Goal: Task Accomplishment & Management: Complete application form

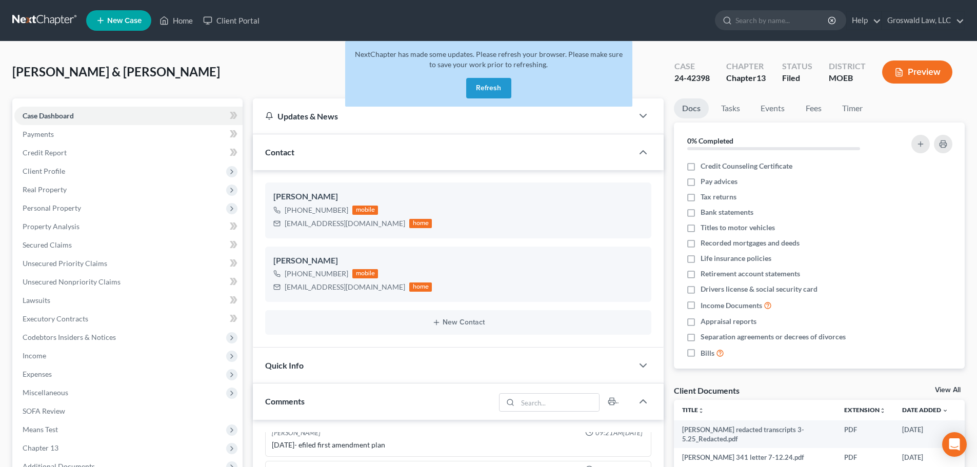
drag, startPoint x: 251, startPoint y: 66, endPoint x: 264, endPoint y: 58, distance: 14.3
click at [251, 66] on div "Ryan, William & Rebecca Upgraded Case 24-42398 Chapter Chapter 13 Status Filed …" at bounding box center [488, 76] width 953 height 45
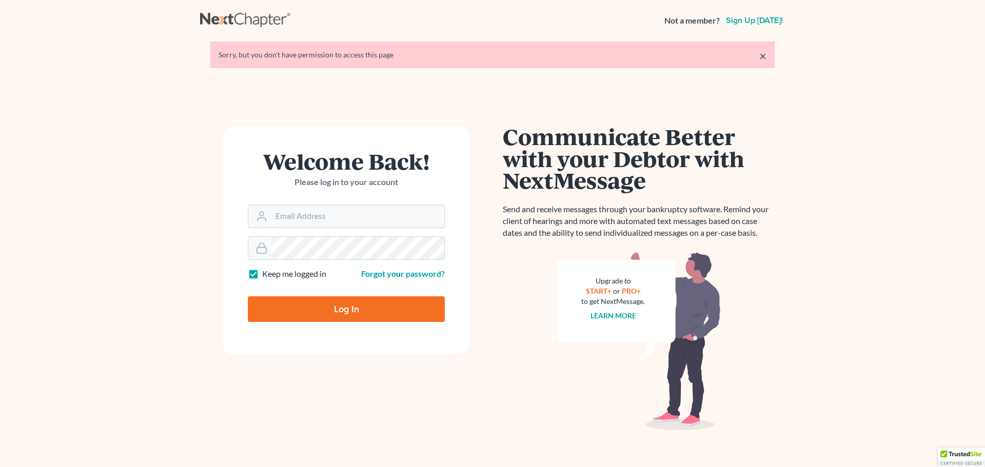
type input "[PERSON_NAME][EMAIL_ADDRESS][DOMAIN_NAME]"
click at [342, 308] on input "Log In" at bounding box center [346, 310] width 197 height 26
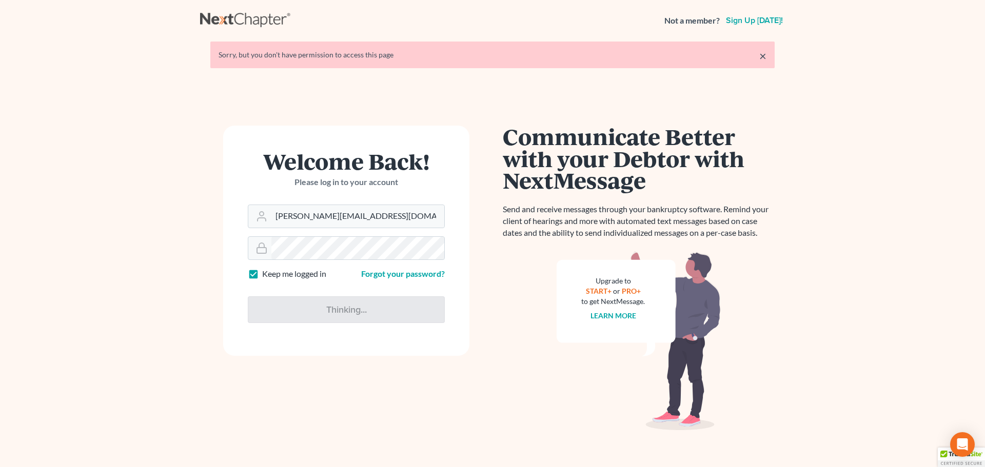
type input "Thinking..."
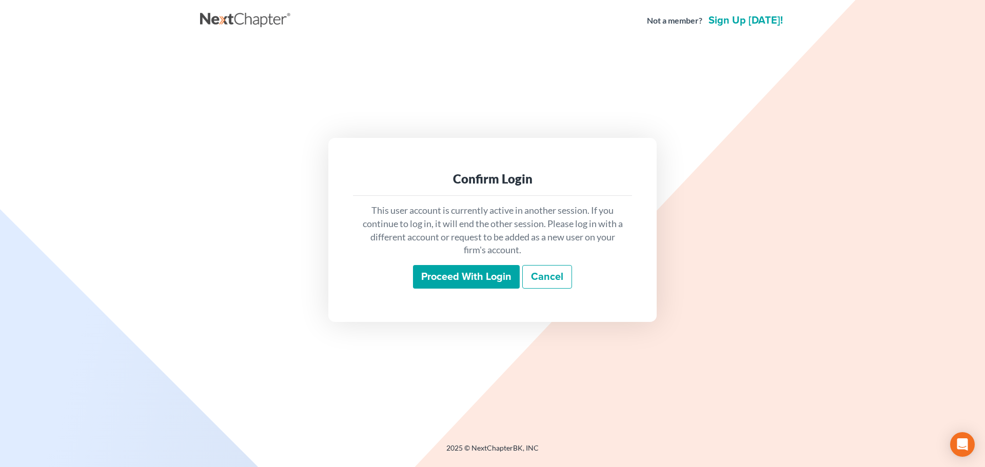
click at [493, 280] on input "Proceed with login" at bounding box center [466, 277] width 107 height 24
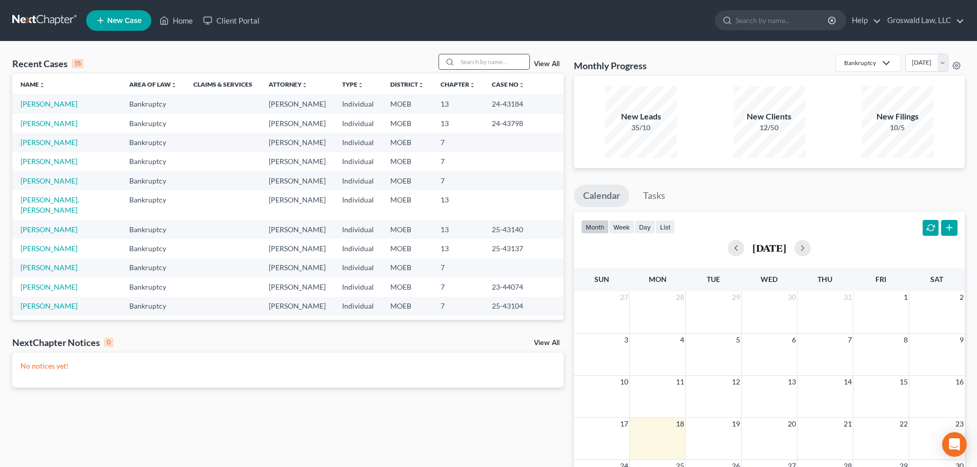
click at [506, 62] on input "search" at bounding box center [494, 61] width 72 height 15
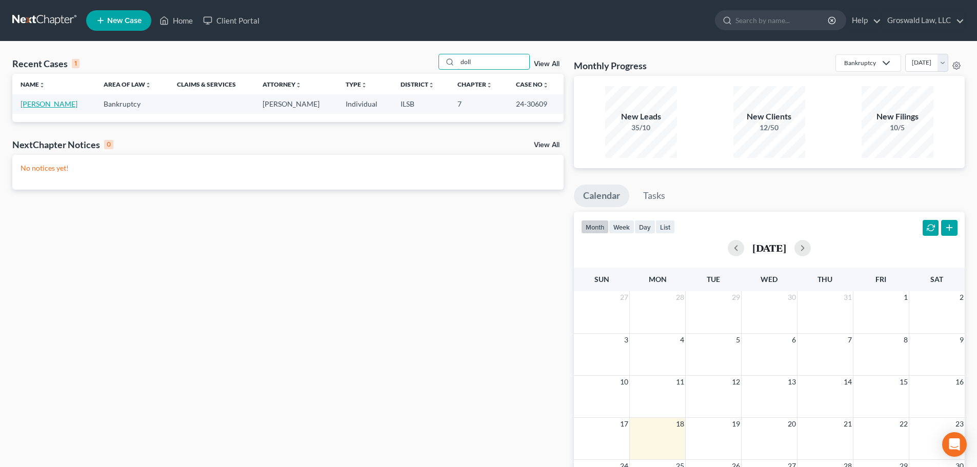
type input "doll"
click at [30, 108] on link "[PERSON_NAME]" at bounding box center [49, 104] width 57 height 9
select select "6"
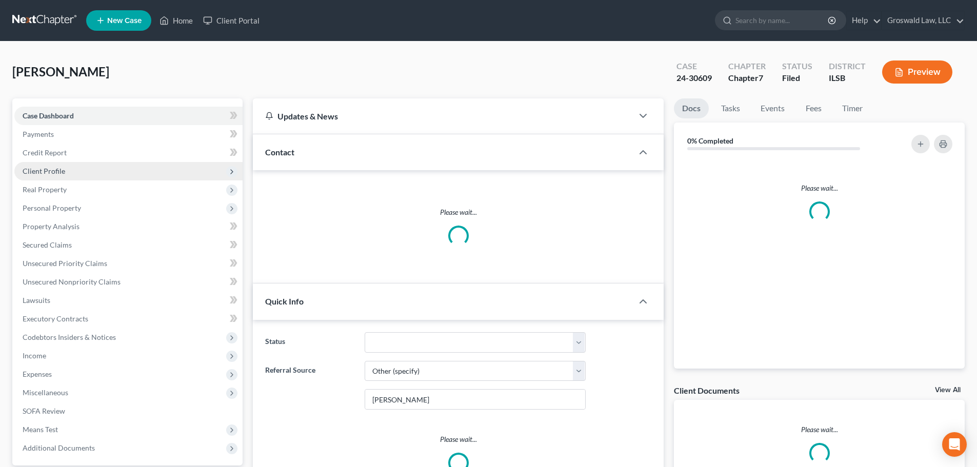
click at [58, 170] on span "Client Profile" at bounding box center [44, 171] width 43 height 9
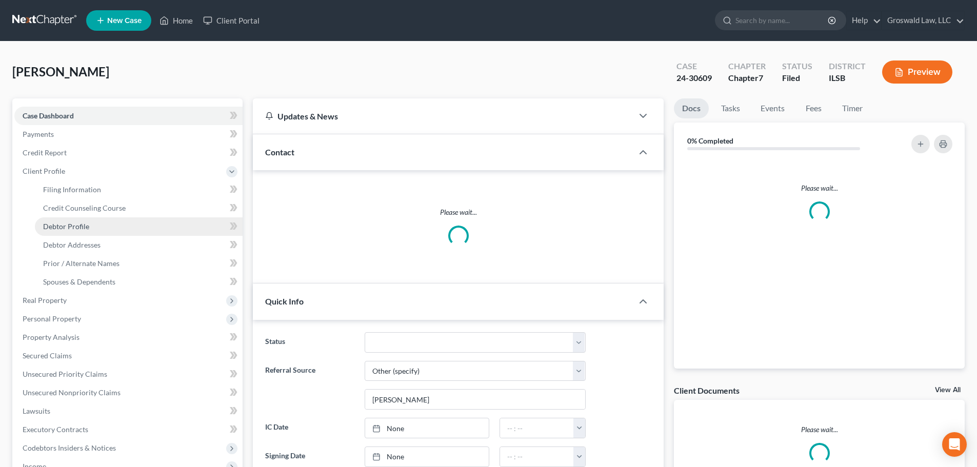
click at [80, 226] on span "Debtor Profile" at bounding box center [66, 226] width 46 height 9
select select "1"
select select "4"
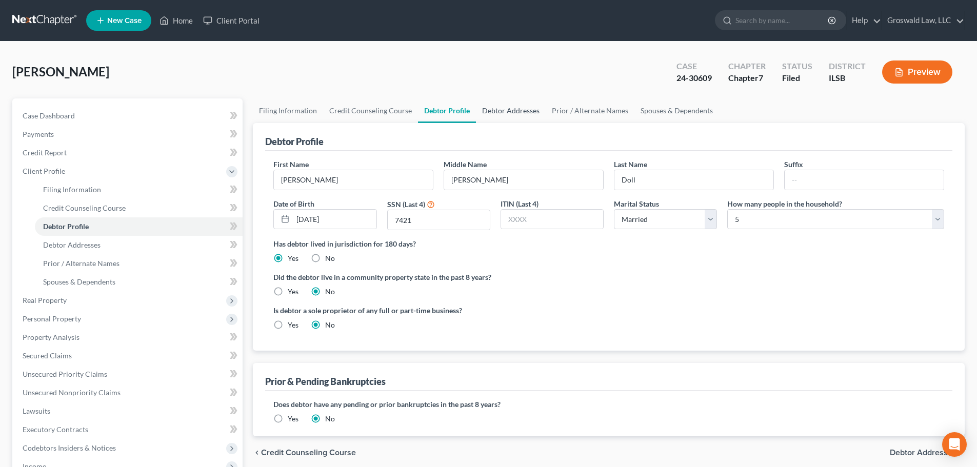
click at [490, 108] on link "Debtor Addresses" at bounding box center [511, 111] width 70 height 25
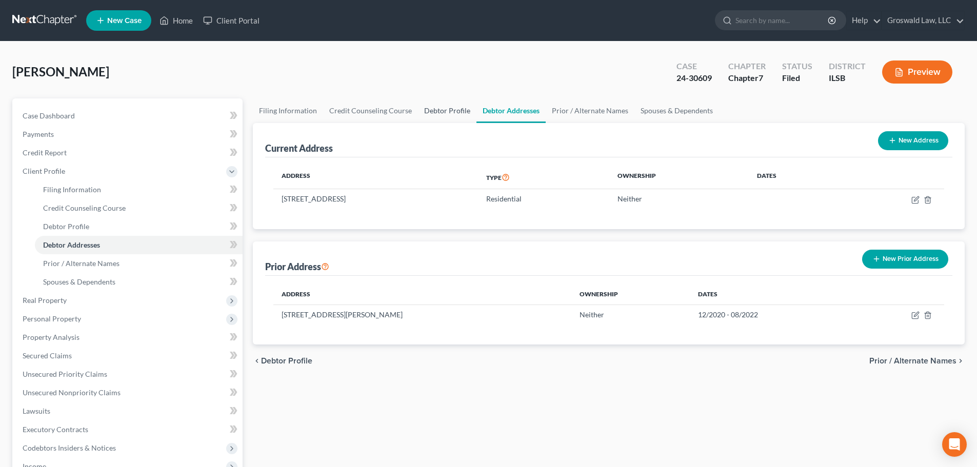
click at [424, 110] on link "Debtor Profile" at bounding box center [447, 111] width 58 height 25
select select "1"
select select "4"
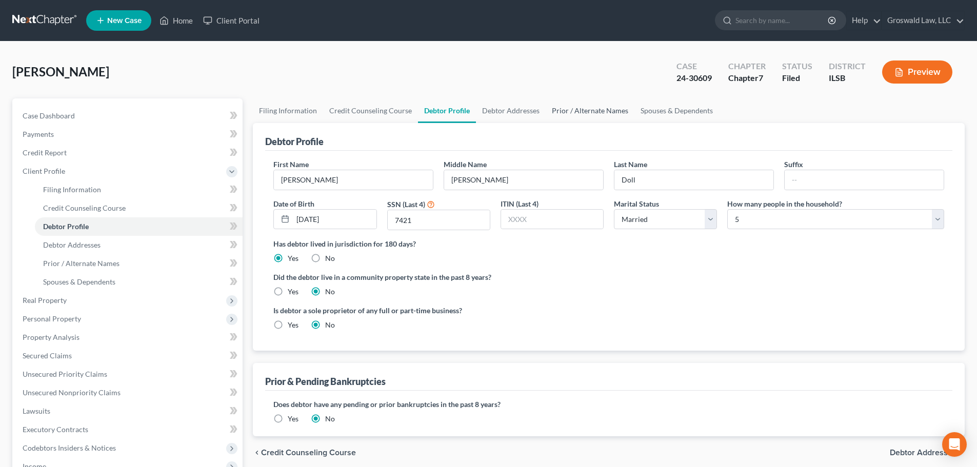
click at [610, 111] on link "Prior / Alternate Names" at bounding box center [590, 111] width 89 height 25
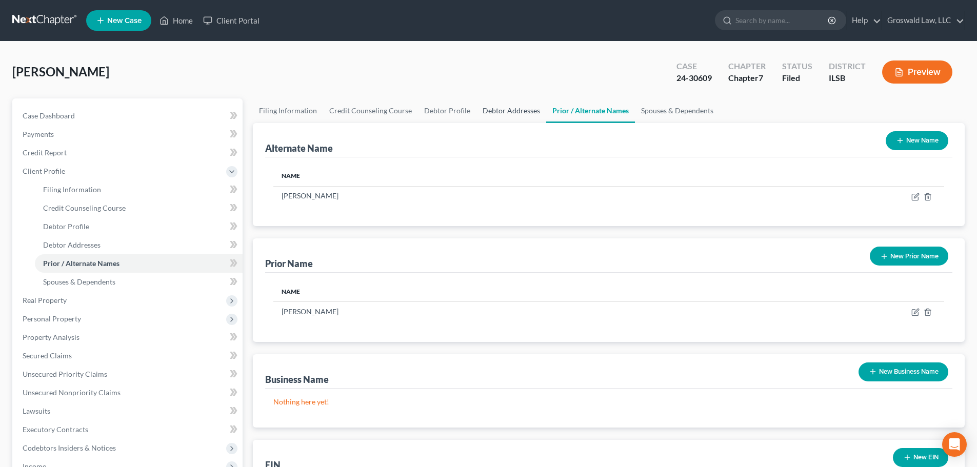
click at [488, 111] on link "Debtor Addresses" at bounding box center [512, 111] width 70 height 25
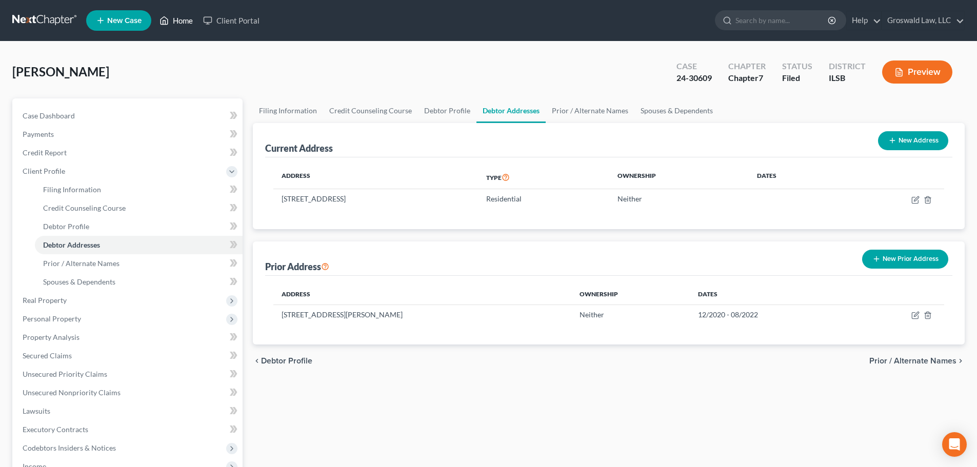
click at [181, 21] on link "Home" at bounding box center [176, 20] width 44 height 18
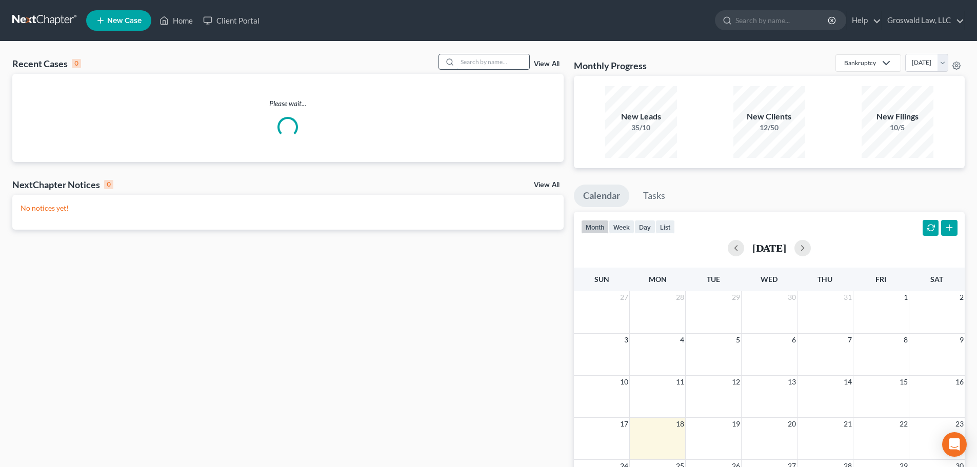
click at [504, 65] on input "search" at bounding box center [494, 61] width 72 height 15
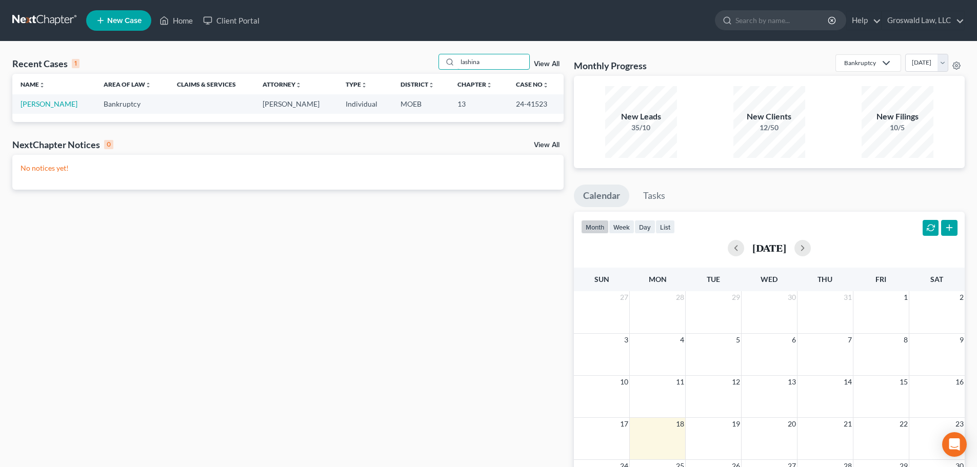
type input "lashina"
click at [32, 104] on link "[PERSON_NAME]" at bounding box center [49, 104] width 57 height 9
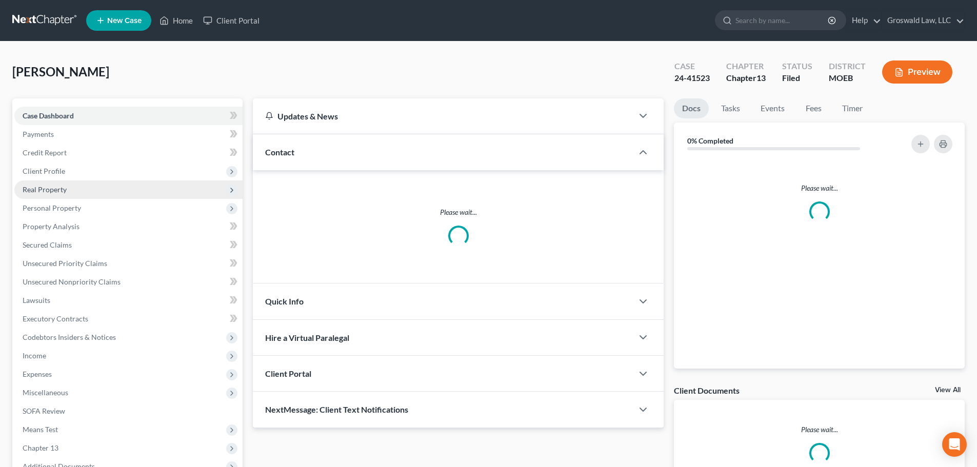
click at [45, 186] on span "Real Property" at bounding box center [45, 189] width 44 height 9
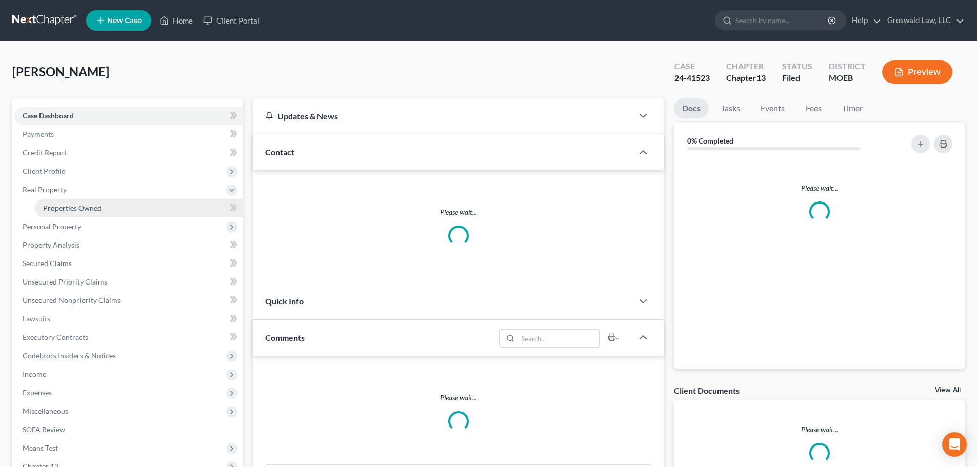
click at [63, 209] on span "Properties Owned" at bounding box center [72, 208] width 58 height 9
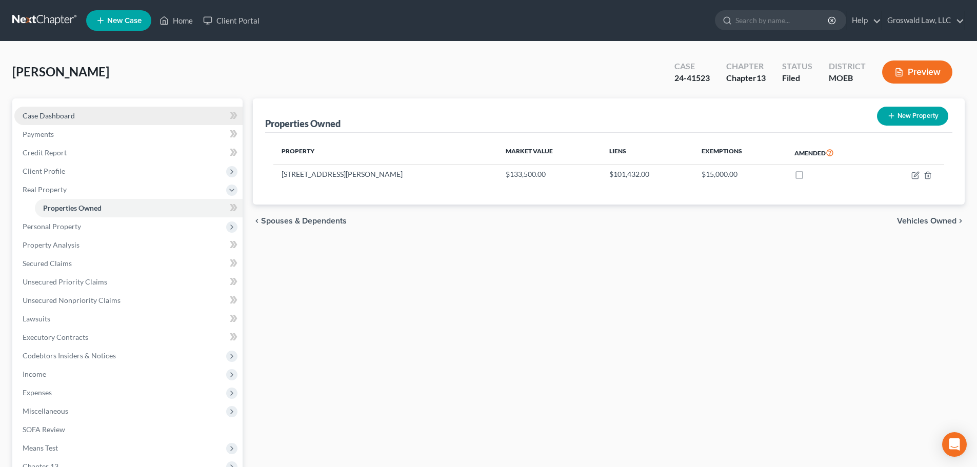
click at [110, 110] on link "Case Dashboard" at bounding box center [128, 116] width 228 height 18
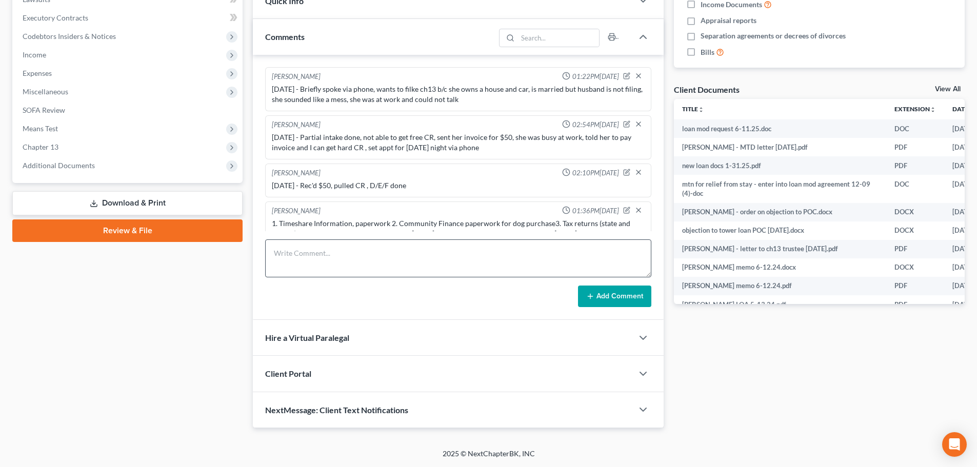
scroll to position [1377, 0]
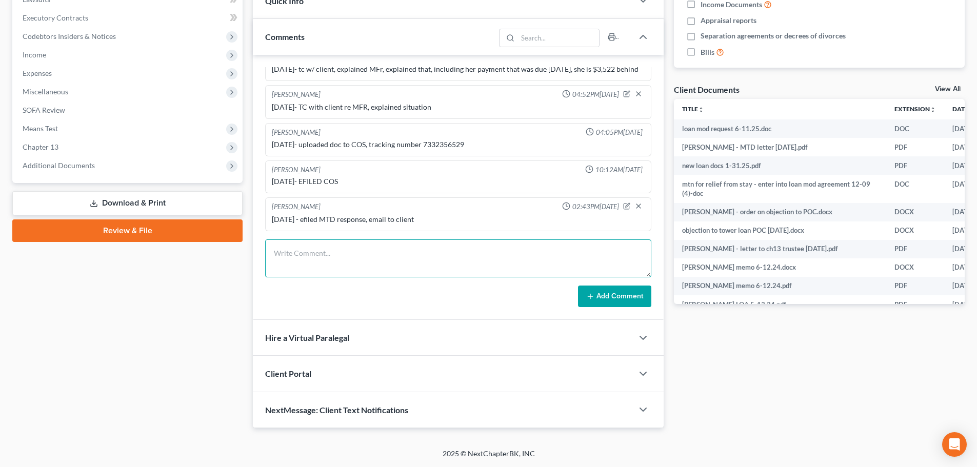
click at [446, 254] on textarea at bounding box center [458, 259] width 386 height 38
type textarea "[DATE]- tc w/ client re MTD, not sure what i can do for her"
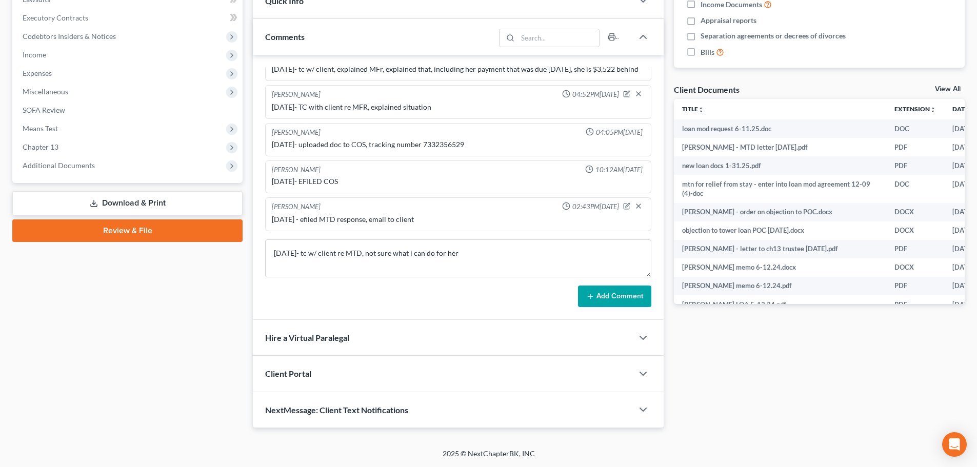
click at [633, 297] on button "Add Comment" at bounding box center [614, 297] width 73 height 22
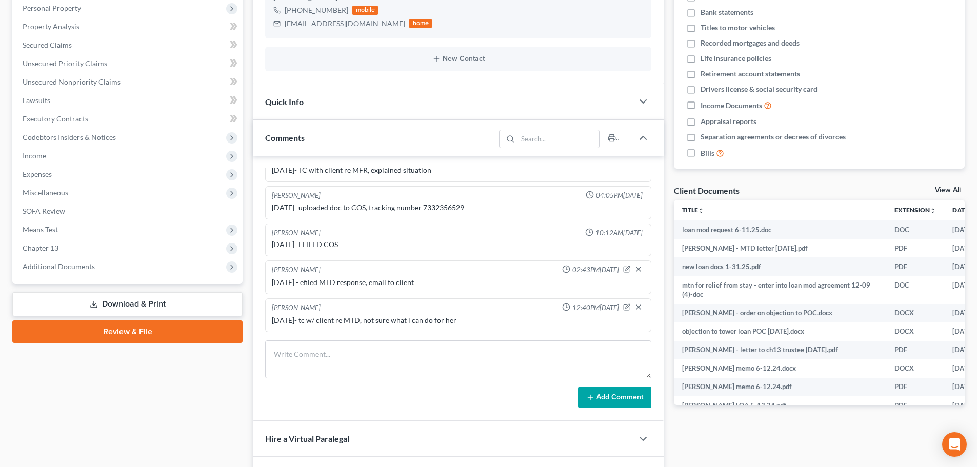
scroll to position [0, 0]
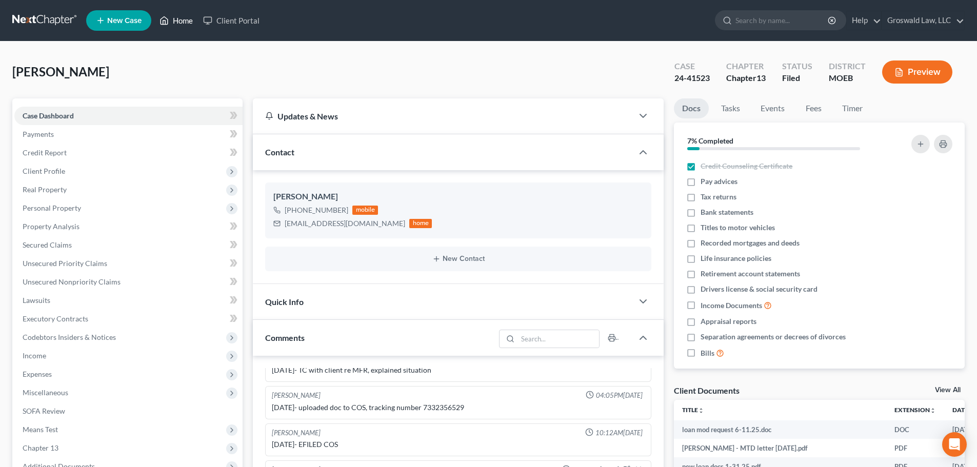
drag, startPoint x: 177, startPoint y: 18, endPoint x: 28, endPoint y: 5, distance: 149.4
click at [178, 18] on link "Home" at bounding box center [176, 20] width 44 height 18
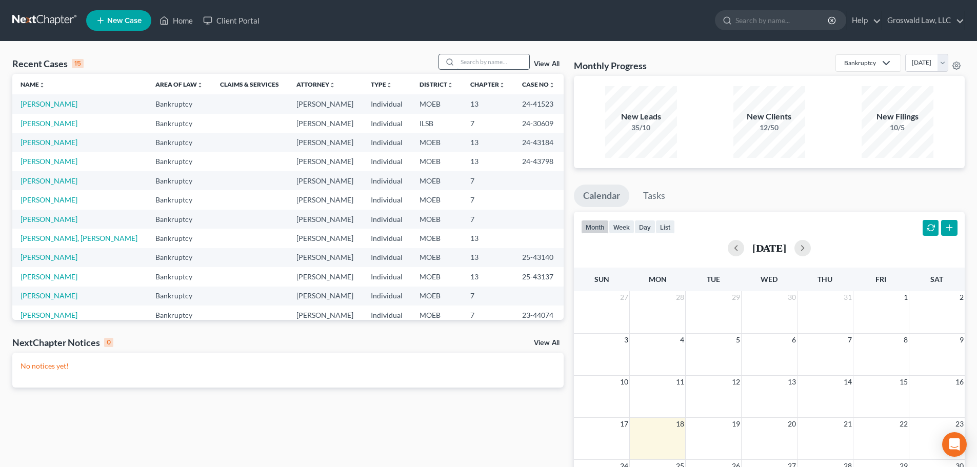
click at [496, 63] on input "search" at bounding box center [494, 61] width 72 height 15
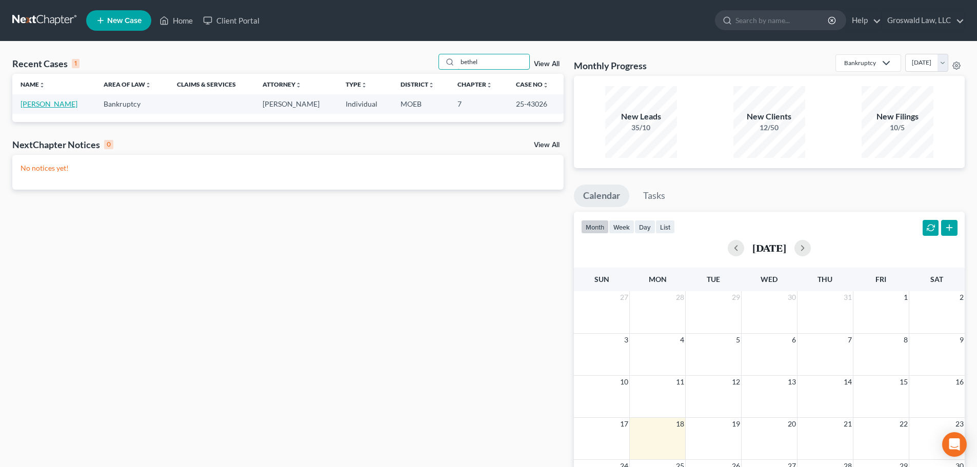
type input "bethel"
click at [63, 105] on link "[PERSON_NAME]" at bounding box center [49, 104] width 57 height 9
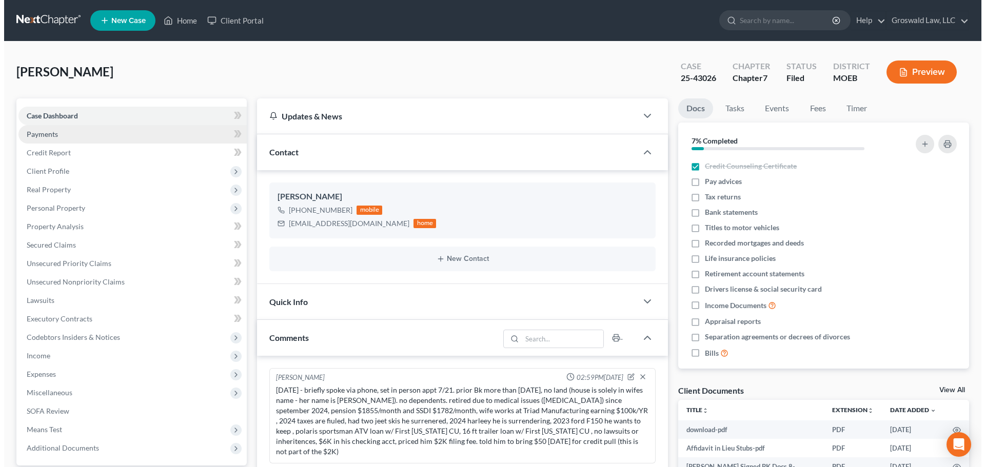
scroll to position [92, 0]
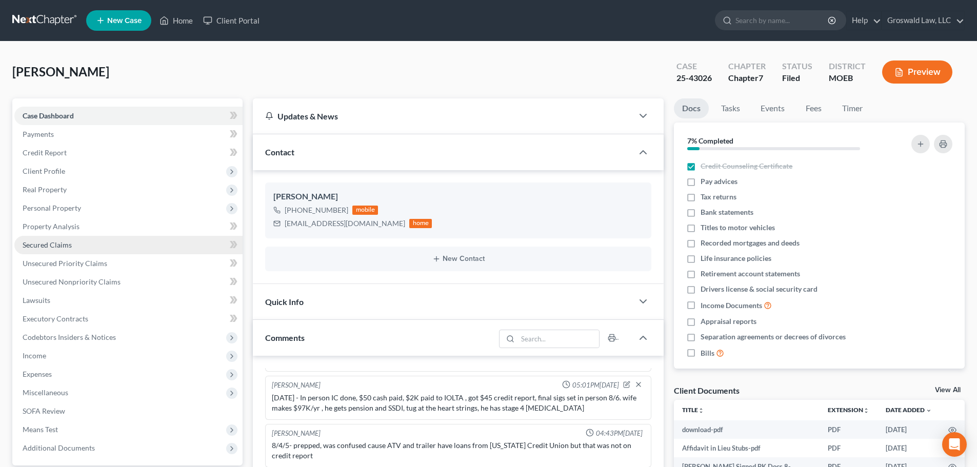
click at [72, 248] on link "Secured Claims" at bounding box center [128, 245] width 228 height 18
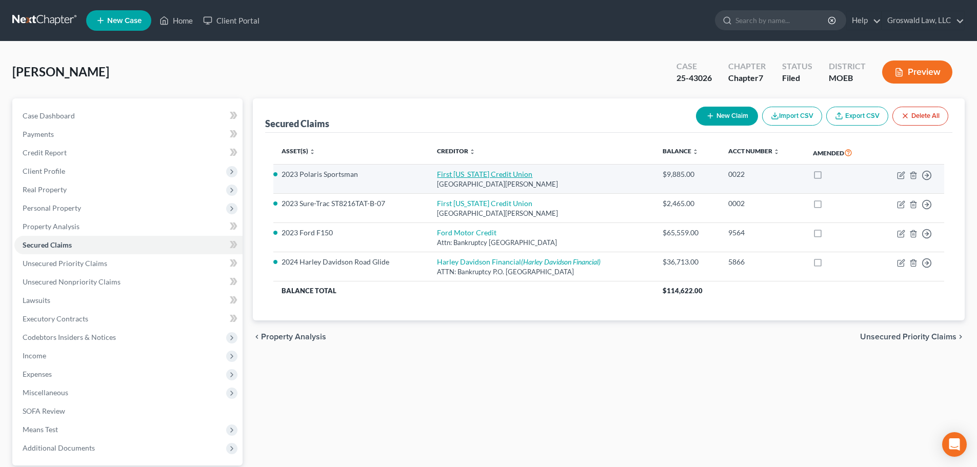
click at [459, 174] on link "First [US_STATE] Credit Union" at bounding box center [484, 174] width 95 height 9
select select "26"
select select "2"
select select "0"
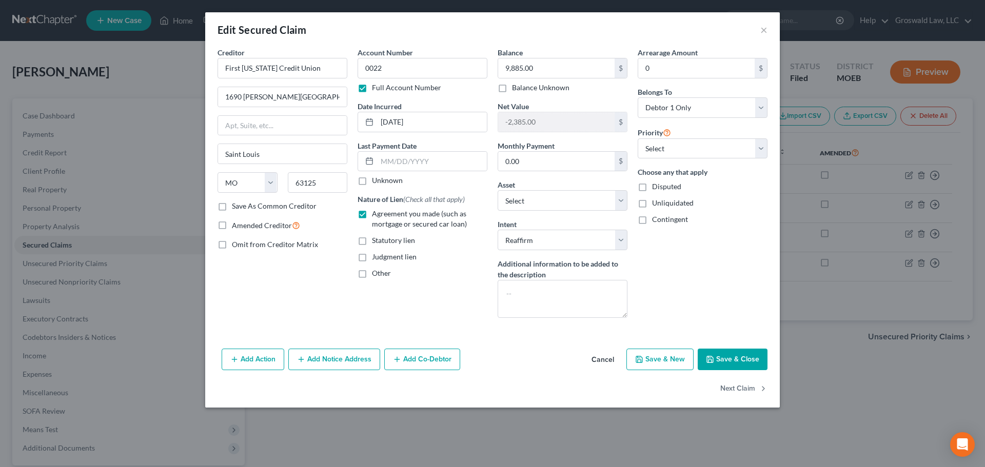
click at [595, 361] on button "Cancel" at bounding box center [602, 360] width 39 height 21
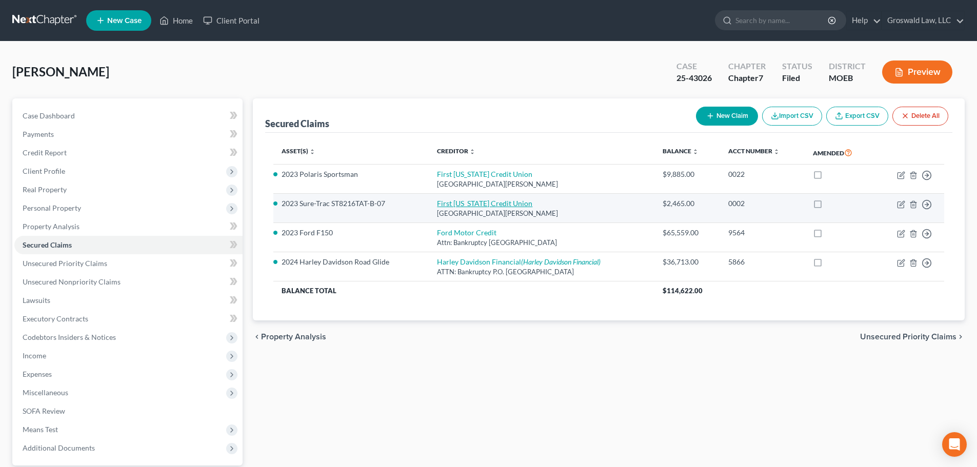
click at [480, 203] on link "First [US_STATE] Credit Union" at bounding box center [484, 203] width 95 height 9
select select "26"
select select "4"
select select "2"
select select "0"
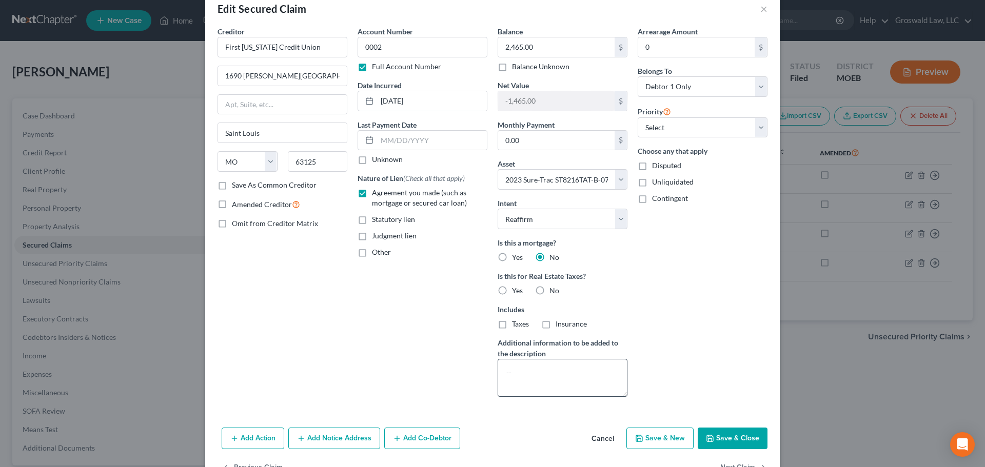
scroll to position [53, 0]
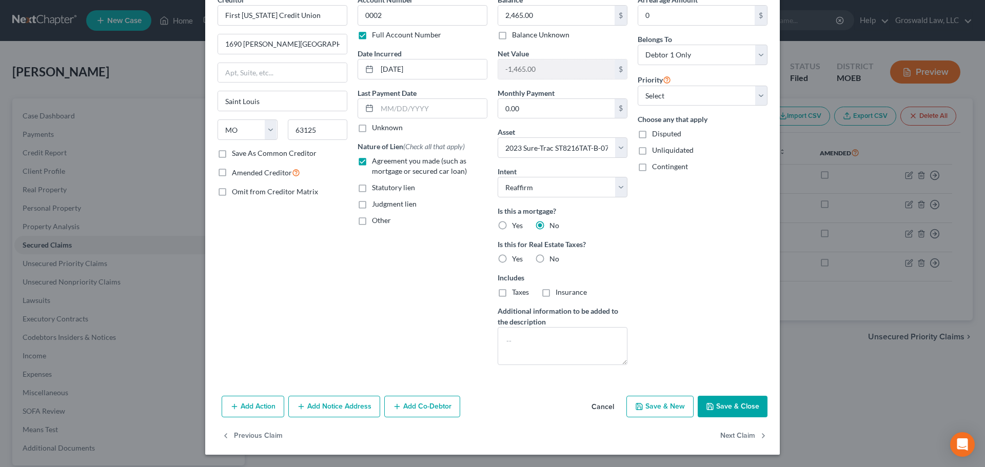
click at [604, 412] on button "Cancel" at bounding box center [602, 407] width 39 height 21
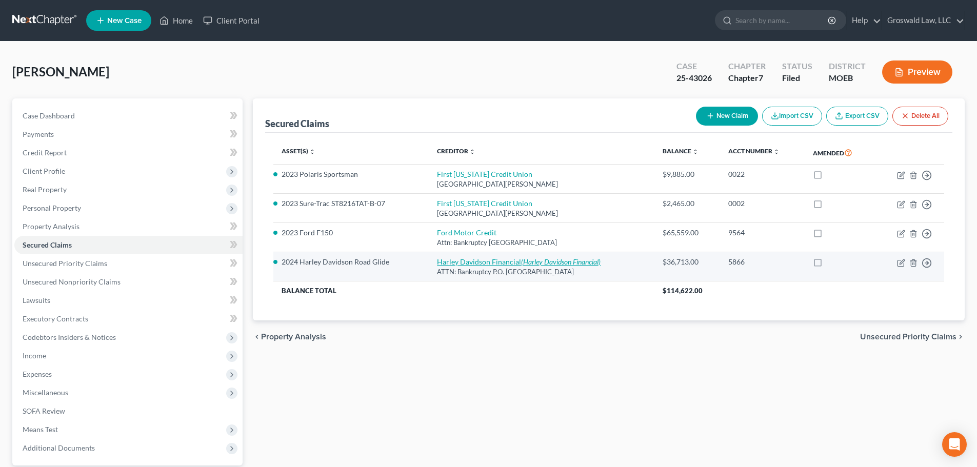
click at [521, 263] on icon "(Harley Davidson Financial)" at bounding box center [561, 262] width 80 height 9
select select "31"
select select "2"
select select "0"
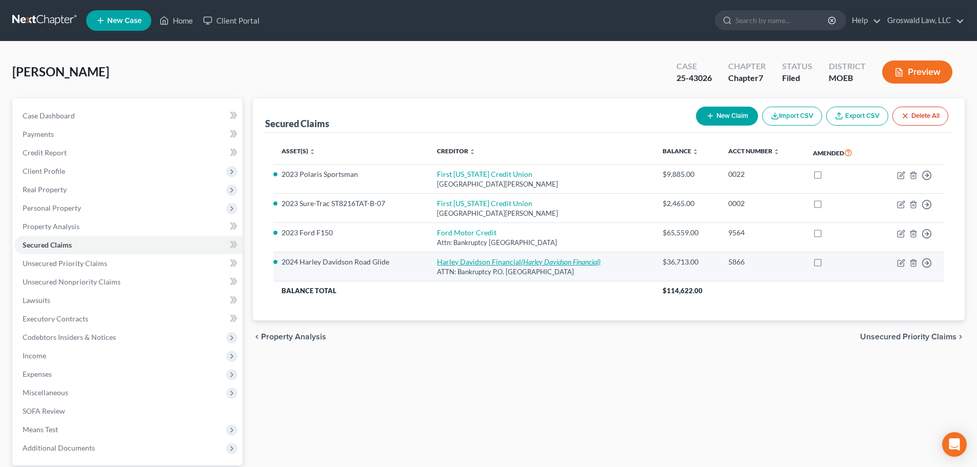
select select "0"
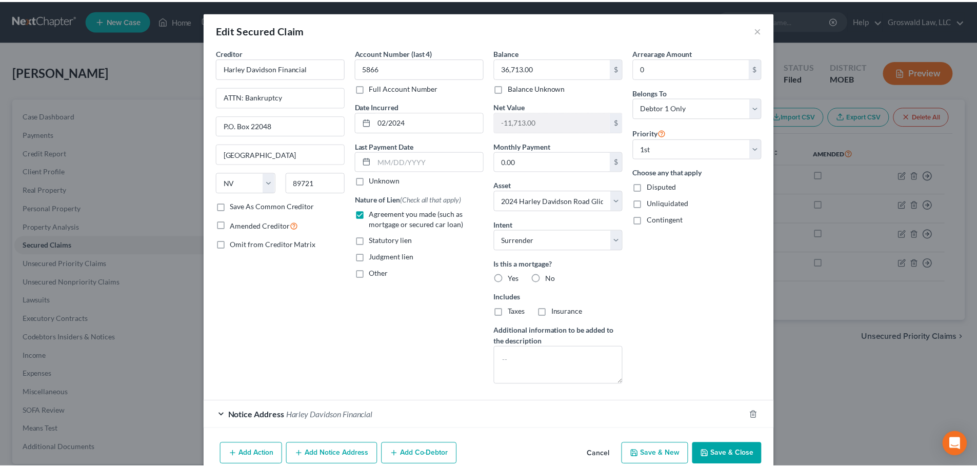
scroll to position [48, 0]
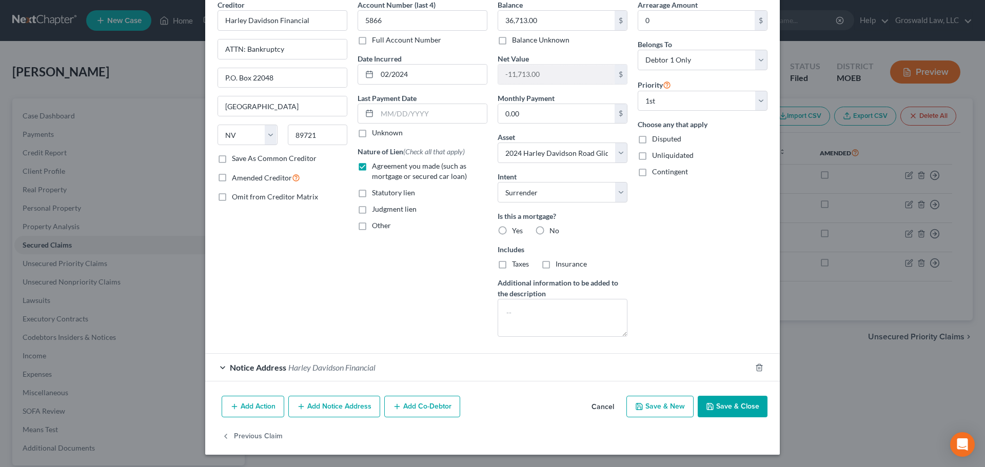
click at [602, 404] on button "Cancel" at bounding box center [602, 407] width 39 height 21
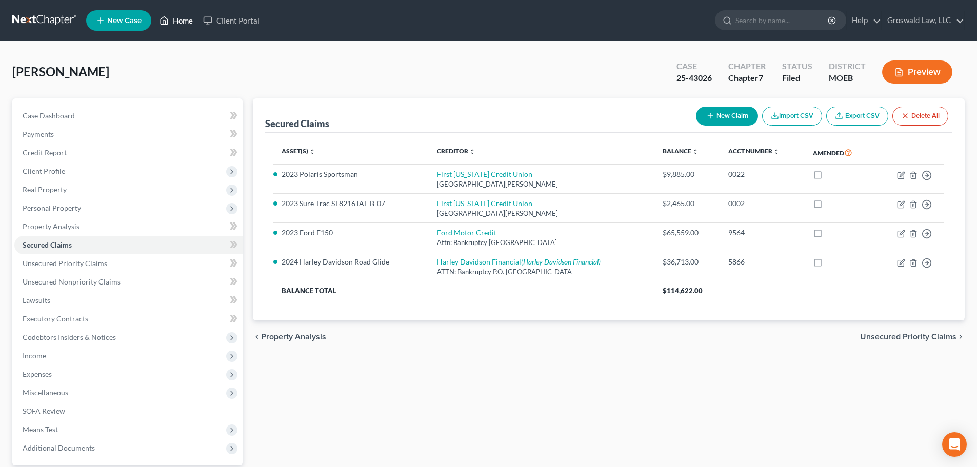
click at [179, 21] on link "Home" at bounding box center [176, 20] width 44 height 18
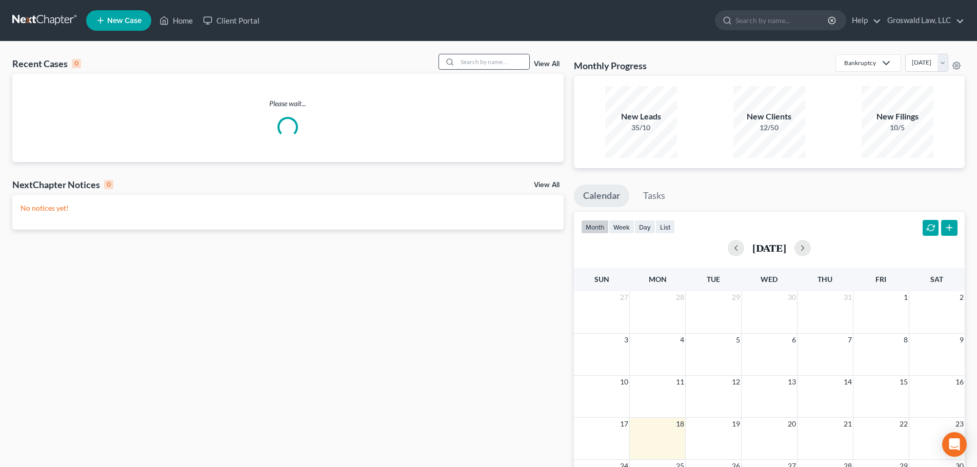
click at [497, 60] on input "search" at bounding box center [494, 61] width 72 height 15
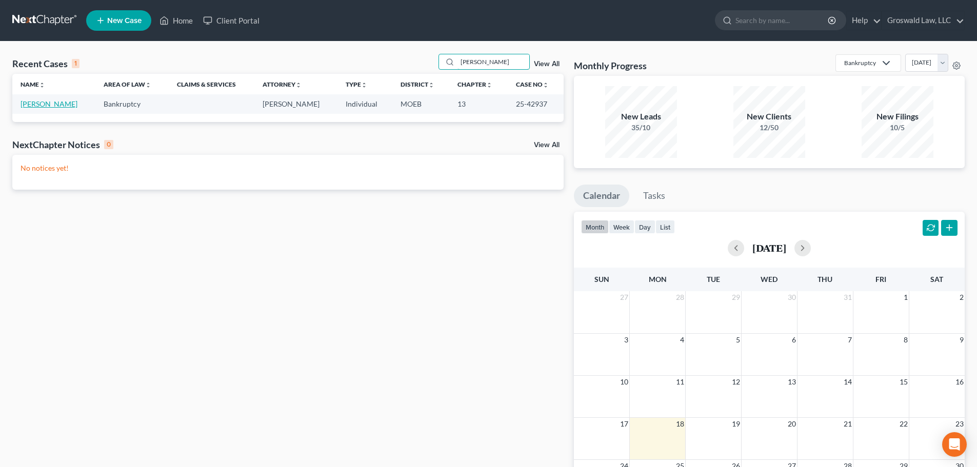
type input "[PERSON_NAME]"
click at [56, 104] on link "[PERSON_NAME]" at bounding box center [49, 104] width 57 height 9
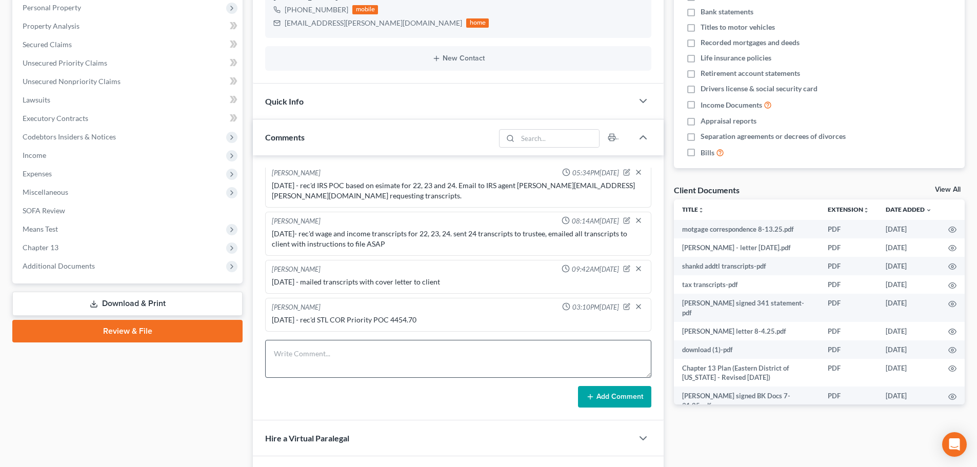
scroll to position [257, 0]
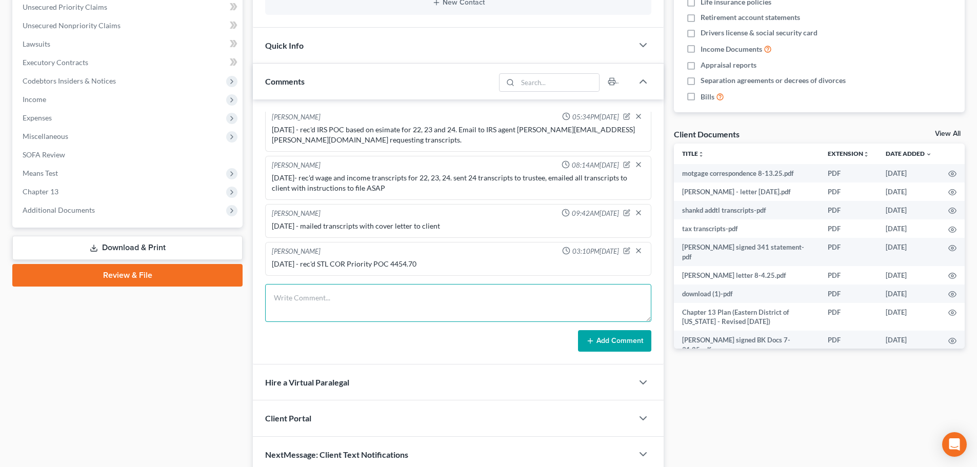
click at [356, 308] on textarea at bounding box center [458, 303] width 386 height 38
type textarea "[DATE] - tc w/ client, reminded him to get taxes done"
click at [646, 344] on button "Add Comment" at bounding box center [614, 341] width 73 height 22
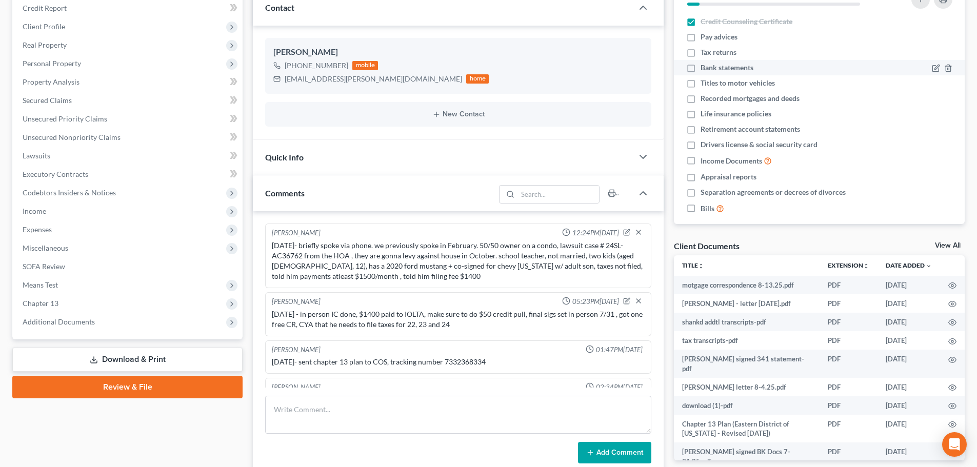
scroll to position [0, 0]
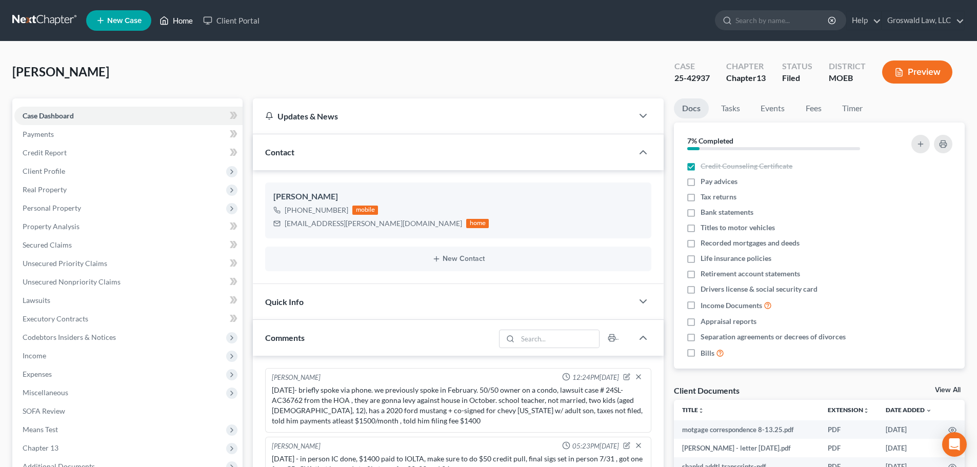
click at [191, 22] on link "Home" at bounding box center [176, 20] width 44 height 18
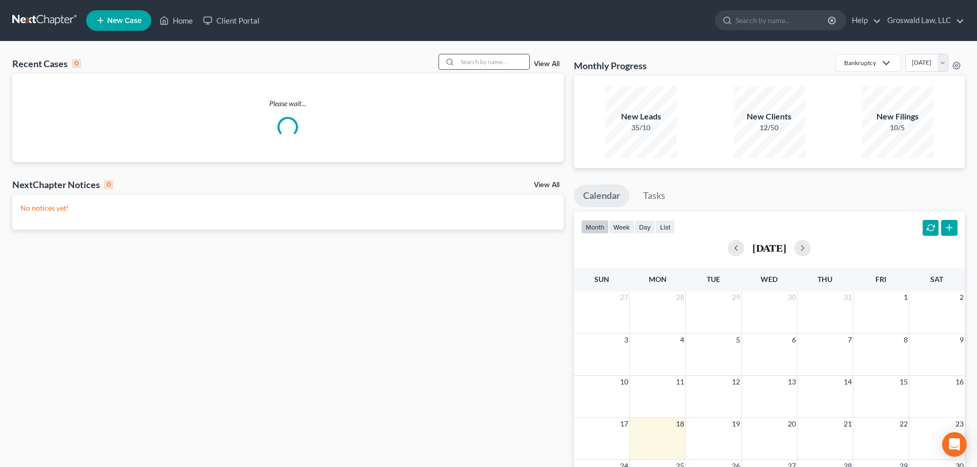
click at [493, 68] on input "search" at bounding box center [494, 61] width 72 height 15
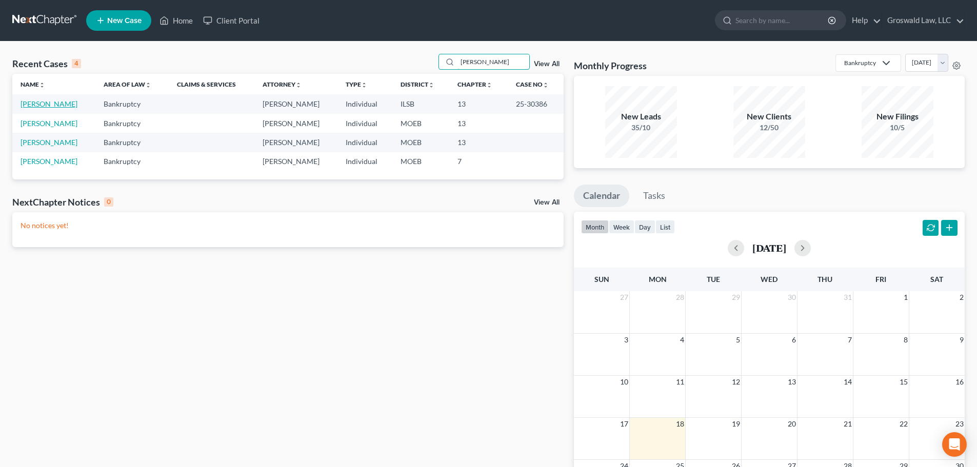
type input "[PERSON_NAME]"
click at [52, 101] on link "[PERSON_NAME]" at bounding box center [49, 104] width 57 height 9
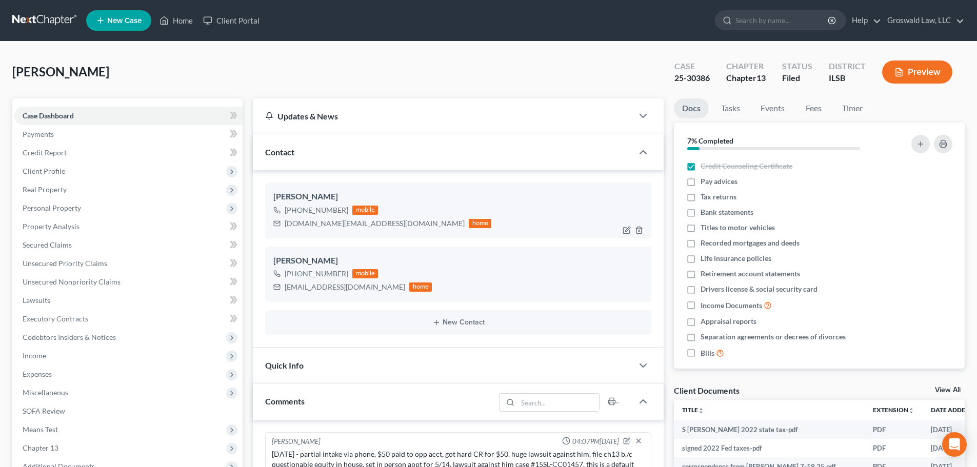
scroll to position [1630, 0]
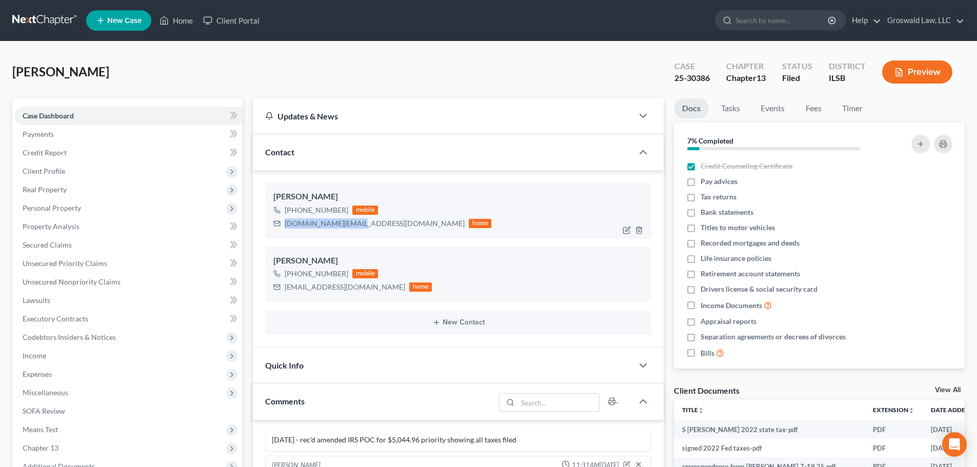
drag, startPoint x: 349, startPoint y: 219, endPoint x: 269, endPoint y: 226, distance: 80.9
click at [269, 226] on div "[PERSON_NAME] [PHONE_NUMBER] mobile [DOMAIN_NAME][EMAIL_ADDRESS][DOMAIN_NAME] h…" at bounding box center [458, 210] width 386 height 55
copy div "[DOMAIN_NAME][EMAIL_ADDRESS][DOMAIN_NAME]"
drag, startPoint x: 359, startPoint y: 289, endPoint x: 281, endPoint y: 289, distance: 78.0
click at [281, 289] on div "[EMAIL_ADDRESS][DOMAIN_NAME] home" at bounding box center [352, 287] width 159 height 13
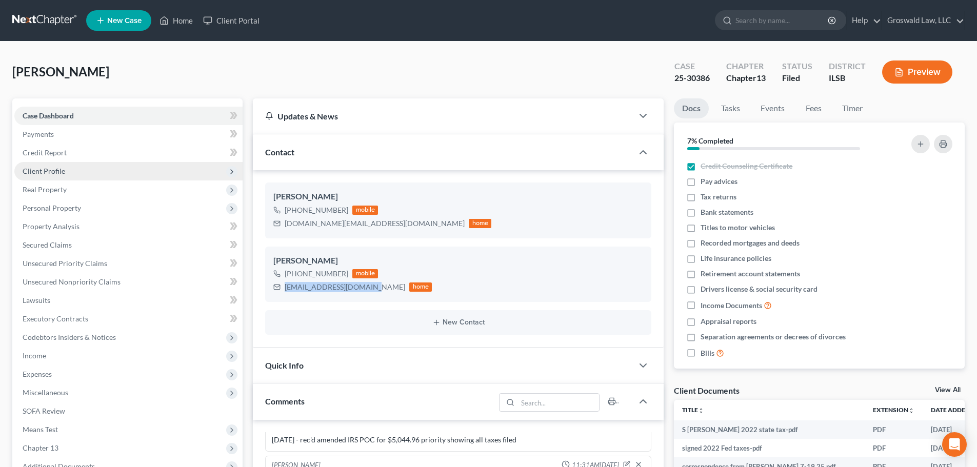
copy div "[EMAIL_ADDRESS][DOMAIN_NAME]"
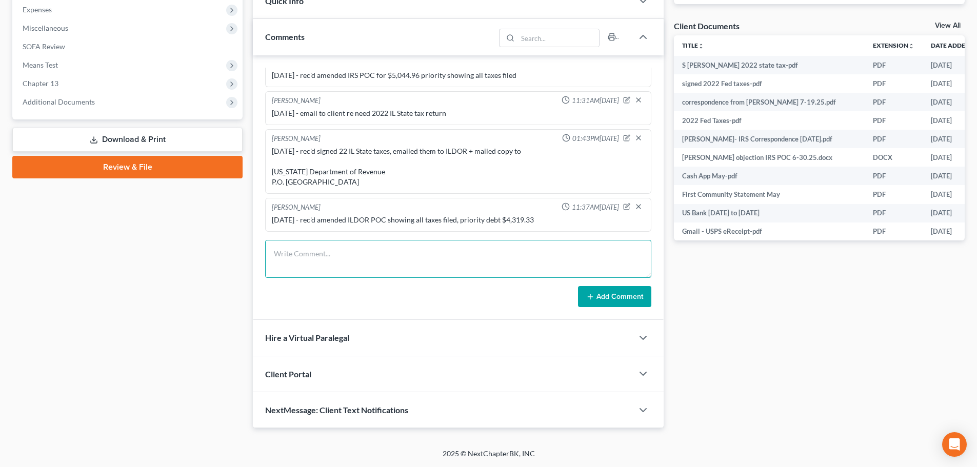
click at [432, 249] on textarea at bounding box center [458, 259] width 386 height 38
type textarea "[DATE] - called/ left vm , sent email re adversary"
drag, startPoint x: 630, startPoint y: 298, endPoint x: 193, endPoint y: 289, distance: 436.8
click at [622, 297] on button "Add Comment" at bounding box center [614, 297] width 73 height 22
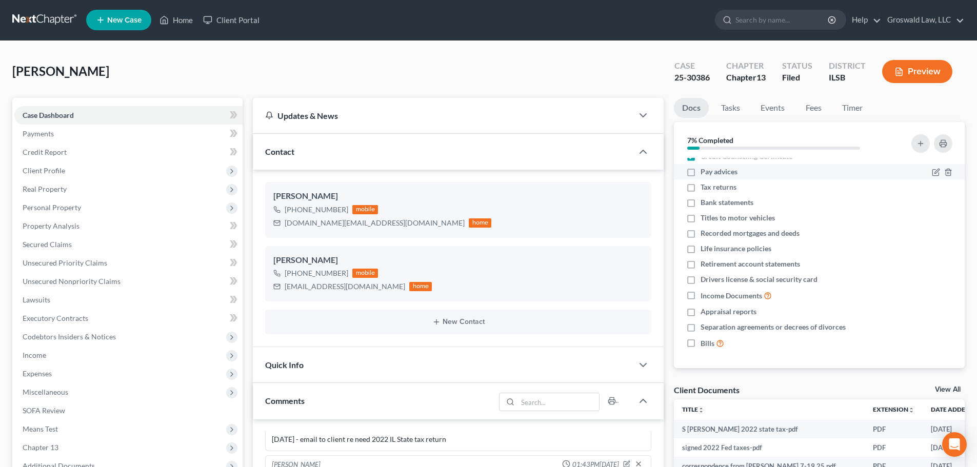
scroll to position [0, 0]
click at [51, 173] on span "Client Profile" at bounding box center [44, 171] width 43 height 9
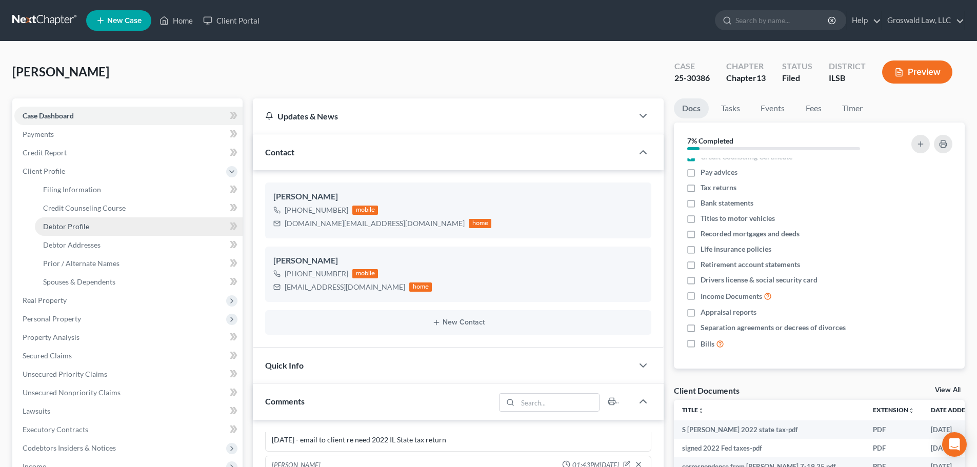
click at [65, 231] on link "Debtor Profile" at bounding box center [139, 227] width 208 height 18
select select "0"
select select "1"
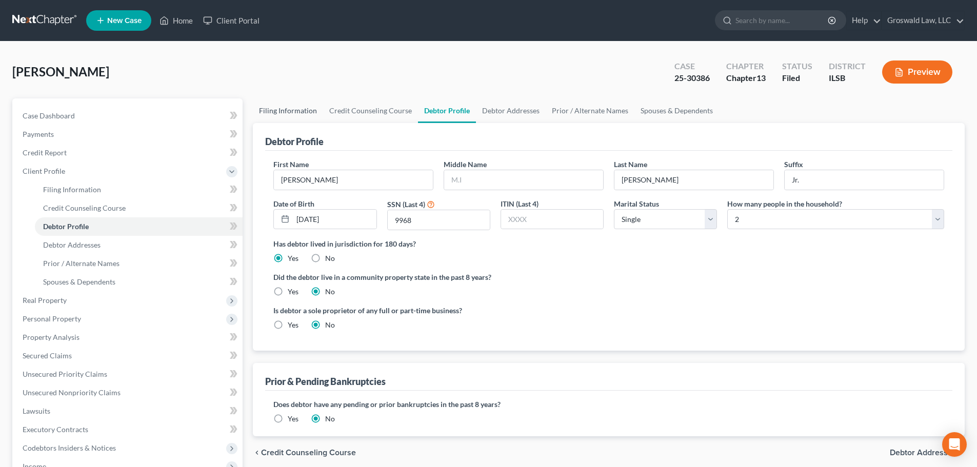
click at [301, 106] on link "Filing Information" at bounding box center [288, 111] width 70 height 25
select select "1"
select select "0"
select select "3"
select select "14"
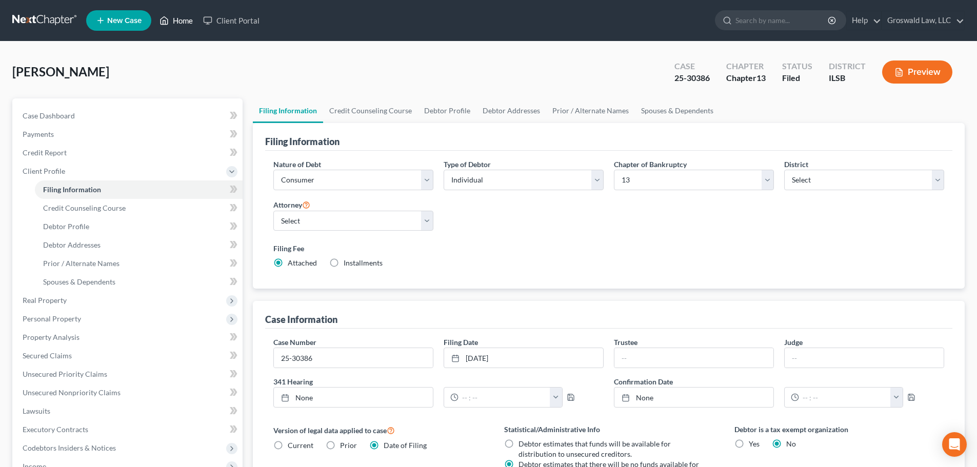
click at [191, 18] on link "Home" at bounding box center [176, 20] width 44 height 18
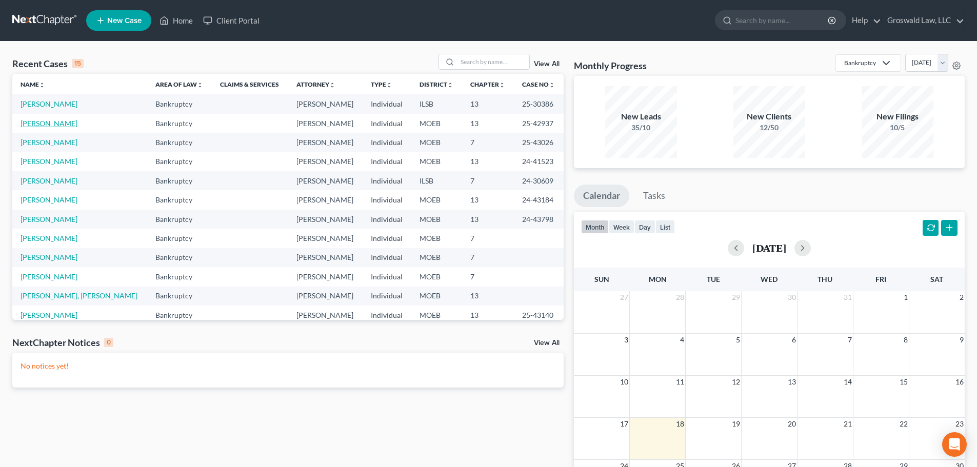
click at [52, 124] on link "[PERSON_NAME]" at bounding box center [49, 123] width 57 height 9
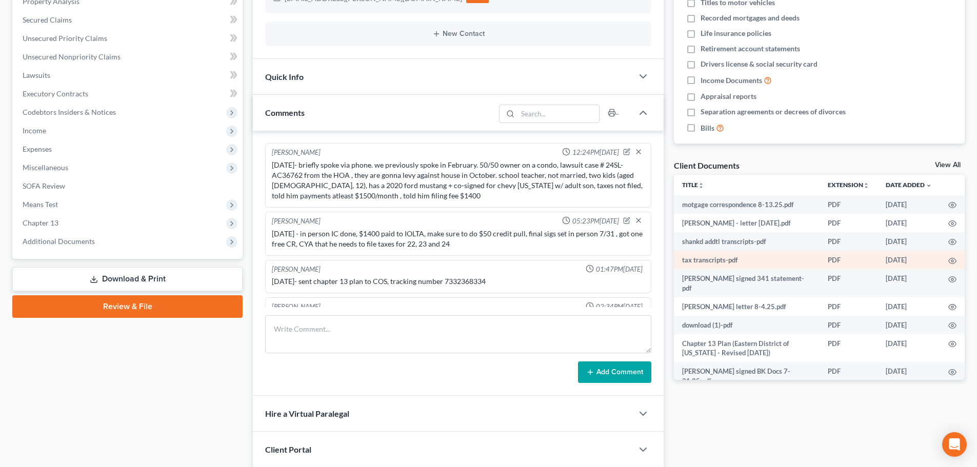
scroll to position [309, 0]
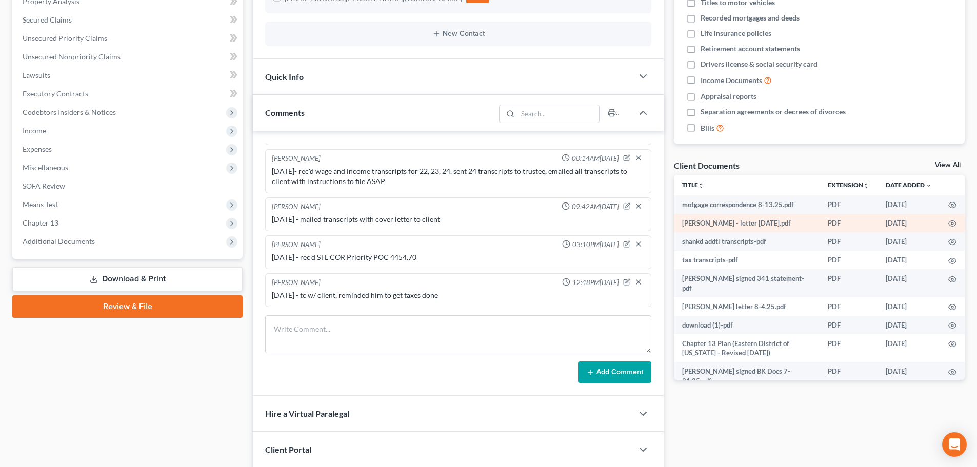
click at [951, 222] on td at bounding box center [953, 223] width 25 height 18
click at [949, 222] on icon "button" at bounding box center [953, 224] width 8 height 8
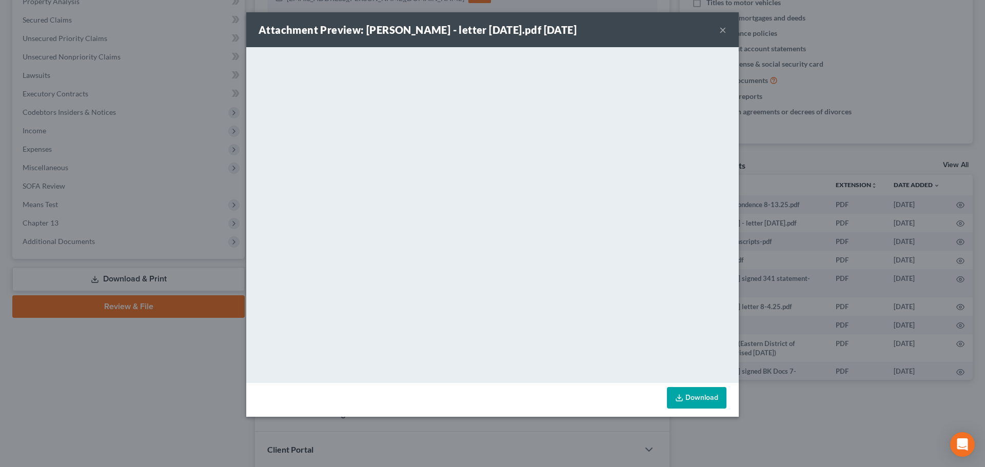
click at [722, 28] on button "×" at bounding box center [722, 30] width 7 height 12
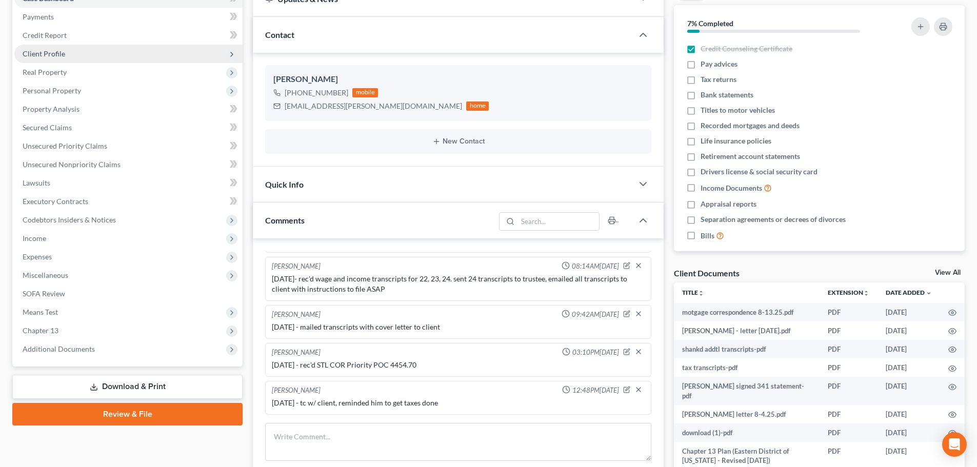
scroll to position [0, 0]
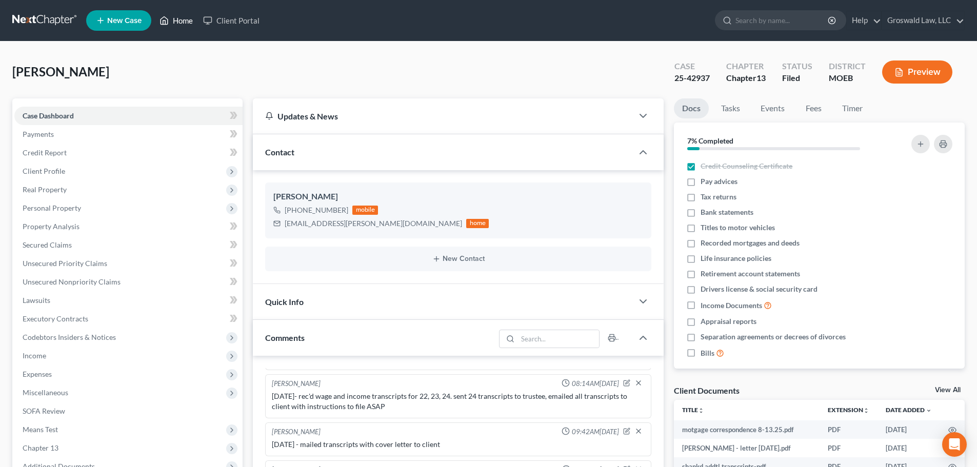
click at [174, 17] on link "Home" at bounding box center [176, 20] width 44 height 18
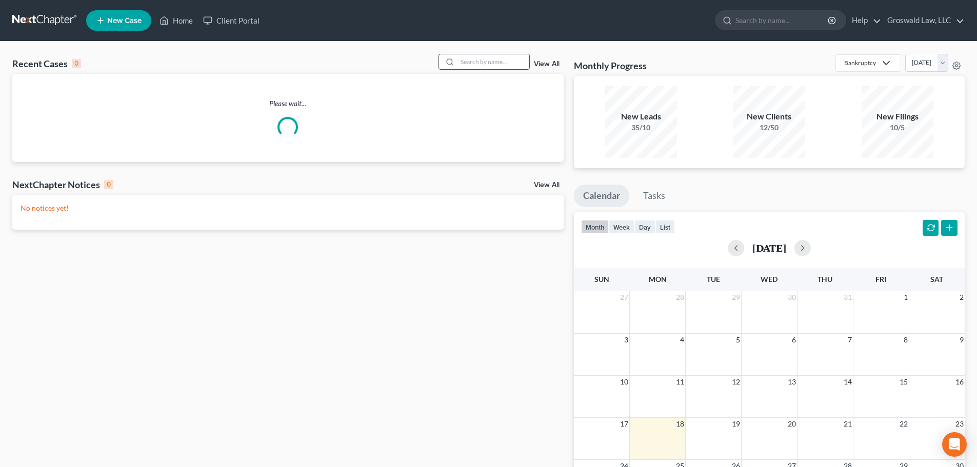
click at [478, 61] on input "search" at bounding box center [494, 61] width 72 height 15
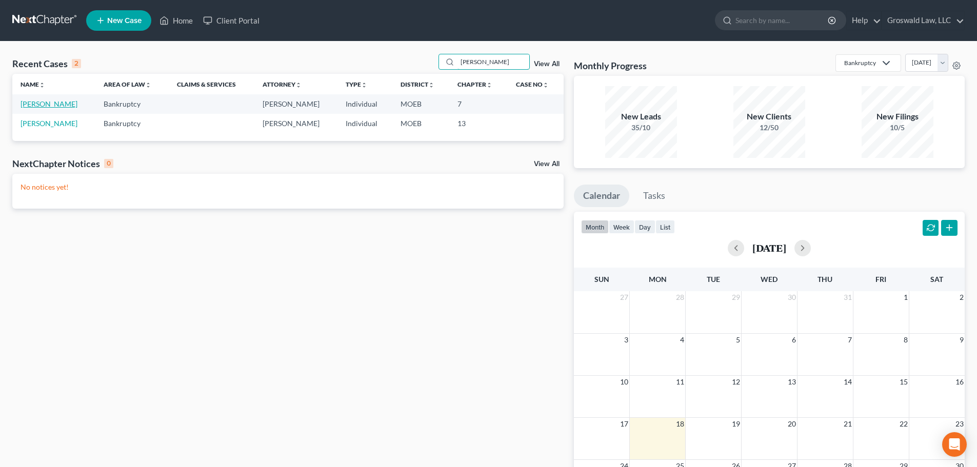
type input "[PERSON_NAME]"
click at [53, 103] on link "[PERSON_NAME]" at bounding box center [49, 104] width 57 height 9
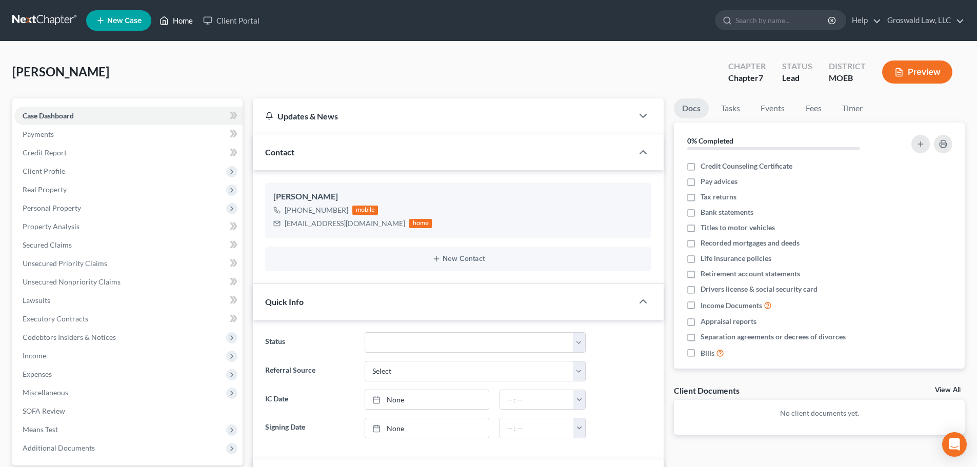
click at [188, 18] on link "Home" at bounding box center [176, 20] width 44 height 18
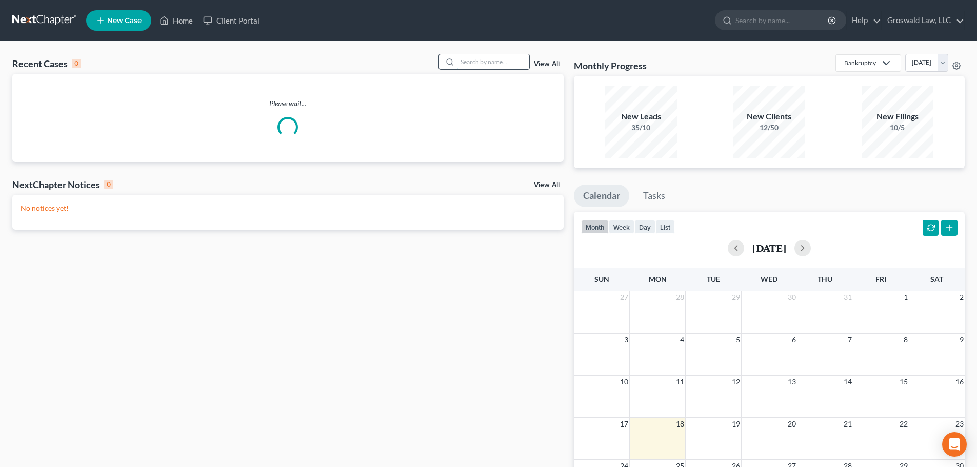
click at [493, 63] on input "search" at bounding box center [494, 61] width 72 height 15
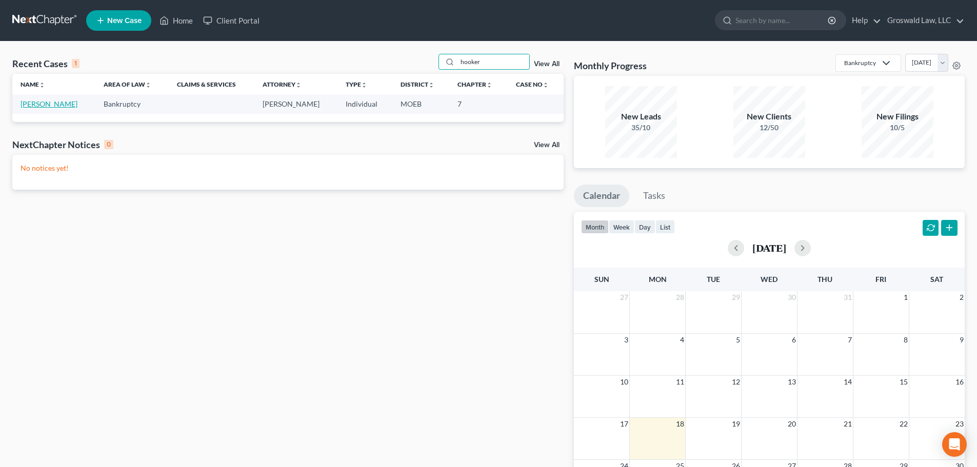
type input "hooker"
click at [26, 105] on link "[PERSON_NAME]" at bounding box center [49, 104] width 57 height 9
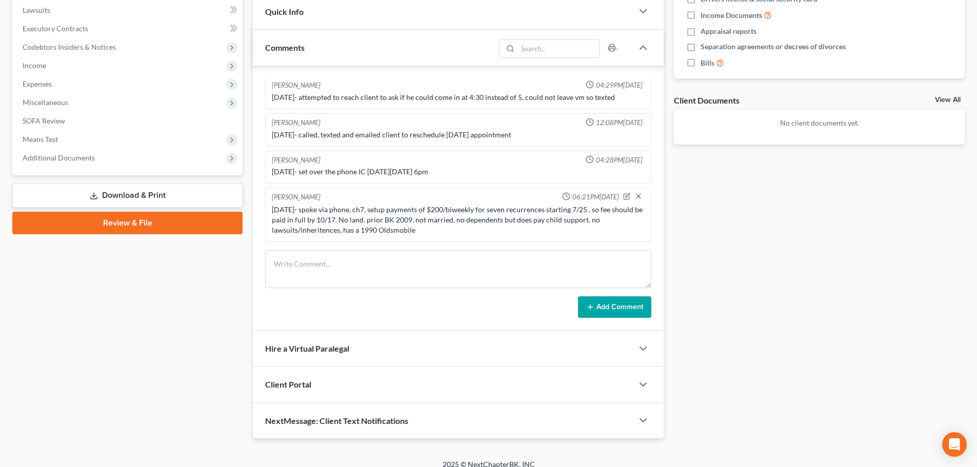
scroll to position [301, 0]
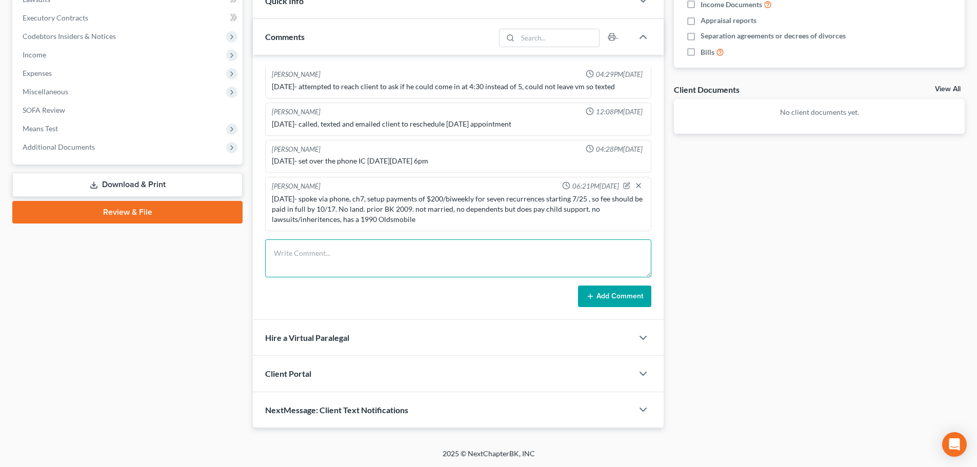
click at [408, 248] on textarea at bounding box center [458, 259] width 386 height 38
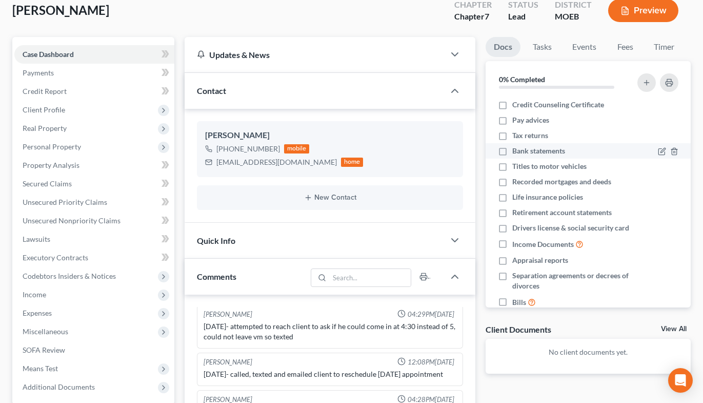
scroll to position [0, 0]
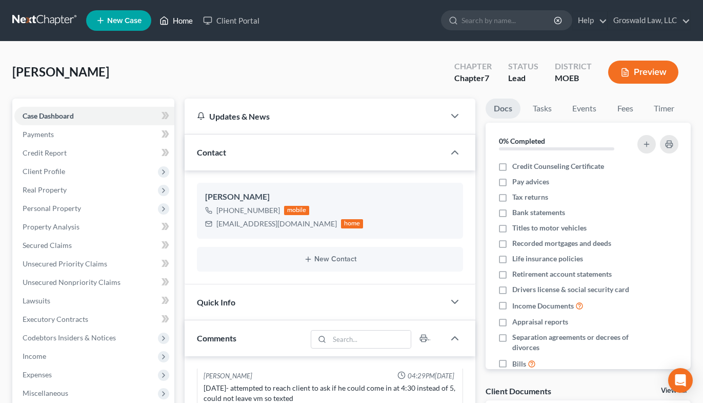
click at [194, 17] on link "Home" at bounding box center [176, 20] width 44 height 18
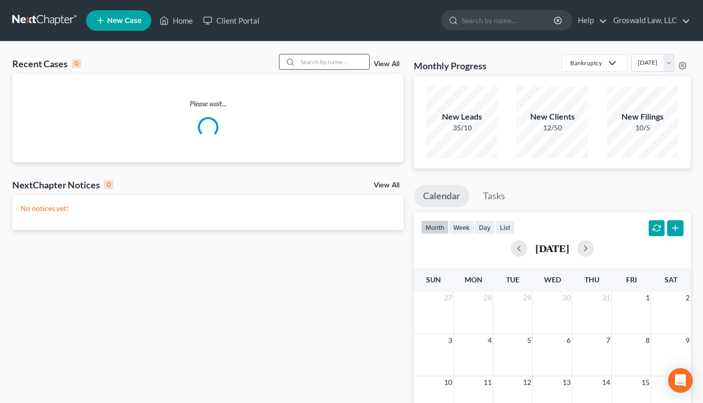
click at [311, 61] on input "search" at bounding box center [334, 61] width 72 height 15
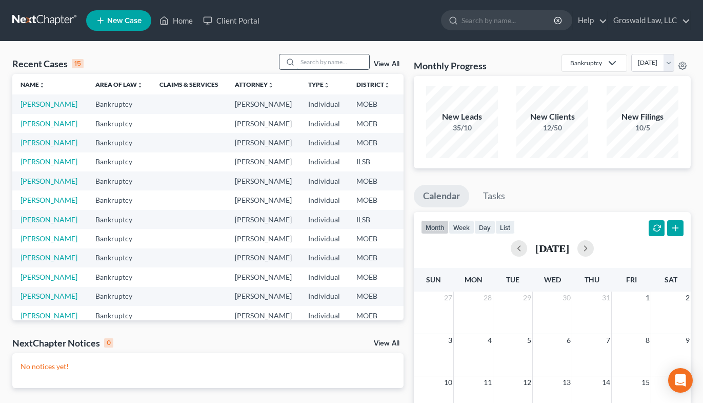
click at [337, 60] on input "search" at bounding box center [334, 61] width 72 height 15
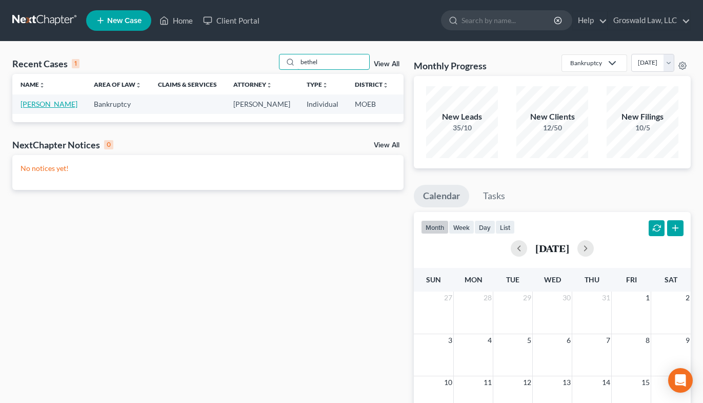
type input "bethel"
drag, startPoint x: 37, startPoint y: 115, endPoint x: 5, endPoint y: 121, distance: 32.3
click at [37, 108] on link "[PERSON_NAME]" at bounding box center [49, 104] width 57 height 9
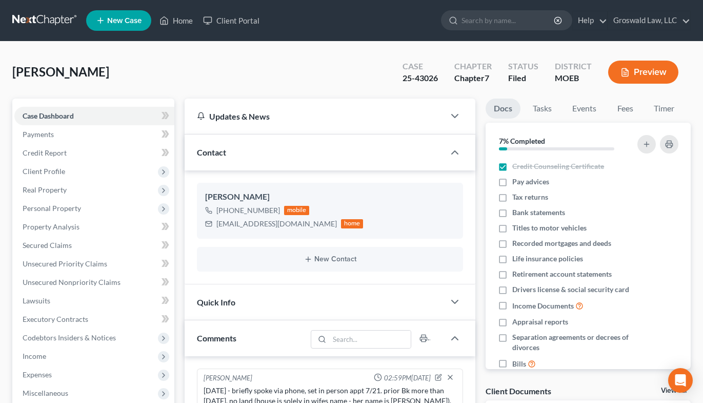
scroll to position [153, 0]
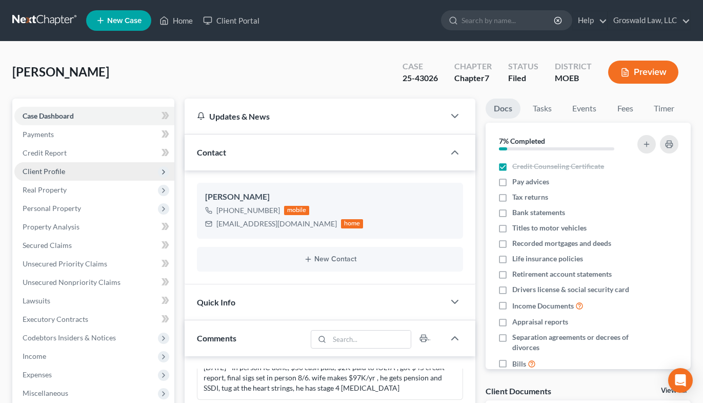
click at [63, 169] on span "Client Profile" at bounding box center [44, 171] width 43 height 9
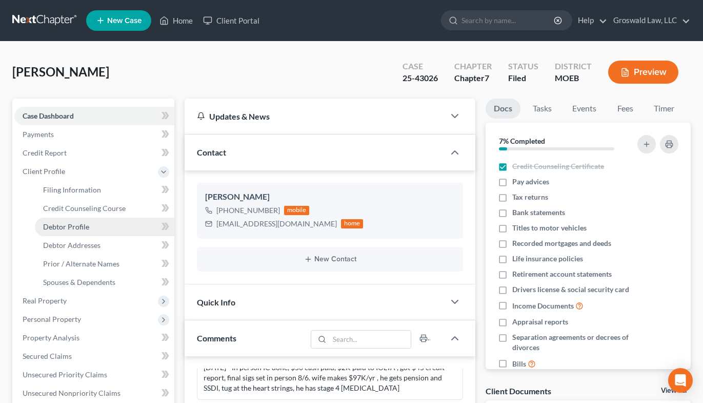
click at [79, 229] on span "Debtor Profile" at bounding box center [66, 226] width 46 height 9
select select "2"
select select "0"
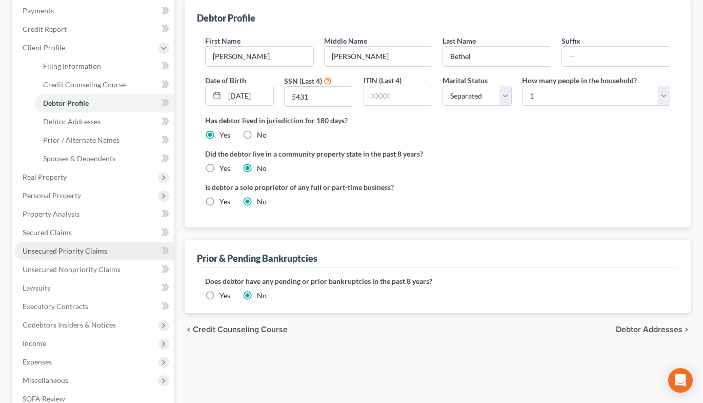
scroll to position [154, 0]
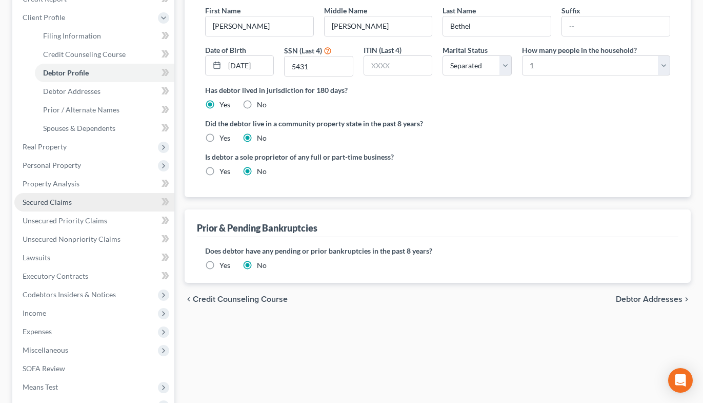
click at [51, 200] on span "Secured Claims" at bounding box center [47, 202] width 49 height 9
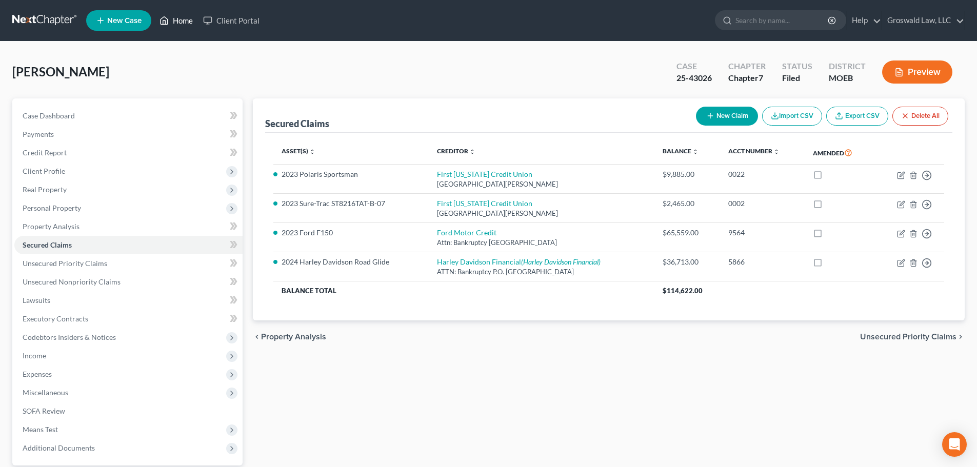
click at [185, 18] on link "Home" at bounding box center [176, 20] width 44 height 18
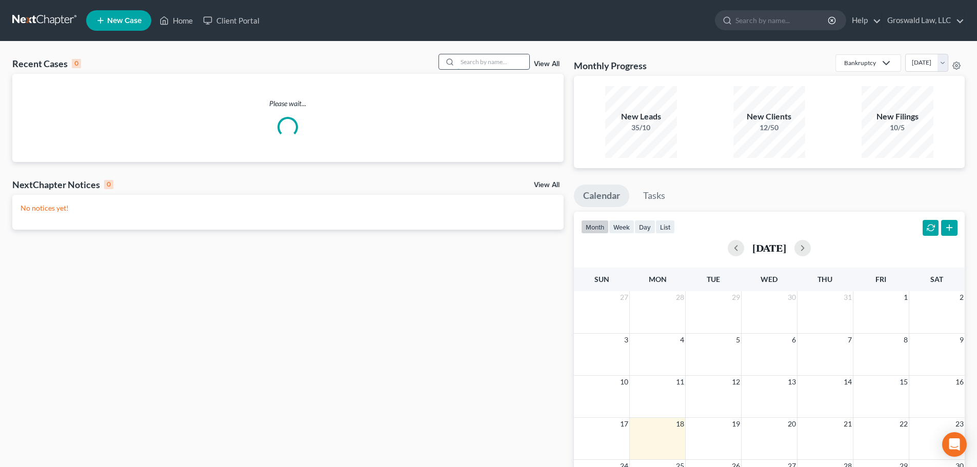
click at [486, 57] on input "search" at bounding box center [494, 61] width 72 height 15
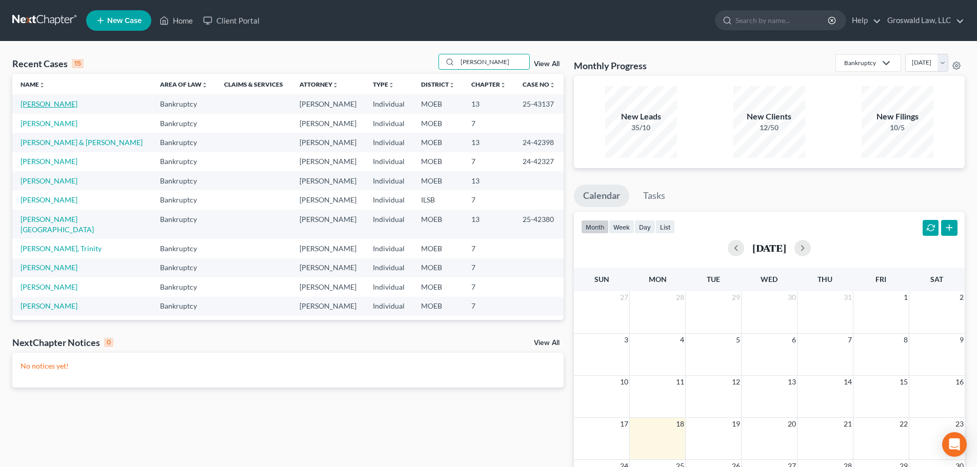
type input "[PERSON_NAME]"
click at [60, 102] on link "[PERSON_NAME]" at bounding box center [49, 104] width 57 height 9
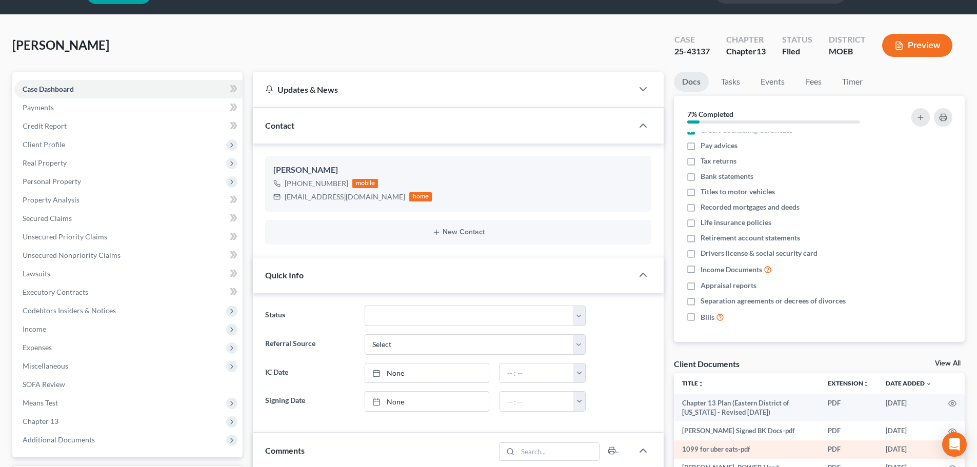
scroll to position [154, 0]
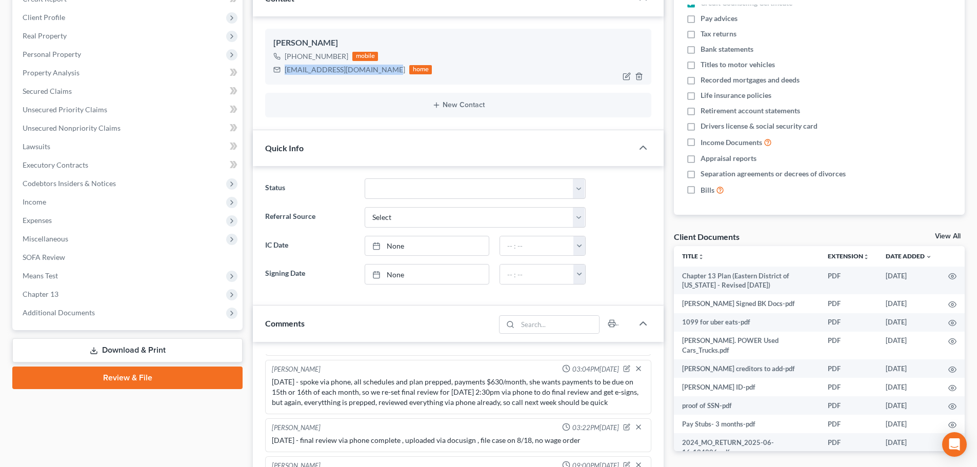
drag, startPoint x: 378, startPoint y: 72, endPoint x: 281, endPoint y: 75, distance: 96.5
click at [281, 75] on div "[EMAIL_ADDRESS][DOMAIN_NAME] home" at bounding box center [352, 69] width 159 height 13
copy div "[EMAIL_ADDRESS][DOMAIN_NAME]"
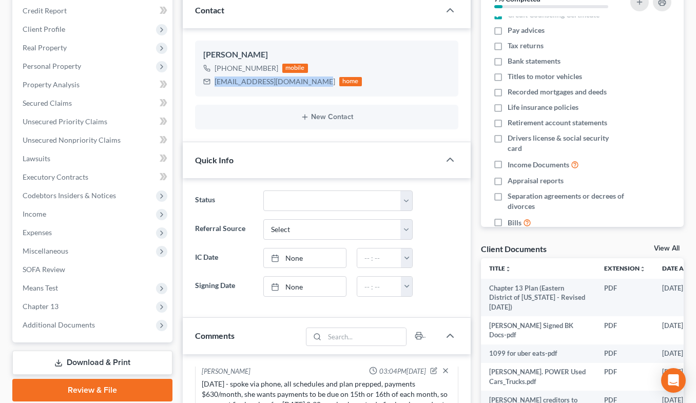
scroll to position [410, 0]
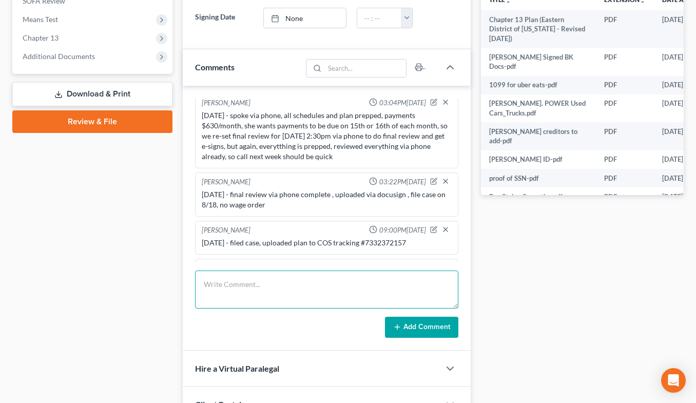
drag, startPoint x: 293, startPoint y: 284, endPoint x: 301, endPoint y: 213, distance: 70.7
click at [293, 284] on textarea at bounding box center [326, 289] width 263 height 38
click at [359, 289] on textarea "[DATE] - did review of case, cloent has paid me $700" at bounding box center [326, 289] width 263 height 38
type textarea "[DATE] - did review of case, cloent has paid me $800 to IOLTA on [DATE] and $70…"
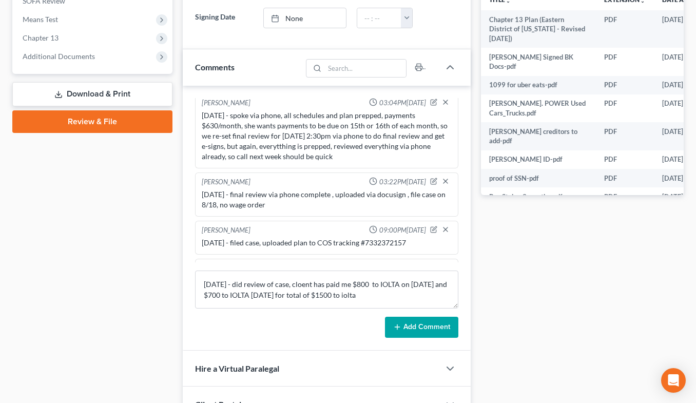
click at [412, 323] on button "Add Comment" at bounding box center [421, 328] width 73 height 22
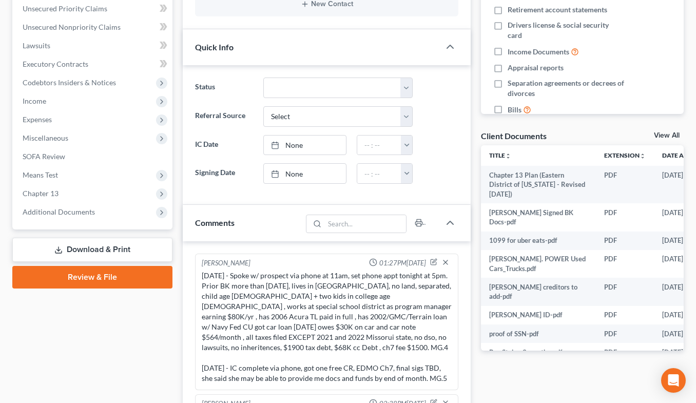
scroll to position [0, 0]
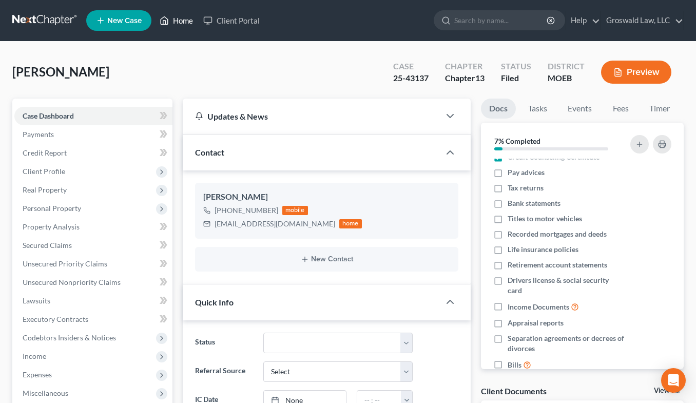
click at [169, 23] on icon at bounding box center [164, 20] width 9 height 12
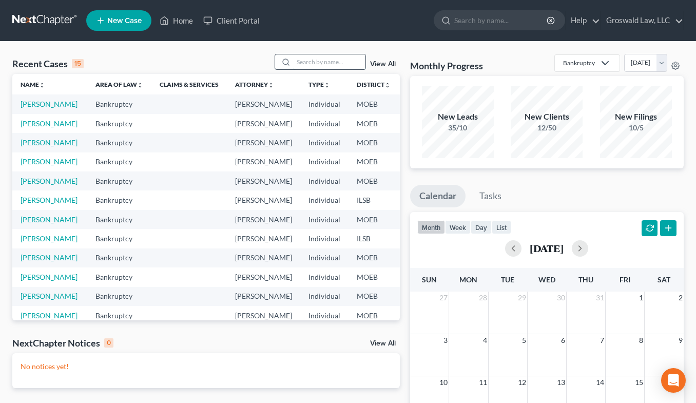
click at [341, 66] on input "search" at bounding box center [329, 61] width 72 height 15
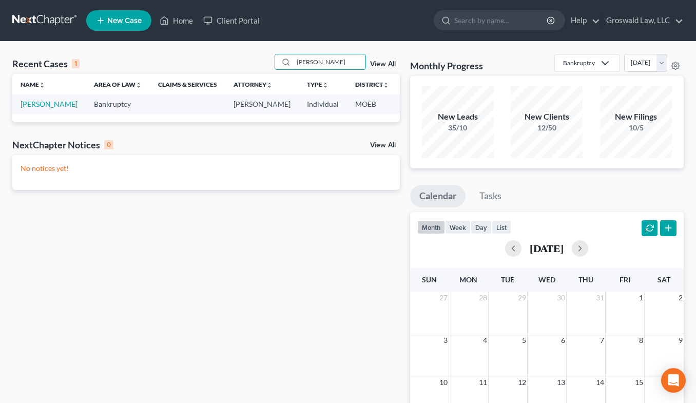
type input "[PERSON_NAME]"
click at [25, 102] on link "[PERSON_NAME]" at bounding box center [49, 104] width 57 height 9
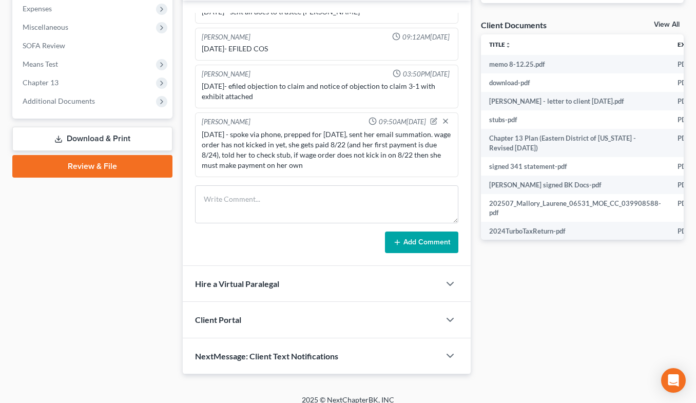
drag, startPoint x: 284, startPoint y: 126, endPoint x: 361, endPoint y: 151, distance: 81.0
click at [321, 157] on div "[DATE] - spoke via phone, prepped for [DATE], sent her email summation. wage or…" at bounding box center [327, 149] width 250 height 41
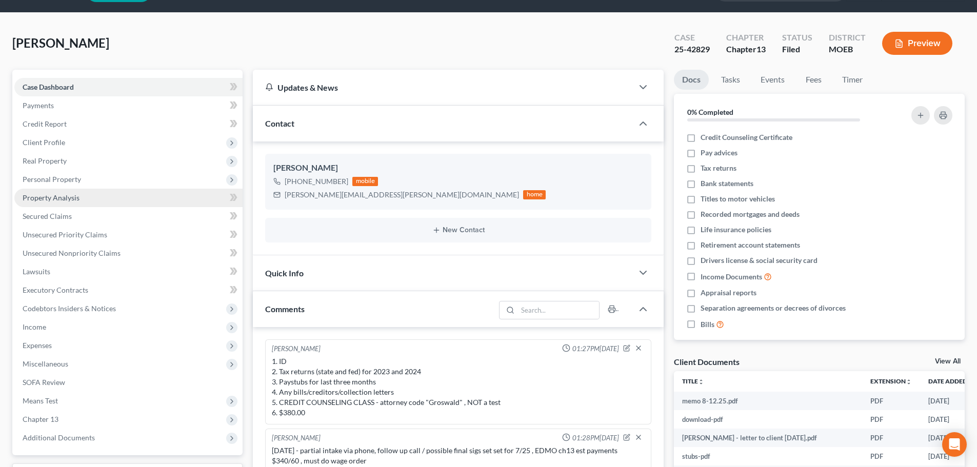
scroll to position [51, 0]
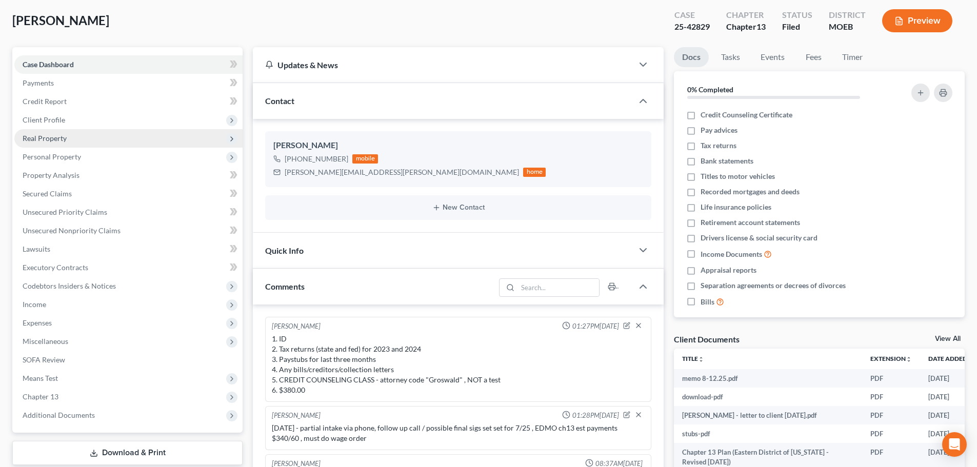
click at [42, 136] on span "Real Property" at bounding box center [45, 138] width 44 height 9
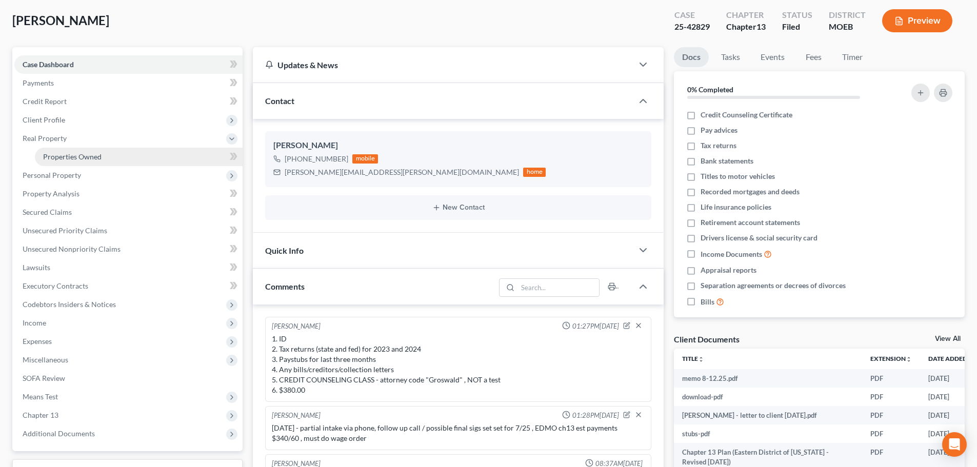
click at [54, 155] on span "Properties Owned" at bounding box center [72, 156] width 58 height 9
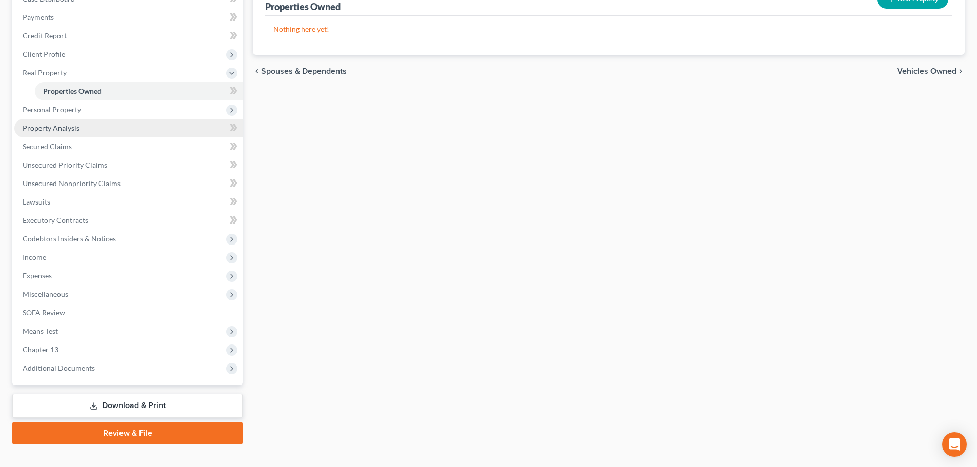
scroll to position [133, 0]
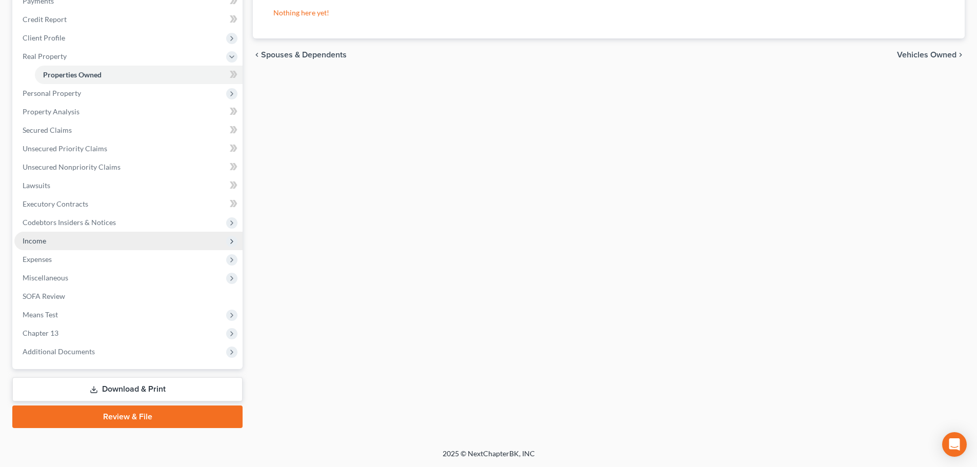
click at [42, 240] on span "Income" at bounding box center [35, 241] width 24 height 9
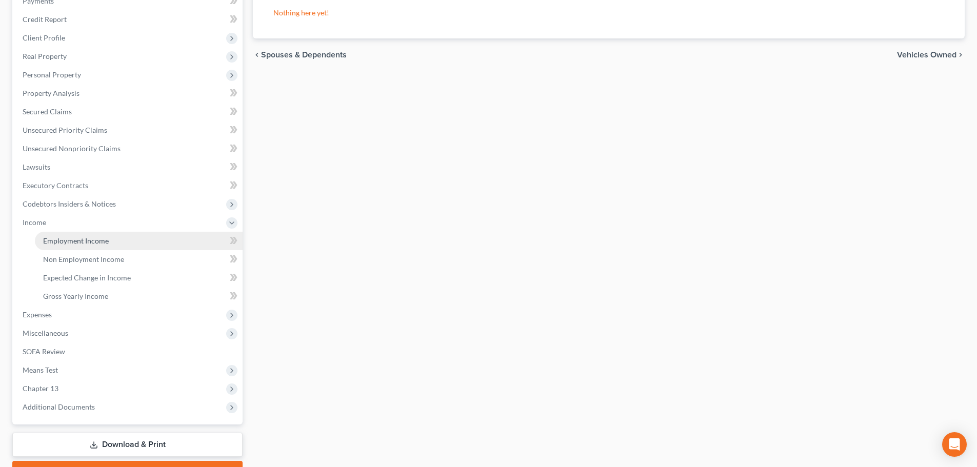
click at [82, 246] on link "Employment Income" at bounding box center [139, 241] width 208 height 18
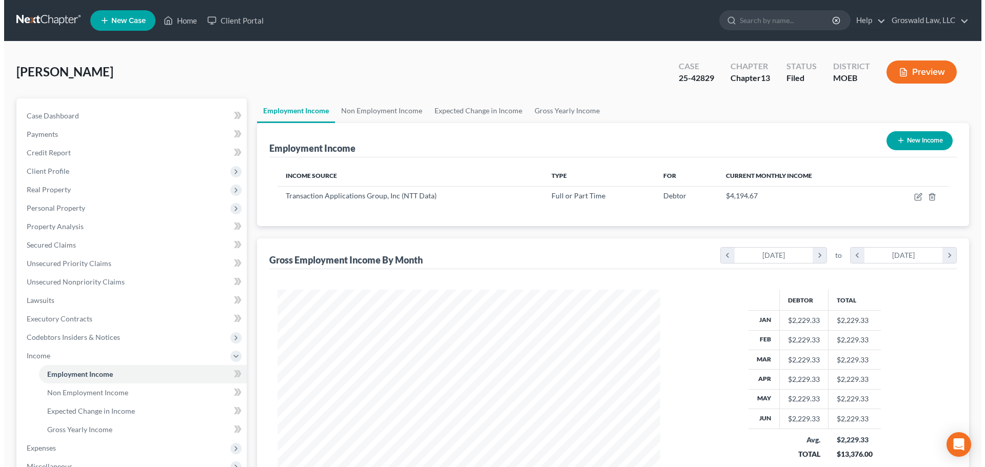
scroll to position [191, 403]
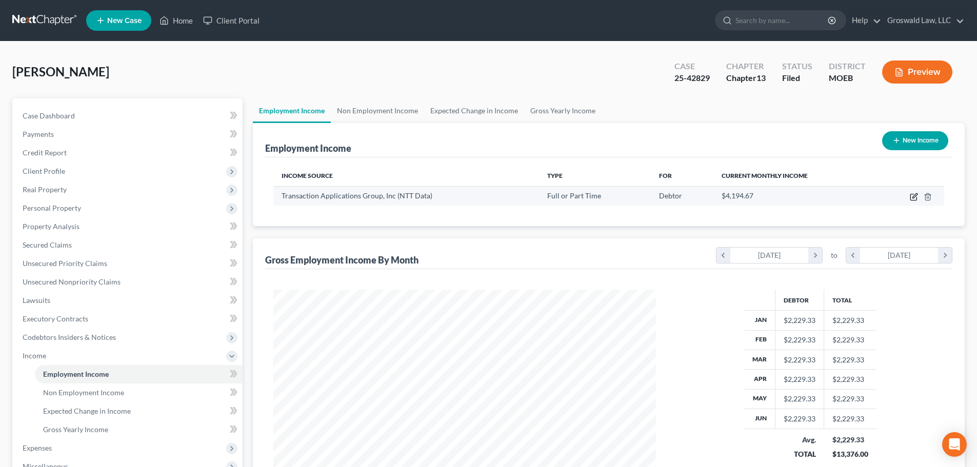
click at [912, 199] on icon "button" at bounding box center [914, 197] width 8 height 8
select select "0"
select select "45"
select select "2"
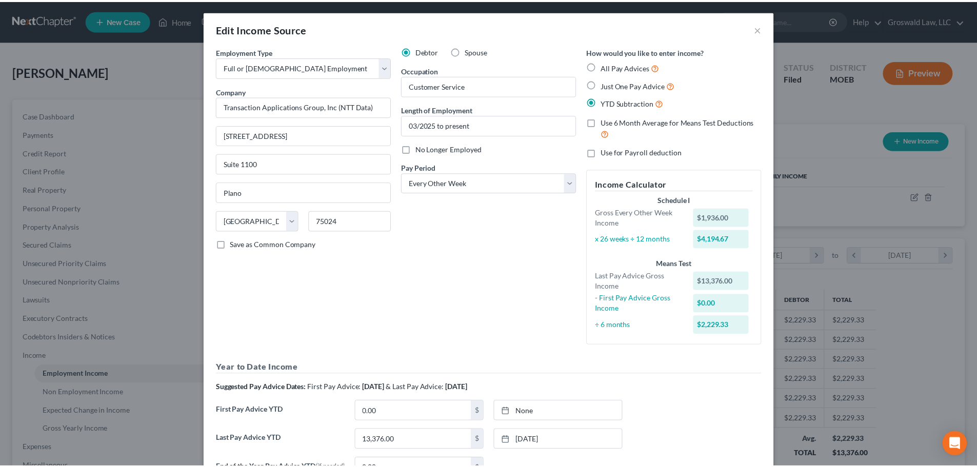
scroll to position [0, 0]
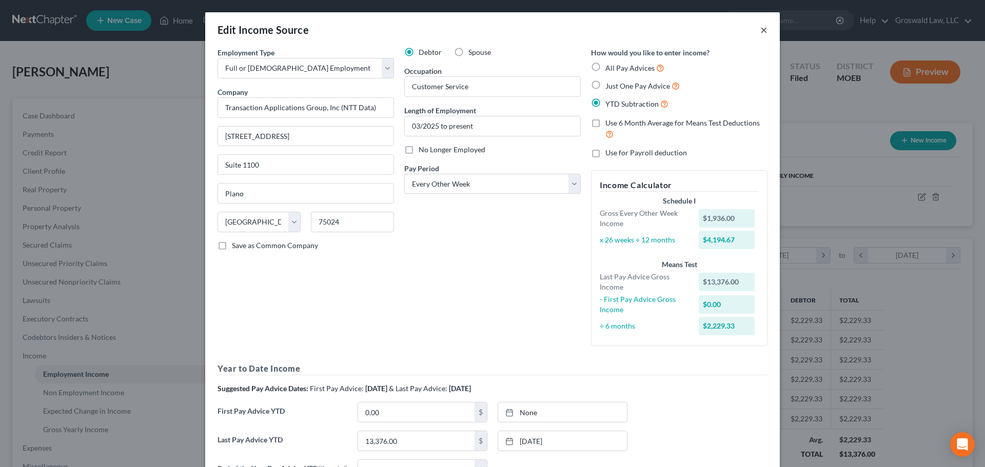
click at [761, 32] on button "×" at bounding box center [763, 30] width 7 height 12
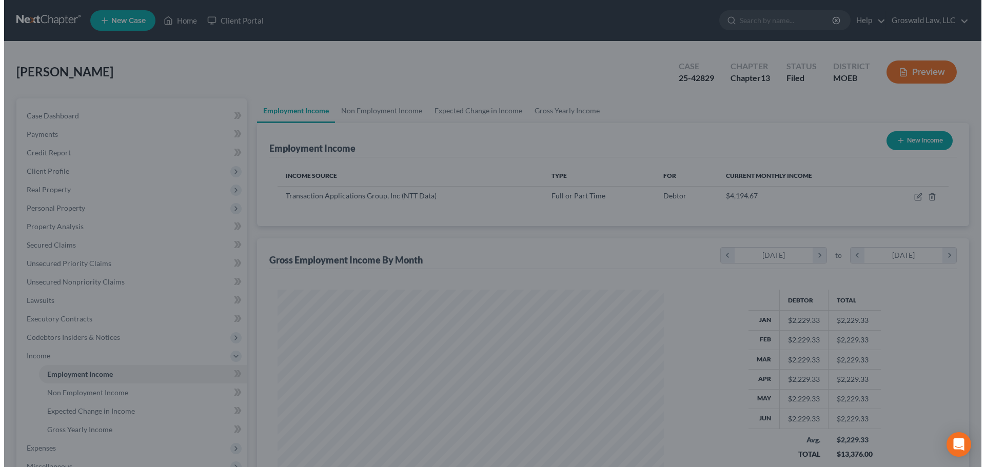
scroll to position [512915, 512703]
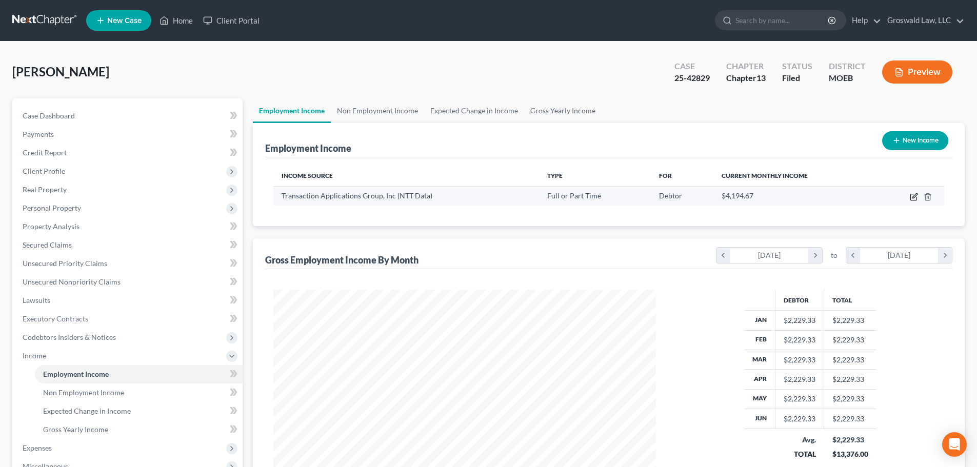
click at [917, 197] on icon "button" at bounding box center [914, 197] width 8 height 8
select select "0"
select select "45"
select select "2"
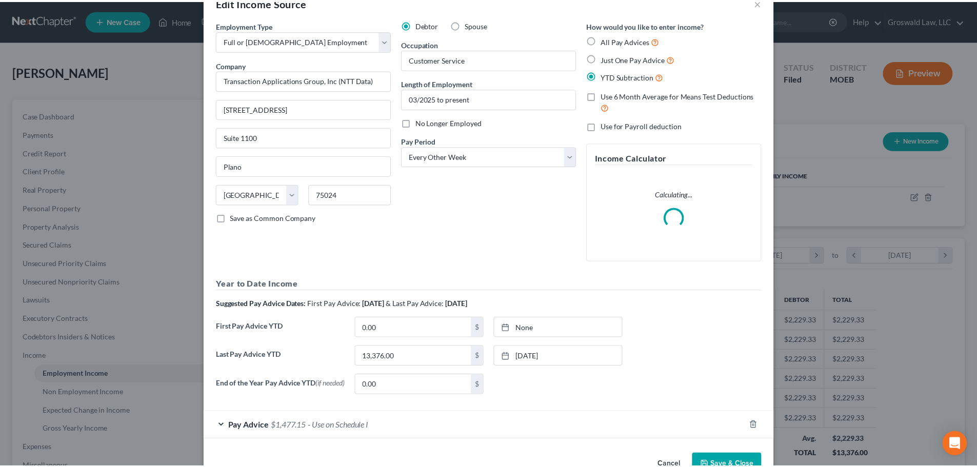
scroll to position [58, 0]
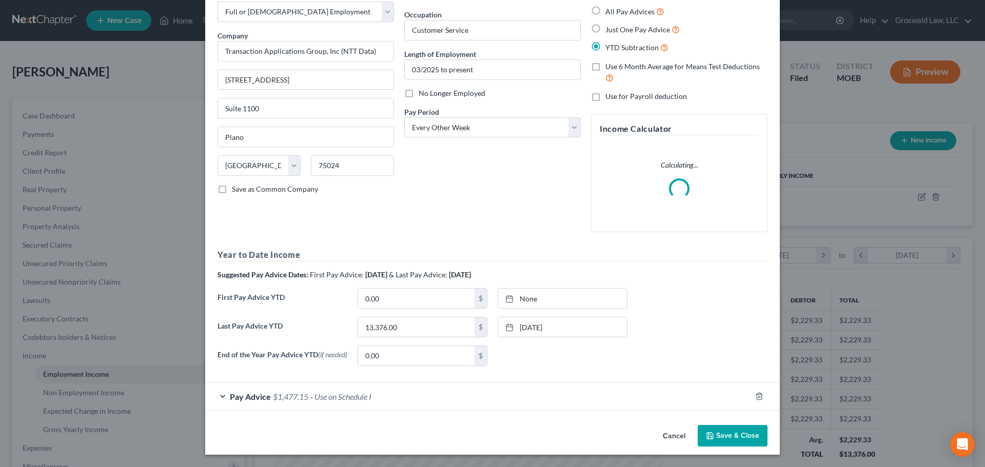
click at [674, 435] on button "Cancel" at bounding box center [674, 436] width 39 height 21
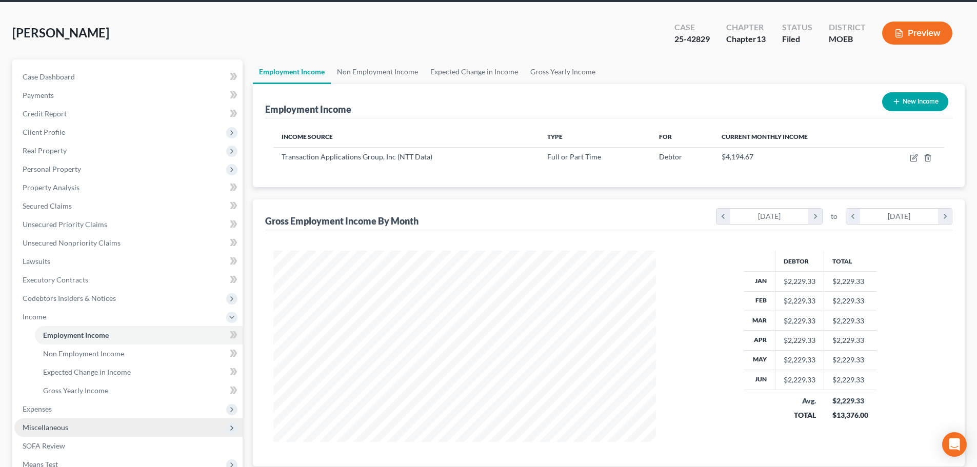
scroll to position [189, 0]
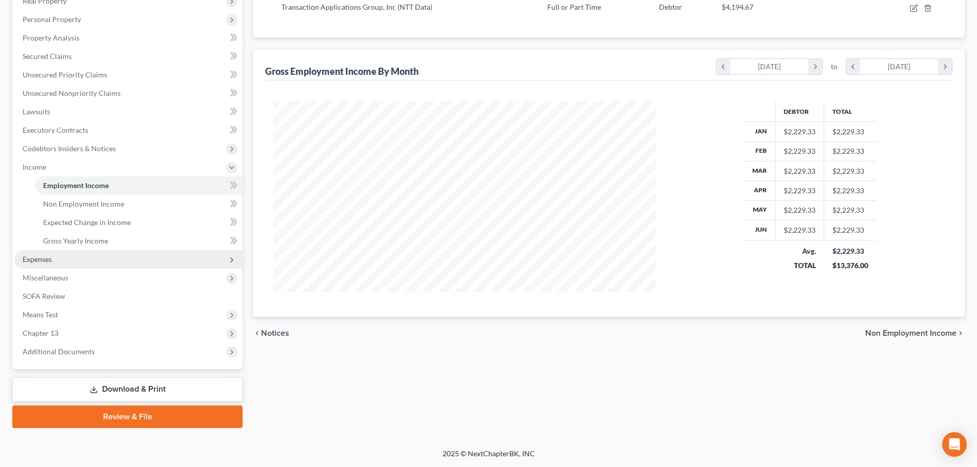
click at [30, 259] on span "Expenses" at bounding box center [37, 259] width 29 height 9
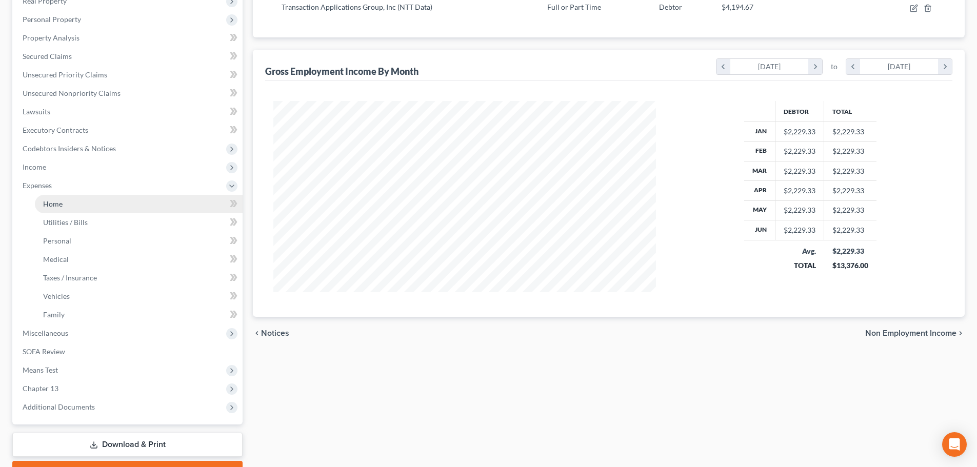
click at [103, 205] on link "Home" at bounding box center [139, 204] width 208 height 18
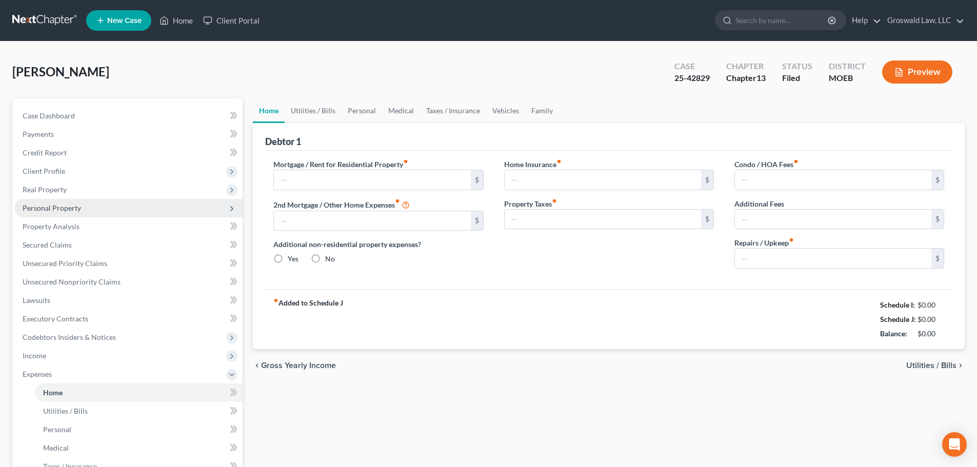
type input "600.00"
type input "0.00"
radio input "true"
type input "0.00"
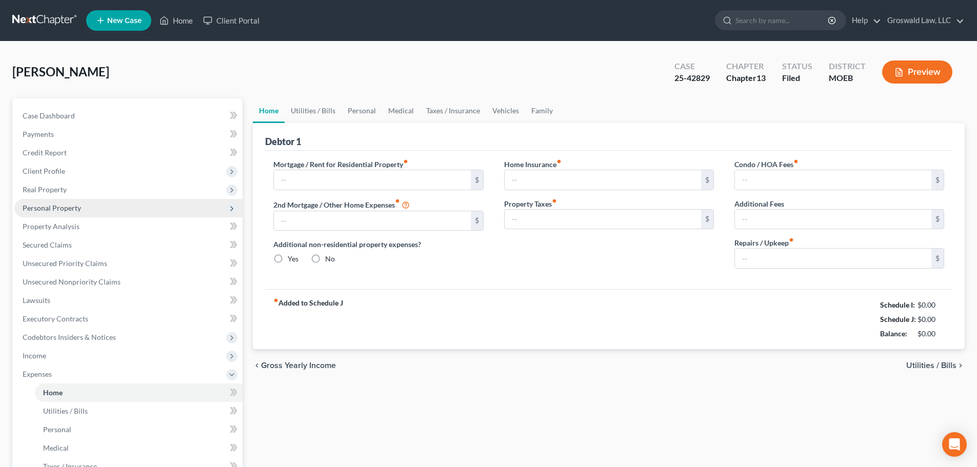
type input "0.00"
type input "50.00"
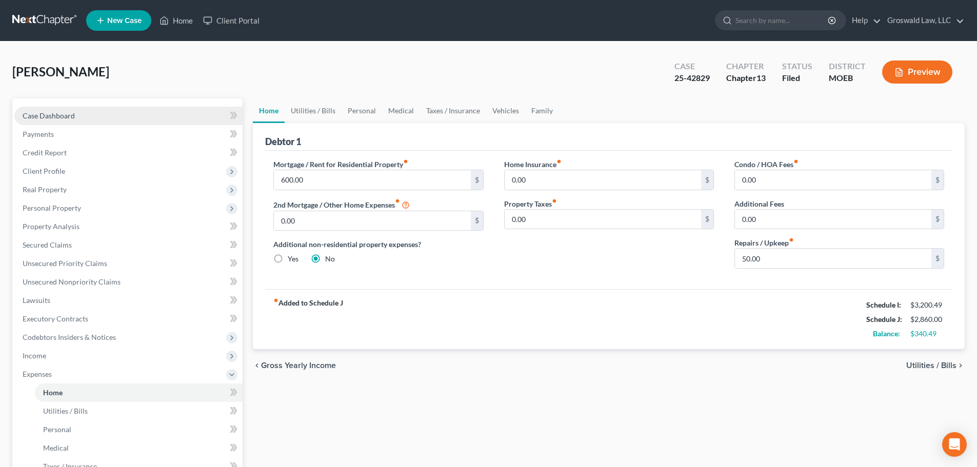
click at [88, 112] on link "Case Dashboard" at bounding box center [128, 116] width 228 height 18
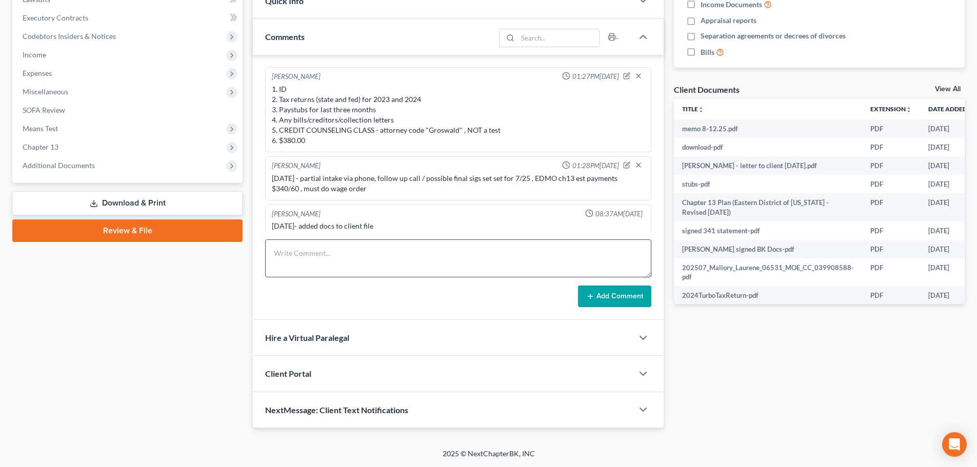
scroll to position [488, 0]
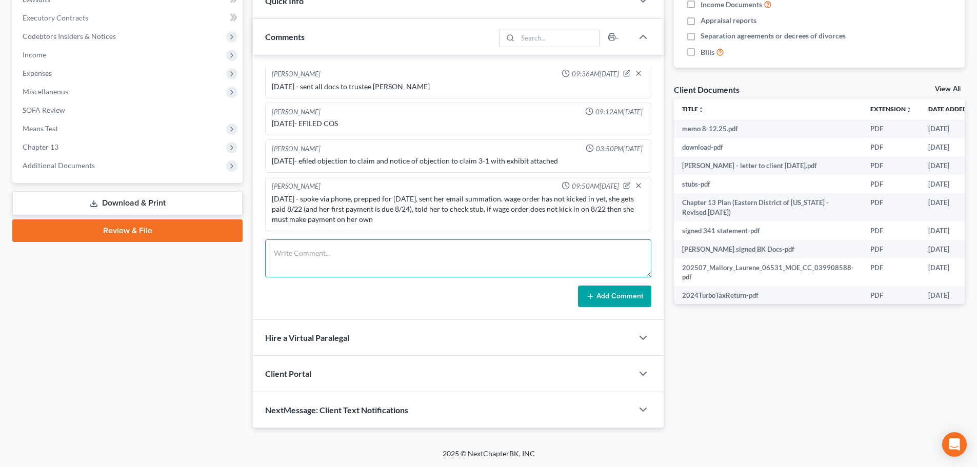
click at [319, 265] on textarea at bounding box center [458, 259] width 386 height 38
type textarea "client testified that her rent is $1575"
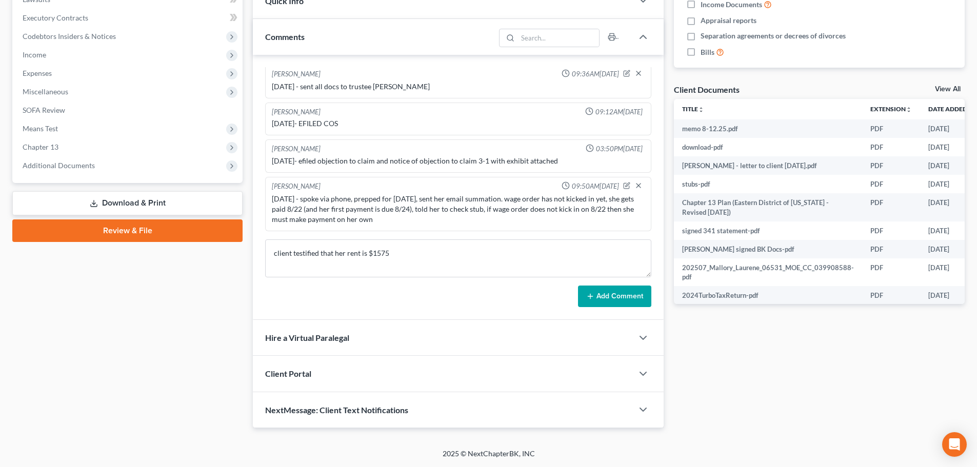
click at [614, 298] on button "Add Comment" at bounding box center [614, 297] width 73 height 22
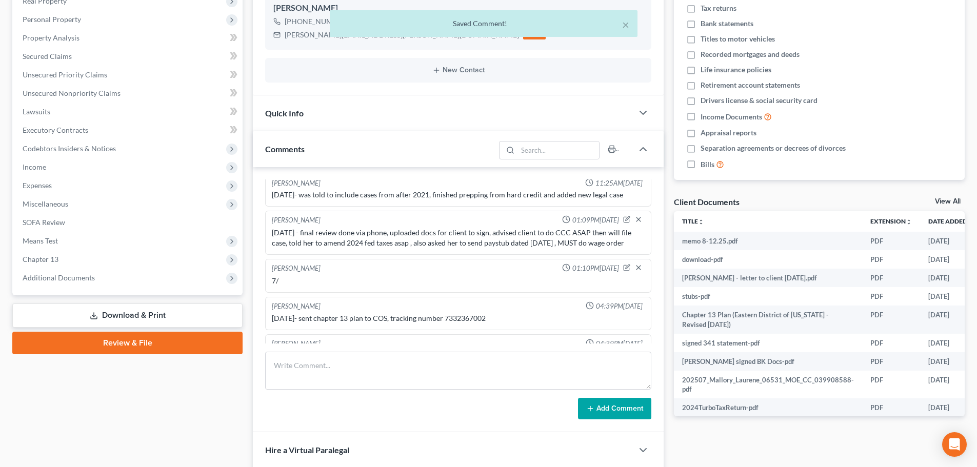
scroll to position [0, 0]
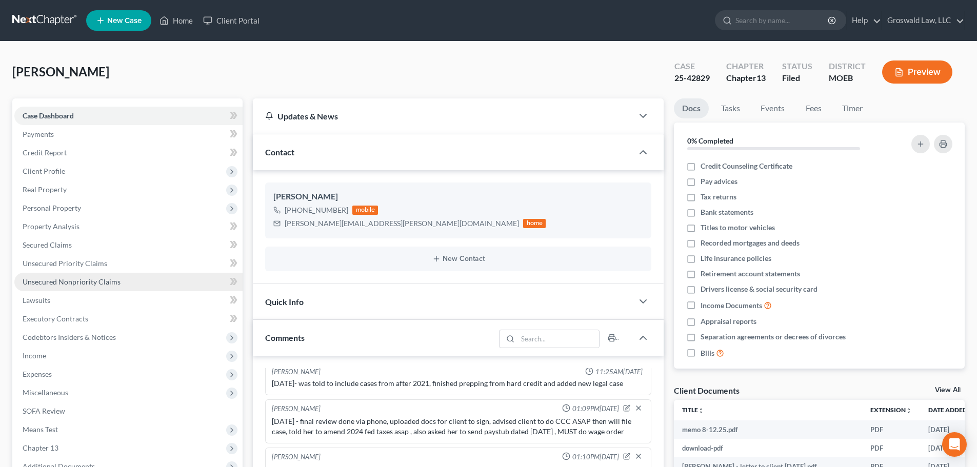
click at [73, 285] on span "Unsecured Nonpriority Claims" at bounding box center [72, 282] width 98 height 9
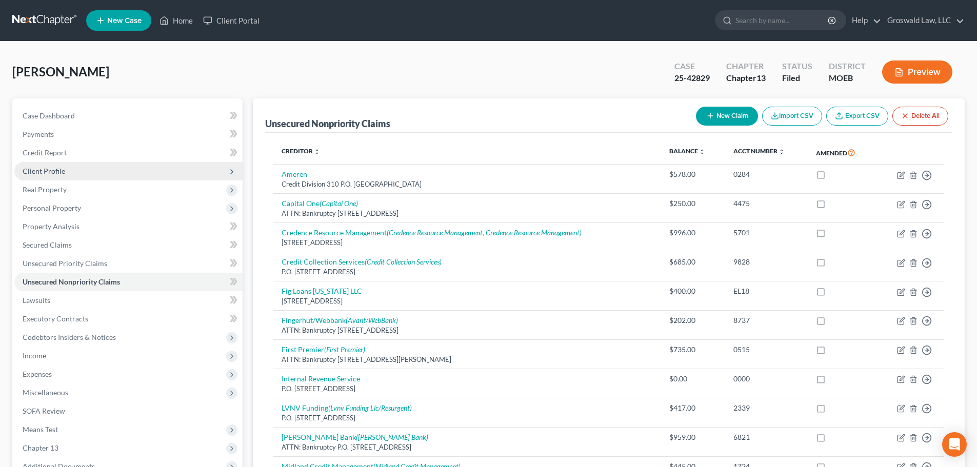
click at [46, 171] on span "Client Profile" at bounding box center [44, 171] width 43 height 9
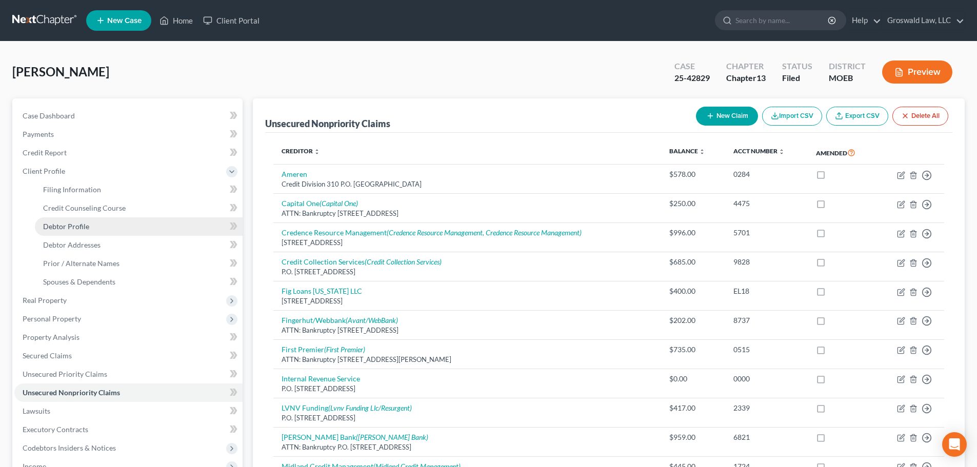
click at [74, 229] on span "Debtor Profile" at bounding box center [66, 226] width 46 height 9
select select "0"
select select "2"
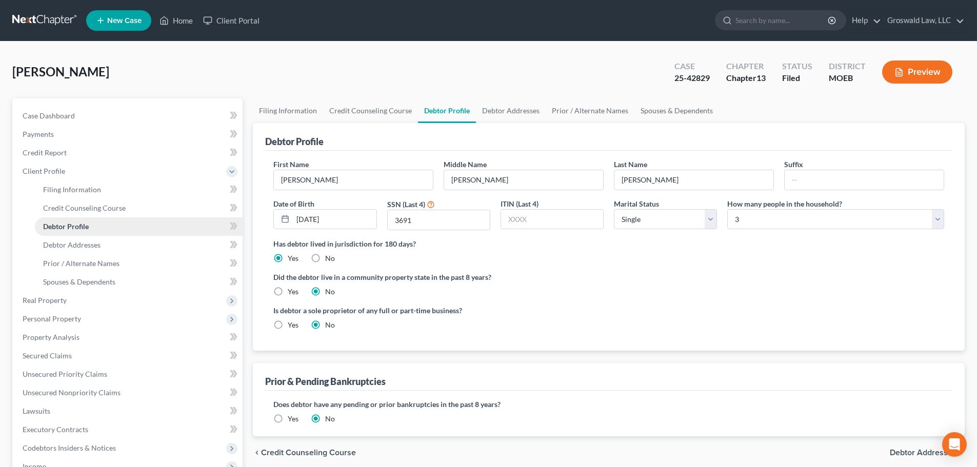
radio input "true"
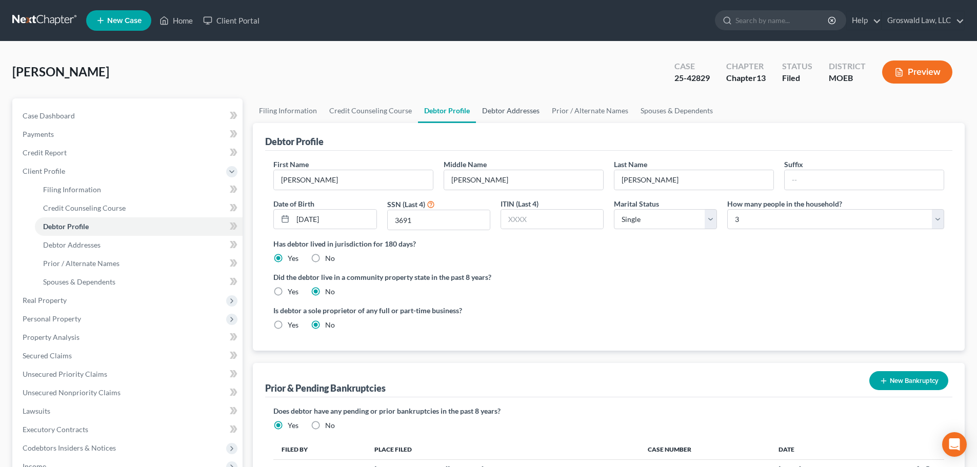
click at [501, 114] on link "Debtor Addresses" at bounding box center [511, 111] width 70 height 25
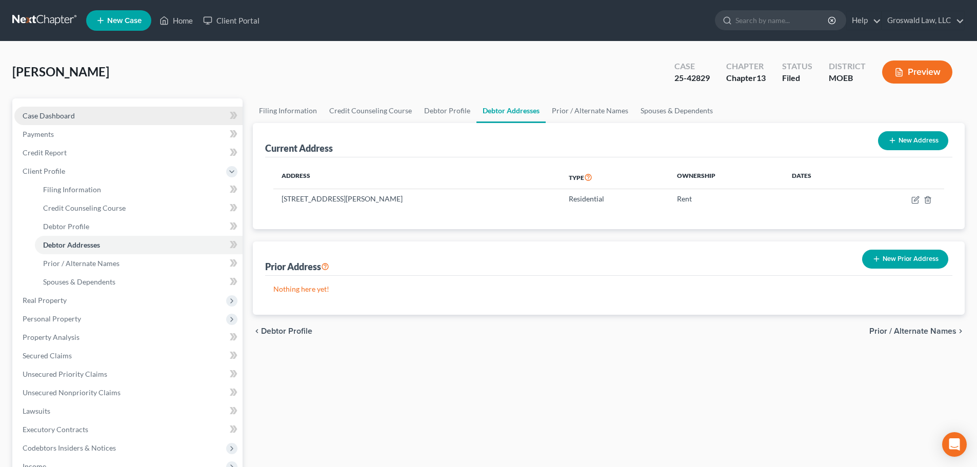
click at [71, 107] on link "Case Dashboard" at bounding box center [128, 116] width 228 height 18
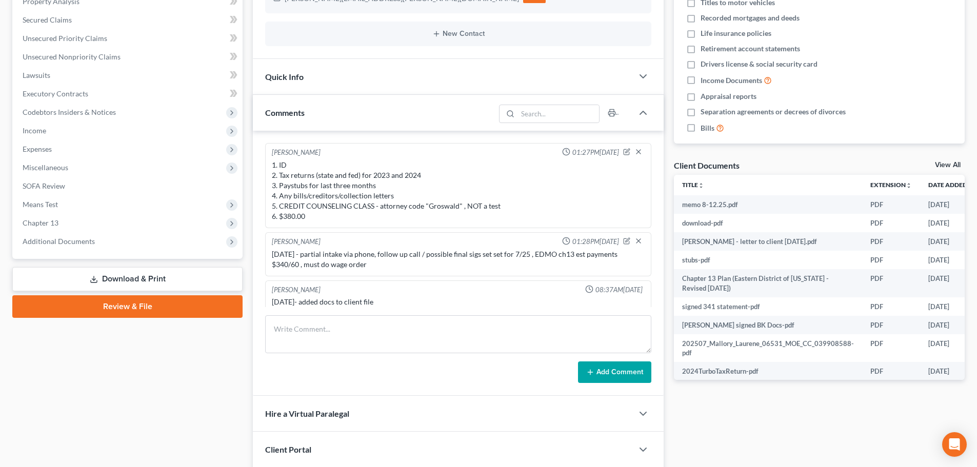
scroll to position [526, 0]
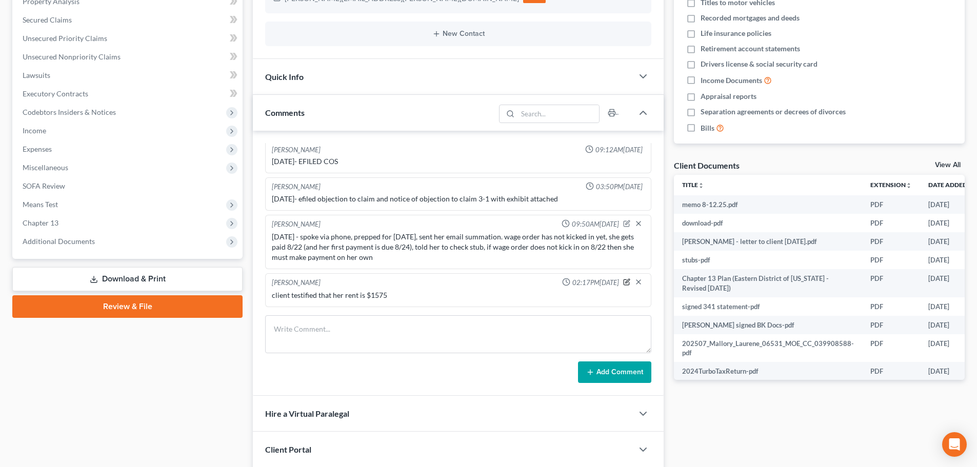
click at [623, 278] on button "button" at bounding box center [626, 282] width 7 height 8
click at [426, 303] on textarea "client testified that her rent is $1575" at bounding box center [458, 309] width 373 height 38
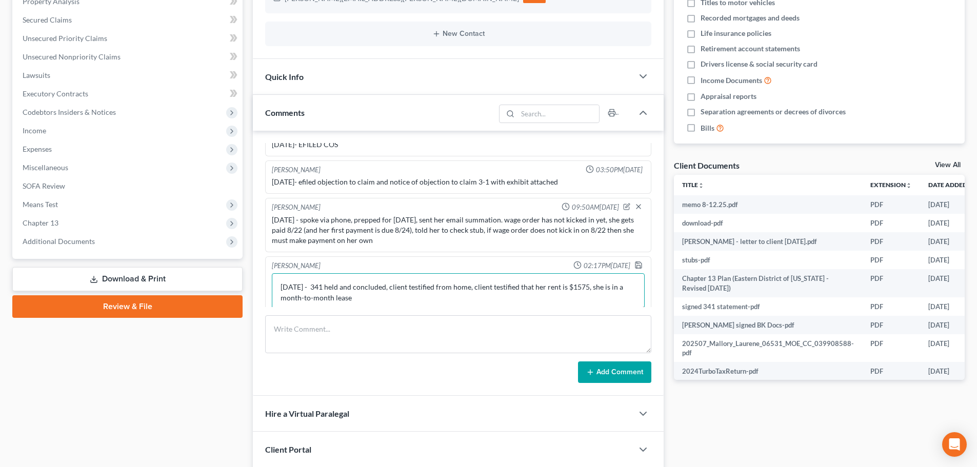
scroll to position [554, 0]
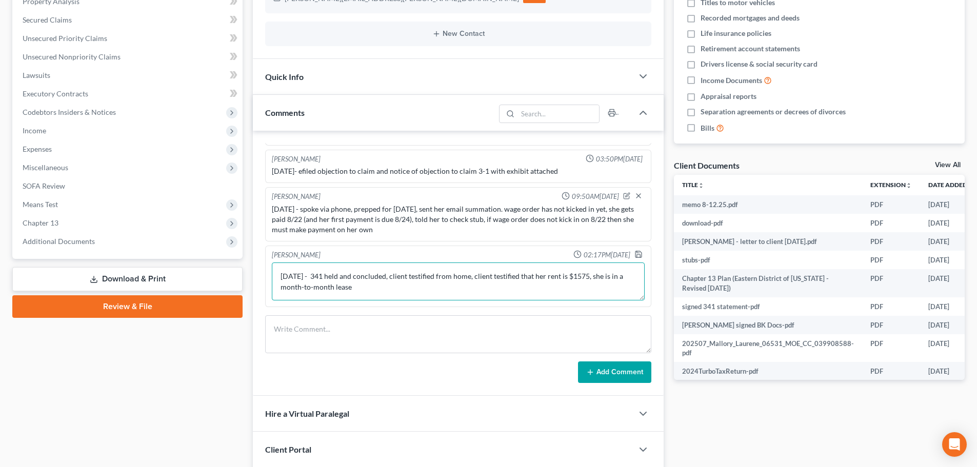
click at [502, 283] on textarea "[DATE] - 341 held and concluded, client testified from home, client testified t…" at bounding box center [458, 282] width 373 height 38
type textarea "[DATE] - 341 held and concluded, client testified from home, client testified t…"
click at [635, 256] on icon "button" at bounding box center [639, 254] width 8 height 8
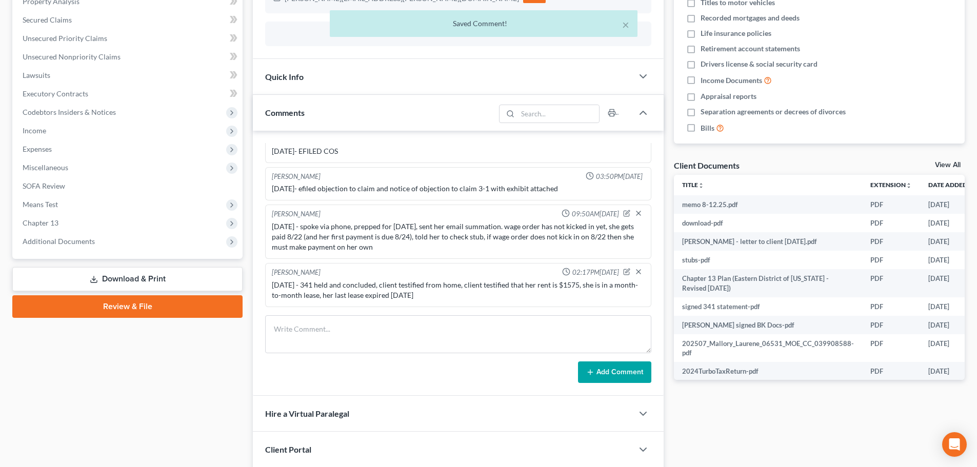
scroll to position [536, 0]
click at [623, 271] on icon "button" at bounding box center [626, 271] width 7 height 7
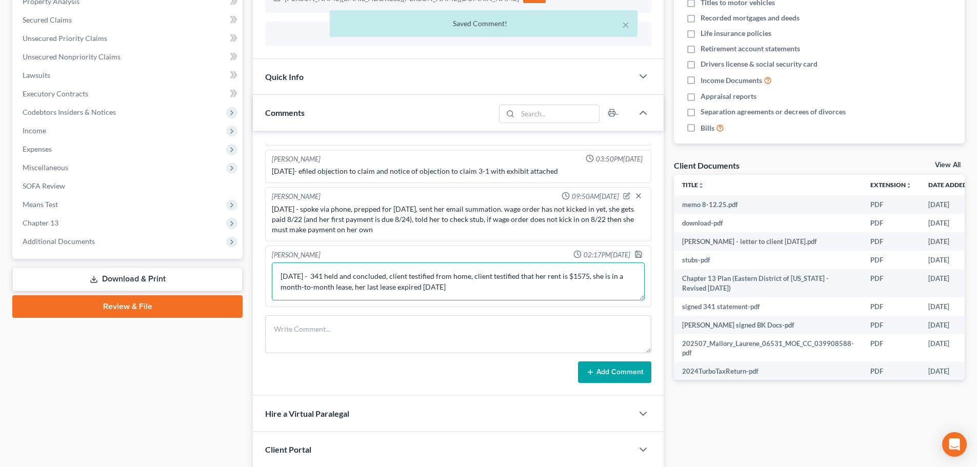
click at [546, 289] on textarea "[DATE] - 341 held and concluded, client testified from home, client testified t…" at bounding box center [458, 282] width 373 height 38
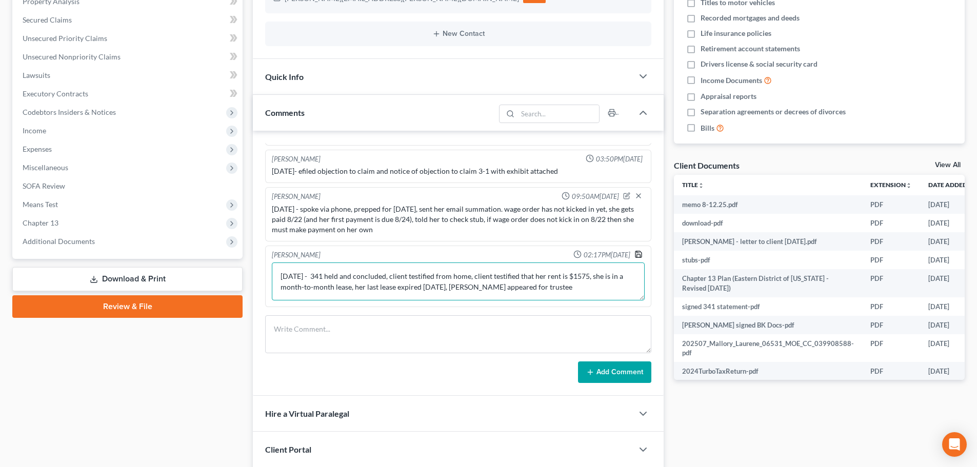
type textarea "[DATE] - 341 held and concluded, client testified from home, client testified t…"
click at [635, 256] on icon "button" at bounding box center [639, 254] width 8 height 8
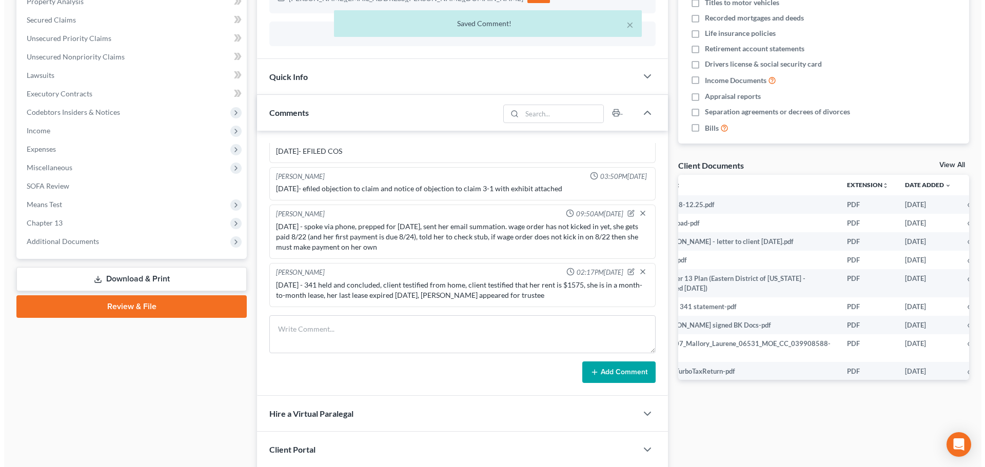
scroll to position [0, 46]
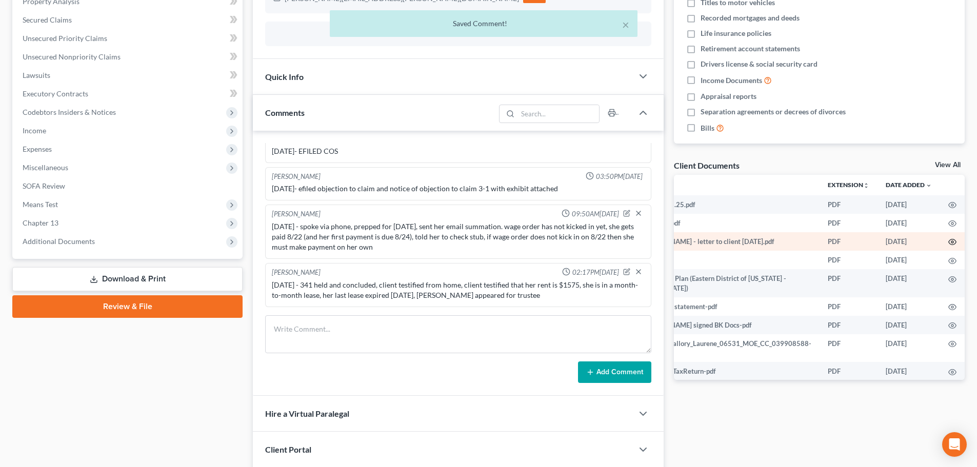
click at [952, 242] on circle "button" at bounding box center [953, 242] width 2 height 2
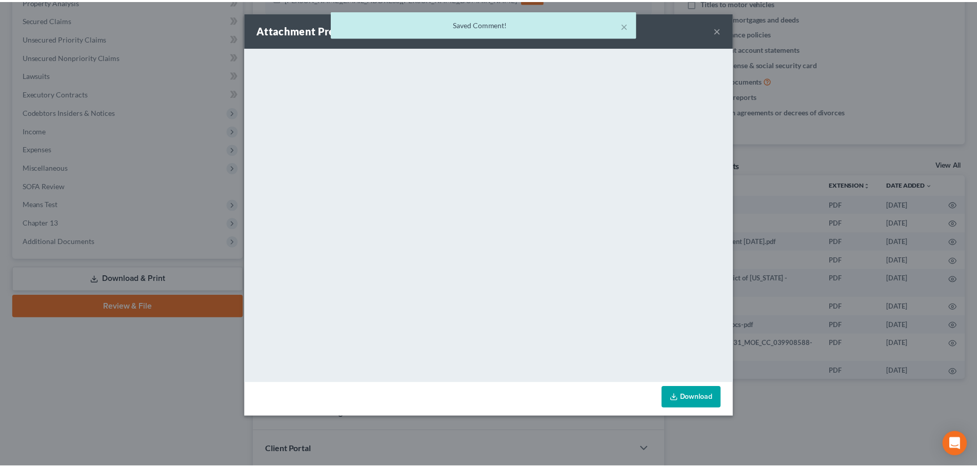
scroll to position [0, 44]
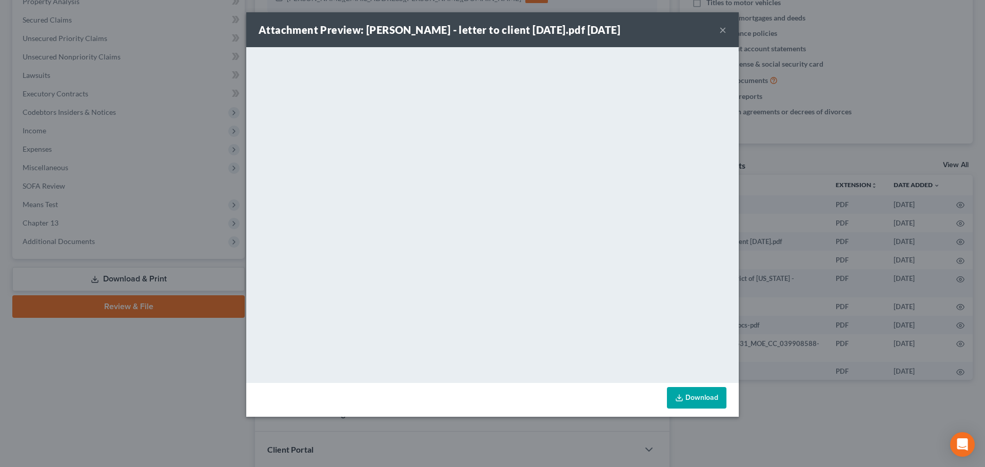
click at [727, 31] on div "Attachment Preview: [PERSON_NAME] - letter to client [DATE].pdf [DATE] ×" at bounding box center [492, 29] width 493 height 35
click at [722, 30] on button "×" at bounding box center [722, 30] width 7 height 12
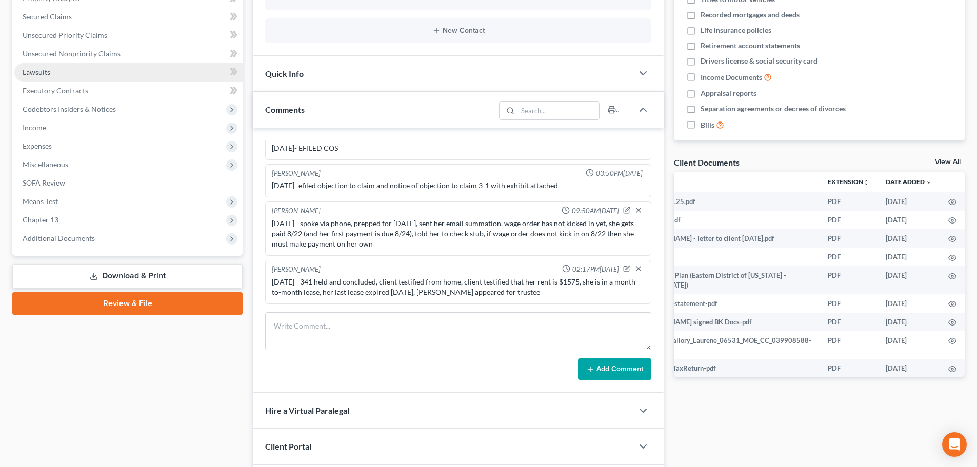
scroll to position [199, 0]
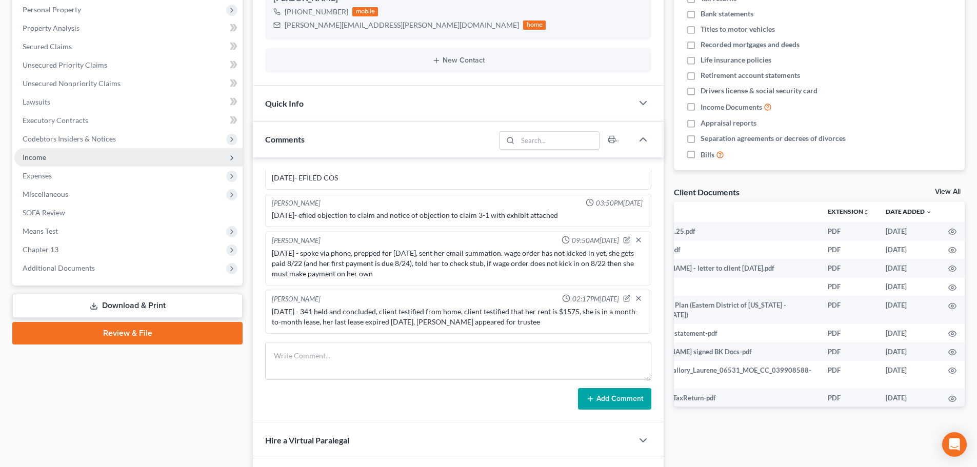
click at [57, 158] on span "Income" at bounding box center [128, 157] width 228 height 18
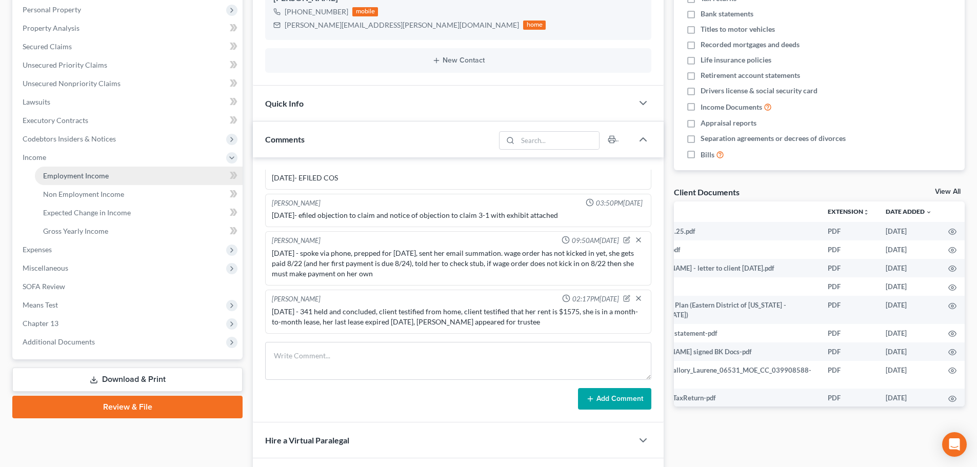
click at [106, 169] on link "Employment Income" at bounding box center [139, 176] width 208 height 18
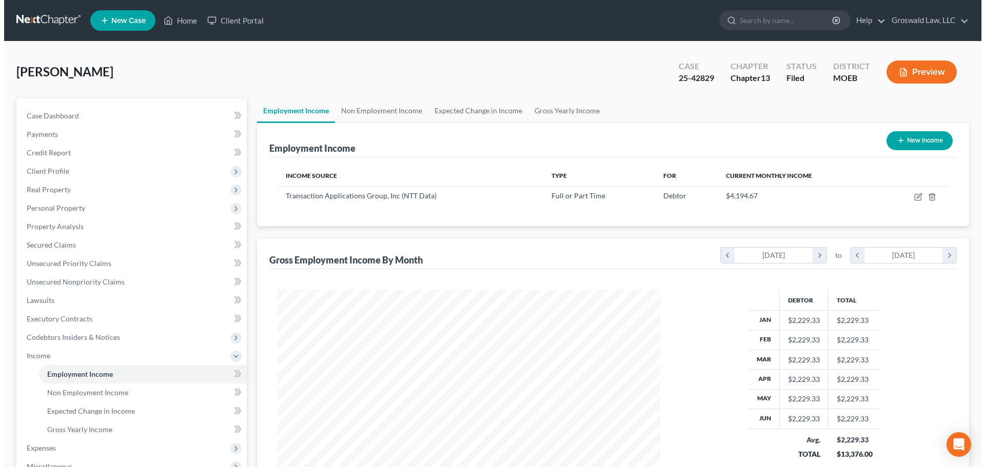
scroll to position [191, 403]
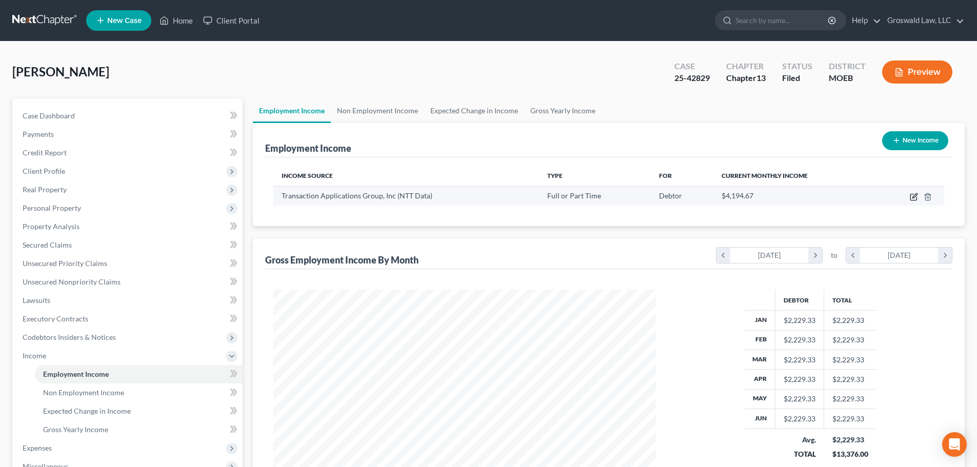
click at [915, 200] on icon "button" at bounding box center [914, 197] width 8 height 8
select select "0"
select select "45"
select select "2"
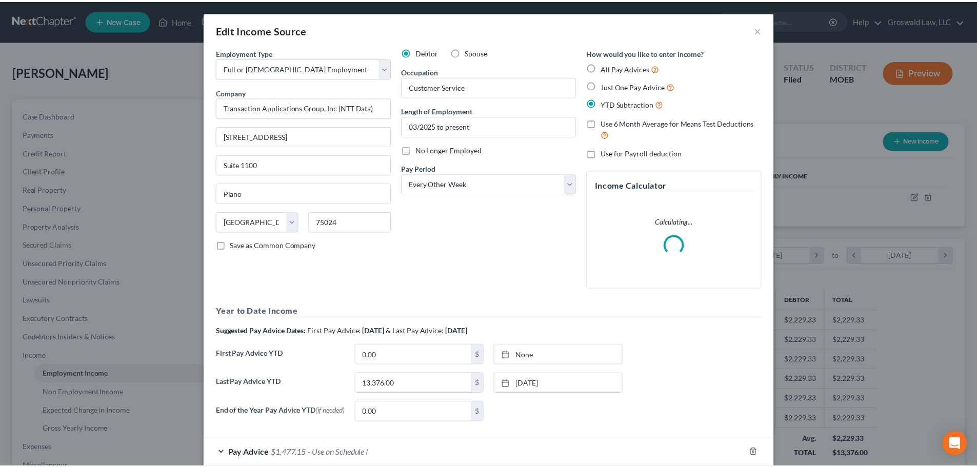
scroll to position [193, 407]
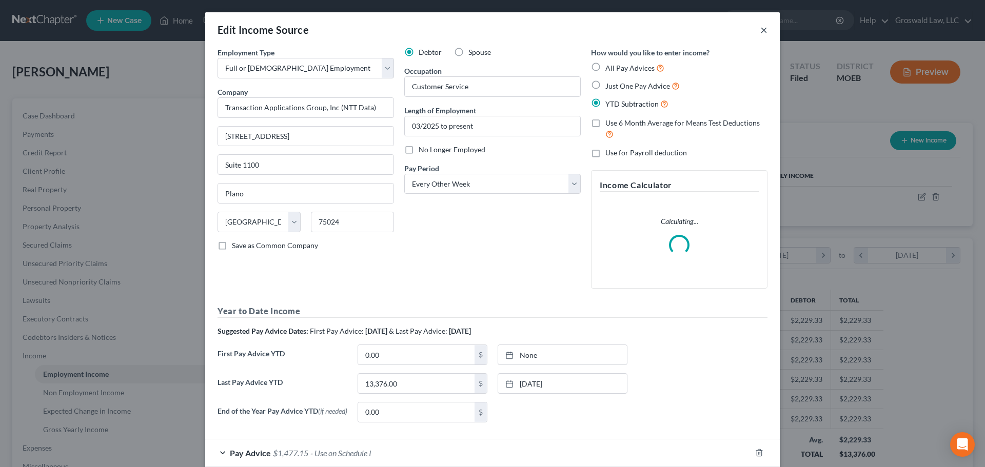
click at [760, 32] on button "×" at bounding box center [763, 30] width 7 height 12
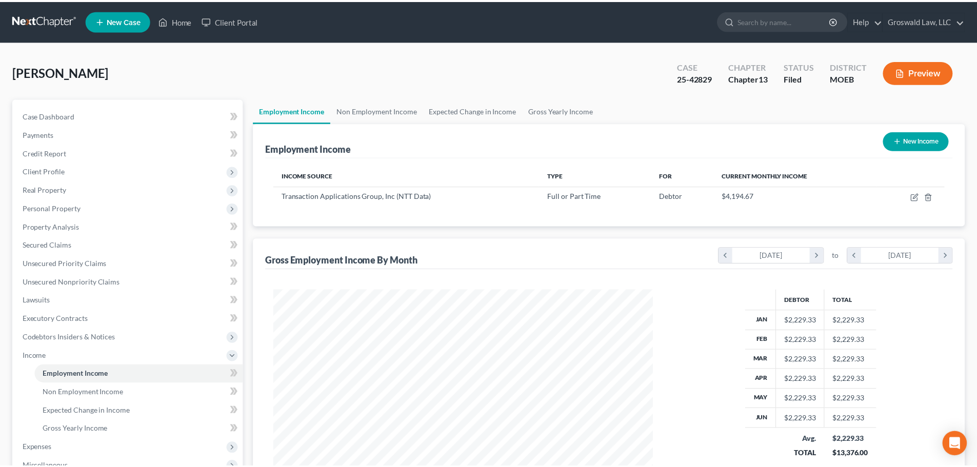
scroll to position [512915, 512703]
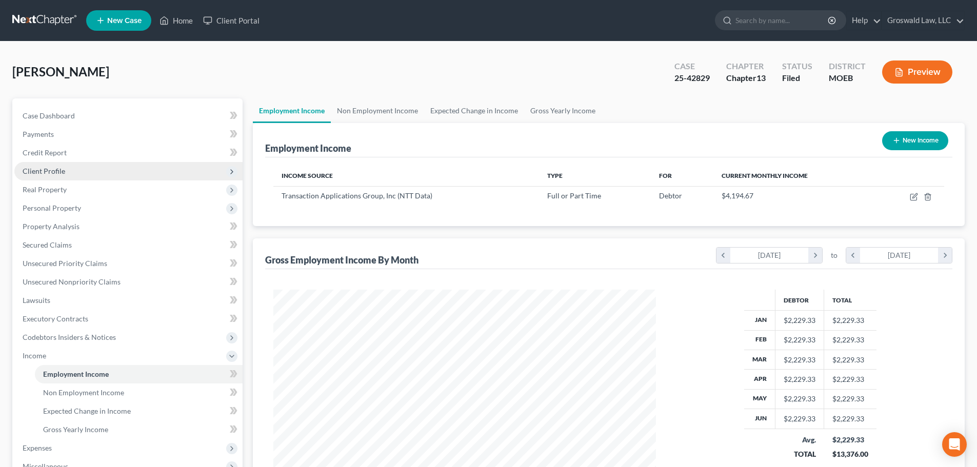
click at [42, 173] on span "Client Profile" at bounding box center [44, 171] width 43 height 9
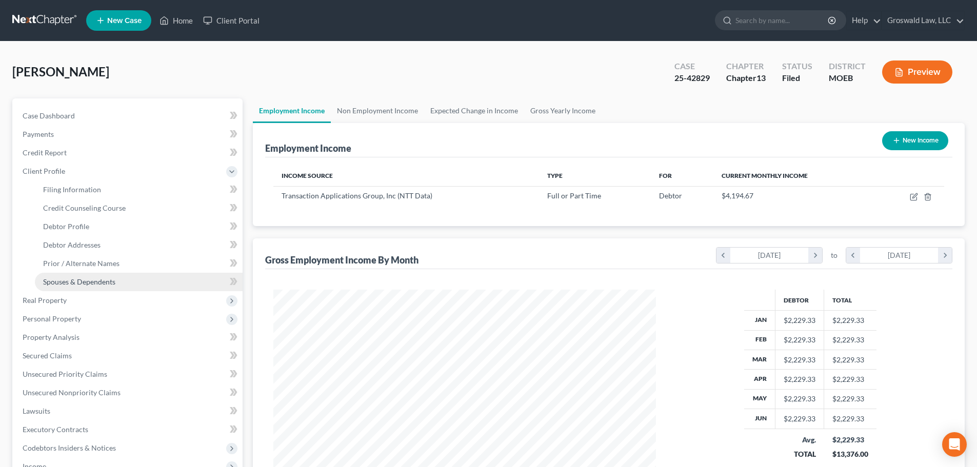
click at [67, 280] on span "Spouses & Dependents" at bounding box center [79, 282] width 72 height 9
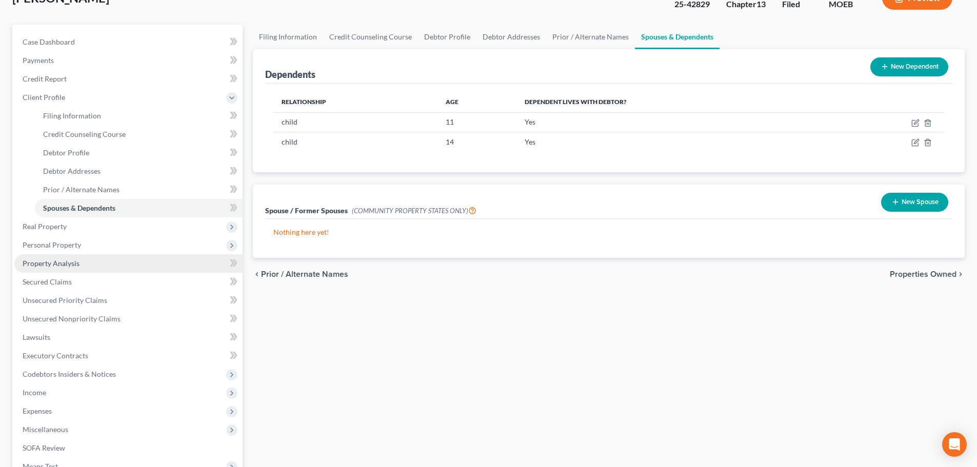
scroll to position [51, 0]
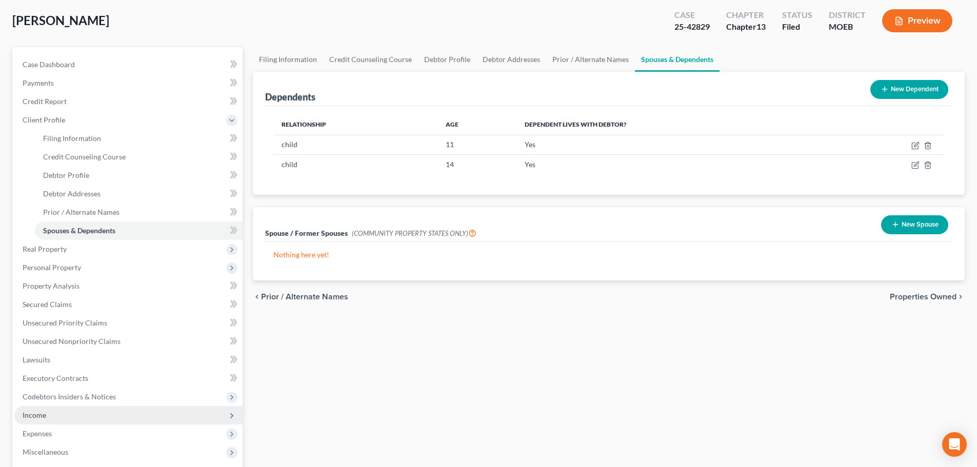
click at [49, 419] on span "Income" at bounding box center [128, 415] width 228 height 18
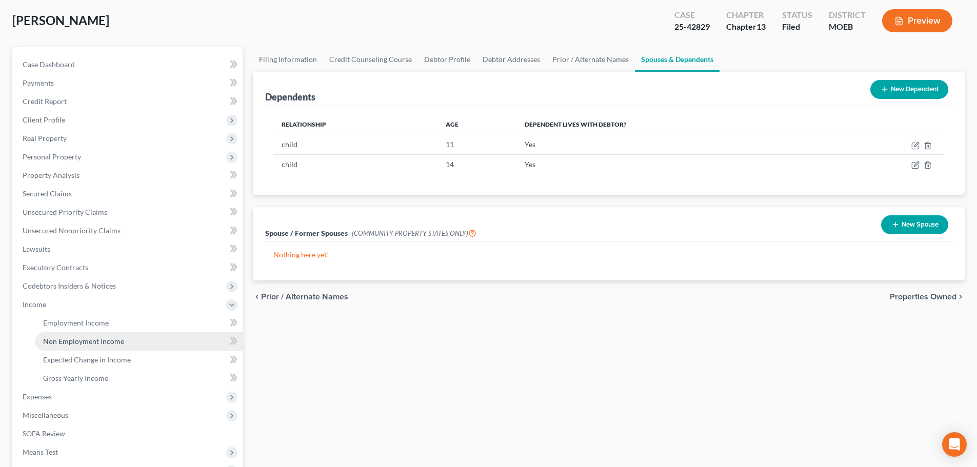
click at [85, 338] on span "Non Employment Income" at bounding box center [83, 341] width 81 height 9
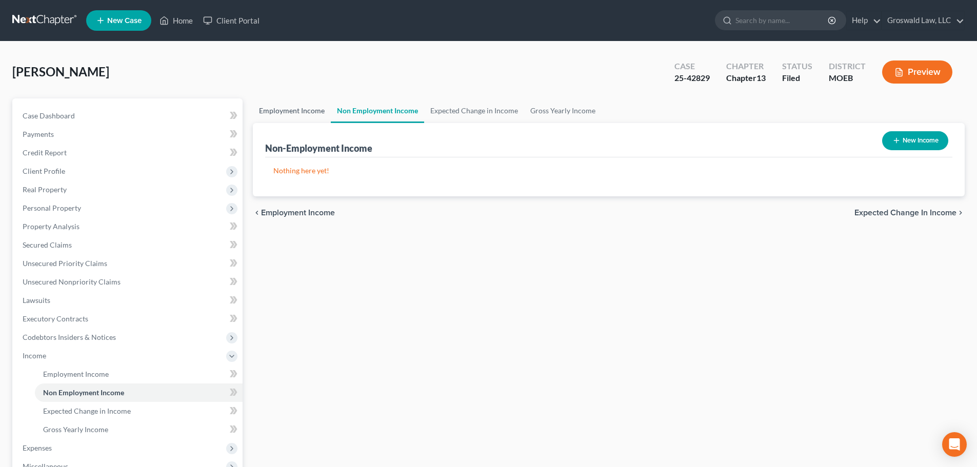
click at [305, 114] on link "Employment Income" at bounding box center [292, 111] width 78 height 25
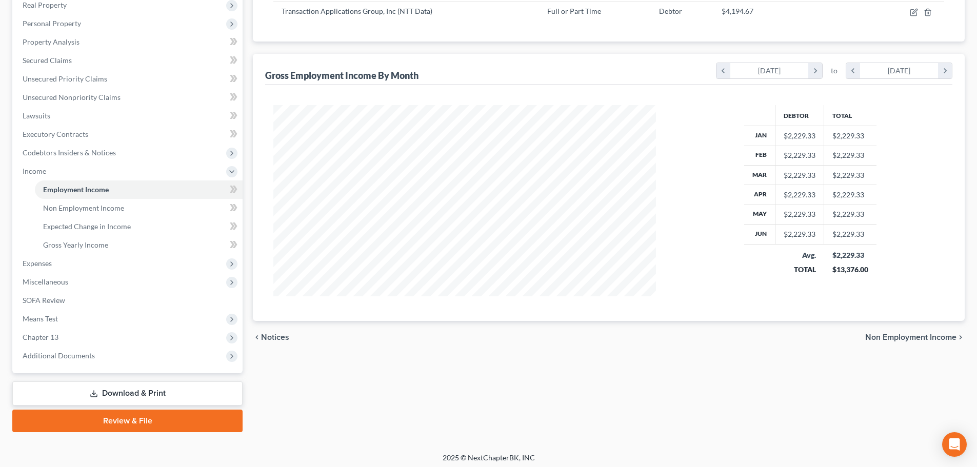
scroll to position [189, 0]
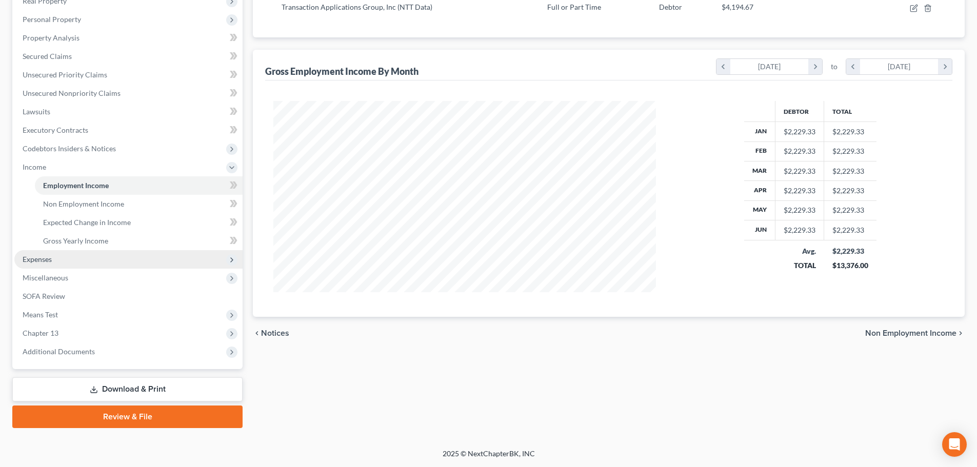
click at [77, 264] on span "Expenses" at bounding box center [128, 259] width 228 height 18
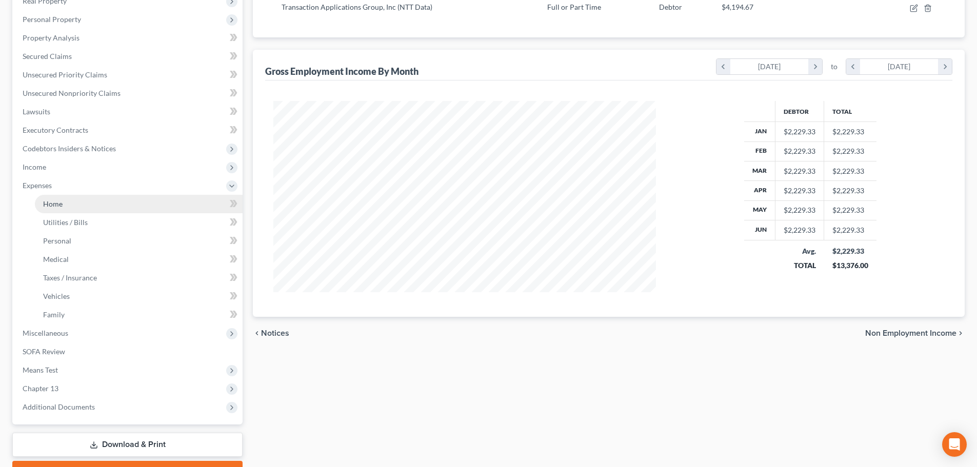
click at [103, 207] on link "Home" at bounding box center [139, 204] width 208 height 18
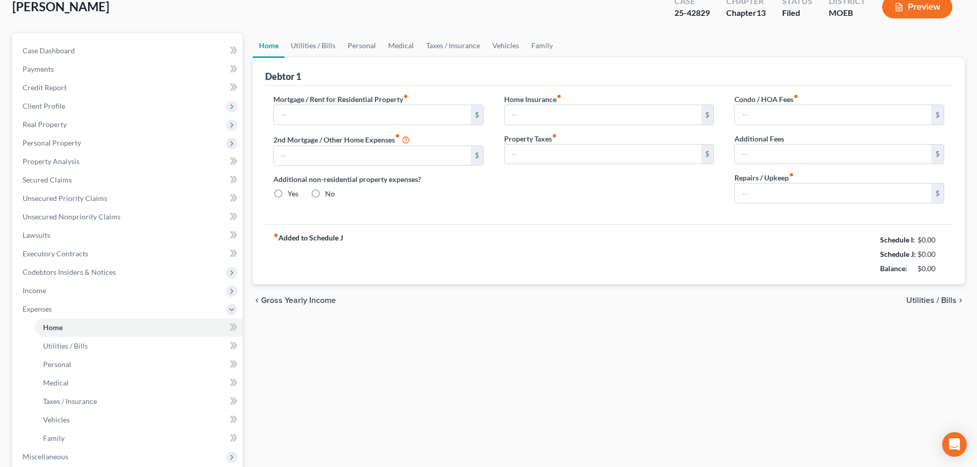
scroll to position [9, 0]
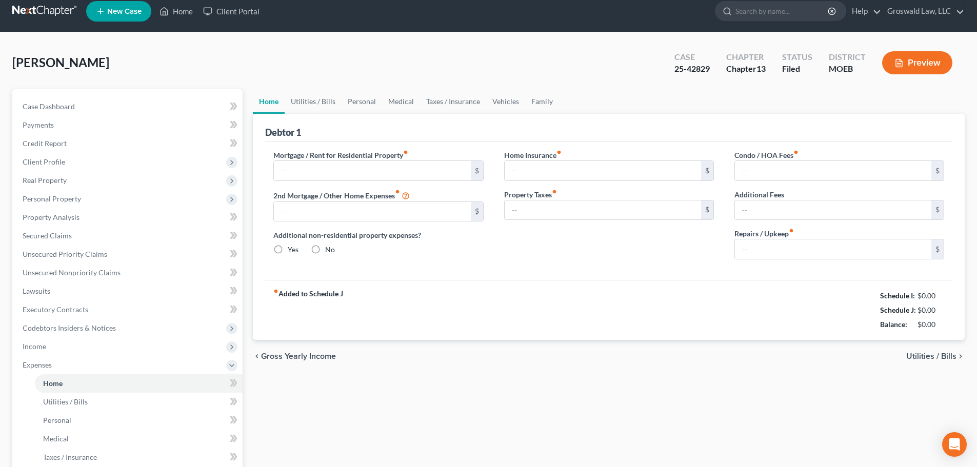
type input "600.00"
type input "0.00"
radio input "true"
type input "0.00"
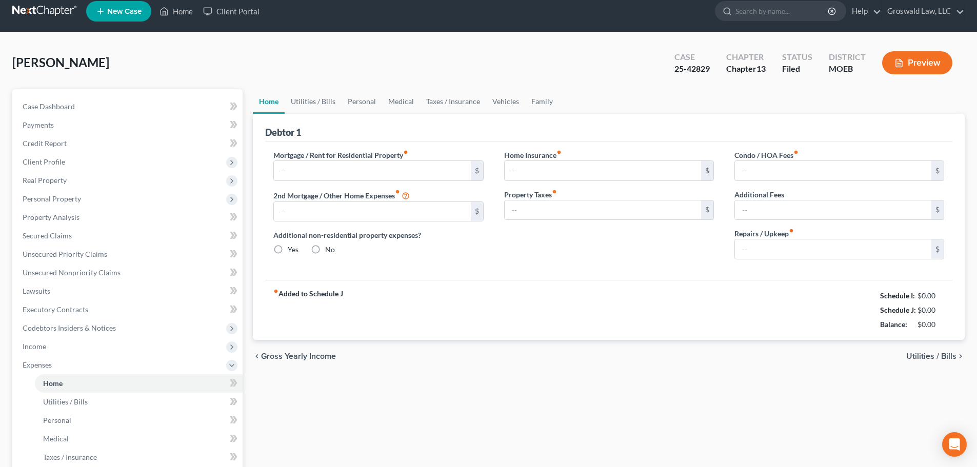
type input "0.00"
type input "50.00"
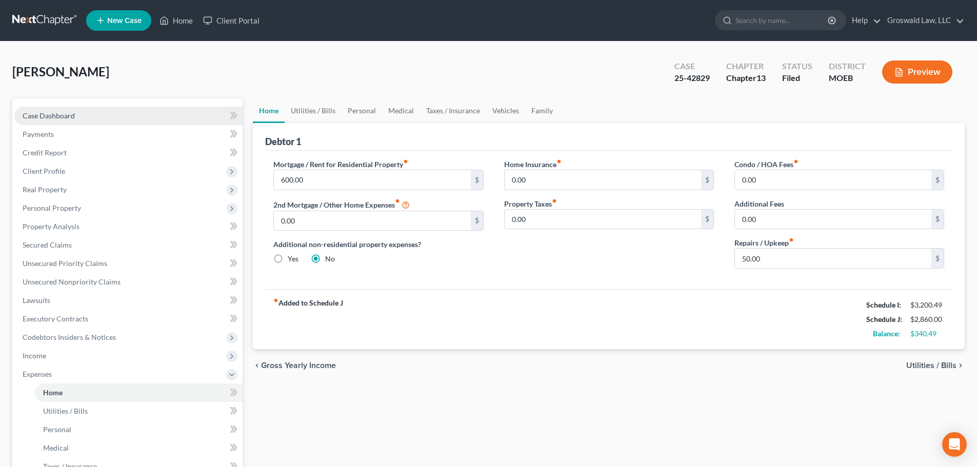
click at [83, 111] on link "Case Dashboard" at bounding box center [128, 116] width 228 height 18
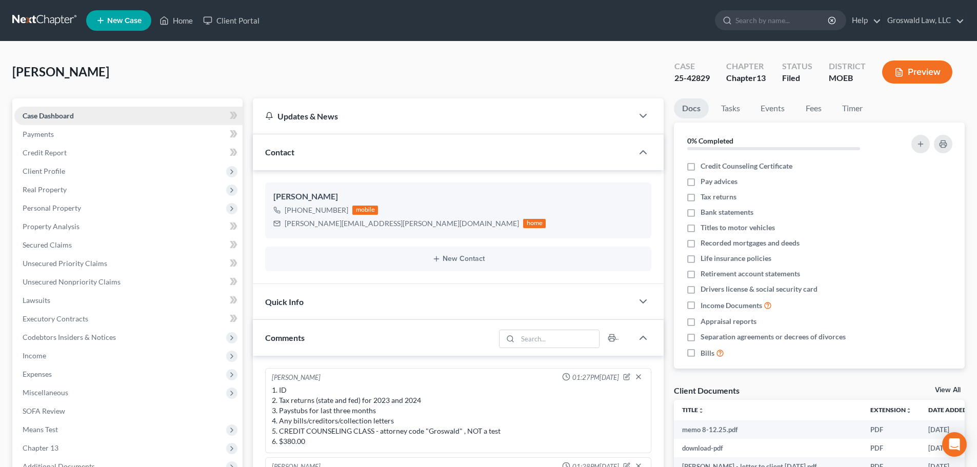
scroll to position [536, 0]
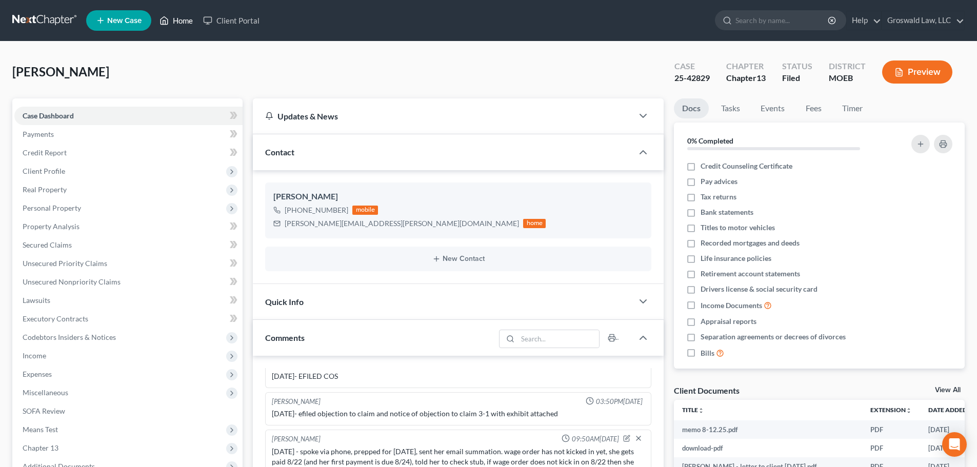
click at [173, 28] on link "Home" at bounding box center [176, 20] width 44 height 18
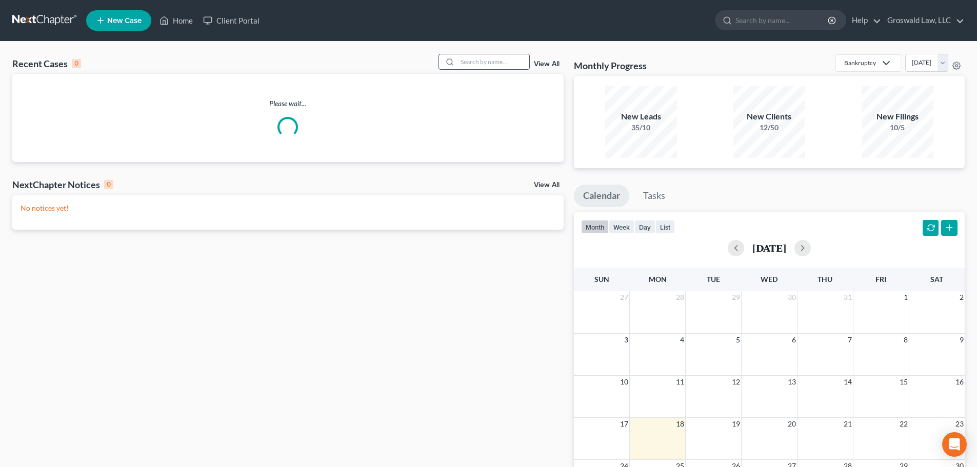
click at [479, 62] on input "search" at bounding box center [494, 61] width 72 height 15
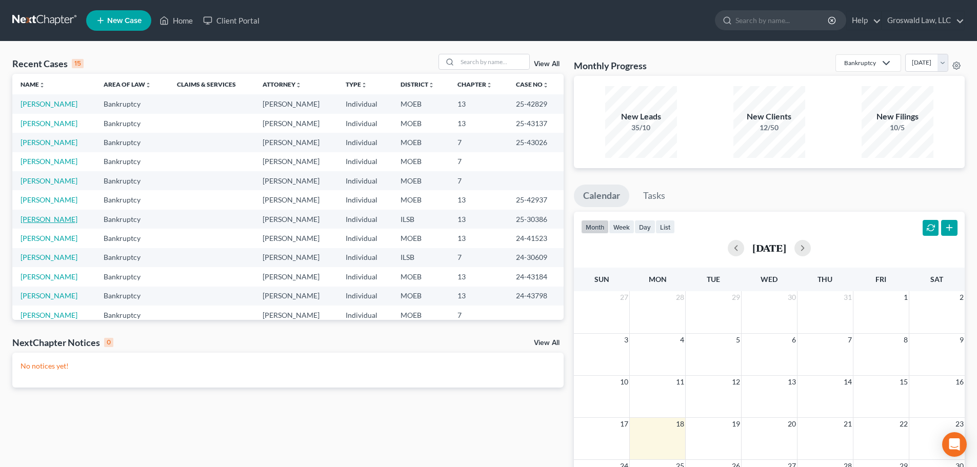
click at [37, 223] on link "[PERSON_NAME]" at bounding box center [49, 219] width 57 height 9
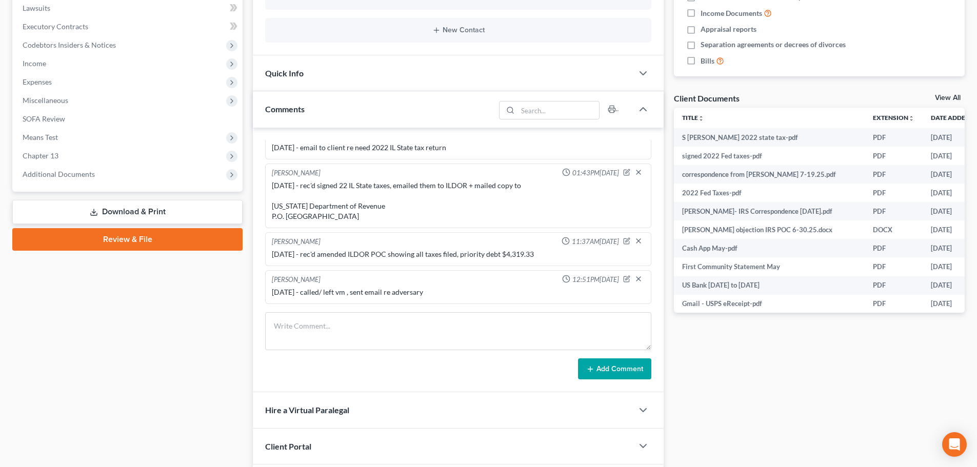
scroll to position [320, 0]
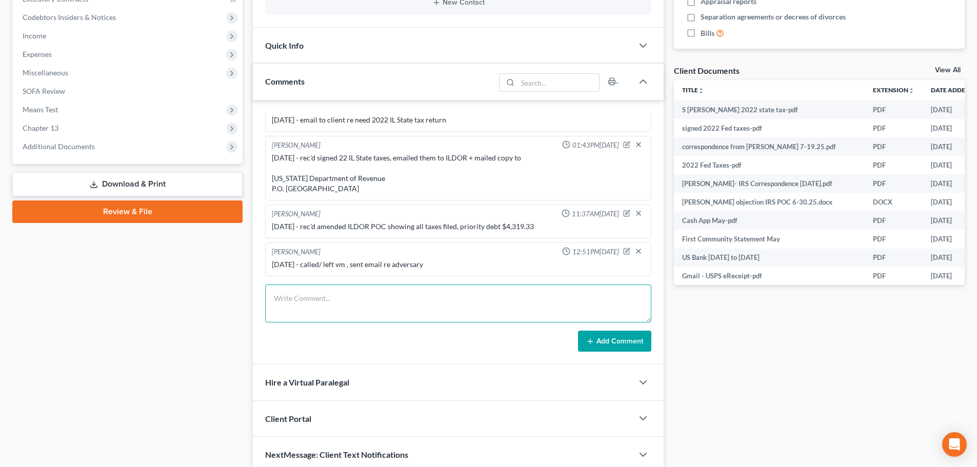
click at [423, 306] on textarea at bounding box center [458, 304] width 386 height 38
type textarea "[DATE] - tc w/ client, advised him about adversary, told him i need $1250 to ge…"
click at [617, 347] on button "Add Comment" at bounding box center [614, 342] width 73 height 22
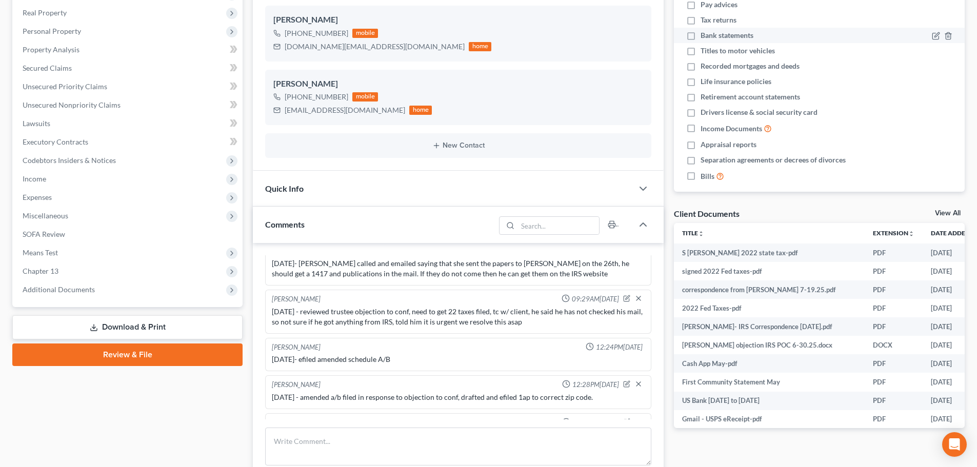
scroll to position [0, 0]
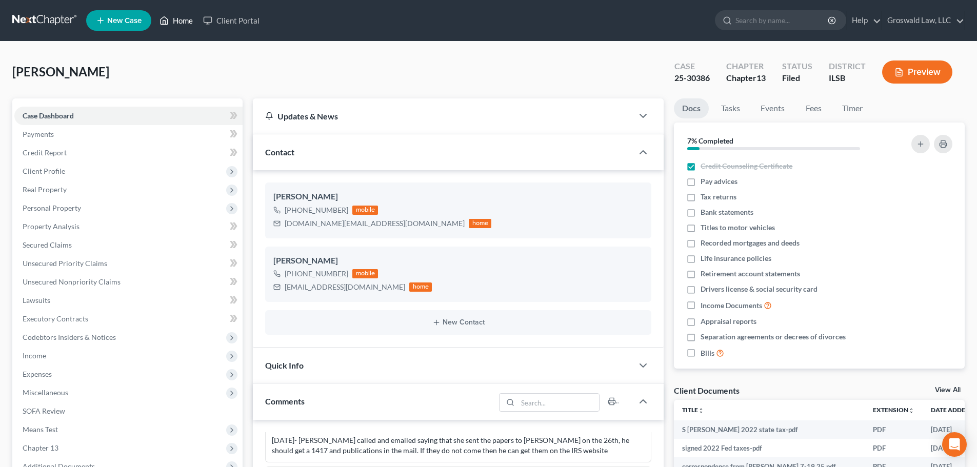
click at [165, 21] on icon at bounding box center [164, 20] width 9 height 12
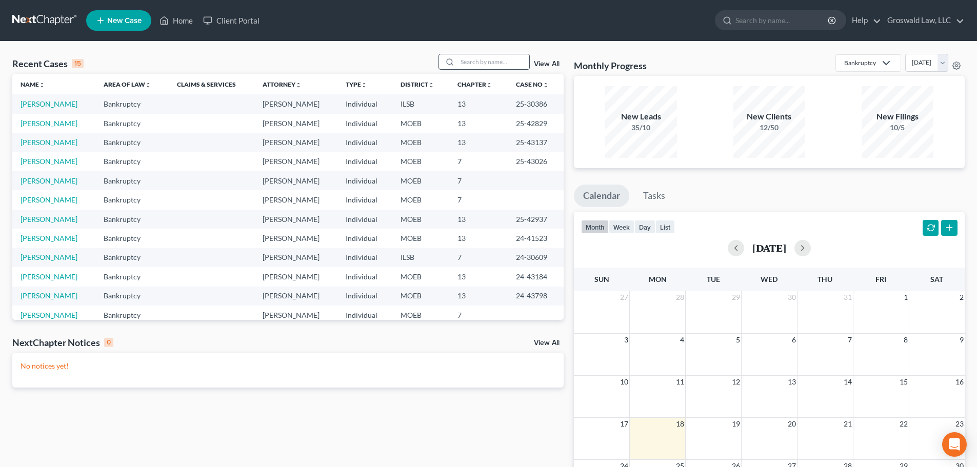
click at [484, 56] on input "search" at bounding box center [494, 61] width 72 height 15
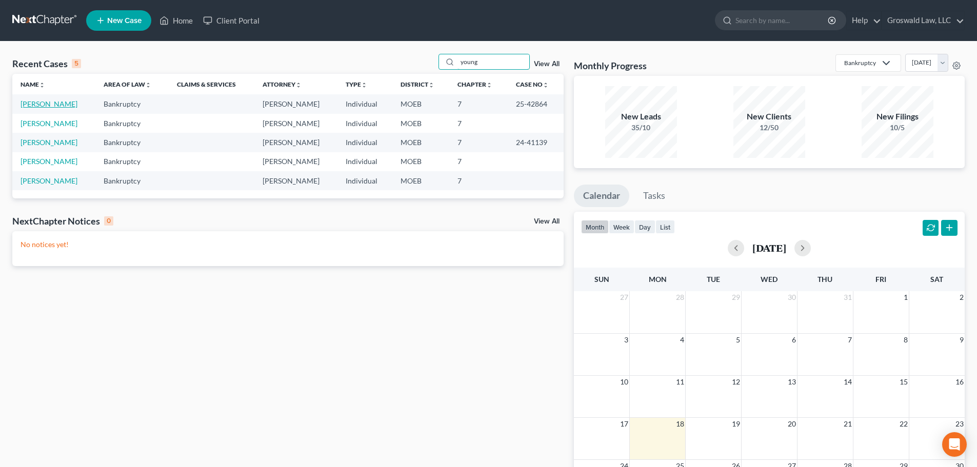
type input "young"
click at [48, 104] on link "[PERSON_NAME]" at bounding box center [49, 104] width 57 height 9
select select "6"
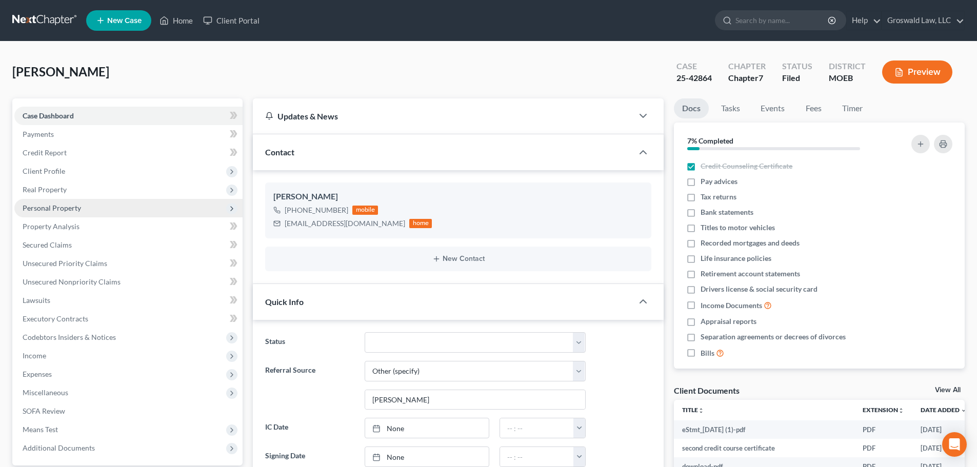
click at [57, 208] on span "Personal Property" at bounding box center [52, 208] width 58 height 9
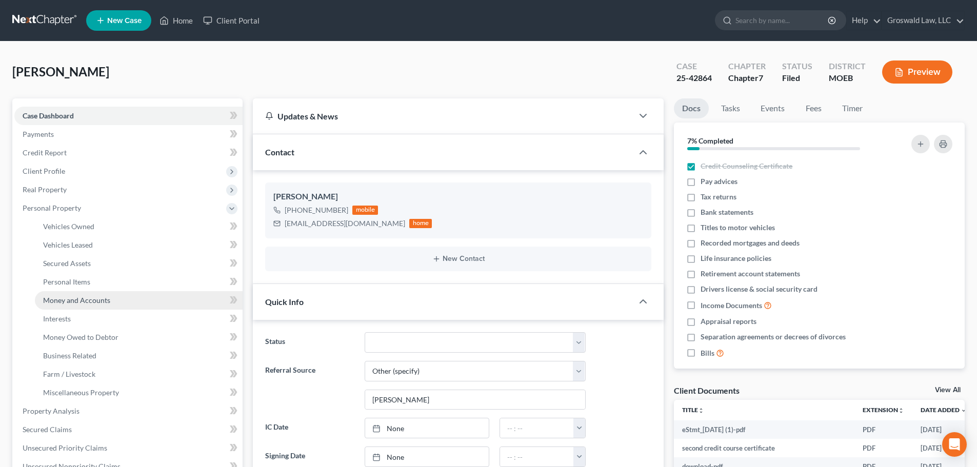
click at [81, 298] on span "Money and Accounts" at bounding box center [76, 300] width 67 height 9
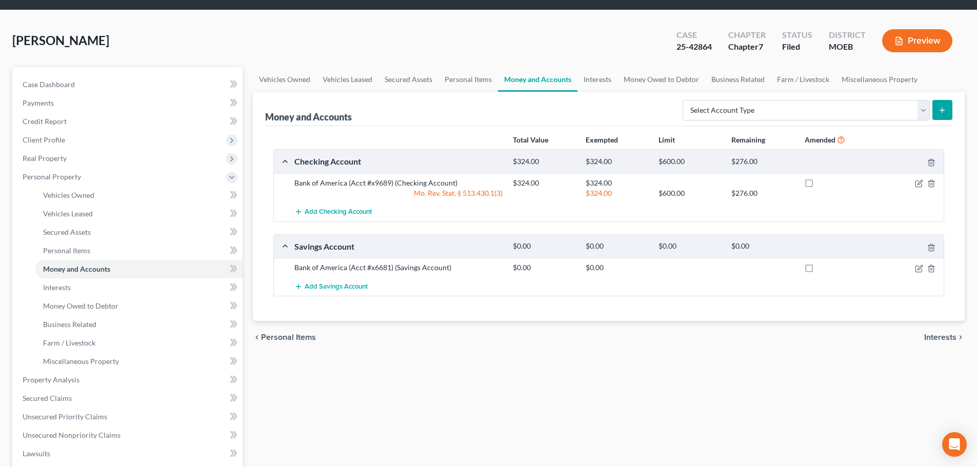
scroll to position [281, 0]
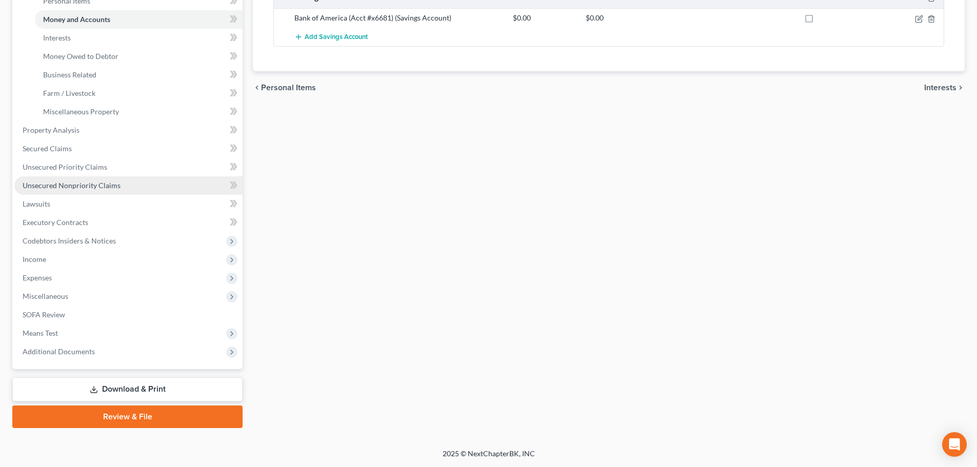
click at [136, 186] on link "Unsecured Nonpriority Claims" at bounding box center [128, 186] width 228 height 18
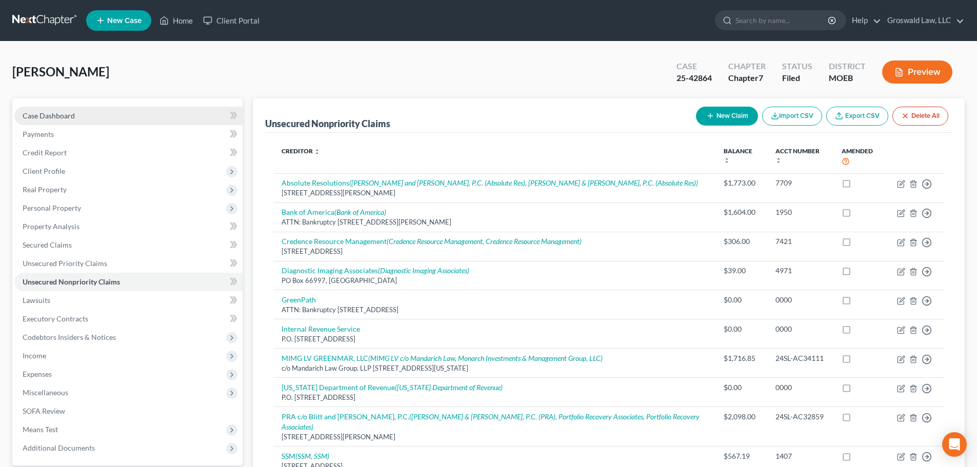
click at [71, 109] on link "Case Dashboard" at bounding box center [128, 116] width 228 height 18
select select "6"
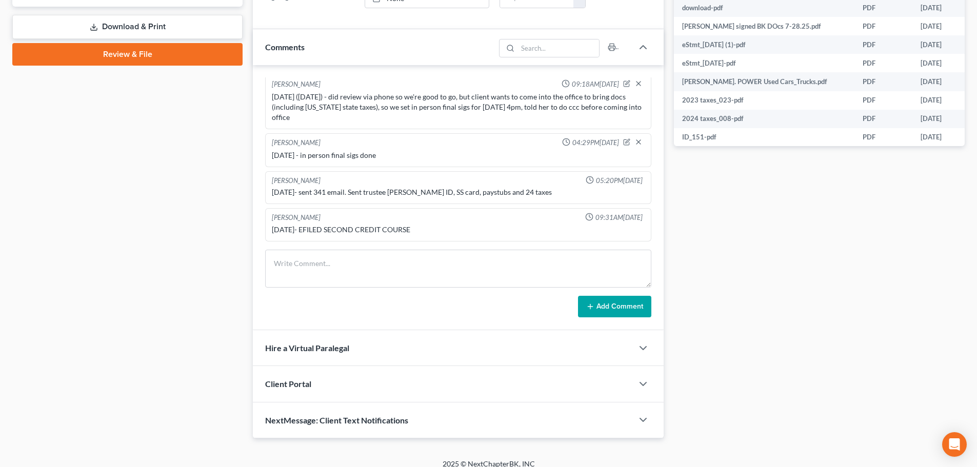
scroll to position [469, 0]
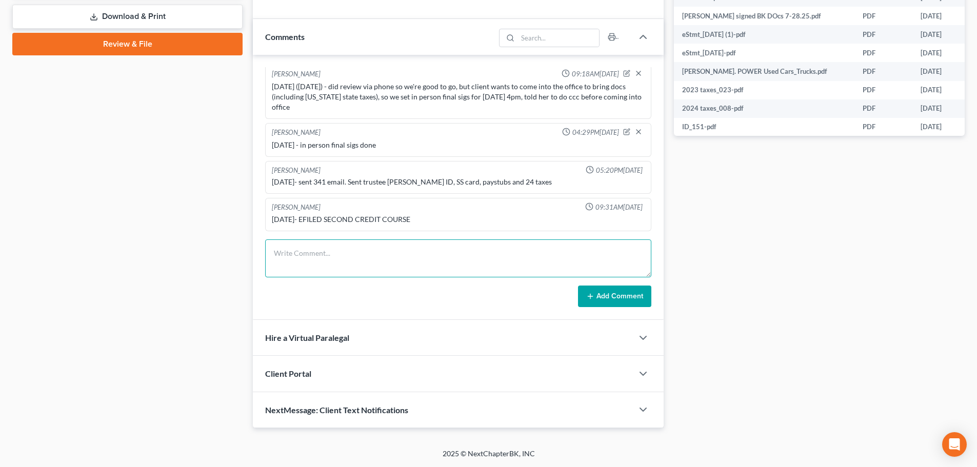
click at [410, 268] on textarea at bounding box center [458, 259] width 386 height 38
type textarea "[DATE] - tc w/ client re setoff letter from [PERSON_NAME]"
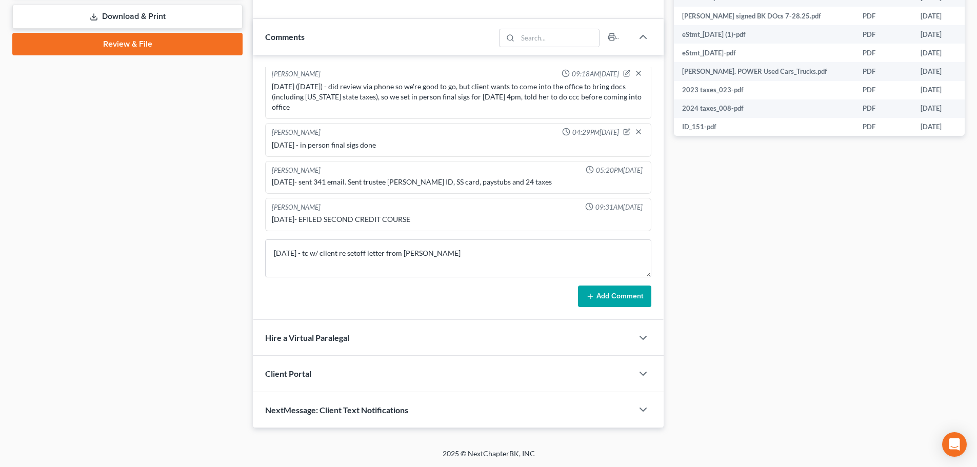
click at [619, 298] on button "Add Comment" at bounding box center [614, 297] width 73 height 22
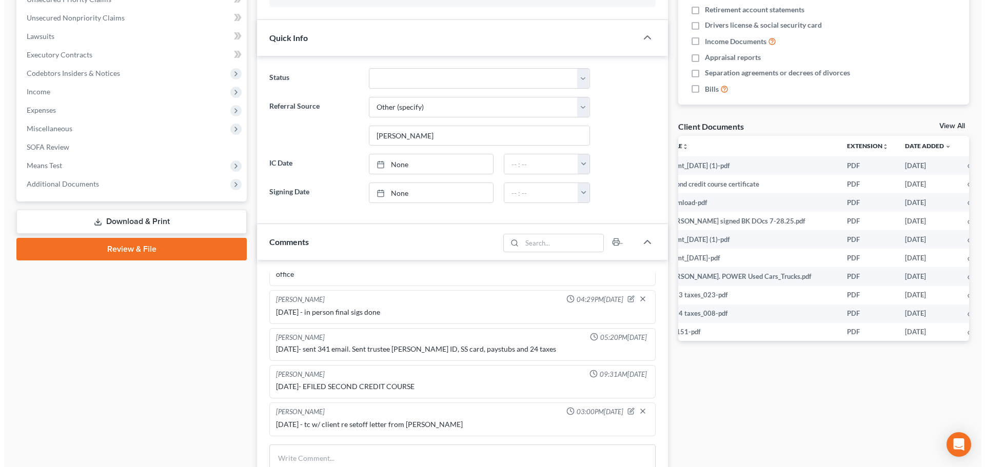
scroll to position [0, 38]
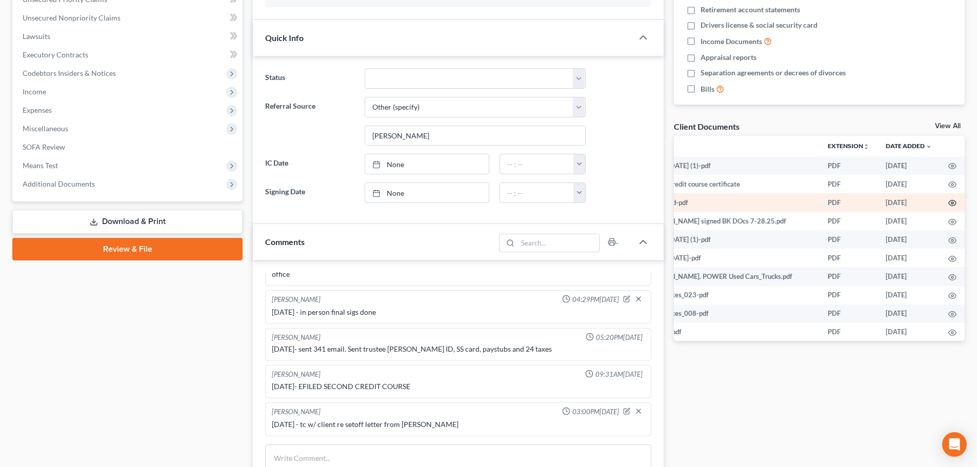
click at [949, 205] on icon "button" at bounding box center [953, 203] width 8 height 8
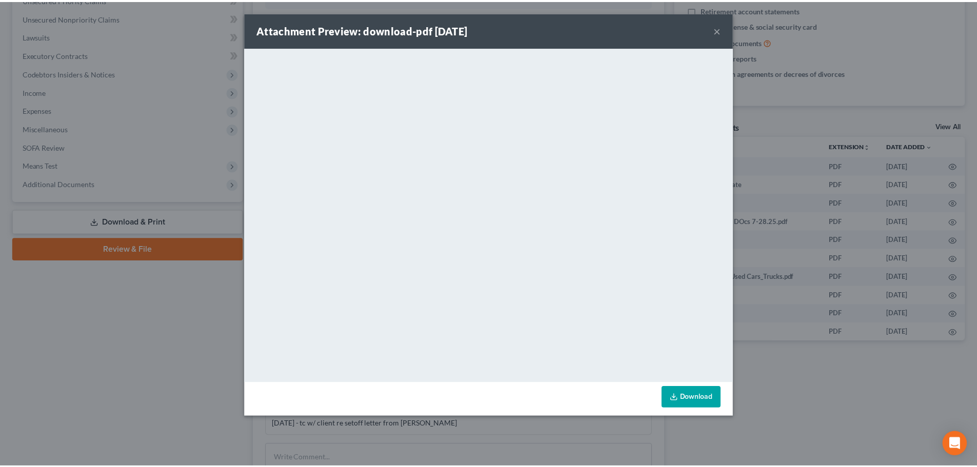
scroll to position [0, 36]
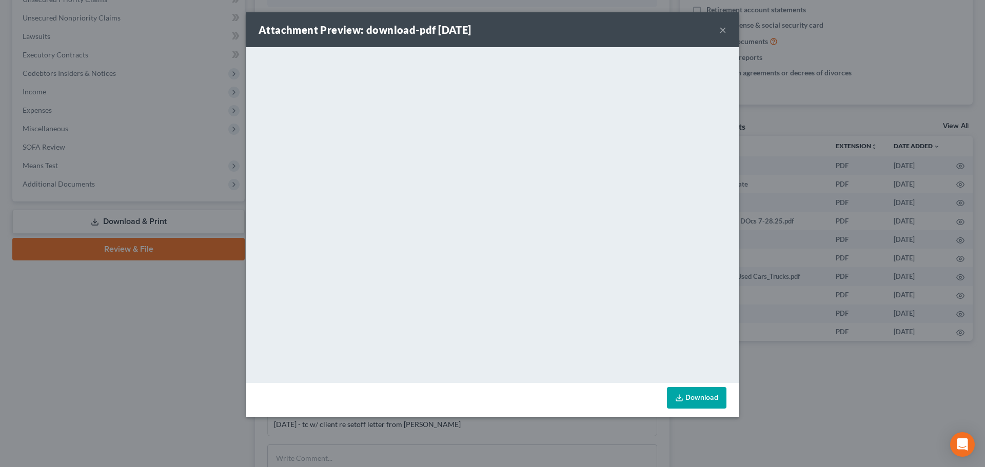
click at [725, 29] on button "×" at bounding box center [722, 30] width 7 height 12
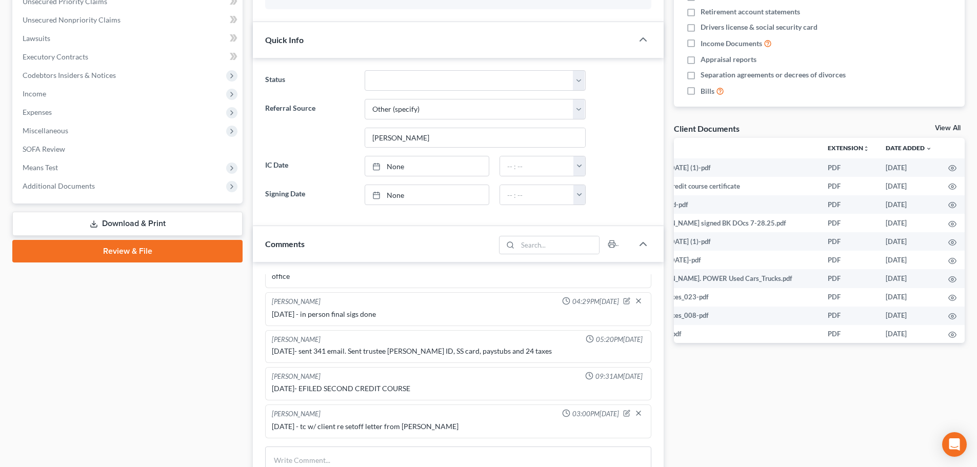
scroll to position [0, 0]
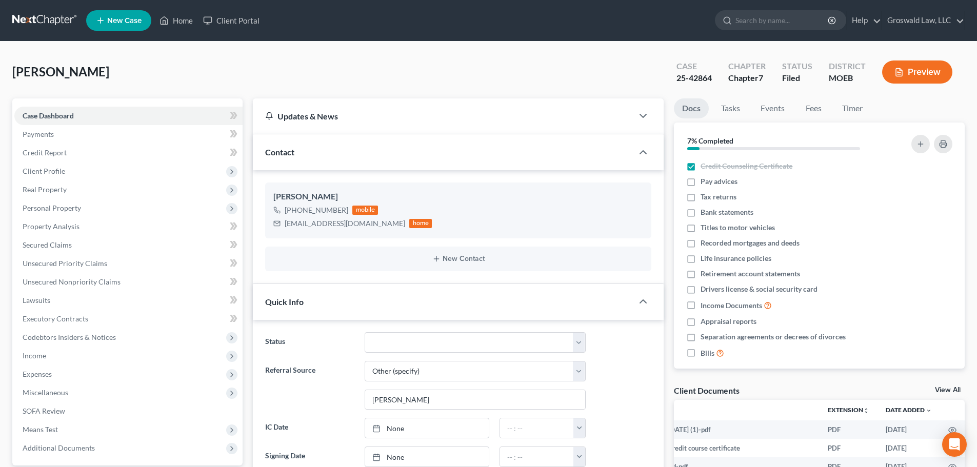
click at [114, 25] on link "New Case" at bounding box center [118, 20] width 65 height 21
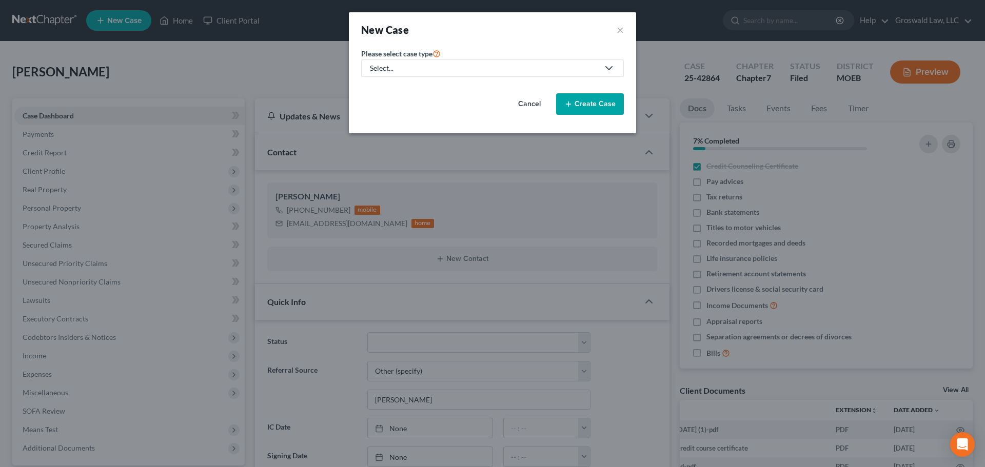
click at [436, 68] on div "Select..." at bounding box center [484, 68] width 229 height 10
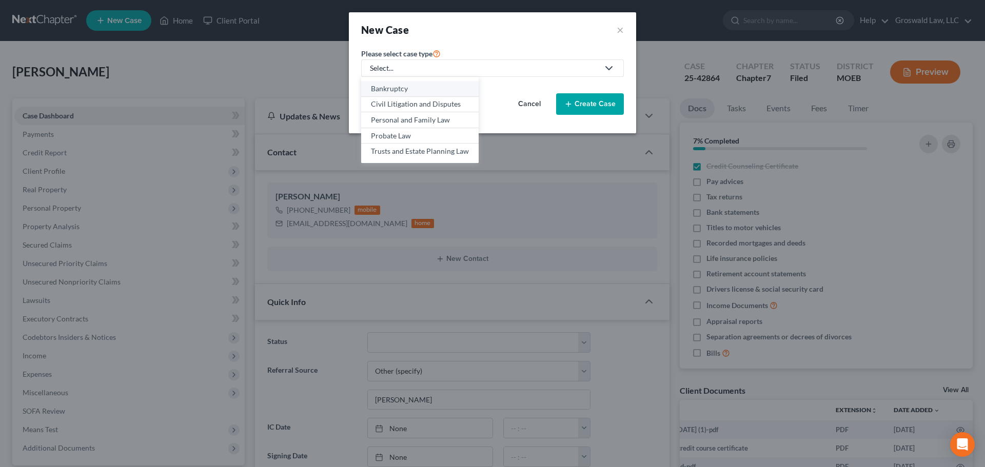
click at [400, 92] on div "Bankruptcy" at bounding box center [420, 89] width 98 height 10
select select "45"
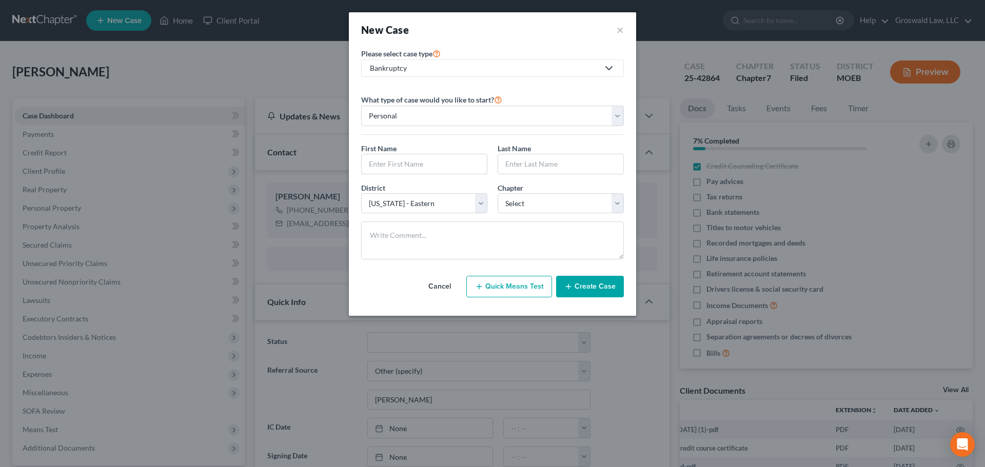
drag, startPoint x: 392, startPoint y: 167, endPoint x: 226, endPoint y: 113, distance: 173.6
click at [392, 167] on input "text" at bounding box center [424, 163] width 125 height 19
type input "[PERSON_NAME]"
click at [536, 207] on select "Select 7 11 12 13" at bounding box center [561, 203] width 126 height 21
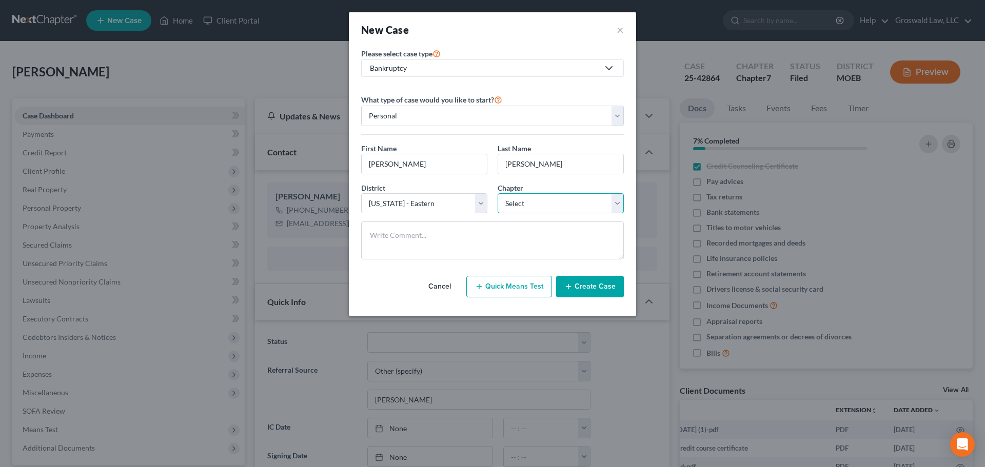
select select "0"
click at [498, 193] on select "Select 7 11 12 13" at bounding box center [561, 203] width 126 height 21
click at [588, 285] on button "Create Case" at bounding box center [590, 287] width 68 height 22
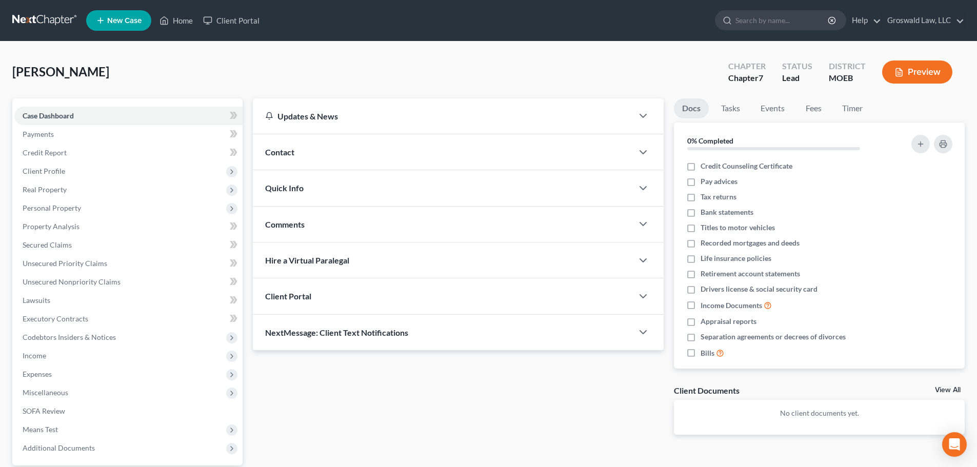
click at [323, 182] on div "Quick Info" at bounding box center [443, 187] width 380 height 35
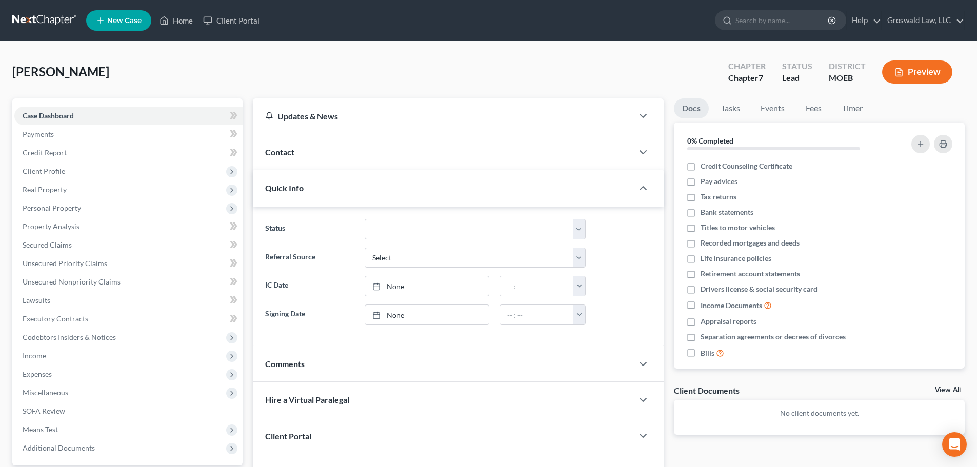
click at [316, 154] on div "Contact" at bounding box center [443, 151] width 380 height 35
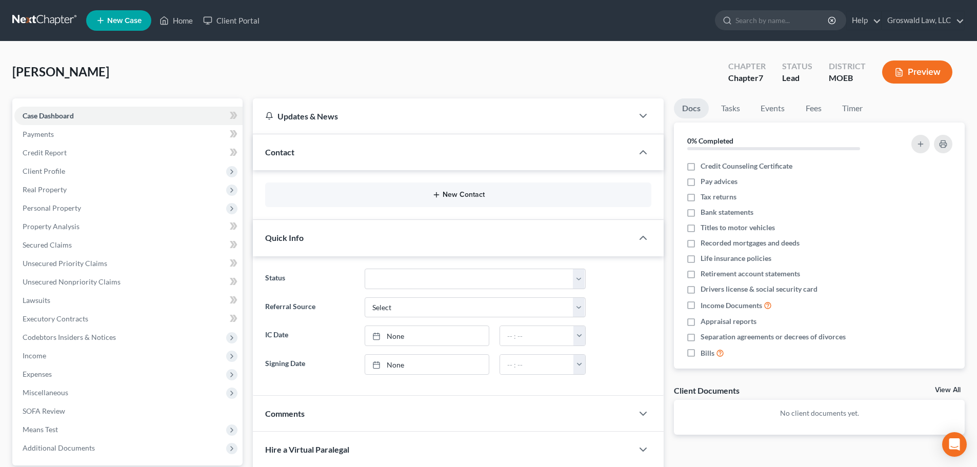
click at [438, 192] on icon "button" at bounding box center [437, 195] width 8 height 8
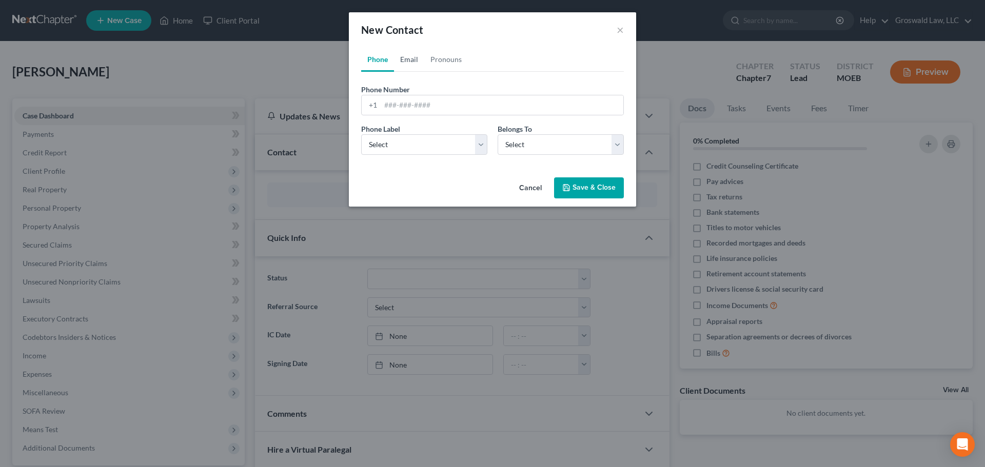
click at [418, 55] on link "Email" at bounding box center [409, 59] width 30 height 25
click at [415, 101] on input "email" at bounding box center [502, 104] width 243 height 19
paste input "[EMAIL_ADDRESS][DOMAIN_NAME]"
type input "[EMAIL_ADDRESS][DOMAIN_NAME]"
click at [409, 152] on select "Select Home Work Other" at bounding box center [424, 144] width 126 height 21
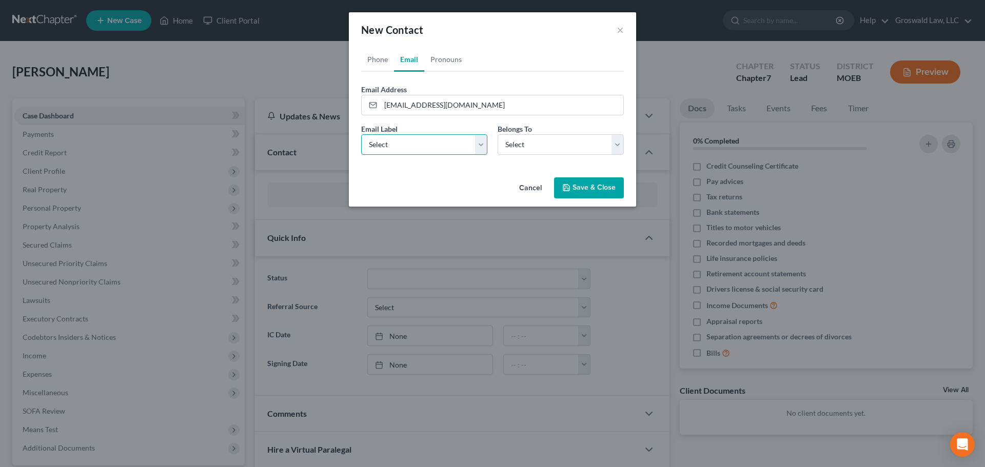
select select "0"
click at [361, 134] on select "Select Home Work Other" at bounding box center [424, 144] width 126 height 21
drag, startPoint x: 554, startPoint y: 150, endPoint x: 550, endPoint y: 154, distance: 6.5
click at [554, 150] on select "Select Client Other" at bounding box center [561, 144] width 126 height 21
select select "0"
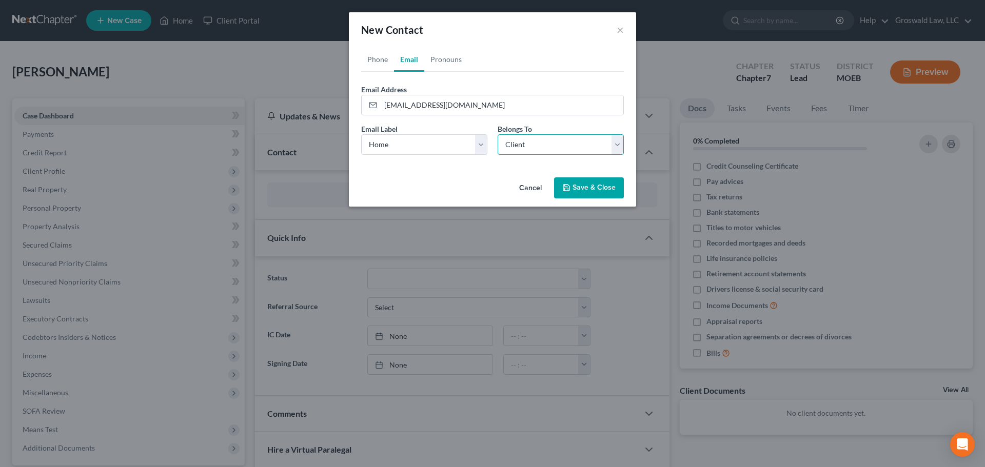
click at [498, 134] on select "Select Client Other" at bounding box center [561, 144] width 126 height 21
click at [377, 60] on link "Phone" at bounding box center [377, 59] width 33 height 25
drag, startPoint x: 404, startPoint y: 110, endPoint x: 146, endPoint y: 7, distance: 278.4
click at [404, 110] on input "tel" at bounding box center [502, 104] width 243 height 19
paste input "243-7979"
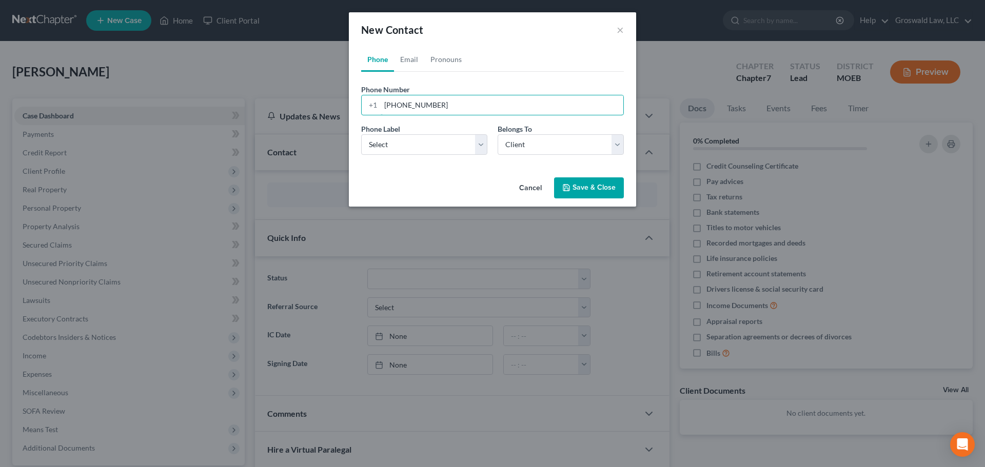
type input "[PHONE_NUMBER]"
select select "0"
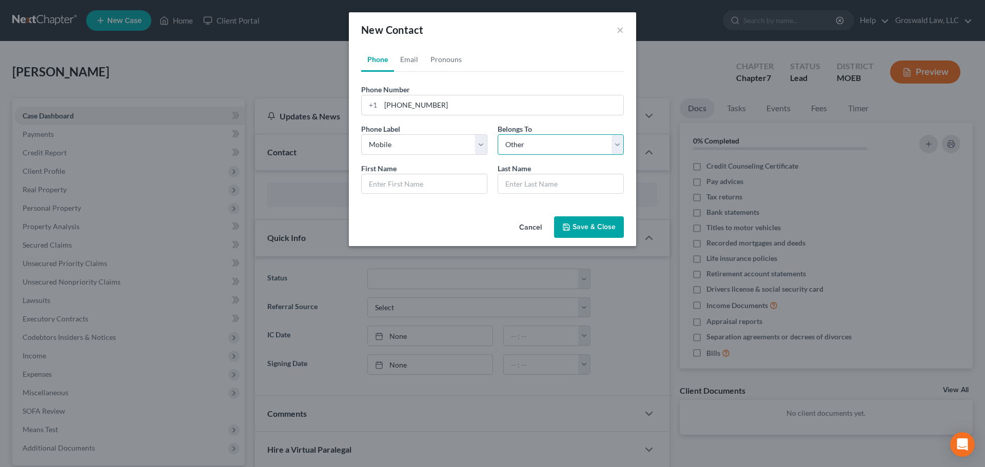
select select "0"
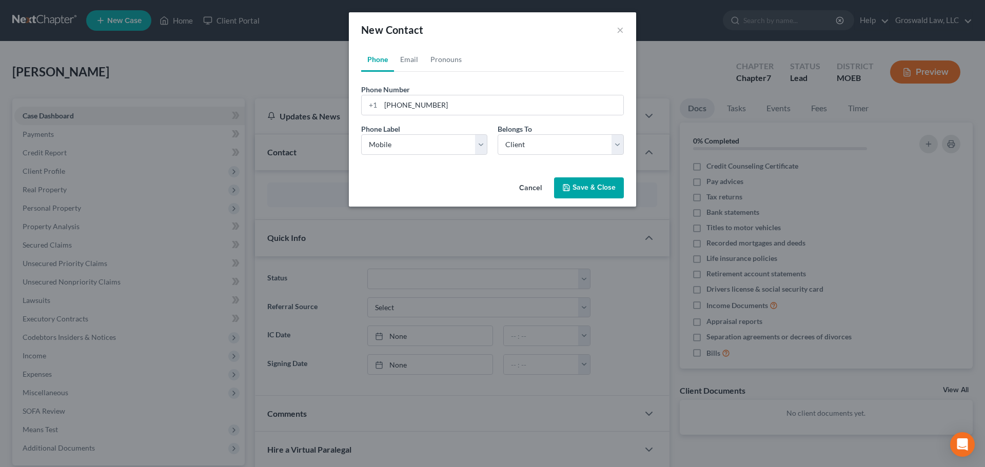
click at [592, 190] on button "Save & Close" at bounding box center [589, 189] width 70 height 22
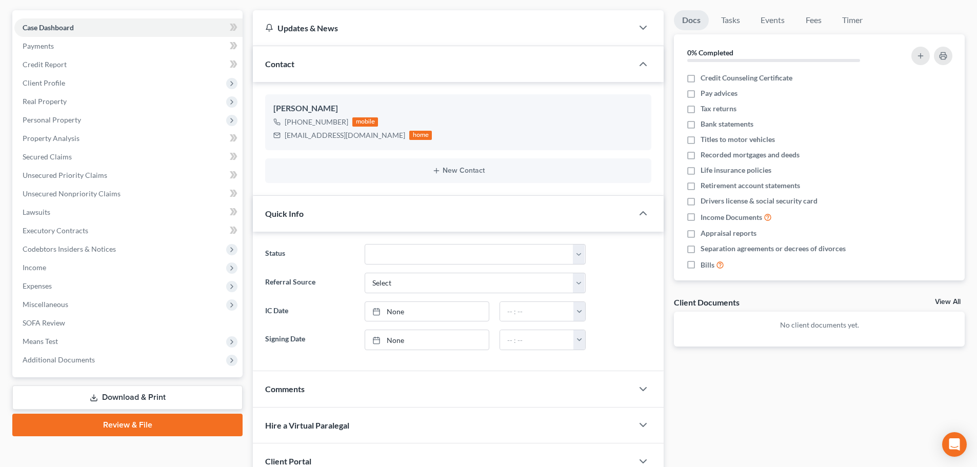
scroll to position [176, 0]
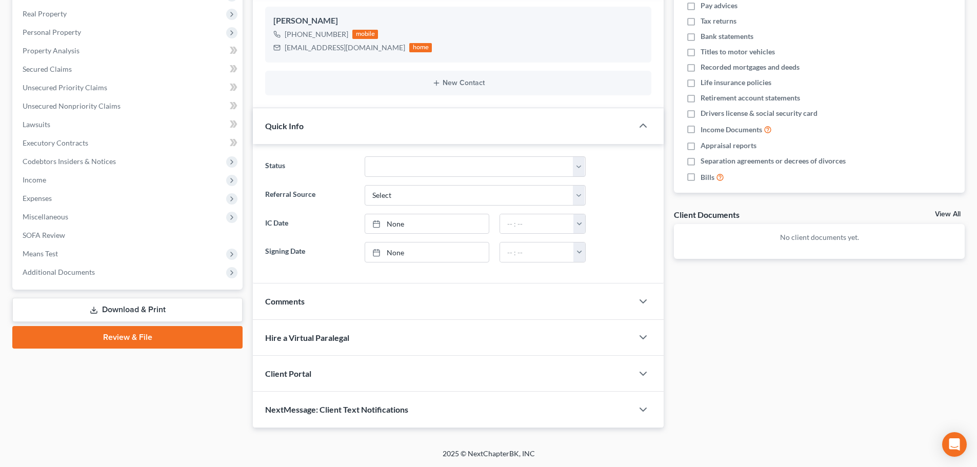
drag, startPoint x: 320, startPoint y: 312, endPoint x: 315, endPoint y: 325, distance: 14.0
click at [320, 312] on div "Comments" at bounding box center [443, 301] width 380 height 35
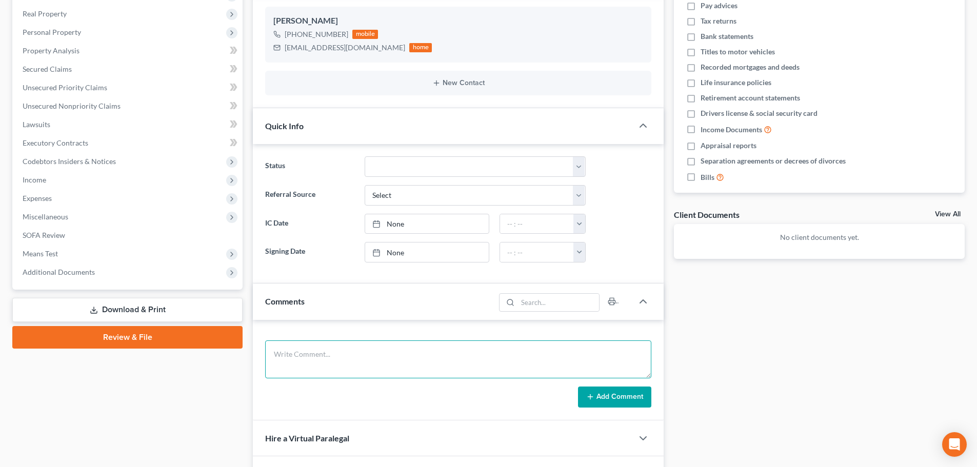
click at [315, 354] on textarea at bounding box center [458, 360] width 386 height 38
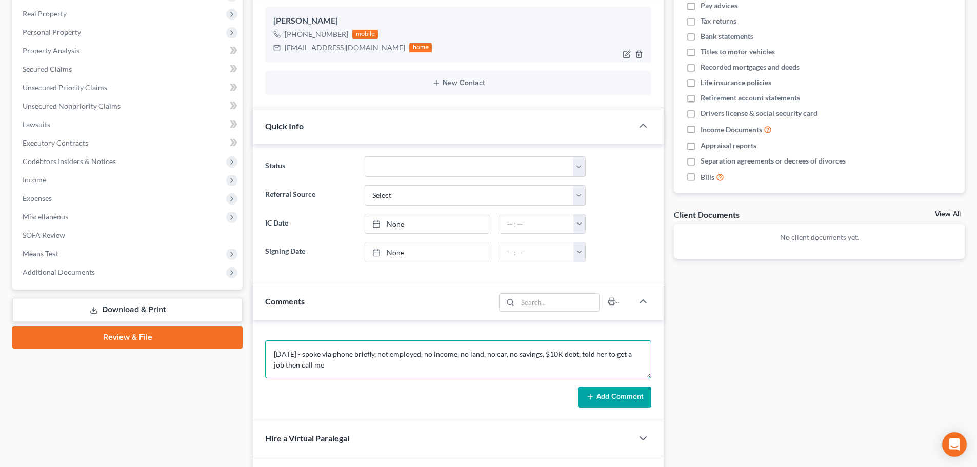
type textarea "[DATE] - spoke via phone briefly, not employed, no income, no land, no car, no …"
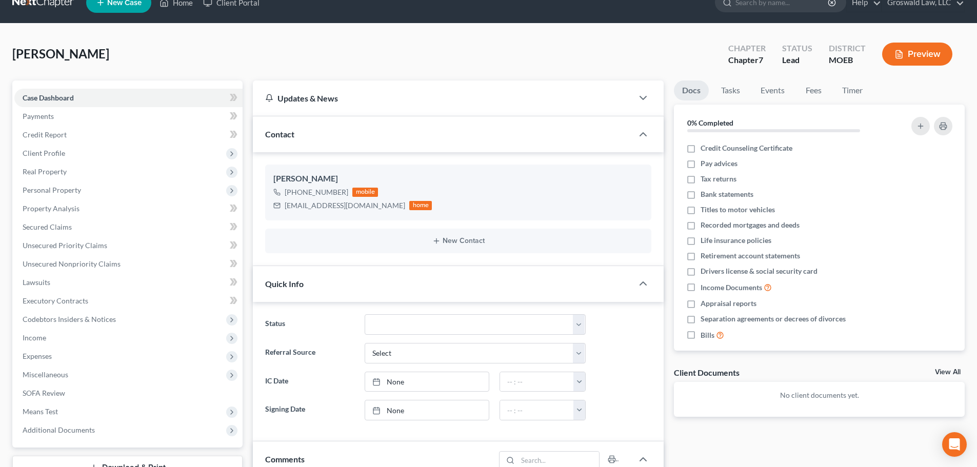
scroll to position [0, 0]
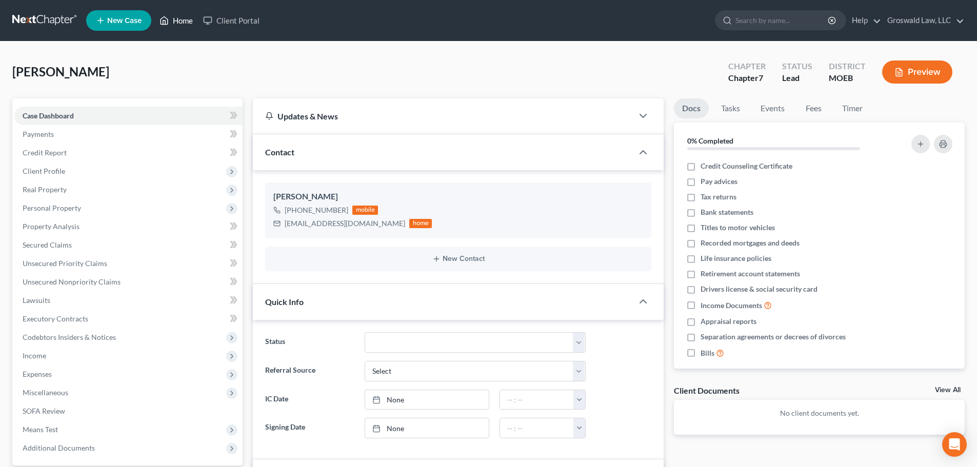
click at [175, 18] on link "Home" at bounding box center [176, 20] width 44 height 18
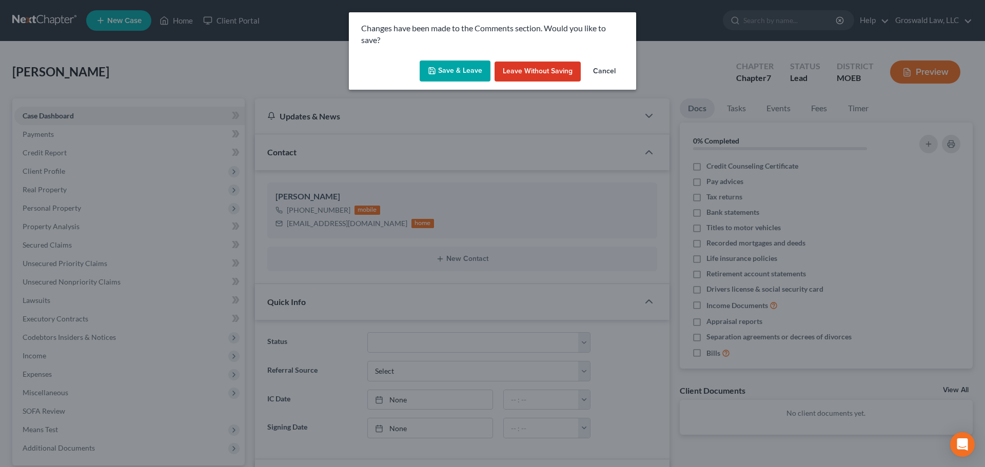
click at [453, 74] on button "Save & Leave" at bounding box center [455, 72] width 71 height 22
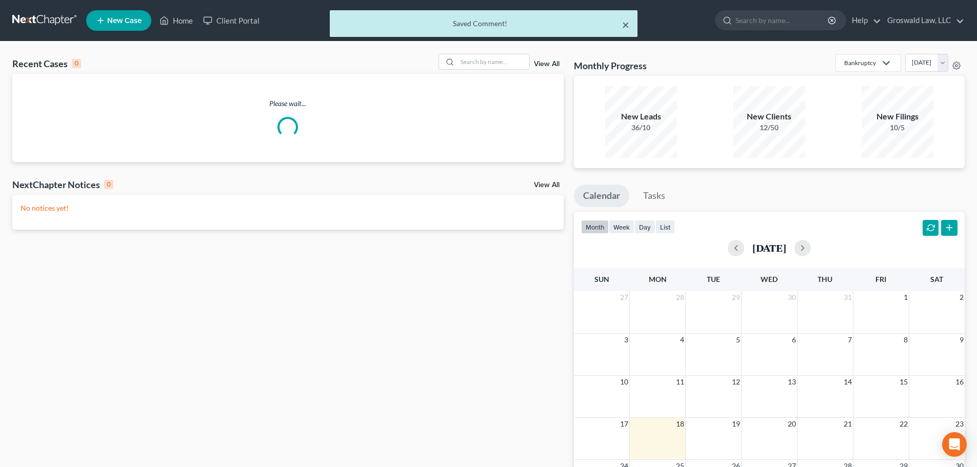
click at [625, 28] on button "×" at bounding box center [625, 24] width 7 height 12
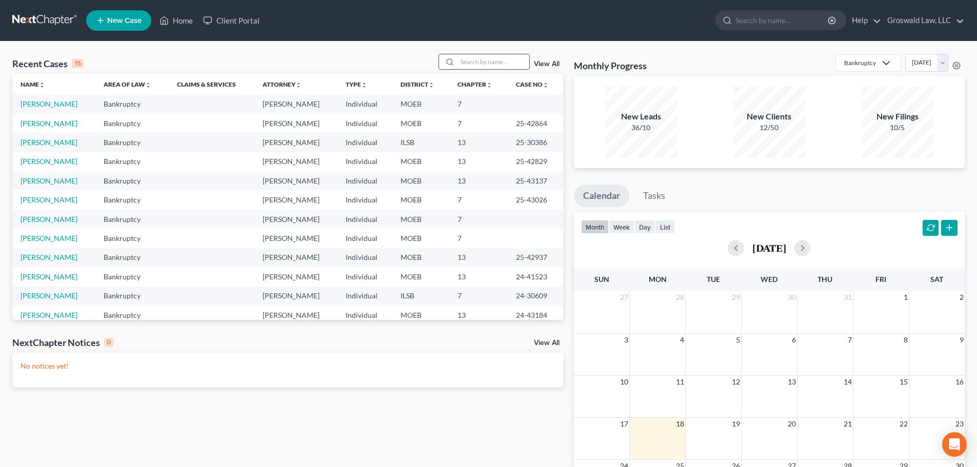
click at [476, 63] on input "search" at bounding box center [494, 61] width 72 height 15
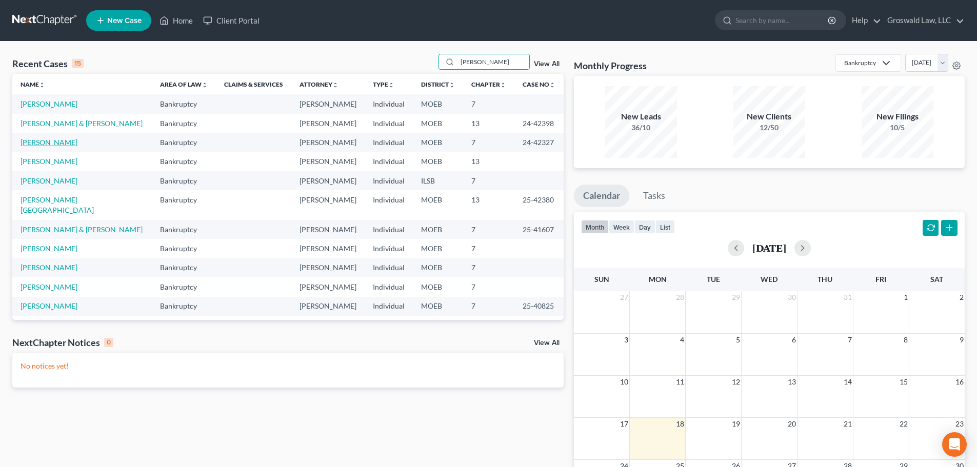
type input "[PERSON_NAME]"
click at [66, 147] on link "[PERSON_NAME]" at bounding box center [49, 142] width 57 height 9
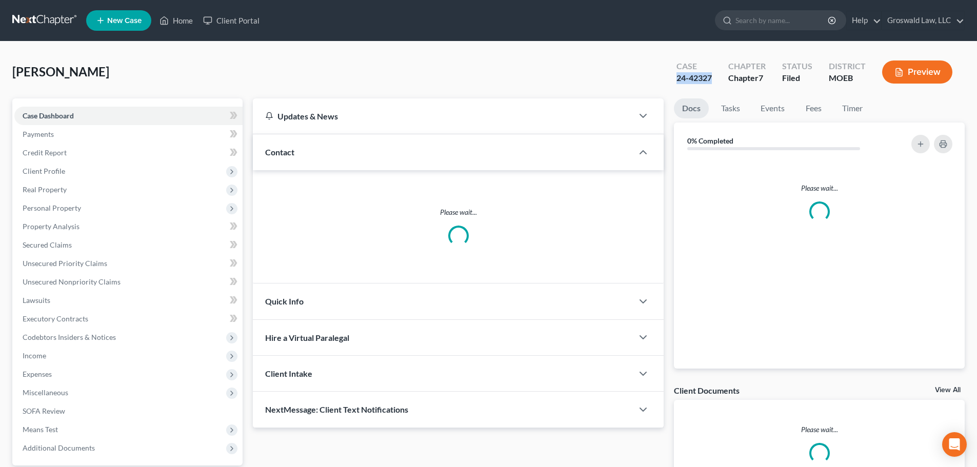
drag, startPoint x: 717, startPoint y: 79, endPoint x: 678, endPoint y: 80, distance: 39.0
click at [678, 80] on div "Case 24-42327" at bounding box center [695, 73] width 52 height 30
copy div "24-42327"
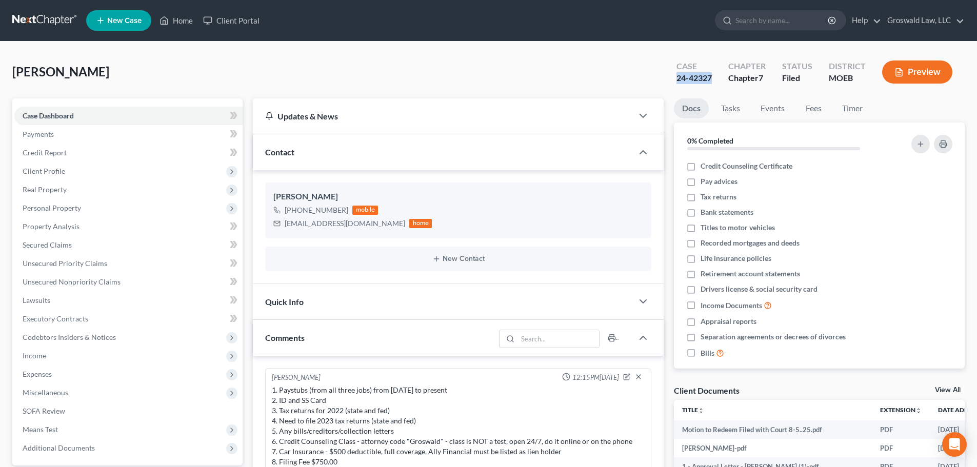
scroll to position [1483, 0]
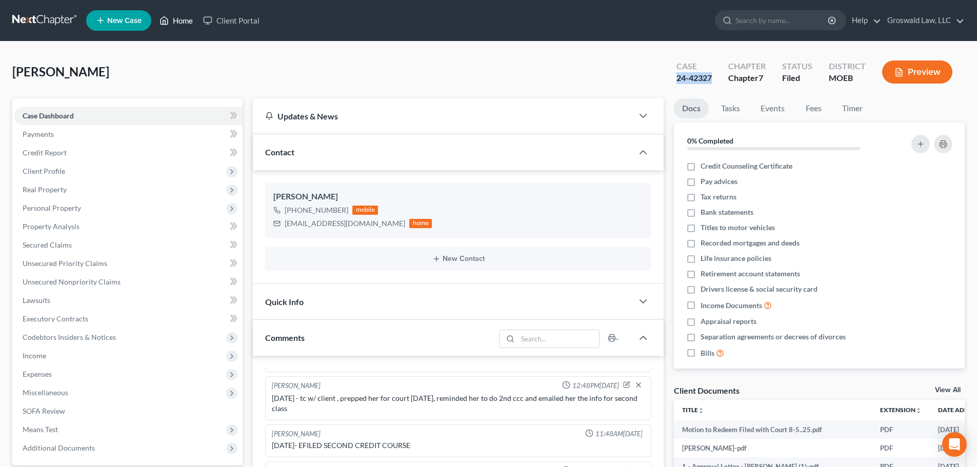
click at [182, 23] on link "Home" at bounding box center [176, 20] width 44 height 18
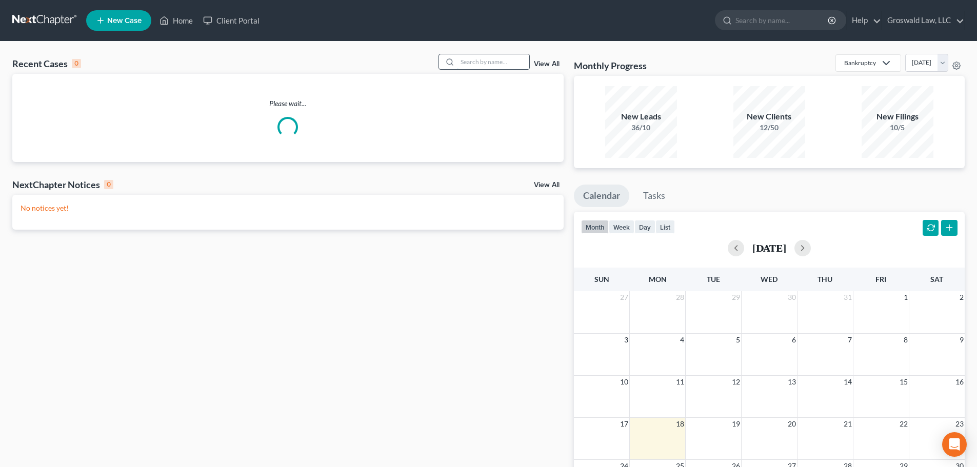
click at [495, 61] on input "search" at bounding box center [494, 61] width 72 height 15
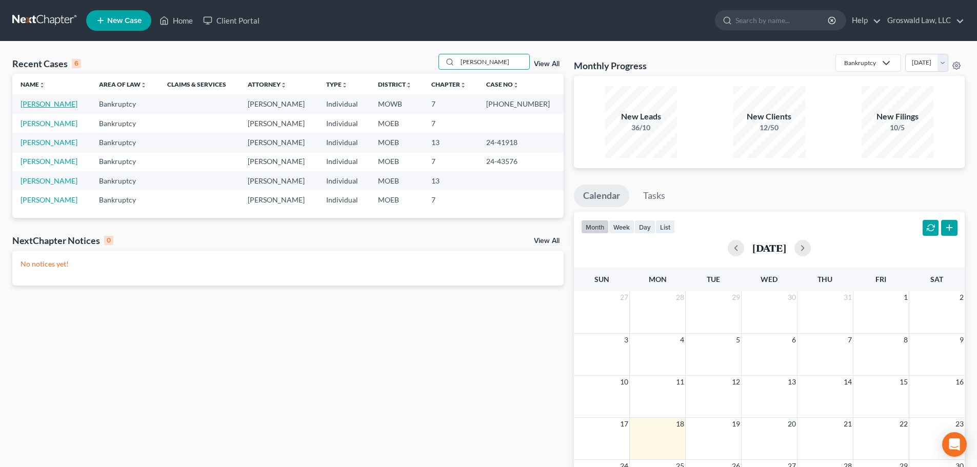
type input "[PERSON_NAME]"
click at [61, 104] on link "[PERSON_NAME]" at bounding box center [49, 104] width 57 height 9
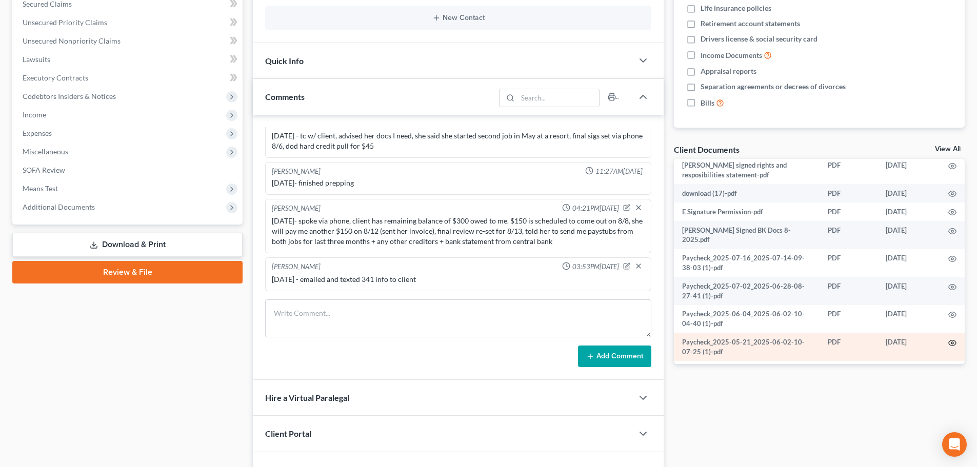
scroll to position [250, 0]
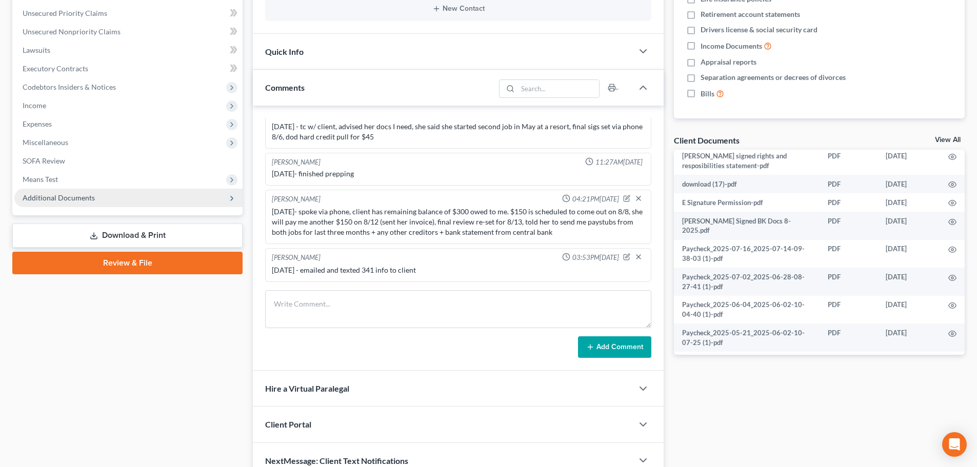
click at [48, 195] on span "Additional Documents" at bounding box center [59, 197] width 72 height 9
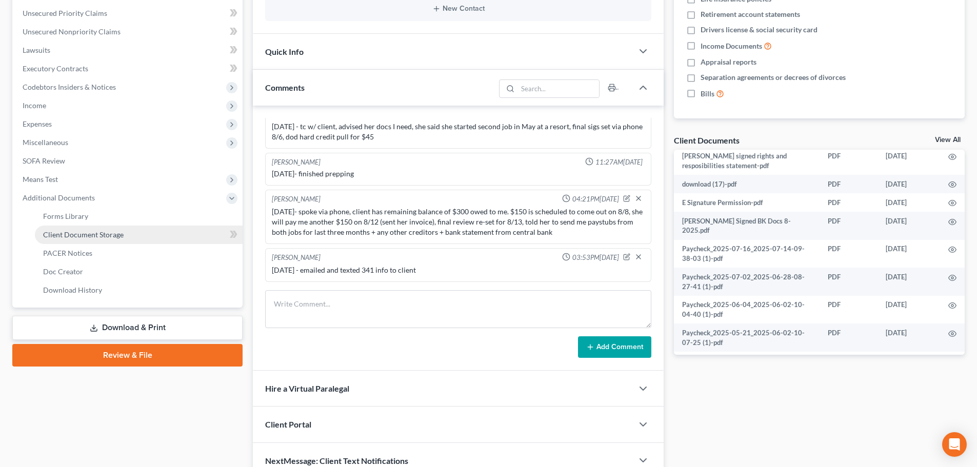
click at [68, 232] on span "Client Document Storage" at bounding box center [83, 234] width 81 height 9
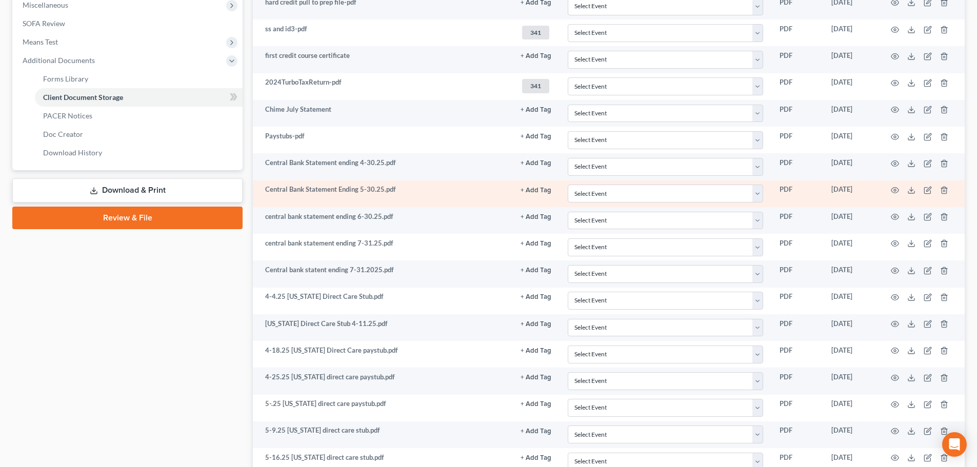
scroll to position [359, 0]
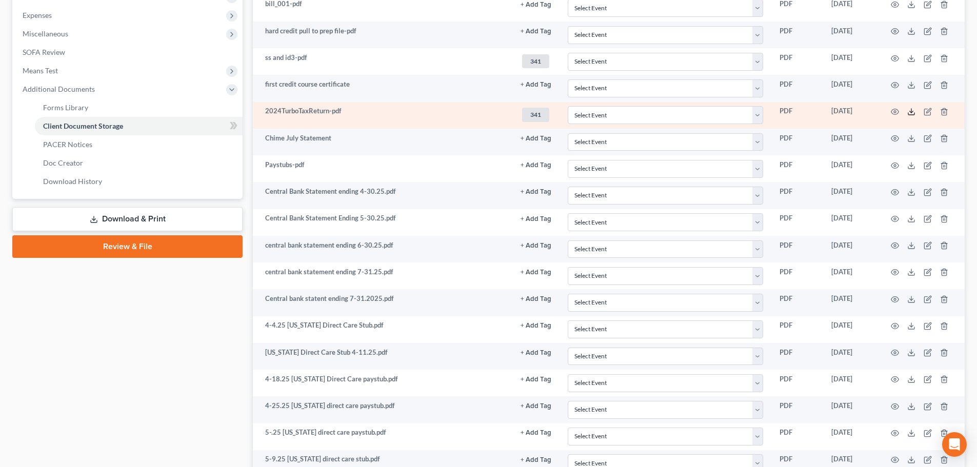
click at [911, 113] on icon at bounding box center [912, 112] width 8 height 8
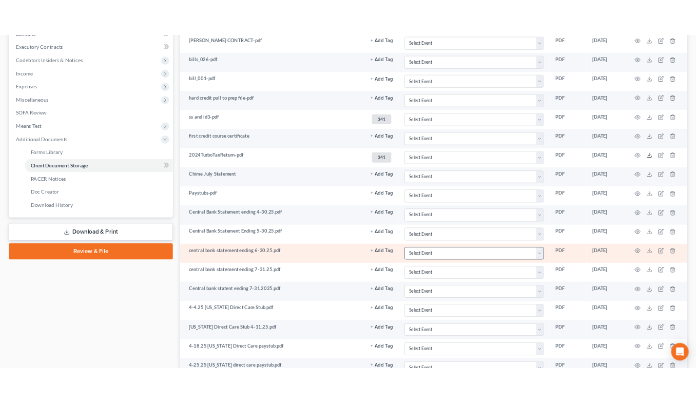
scroll to position [293, 0]
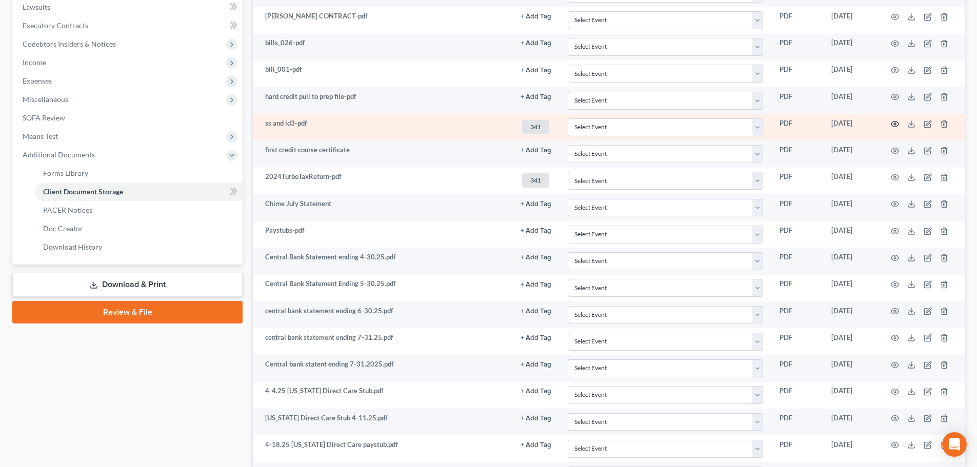
click at [896, 124] on icon "button" at bounding box center [895, 124] width 8 height 8
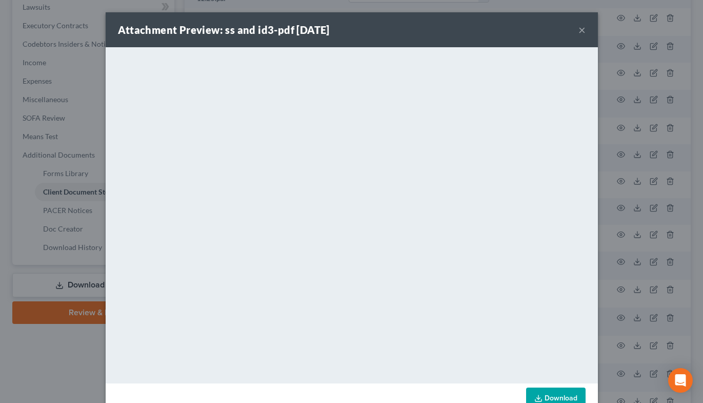
click at [580, 29] on button "×" at bounding box center [582, 30] width 7 height 12
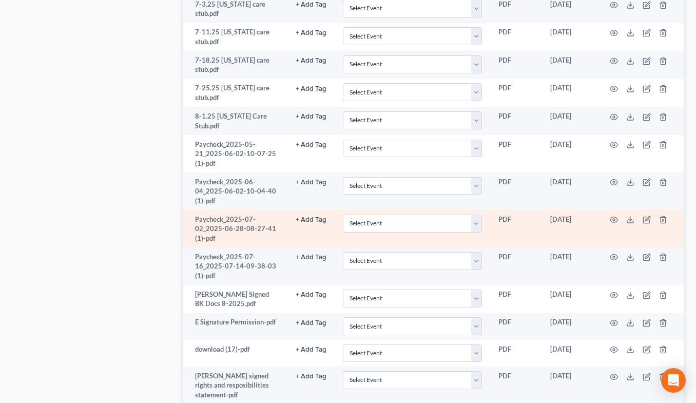
scroll to position [1063, 0]
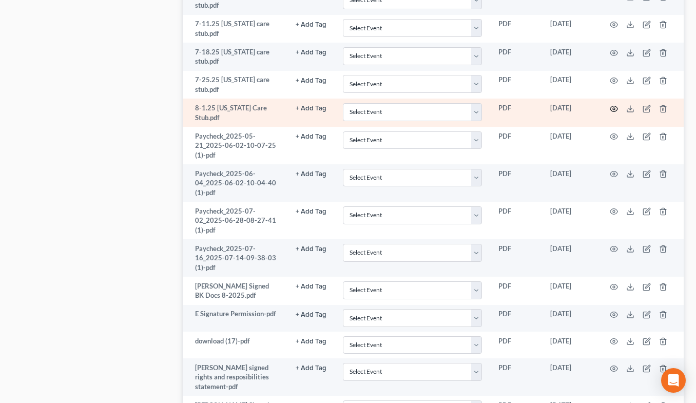
click at [613, 109] on icon "button" at bounding box center [614, 109] width 8 height 8
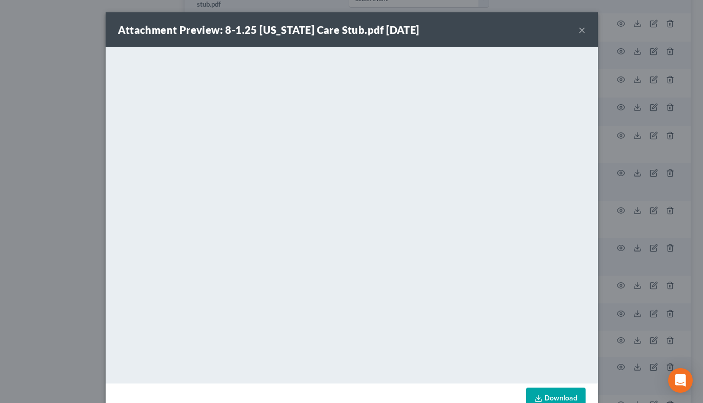
click at [579, 30] on button "×" at bounding box center [582, 30] width 7 height 12
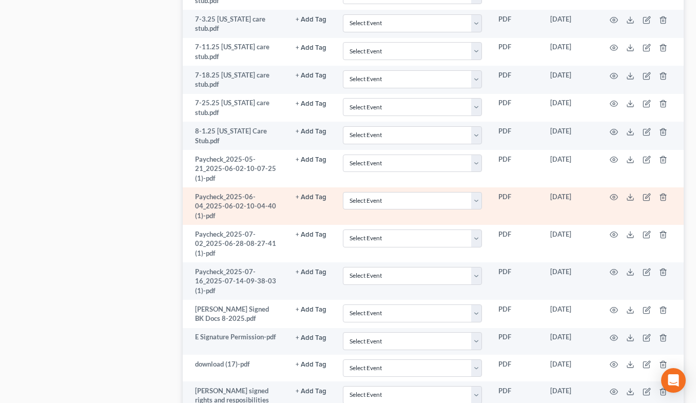
scroll to position [1012, 0]
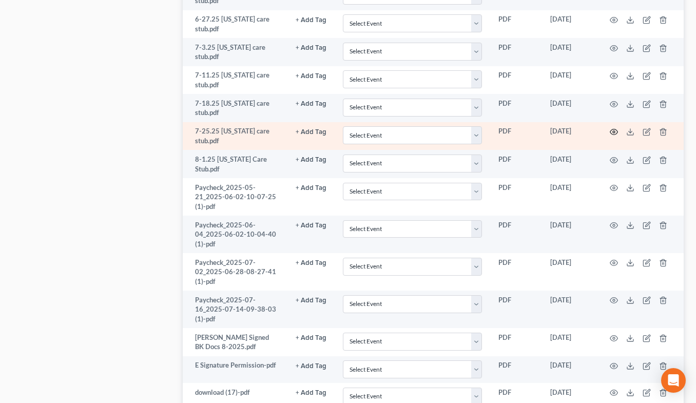
click at [612, 131] on icon "button" at bounding box center [614, 132] width 8 height 8
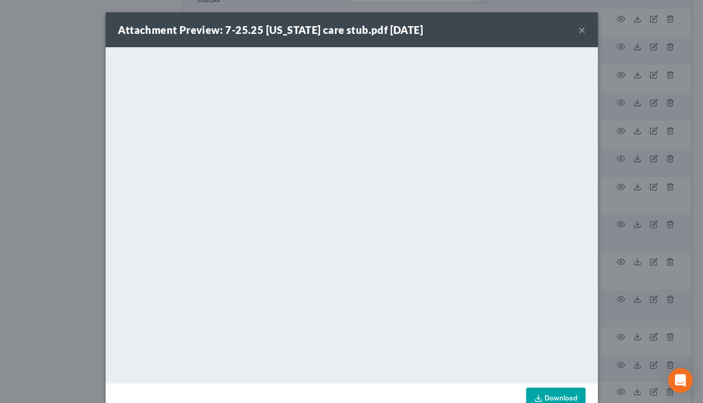
click at [579, 27] on button "×" at bounding box center [582, 30] width 7 height 12
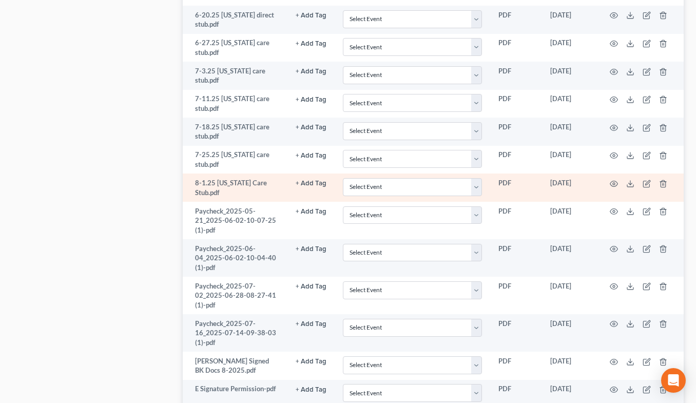
scroll to position [909, 0]
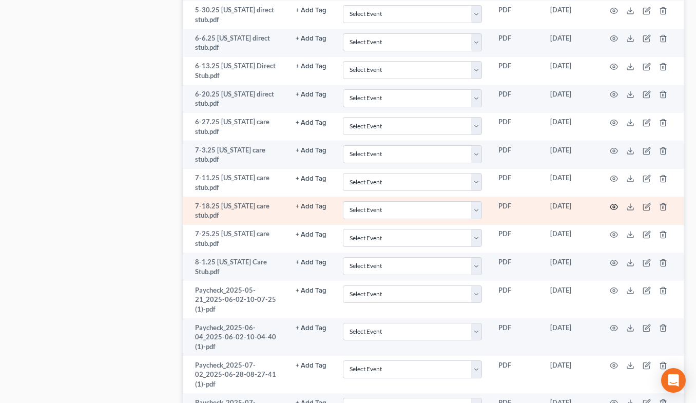
click at [611, 206] on icon "button" at bounding box center [614, 207] width 8 height 8
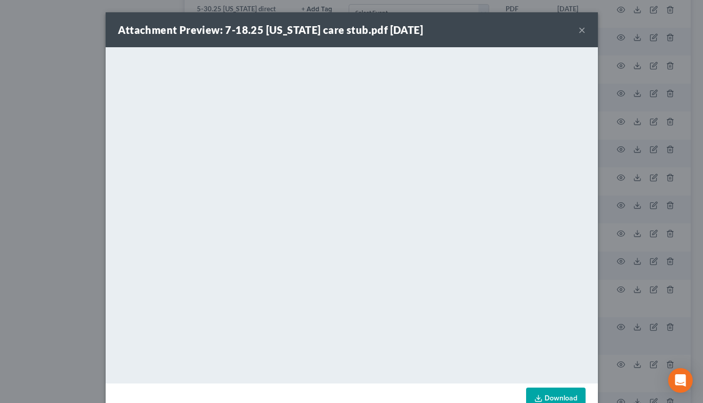
click at [579, 29] on button "×" at bounding box center [582, 30] width 7 height 12
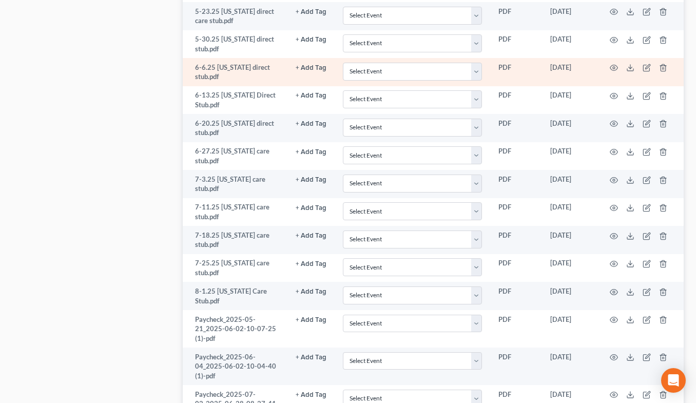
scroll to position [807, 0]
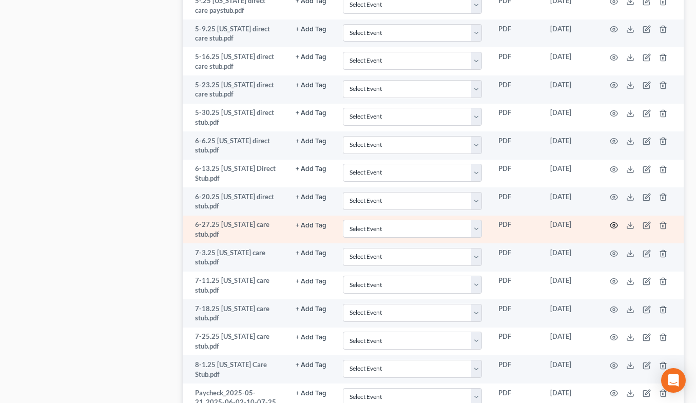
click at [612, 224] on icon "button" at bounding box center [614, 225] width 8 height 8
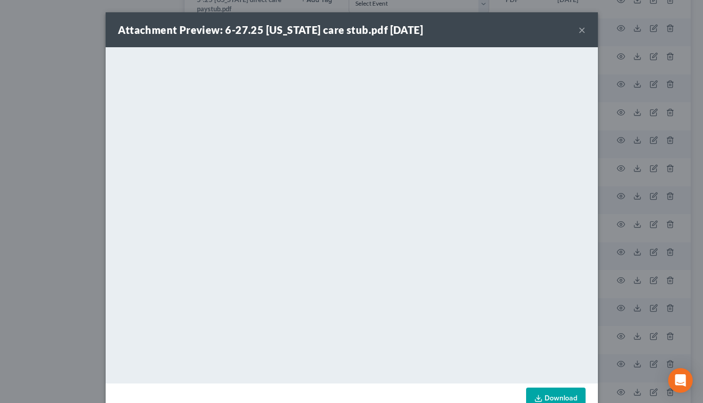
click at [579, 28] on button "×" at bounding box center [582, 30] width 7 height 12
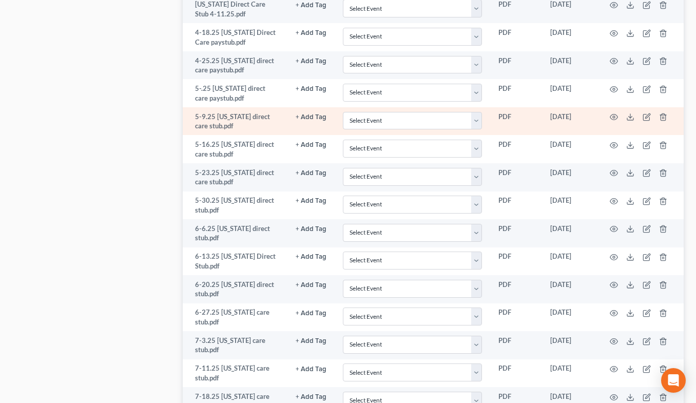
scroll to position [704, 0]
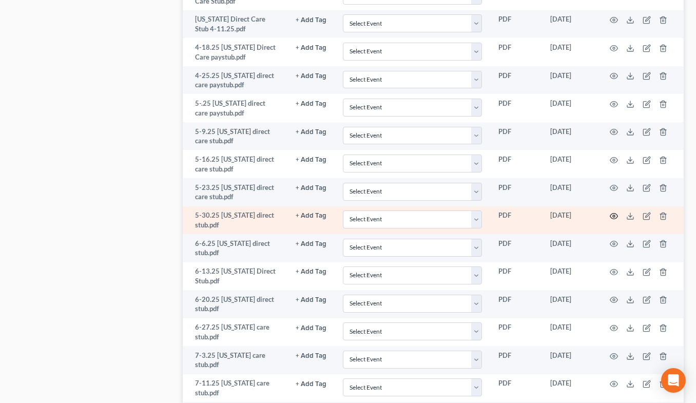
click at [612, 220] on icon "button" at bounding box center [614, 216] width 8 height 8
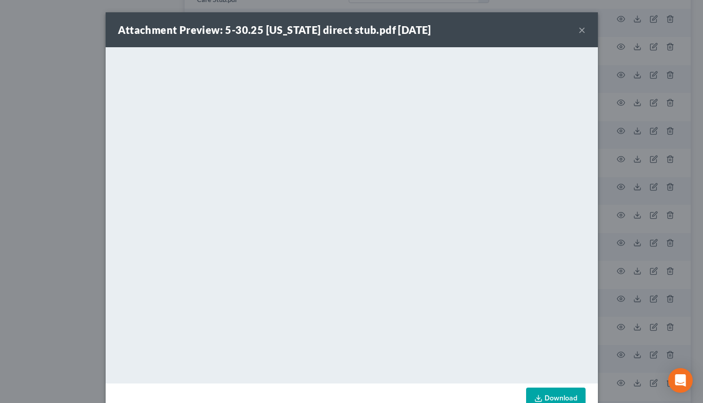
click at [580, 32] on button "×" at bounding box center [582, 30] width 7 height 12
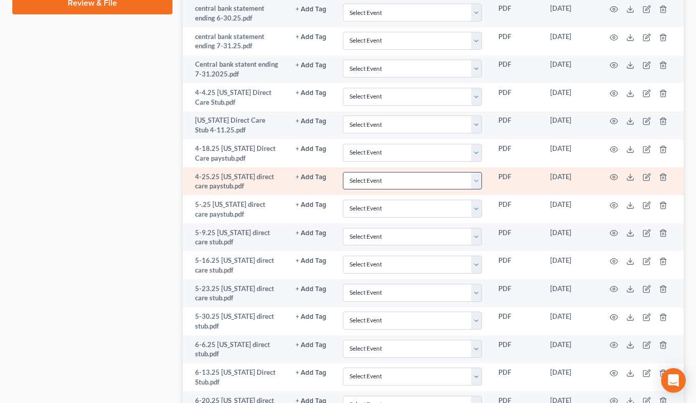
scroll to position [601, 0]
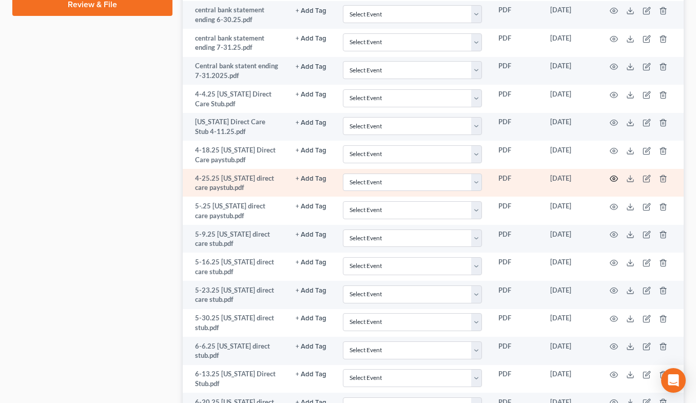
click at [615, 179] on circle "button" at bounding box center [614, 179] width 2 height 2
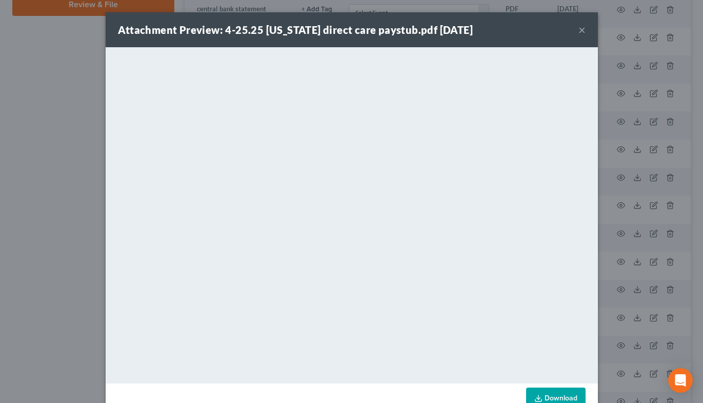
click at [579, 28] on button "×" at bounding box center [582, 30] width 7 height 12
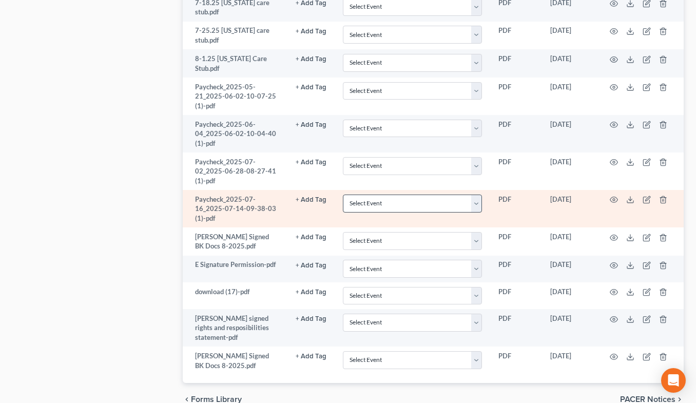
scroll to position [1114, 0]
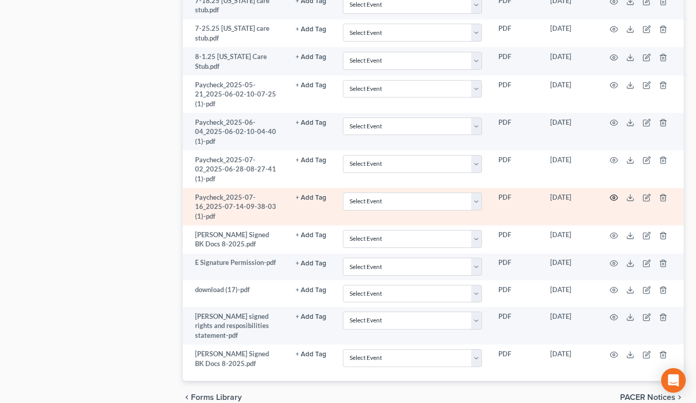
click at [615, 199] on circle "button" at bounding box center [614, 198] width 2 height 2
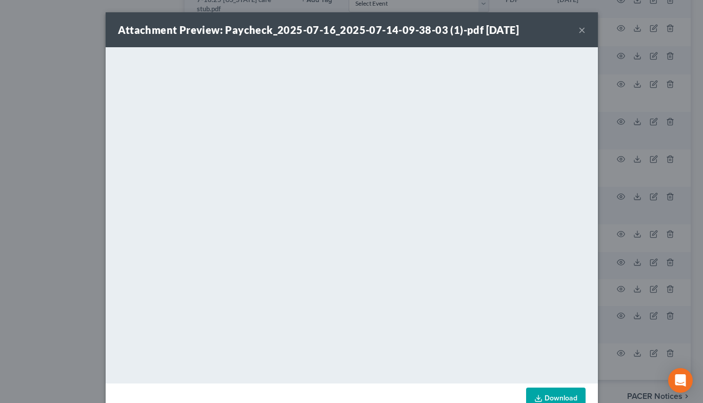
click at [580, 29] on button "×" at bounding box center [582, 30] width 7 height 12
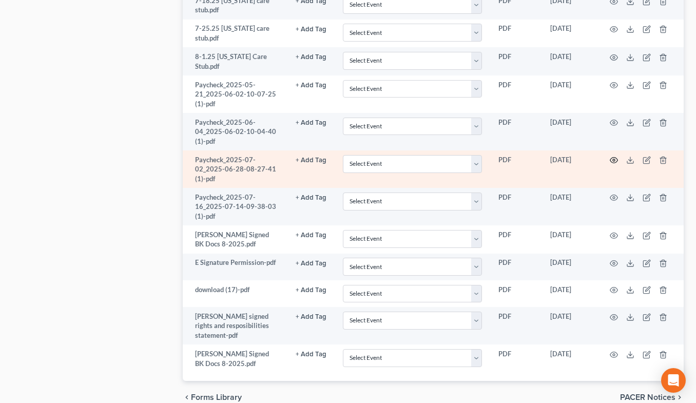
click at [613, 160] on circle "button" at bounding box center [614, 160] width 2 height 2
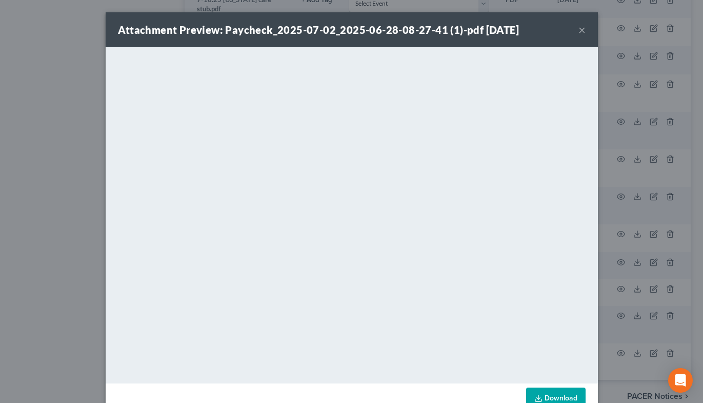
click at [579, 29] on button "×" at bounding box center [582, 30] width 7 height 12
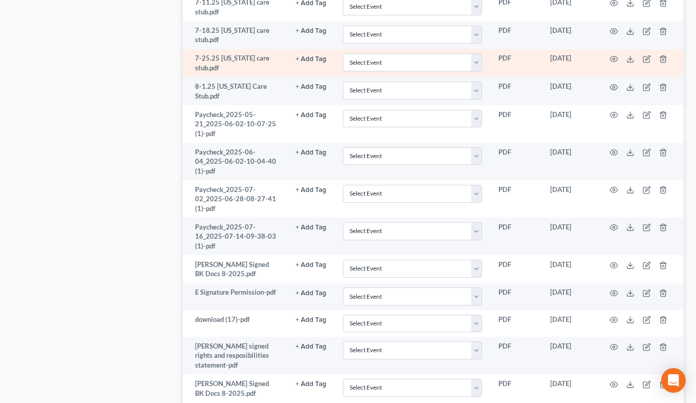
scroll to position [1012, 0]
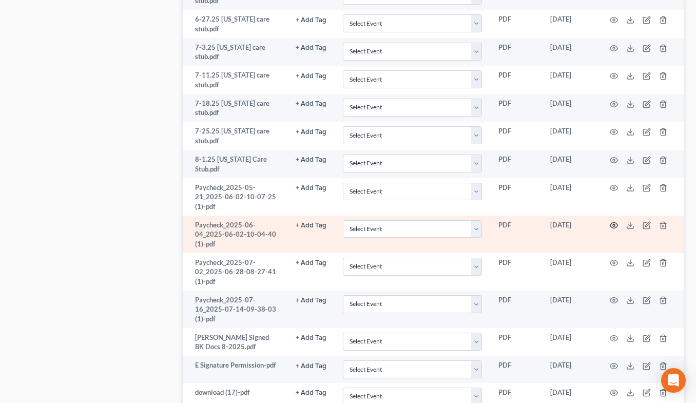
click at [615, 223] on icon "button" at bounding box center [614, 226] width 8 height 6
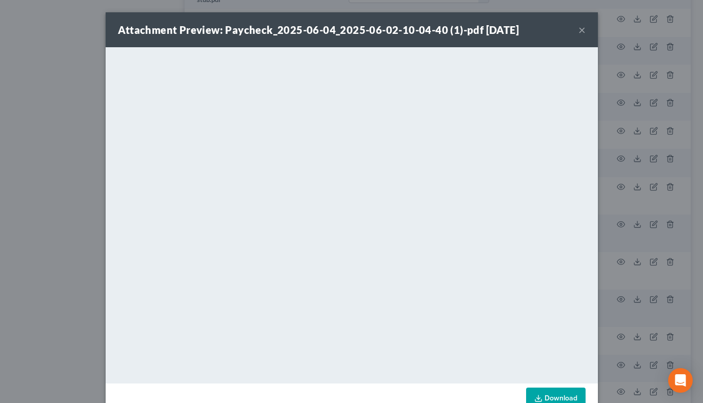
click at [579, 28] on button "×" at bounding box center [582, 30] width 7 height 12
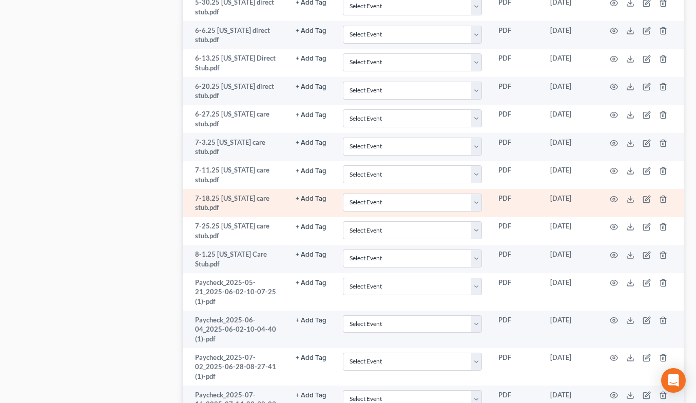
scroll to position [909, 0]
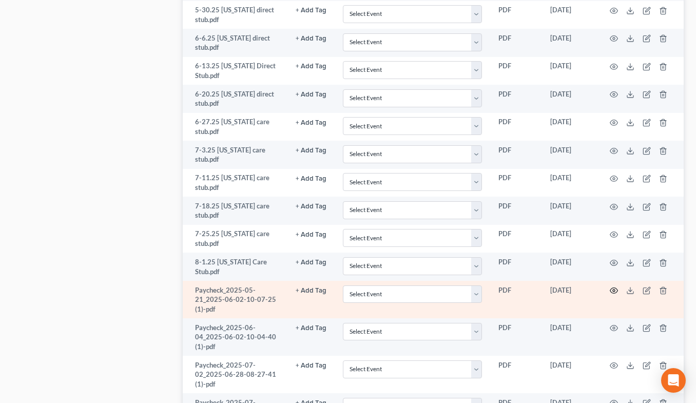
click at [613, 289] on icon "button" at bounding box center [614, 290] width 8 height 8
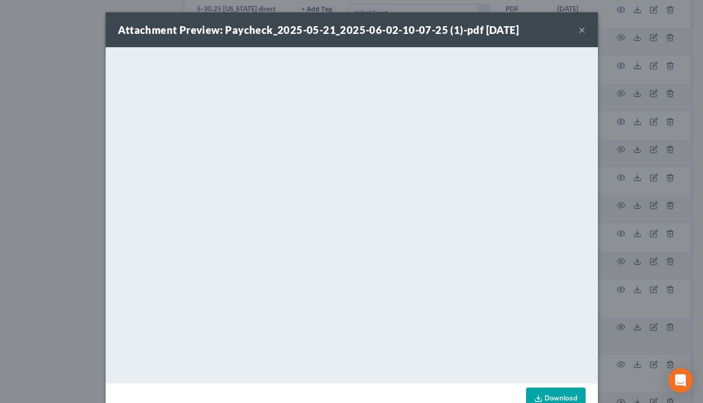
click at [579, 32] on button "×" at bounding box center [582, 30] width 7 height 12
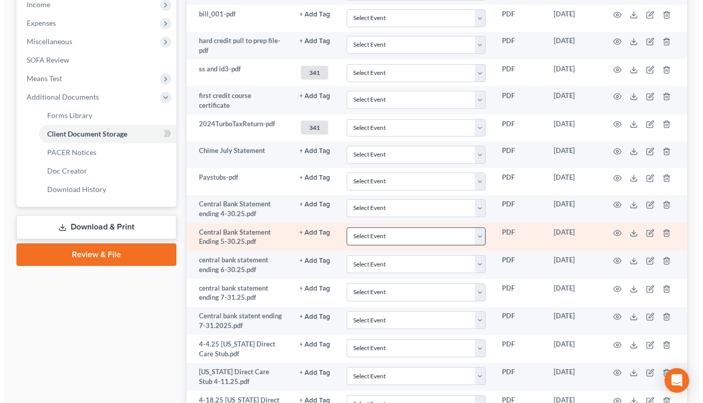
scroll to position [345, 0]
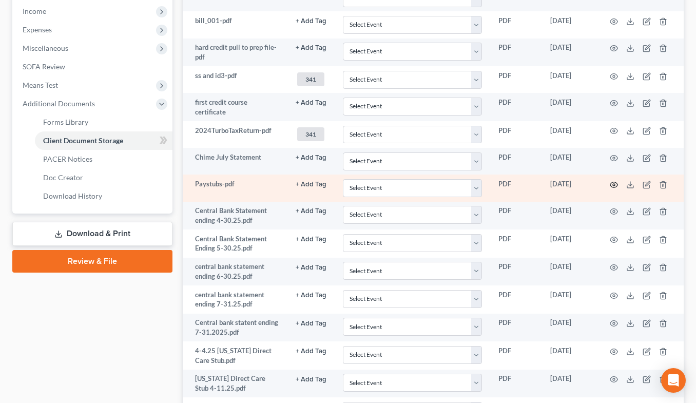
click at [614, 184] on icon "button" at bounding box center [614, 185] width 8 height 8
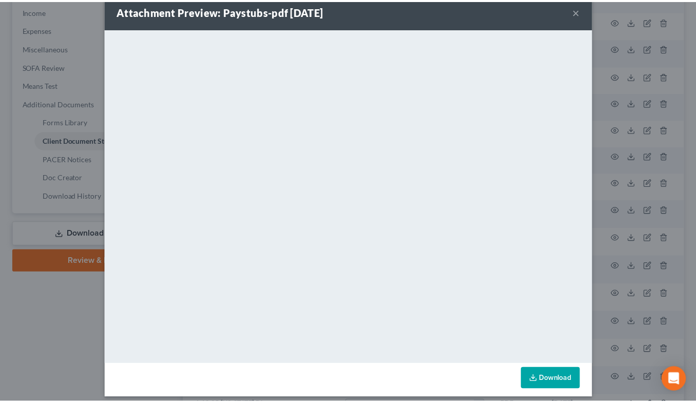
scroll to position [27, 0]
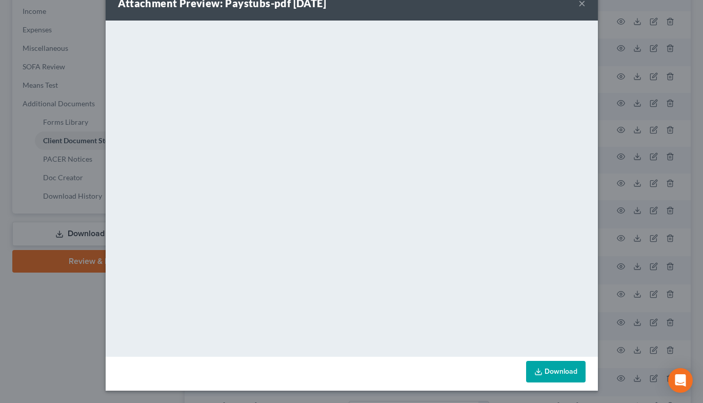
click at [579, 2] on button "×" at bounding box center [582, 3] width 7 height 12
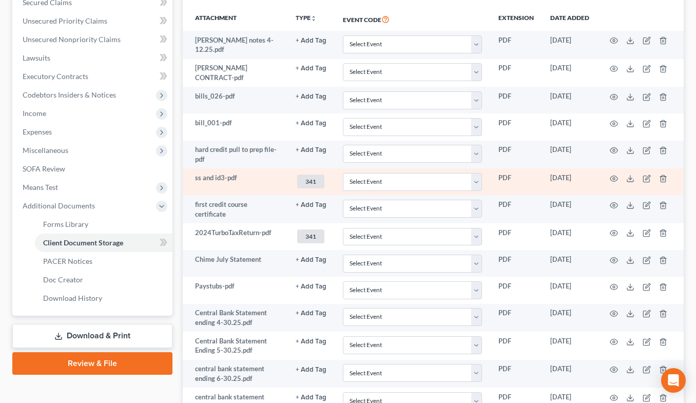
scroll to position [242, 0]
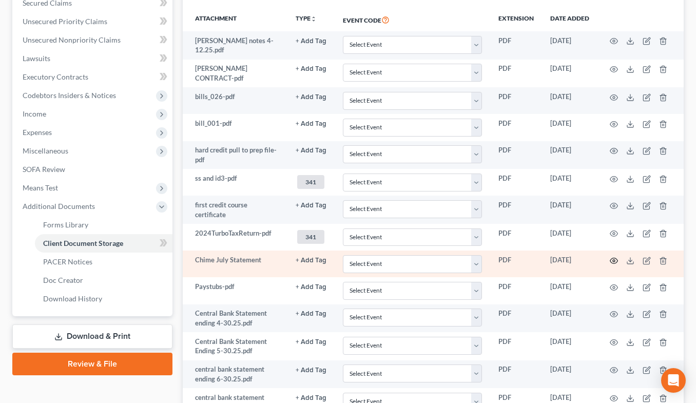
click at [614, 261] on circle "button" at bounding box center [614, 261] width 2 height 2
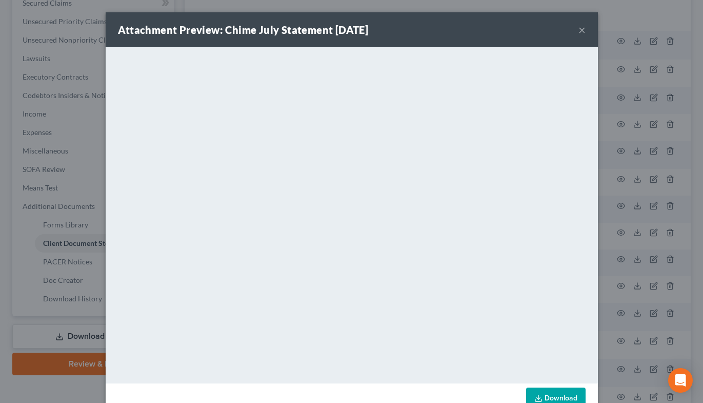
drag, startPoint x: 579, startPoint y: 27, endPoint x: 560, endPoint y: 48, distance: 28.0
click at [581, 26] on button "×" at bounding box center [582, 30] width 7 height 12
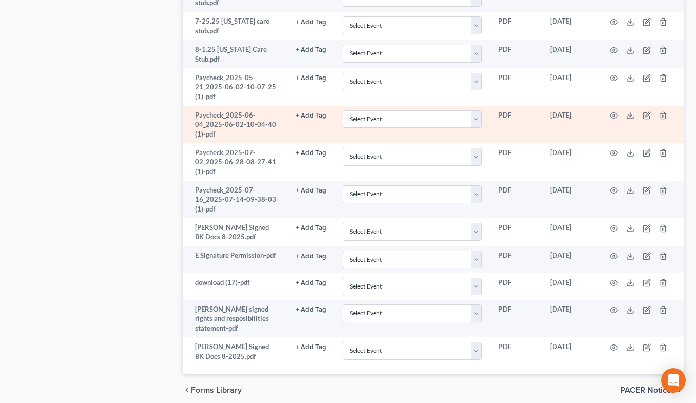
scroll to position [1164, 0]
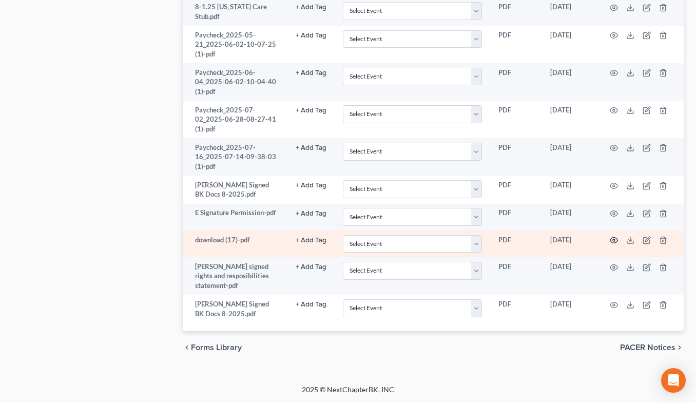
click at [615, 243] on icon "button" at bounding box center [614, 241] width 8 height 6
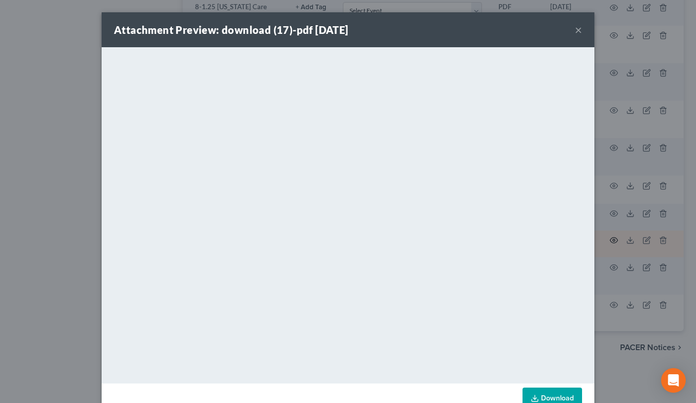
scroll to position [1123, 0]
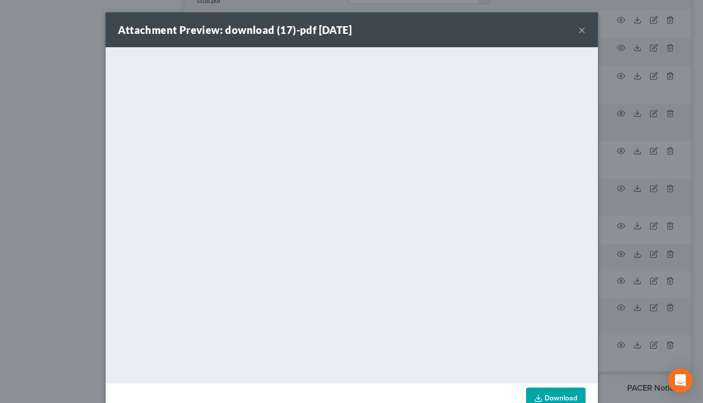
drag, startPoint x: 576, startPoint y: 30, endPoint x: 431, endPoint y: 2, distance: 147.3
click at [579, 30] on button "×" at bounding box center [582, 30] width 7 height 12
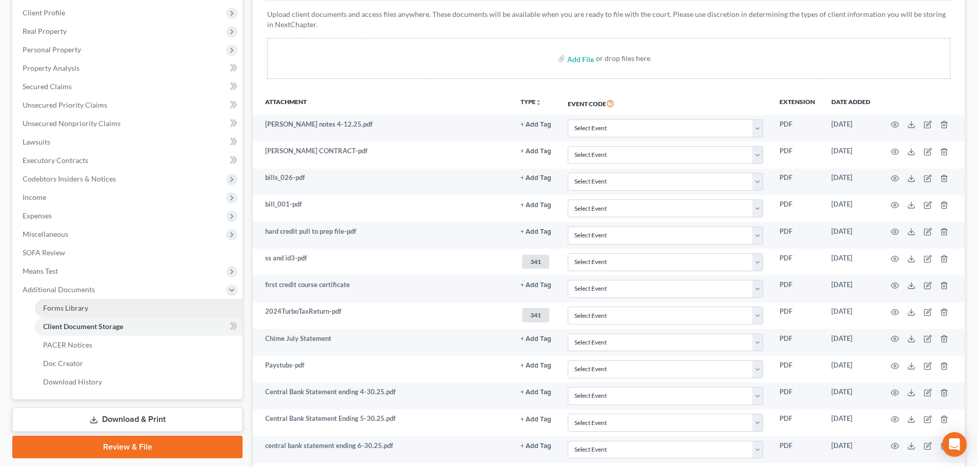
scroll to position [0, 0]
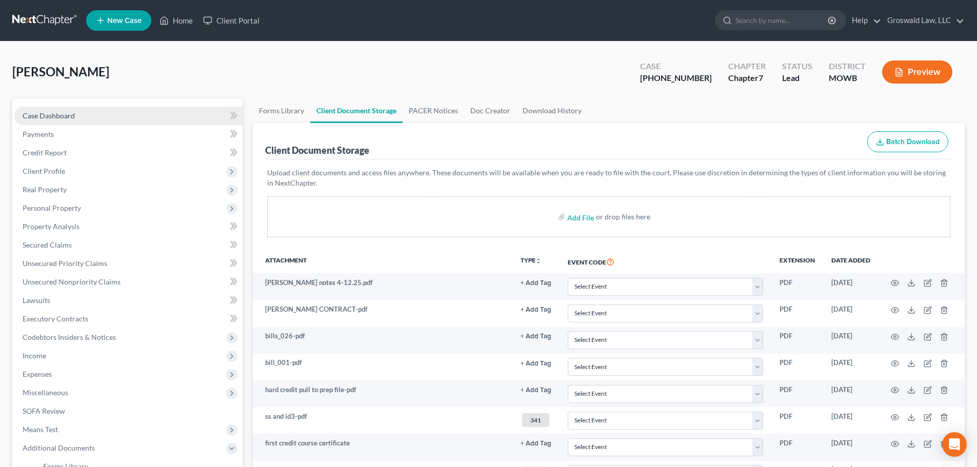
click at [83, 115] on link "Case Dashboard" at bounding box center [128, 116] width 228 height 18
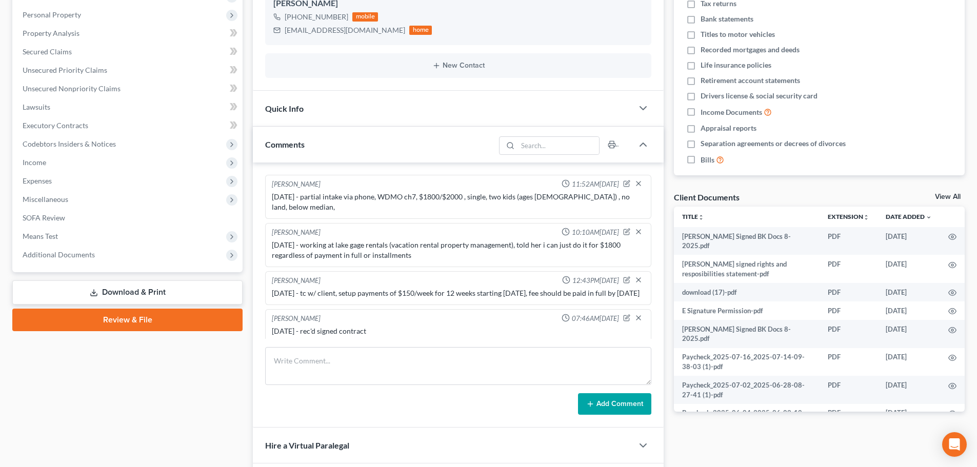
scroll to position [378, 0]
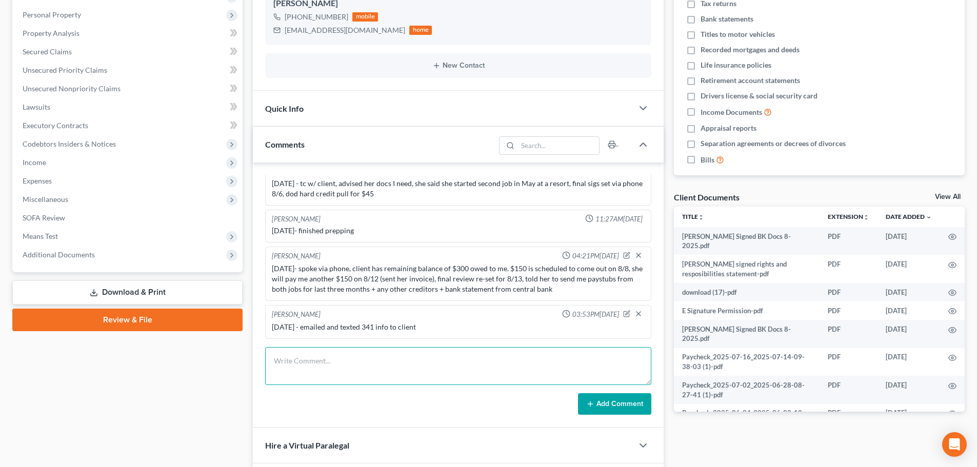
click at [379, 378] on textarea at bounding box center [458, 366] width 386 height 38
type textarea "[DATE] - mailed trustee ID , SS card, stubs, 24 taxes , and July bank statement…"
drag, startPoint x: 612, startPoint y: 407, endPoint x: 302, endPoint y: 359, distance: 313.6
click at [612, 407] on button "Add Comment" at bounding box center [614, 405] width 73 height 22
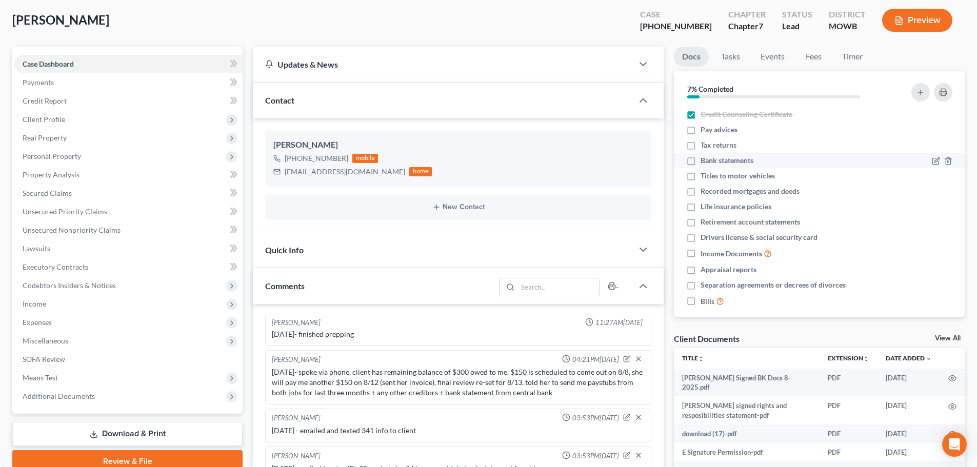
scroll to position [0, 0]
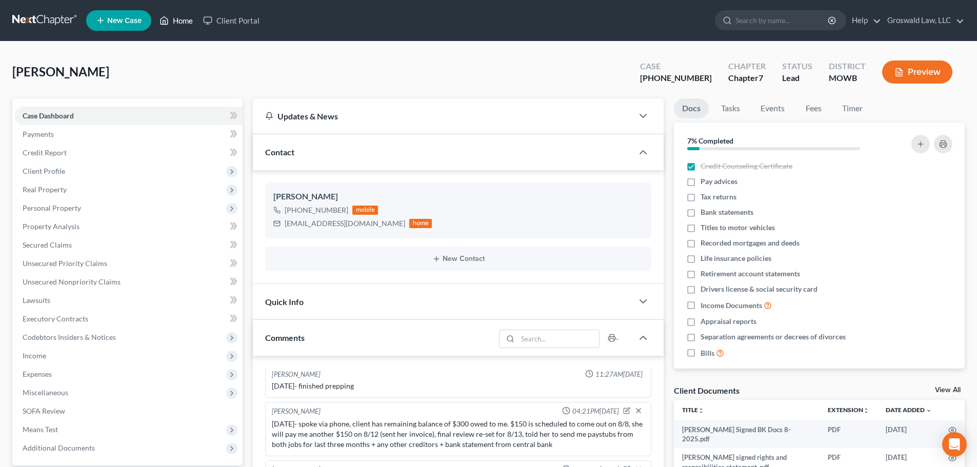
click at [193, 13] on link "Home" at bounding box center [176, 20] width 44 height 18
click at [181, 24] on link "Home" at bounding box center [176, 20] width 44 height 18
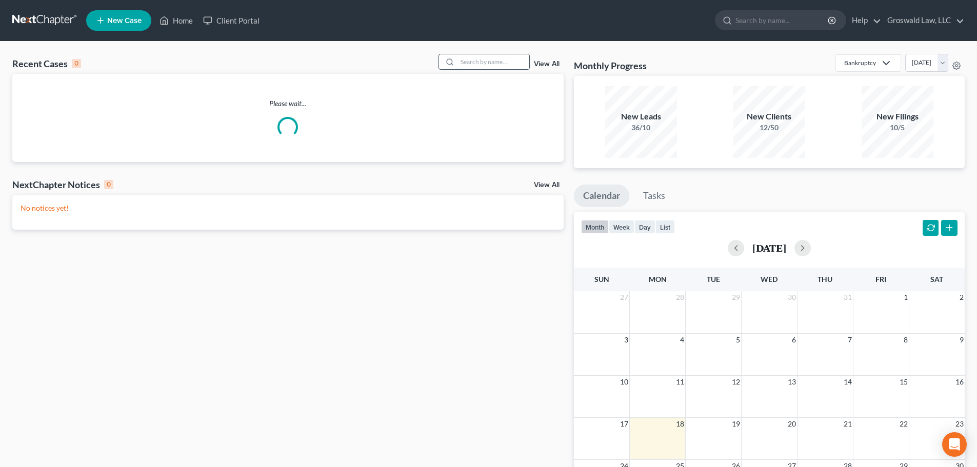
click at [481, 60] on input "search" at bounding box center [494, 61] width 72 height 15
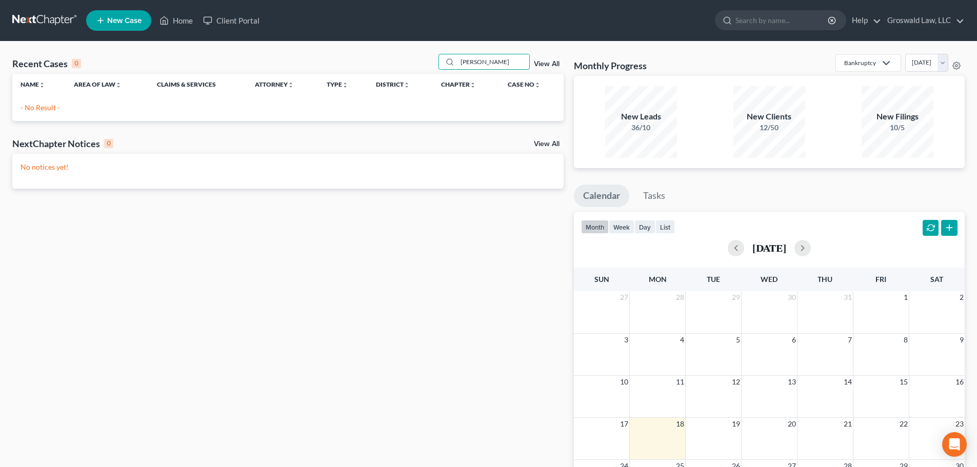
type input "[PERSON_NAME]"
click at [115, 19] on span "New Case" at bounding box center [124, 21] width 34 height 8
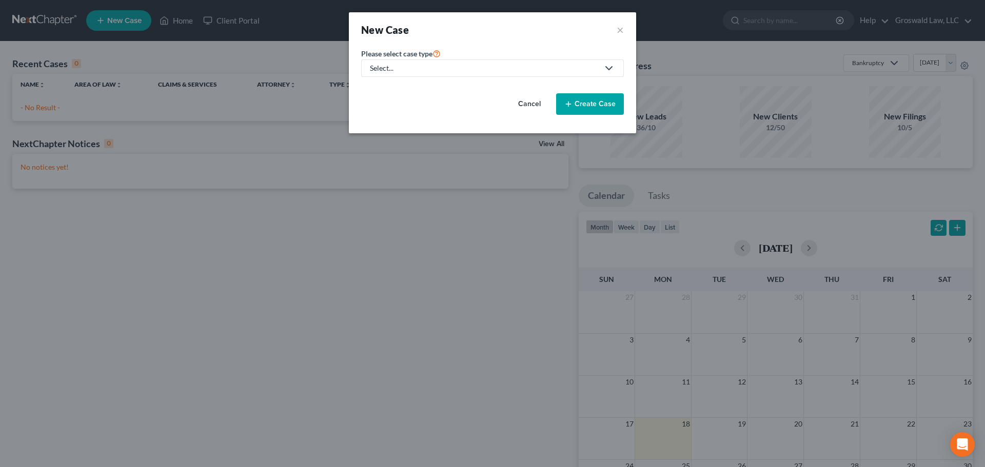
click at [423, 74] on link "Select..." at bounding box center [492, 68] width 263 height 17
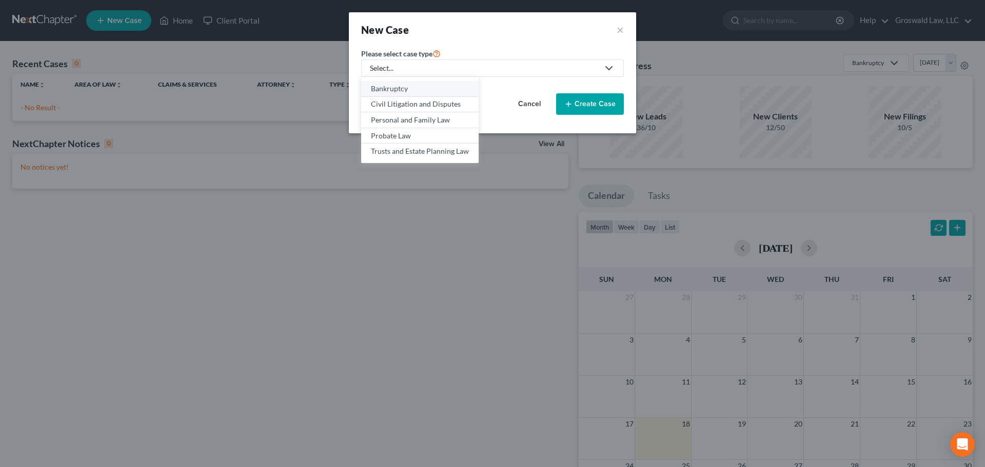
click at [414, 91] on div "Bankruptcy" at bounding box center [420, 89] width 98 height 10
select select "45"
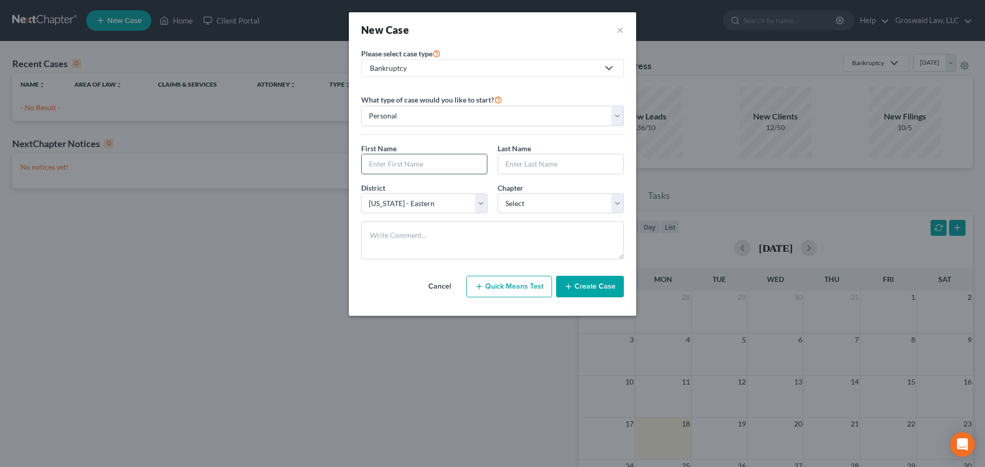
click at [392, 169] on input "text" at bounding box center [424, 163] width 125 height 19
type input "[PERSON_NAME]"
click at [523, 201] on select "Select 7 11 12 13" at bounding box center [561, 203] width 126 height 21
select select "0"
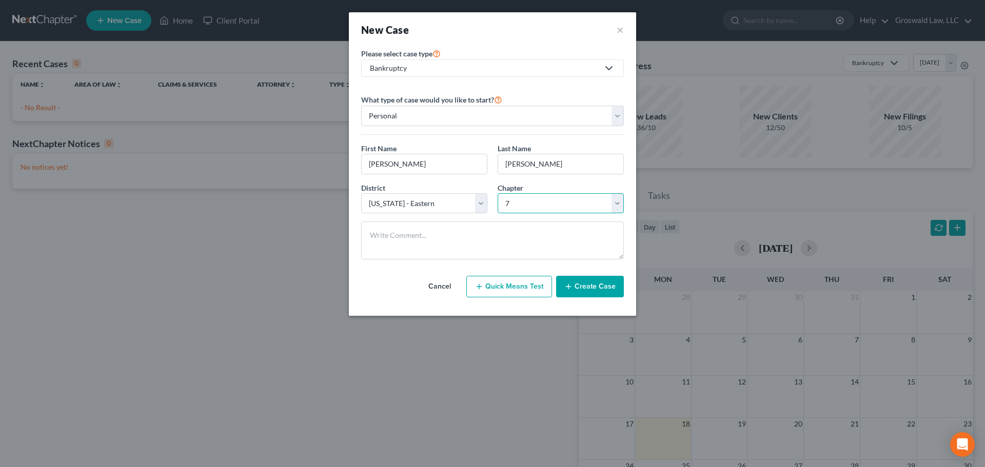
click at [498, 193] on select "Select 7 11 12 13" at bounding box center [561, 203] width 126 height 21
click at [591, 284] on button "Create Case" at bounding box center [590, 287] width 68 height 22
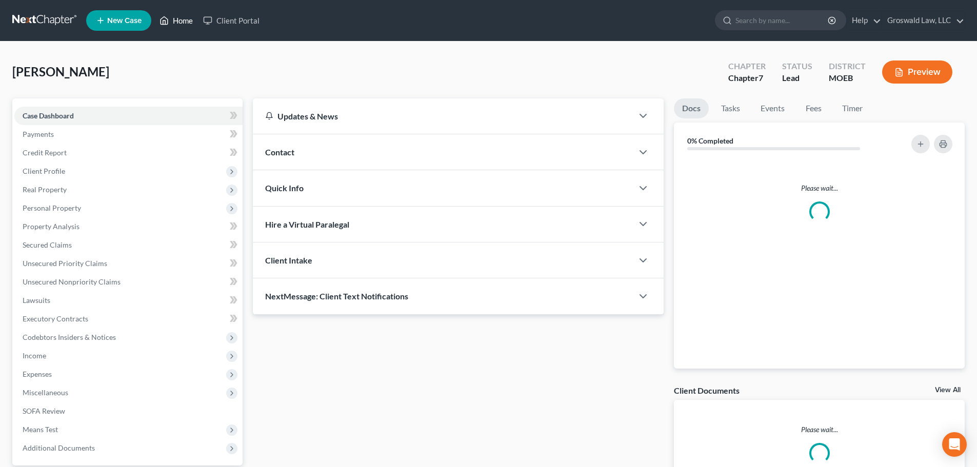
click at [176, 20] on link "Home" at bounding box center [176, 20] width 44 height 18
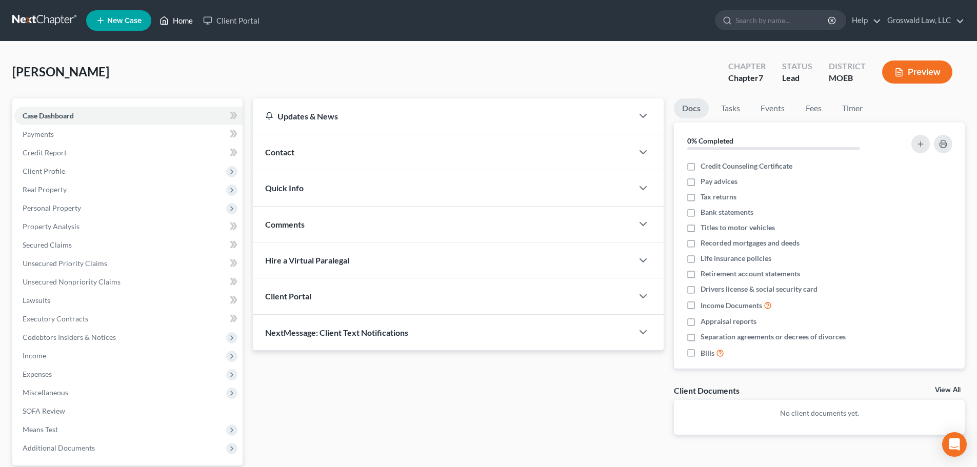
click at [180, 19] on link "Home" at bounding box center [176, 20] width 44 height 18
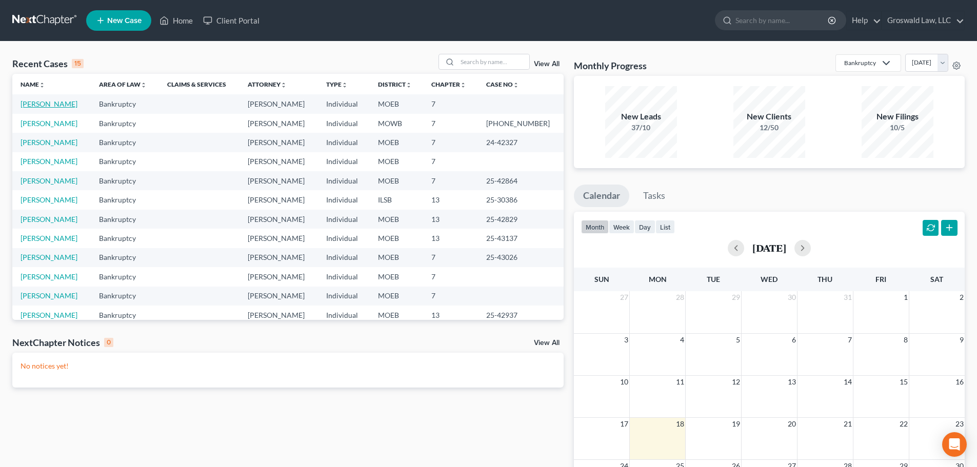
click at [69, 102] on link "[PERSON_NAME]" at bounding box center [49, 104] width 57 height 9
click at [53, 104] on link "[PERSON_NAME]" at bounding box center [49, 104] width 57 height 9
click at [47, 105] on link "[PERSON_NAME]" at bounding box center [49, 104] width 57 height 9
click at [49, 103] on link "[PERSON_NAME]" at bounding box center [49, 104] width 57 height 9
click at [56, 128] on td "[PERSON_NAME]" at bounding box center [51, 123] width 79 height 19
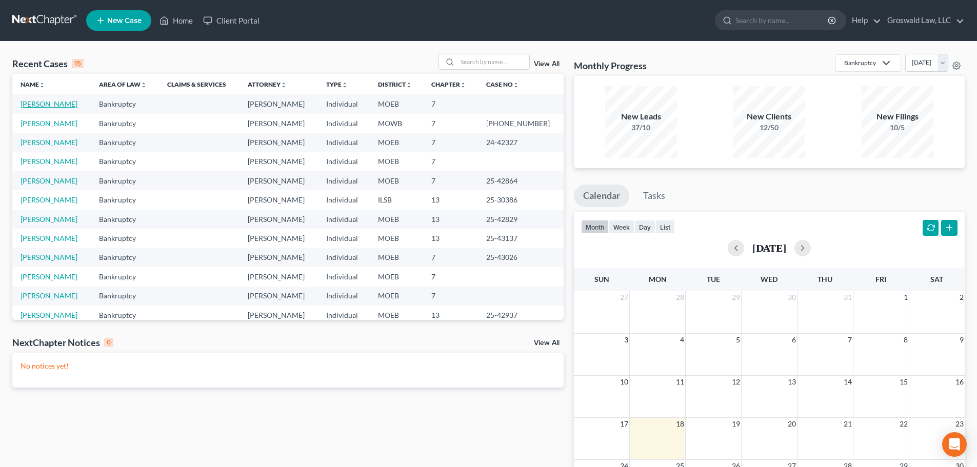
click at [51, 102] on link "[PERSON_NAME]" at bounding box center [49, 104] width 57 height 9
click at [180, 18] on link "Home" at bounding box center [176, 20] width 44 height 18
click at [66, 102] on link "[PERSON_NAME]" at bounding box center [49, 104] width 57 height 9
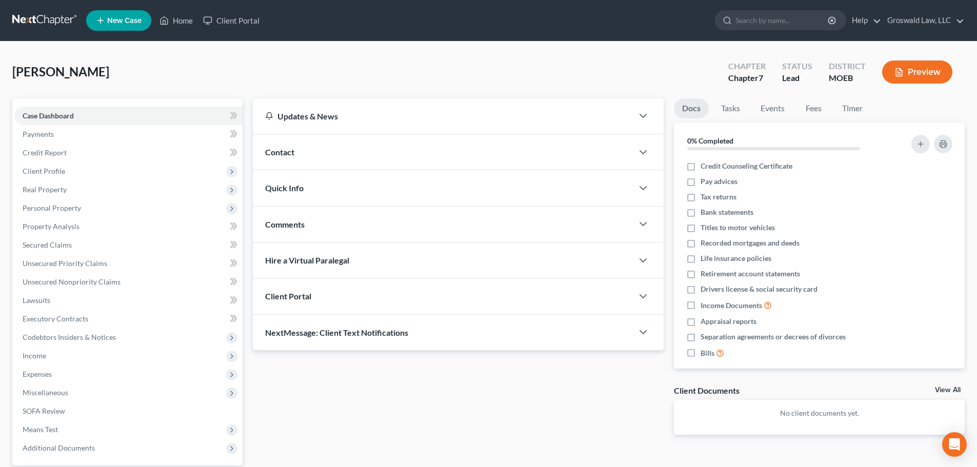
click at [405, 160] on div "Contact" at bounding box center [443, 151] width 380 height 35
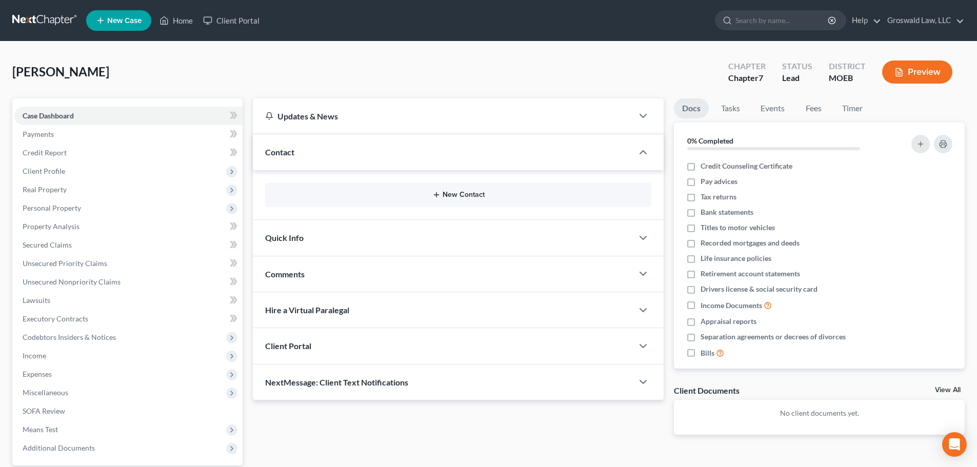
click at [479, 197] on button "New Contact" at bounding box center [458, 195] width 370 height 8
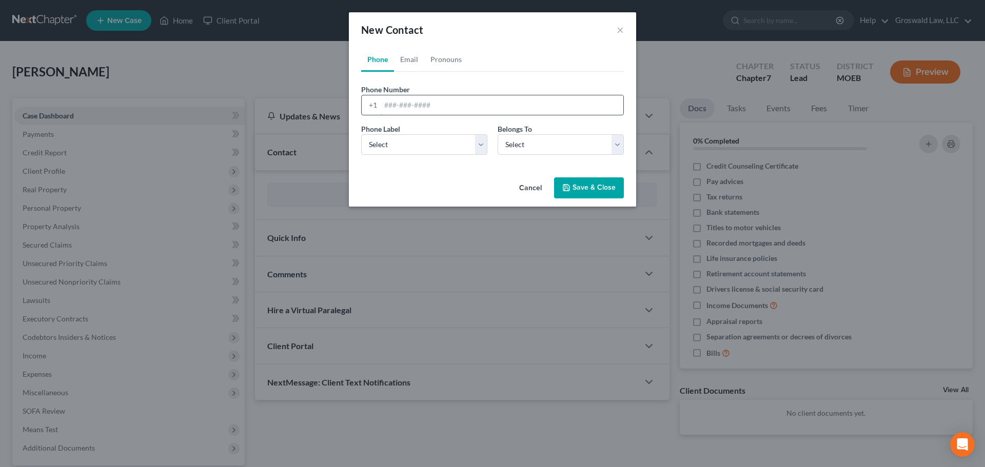
click at [447, 109] on input "tel" at bounding box center [502, 104] width 243 height 19
paste input "314-458-5296"
type input "314-458-5296"
click at [415, 144] on select "Select Mobile Home Work Other" at bounding box center [424, 144] width 126 height 21
select select "0"
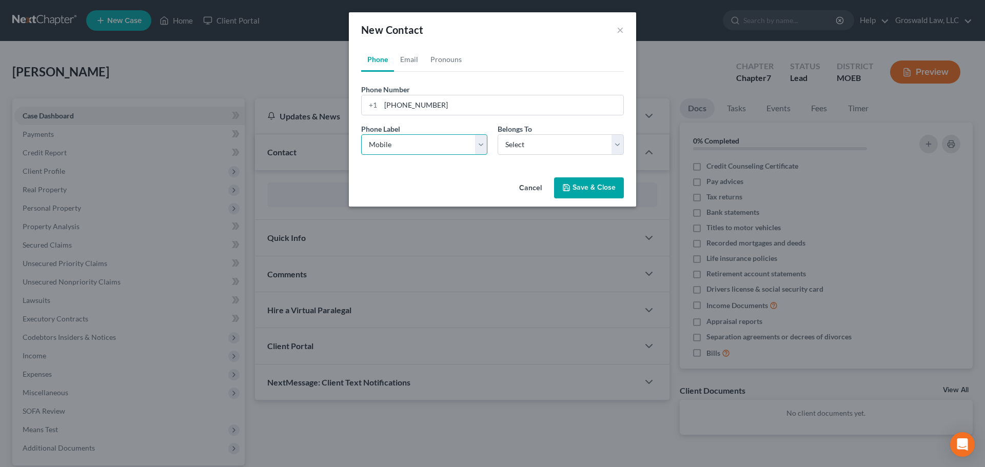
click at [361, 134] on select "Select Mobile Home Work Other" at bounding box center [424, 144] width 126 height 21
drag, startPoint x: 542, startPoint y: 149, endPoint x: 540, endPoint y: 154, distance: 6.0
click at [542, 149] on select "Select Client Other" at bounding box center [561, 144] width 126 height 21
select select "0"
click at [498, 134] on select "Select Client Other" at bounding box center [561, 144] width 126 height 21
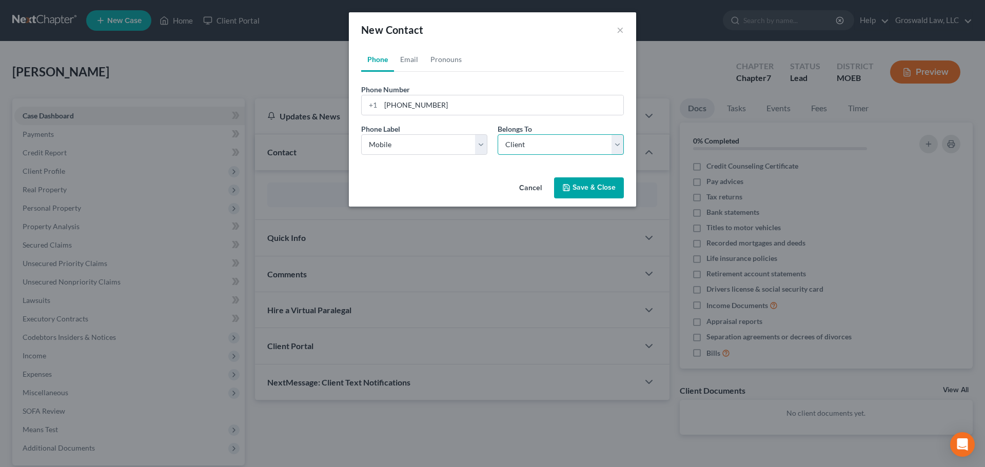
select select "0"
click at [410, 61] on link "Email" at bounding box center [409, 59] width 30 height 25
click at [416, 107] on input "email" at bounding box center [502, 104] width 243 height 19
paste input "jake@jkexteriors.com"
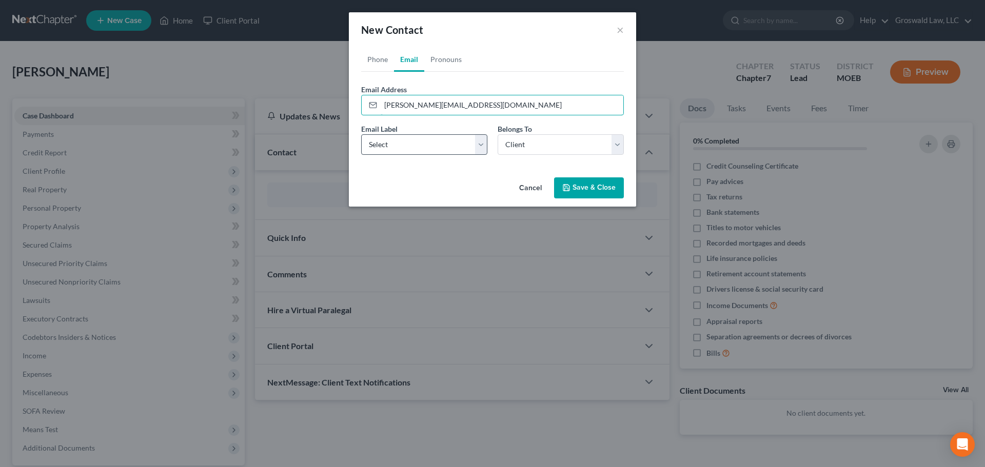
type input "jake@jkexteriors.com"
click at [412, 142] on select "Select Home Work Other" at bounding box center [424, 144] width 126 height 21
select select "0"
click at [361, 134] on select "Select Home Work Other" at bounding box center [424, 144] width 126 height 21
click at [586, 188] on button "Save & Close" at bounding box center [589, 189] width 70 height 22
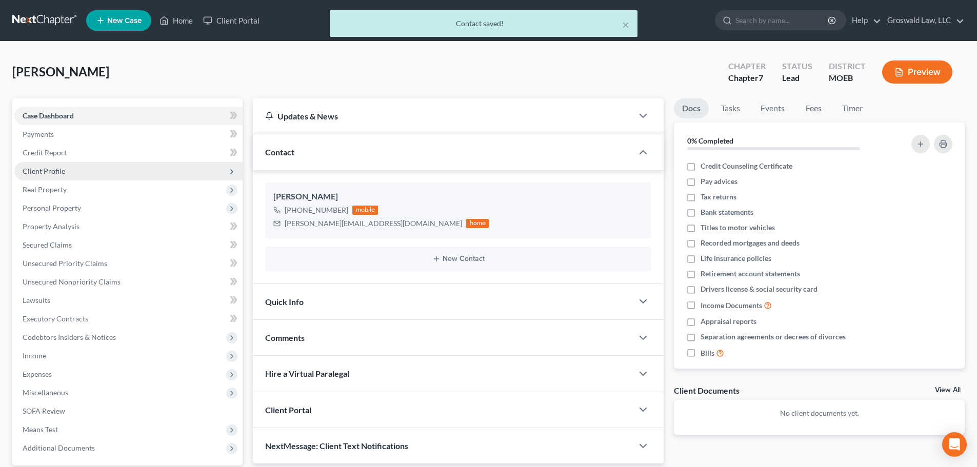
click at [90, 171] on span "Client Profile" at bounding box center [128, 171] width 228 height 18
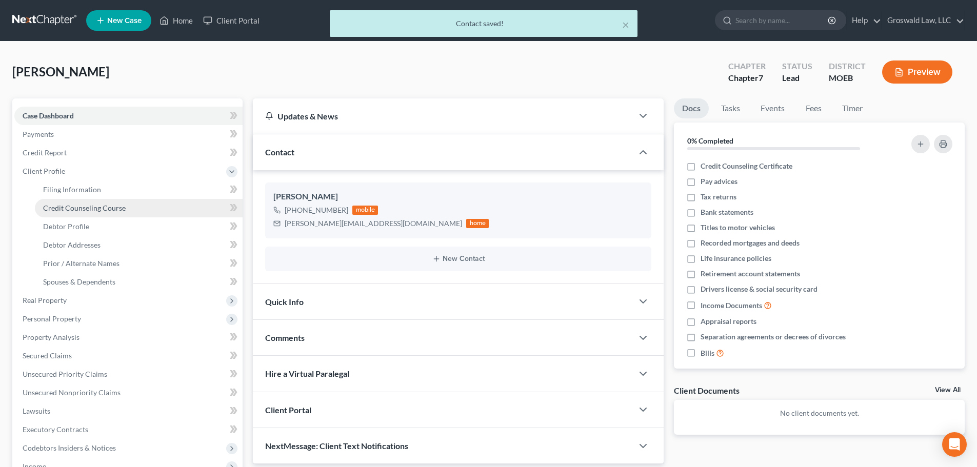
click at [95, 206] on span "Credit Counseling Course" at bounding box center [84, 208] width 83 height 9
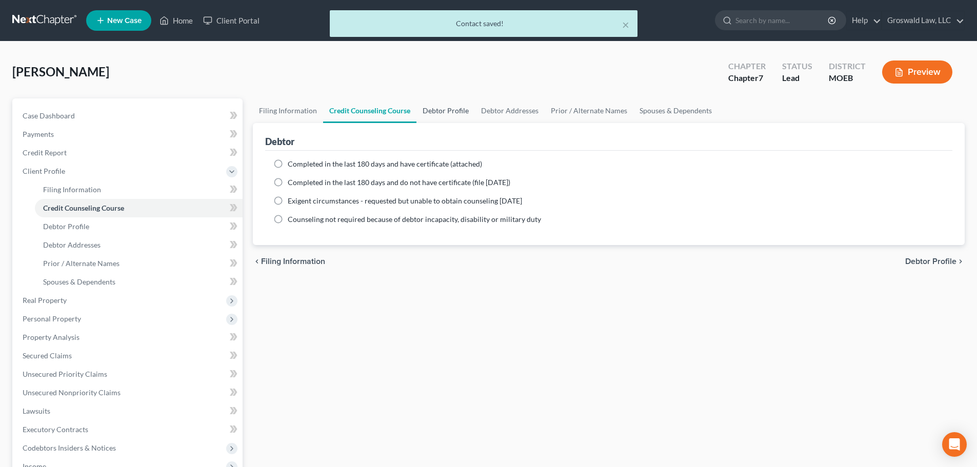
click at [448, 117] on link "Debtor Profile" at bounding box center [446, 111] width 58 height 25
select select "0"
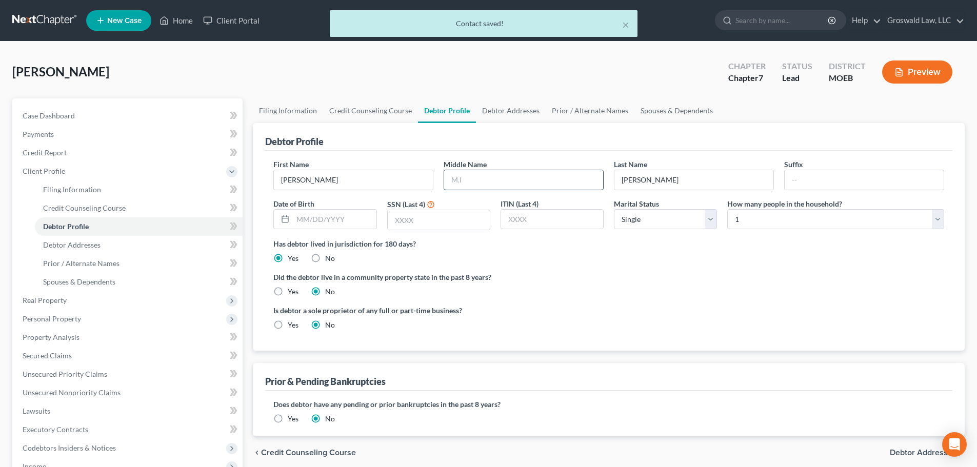
click at [461, 184] on input "text" at bounding box center [523, 179] width 159 height 19
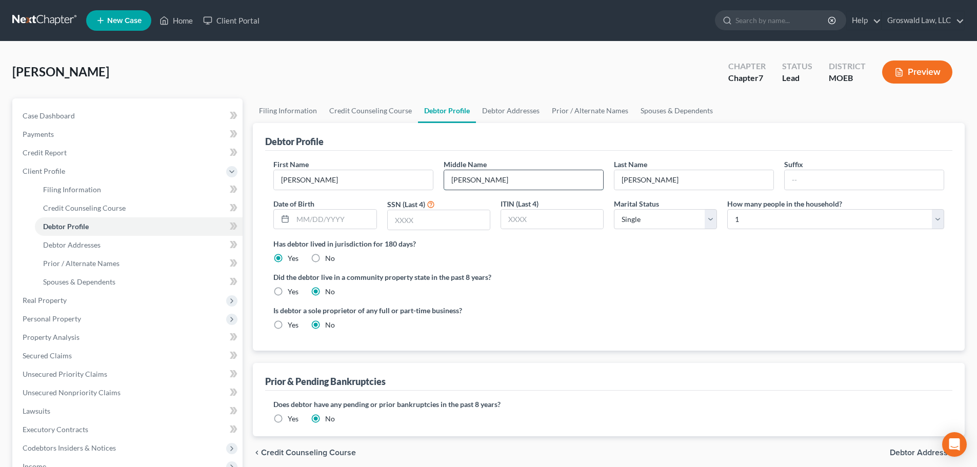
type input "Daniel"
type input "06/07/1982"
type input "2096"
click at [593, 273] on label "Did the debtor live in a community property state in the past 8 years?" at bounding box center [608, 277] width 671 height 11
click at [511, 108] on link "Debtor Addresses" at bounding box center [511, 111] width 70 height 25
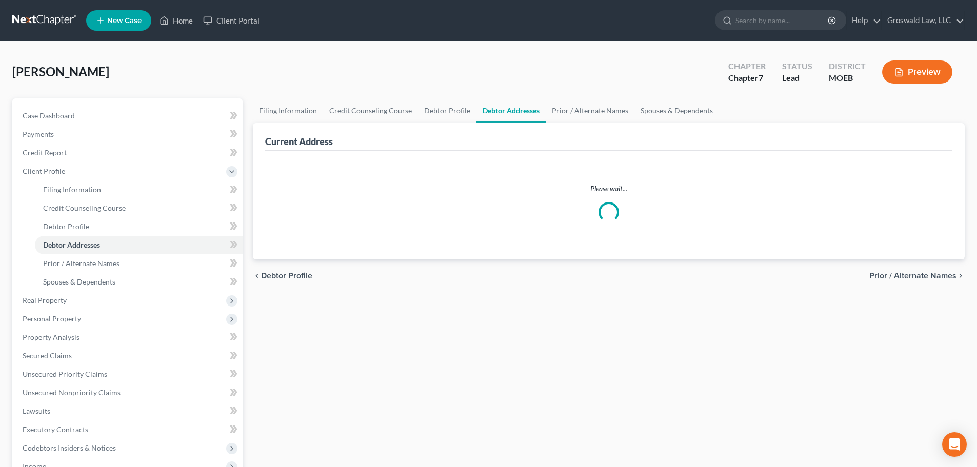
select select "0"
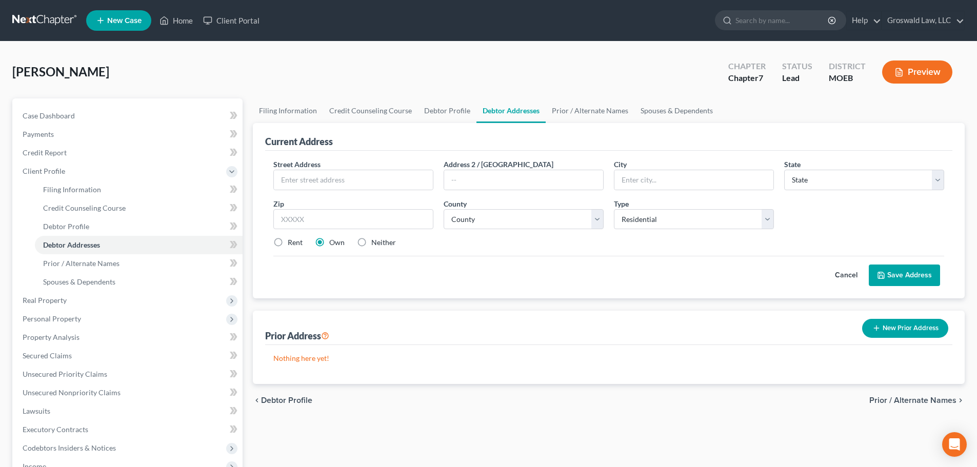
click at [371, 245] on label "Neither" at bounding box center [383, 243] width 25 height 10
click at [376, 244] on input "Neither" at bounding box center [379, 241] width 7 height 7
radio input "true"
click at [354, 190] on div "Street Address * Address 2 / PO Box City * State * State AL AK AR AZ CA CO CT D…" at bounding box center [608, 207] width 681 height 97
type input "4889 Country Club Drive"
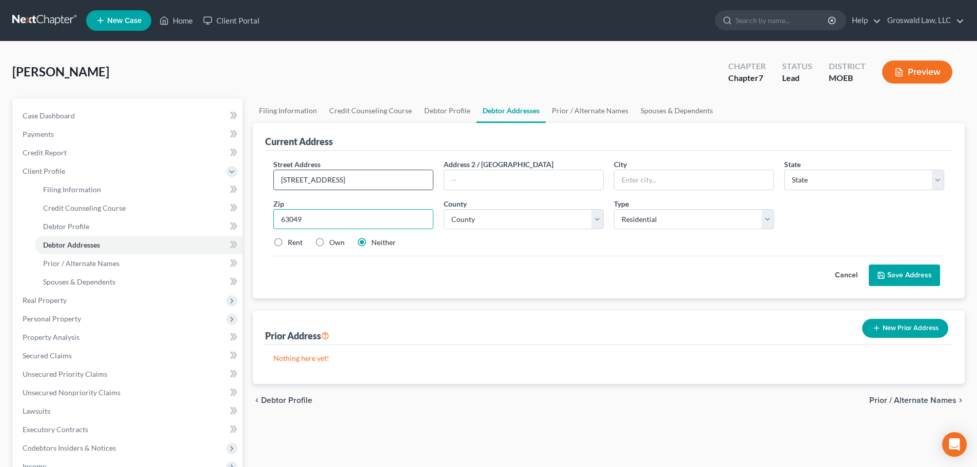
type input "63049"
type input "High Ridge"
select select "26"
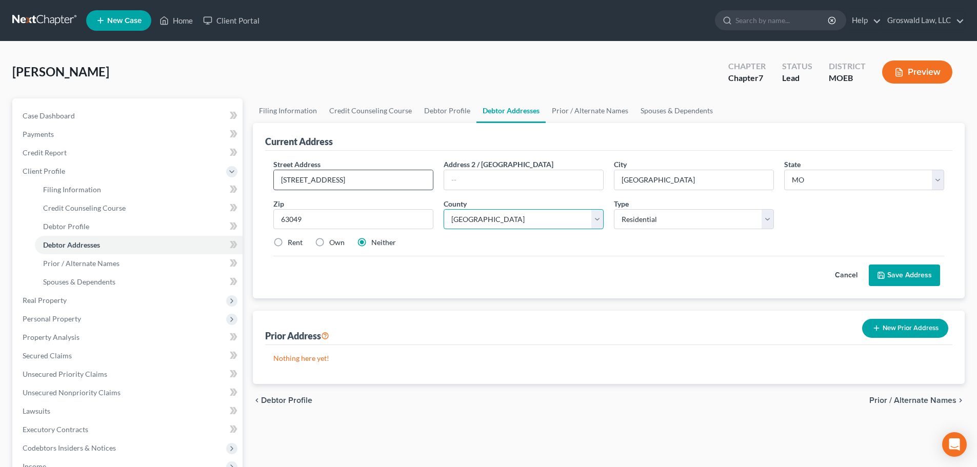
select select "49"
click at [293, 242] on label "Rent" at bounding box center [295, 243] width 15 height 10
click at [293, 242] on input "Rent" at bounding box center [295, 241] width 7 height 7
radio input "true"
click at [886, 276] on icon at bounding box center [881, 275] width 8 height 8
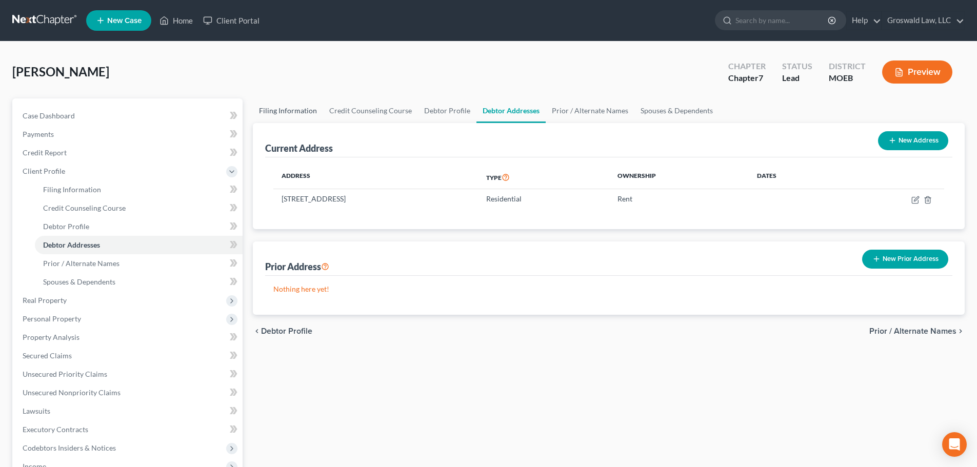
click at [313, 107] on link "Filing Information" at bounding box center [288, 111] width 70 height 25
select select "1"
select select "0"
select select "26"
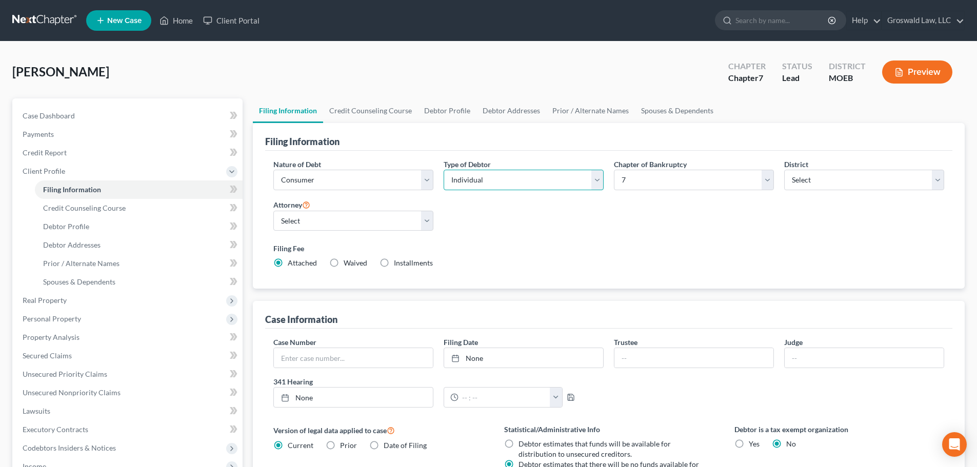
click at [458, 181] on select "Select Individual Joint" at bounding box center [524, 180] width 160 height 21
select select "1"
click at [444, 170] on select "Select Individual Joint" at bounding box center [524, 180] width 160 height 21
click at [602, 109] on link "Joint Debtor Profile" at bounding box center [584, 111] width 76 height 25
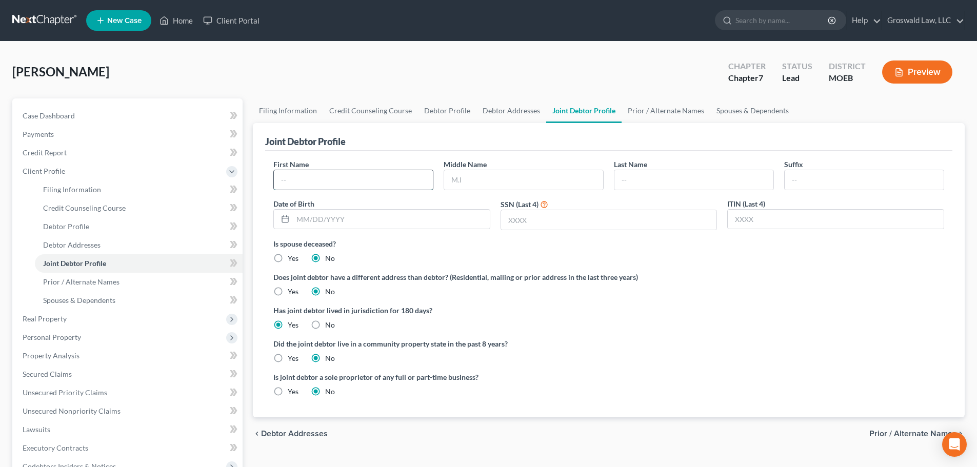
click at [368, 180] on input "text" at bounding box center [353, 179] width 159 height 19
type input "Danielle"
type input "[PERSON_NAME]"
click at [625, 134] on div "Joint Debtor Profile" at bounding box center [609, 137] width 688 height 28
click at [677, 108] on link "Prior / Alternate Names" at bounding box center [666, 111] width 89 height 25
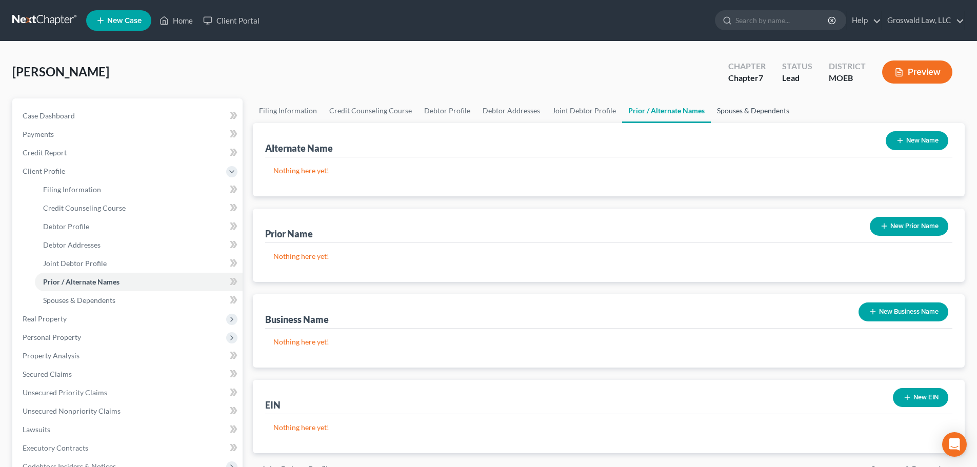
click at [731, 108] on link "Spouses & Dependents" at bounding box center [753, 111] width 85 height 25
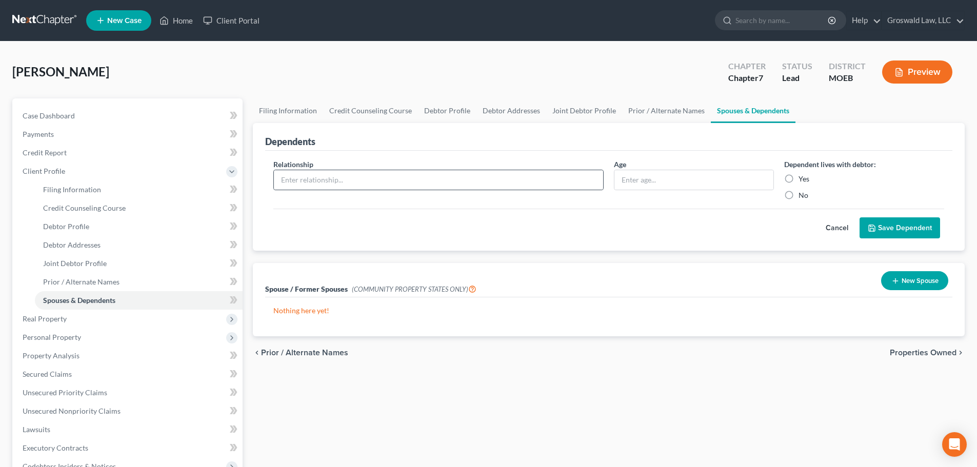
click at [508, 190] on div at bounding box center [438, 180] width 330 height 21
click at [509, 186] on input "text" at bounding box center [438, 179] width 329 height 19
type input "child"
type input "3"
click at [799, 179] on label "Yes" at bounding box center [804, 179] width 11 height 10
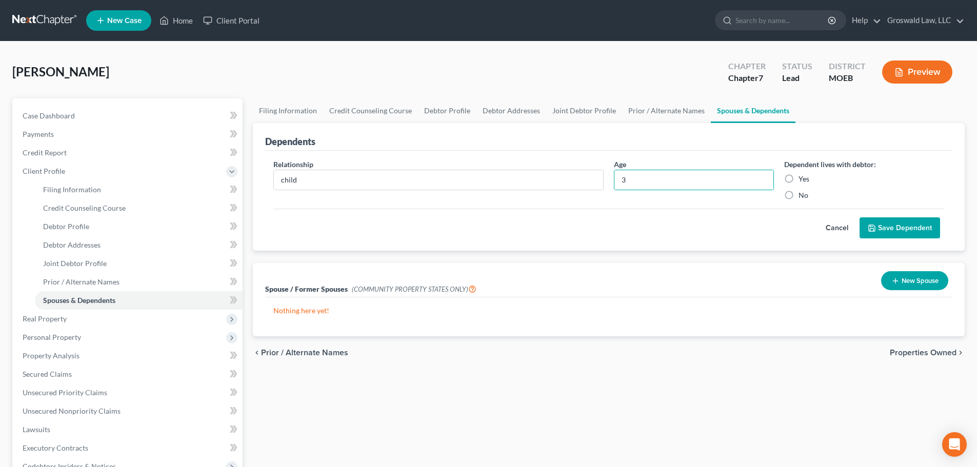
click at [803, 179] on input "Yes" at bounding box center [806, 177] width 7 height 7
radio input "true"
click at [925, 233] on button "Save Dependent" at bounding box center [900, 229] width 81 height 22
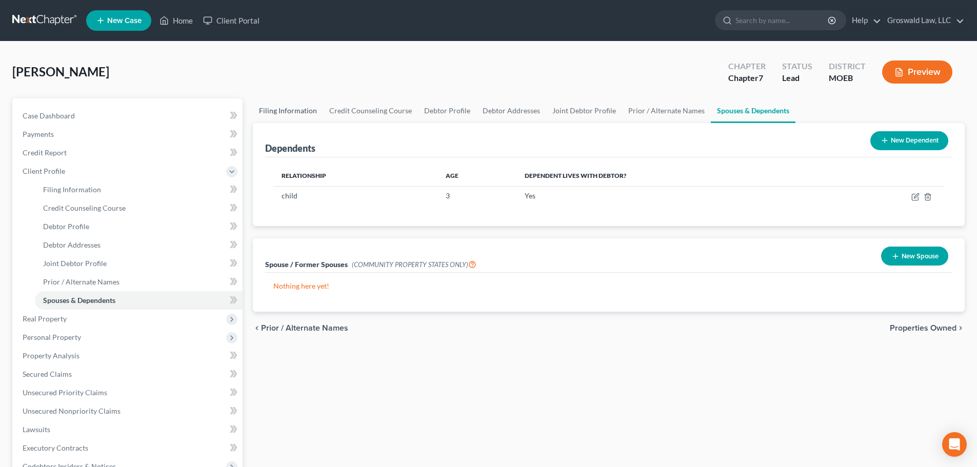
click at [299, 111] on link "Filing Information" at bounding box center [288, 111] width 70 height 25
select select "1"
select select "0"
select select "45"
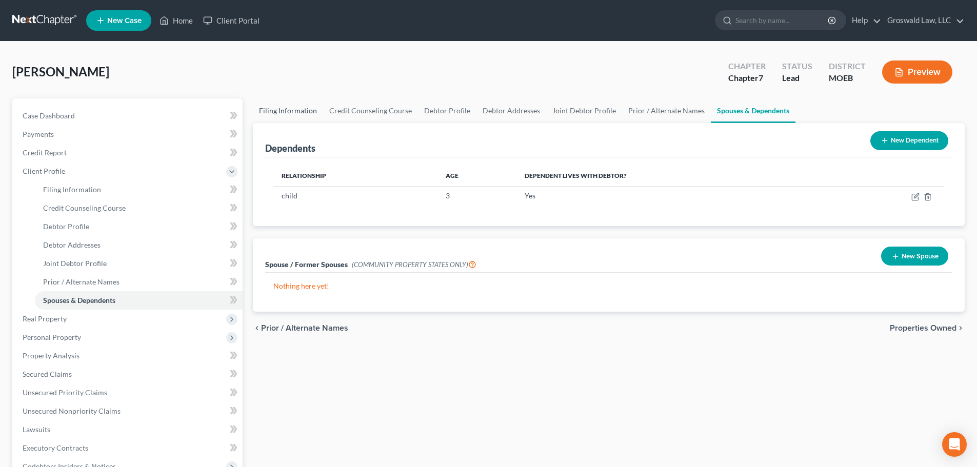
select select "0"
select select "26"
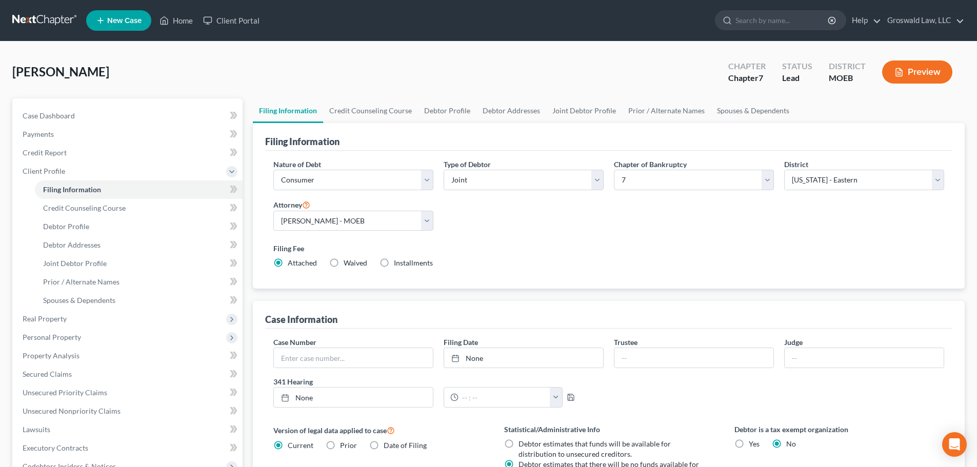
click at [36, 72] on span "[PERSON_NAME]" at bounding box center [60, 71] width 97 height 15
copy span "[PERSON_NAME]"
click at [60, 119] on span "Case Dashboard" at bounding box center [49, 115] width 52 height 9
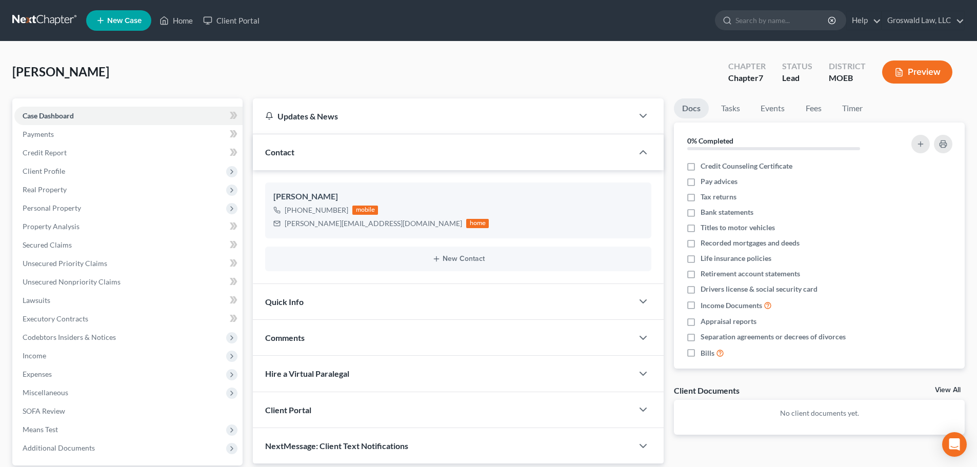
click at [398, 293] on div "Quick Info" at bounding box center [443, 301] width 380 height 35
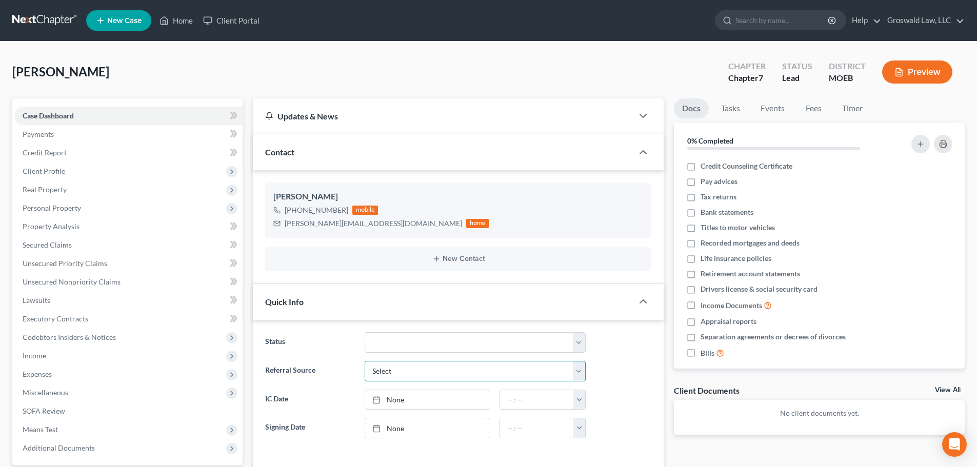
click at [399, 374] on select "Select Word Of Mouth Previous Clients Direct Mail Website Google Search Modern …" at bounding box center [475, 371] width 221 height 21
select select "6"
click at [365, 361] on select "Select Word Of Mouth Previous Clients Direct Mail Website Google Search Modern …" at bounding box center [475, 371] width 221 height 21
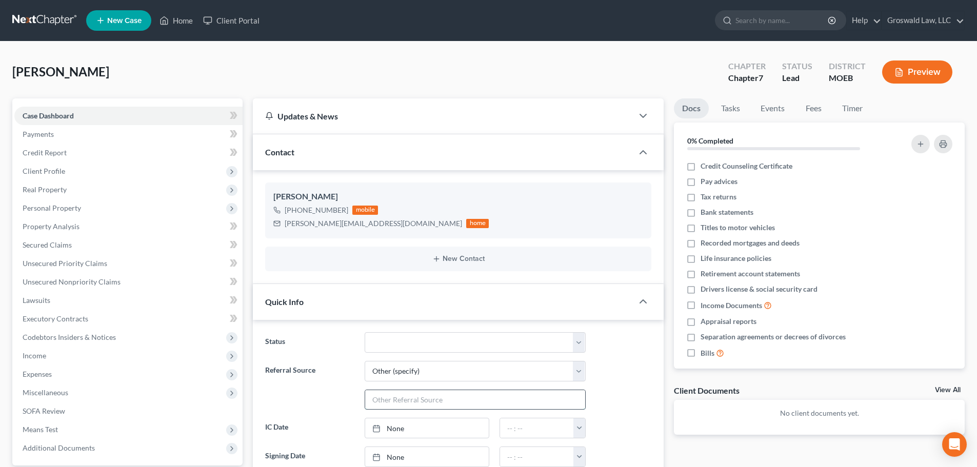
click at [397, 392] on input "text" at bounding box center [475, 399] width 220 height 19
type input "kevin seltzer"
click at [668, 330] on div "Updates & News × Missouri Eastern District Notes: Take a look at NextChapter's …" at bounding box center [458, 366] width 421 height 535
click at [45, 186] on span "Real Property" at bounding box center [45, 189] width 44 height 9
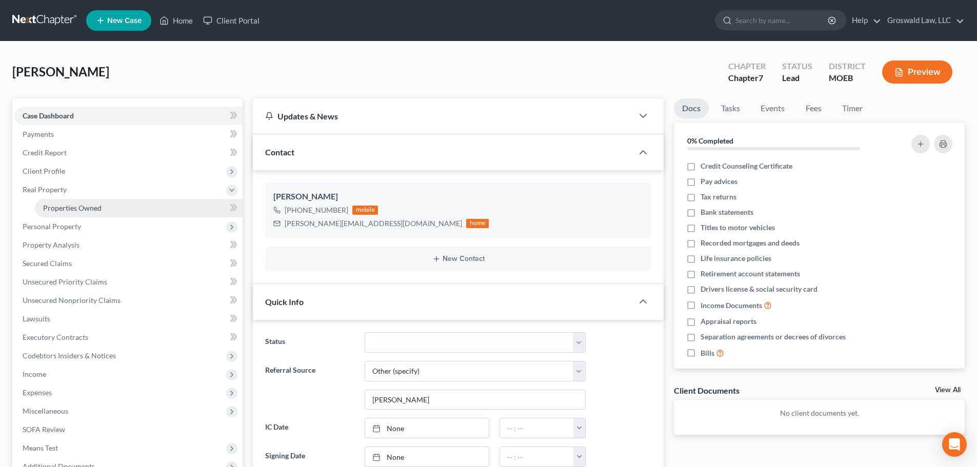
click at [77, 210] on span "Properties Owned" at bounding box center [72, 208] width 58 height 9
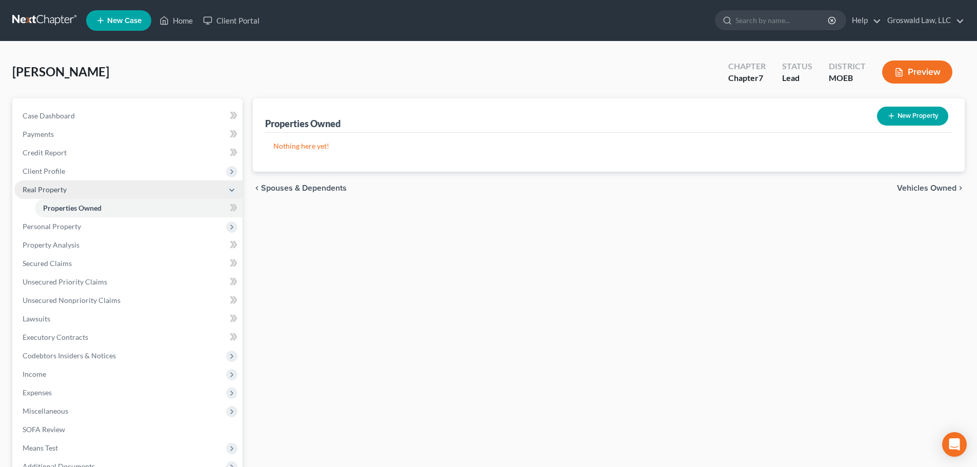
click at [47, 186] on span "Real Property" at bounding box center [45, 189] width 44 height 9
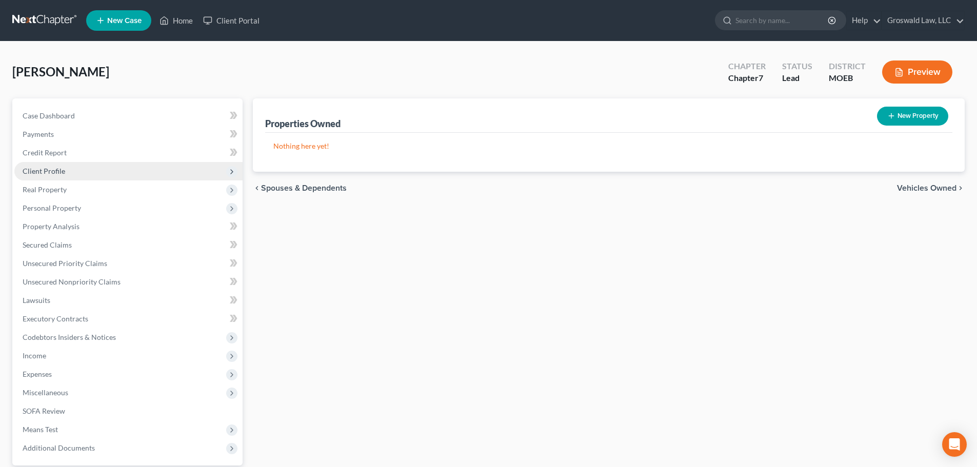
click at [46, 165] on span "Client Profile" at bounding box center [128, 171] width 228 height 18
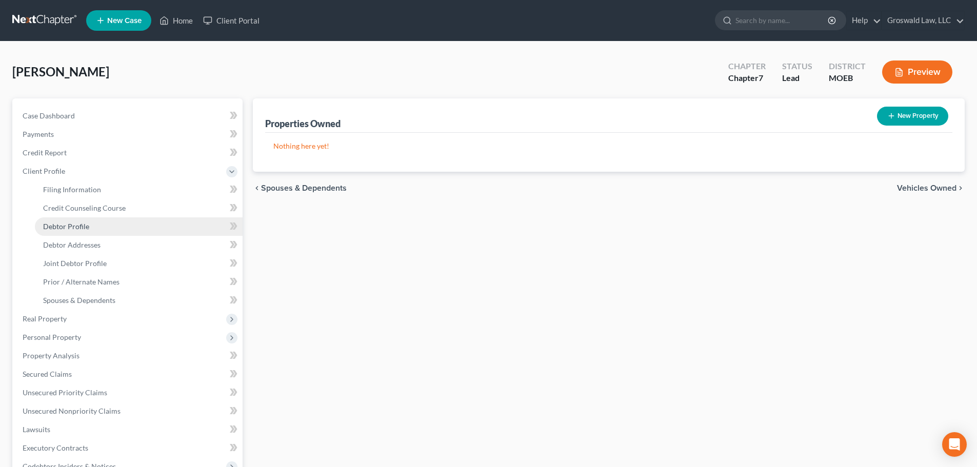
click at [68, 224] on span "Debtor Profile" at bounding box center [66, 226] width 46 height 9
select select "1"
select select "0"
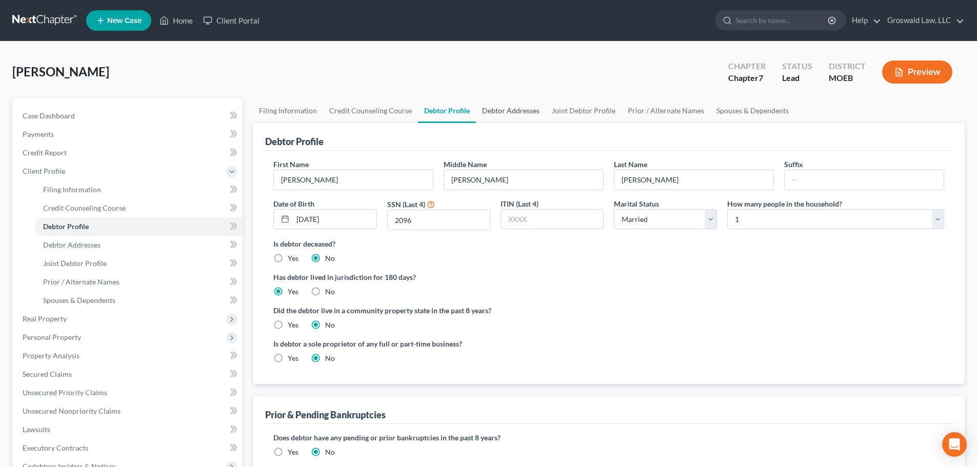
click at [512, 112] on link "Debtor Addresses" at bounding box center [511, 111] width 70 height 25
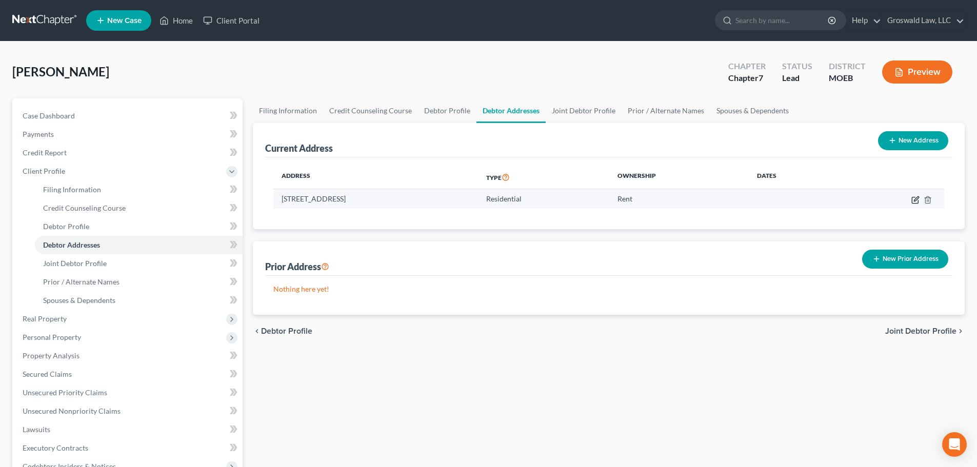
click at [917, 200] on icon "button" at bounding box center [916, 200] width 8 height 8
select select "26"
select select "49"
select select "0"
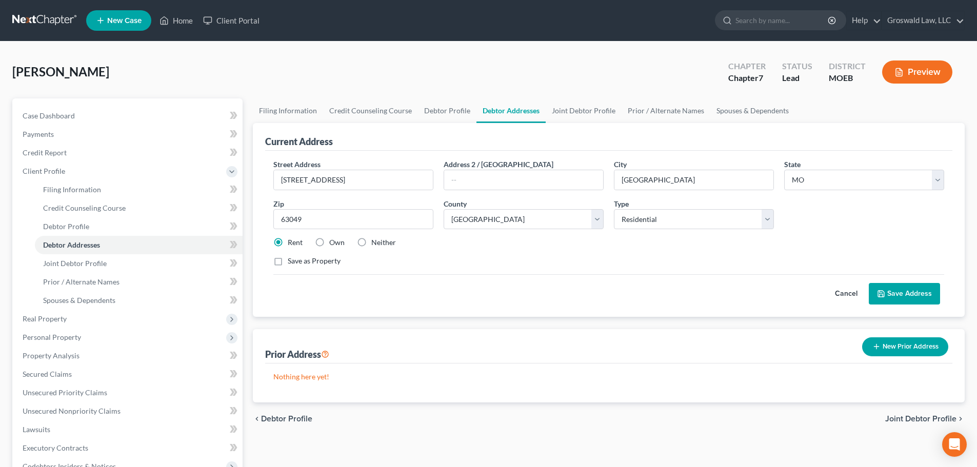
click at [329, 243] on label "Own" at bounding box center [336, 243] width 15 height 10
click at [334, 243] on input "Own" at bounding box center [337, 241] width 7 height 7
radio input "true"
click at [923, 295] on button "Save Address" at bounding box center [904, 294] width 71 height 22
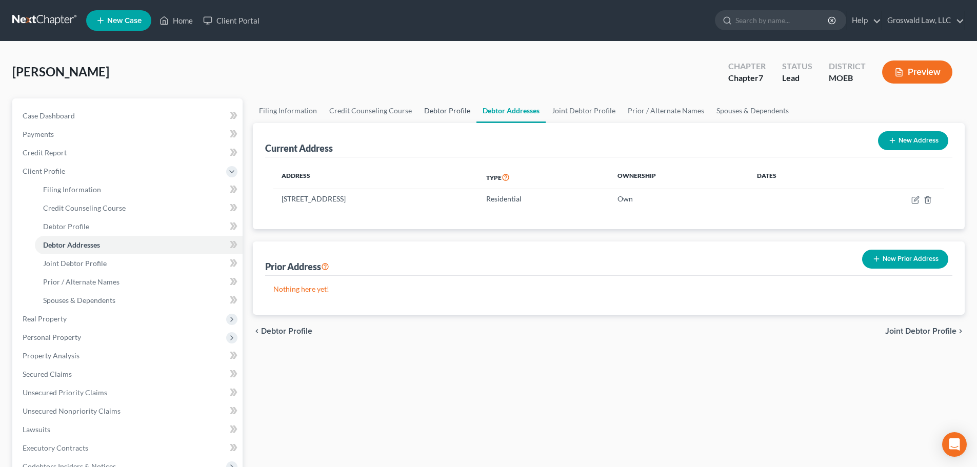
click at [434, 111] on link "Debtor Profile" at bounding box center [447, 111] width 58 height 25
select select "1"
select select "0"
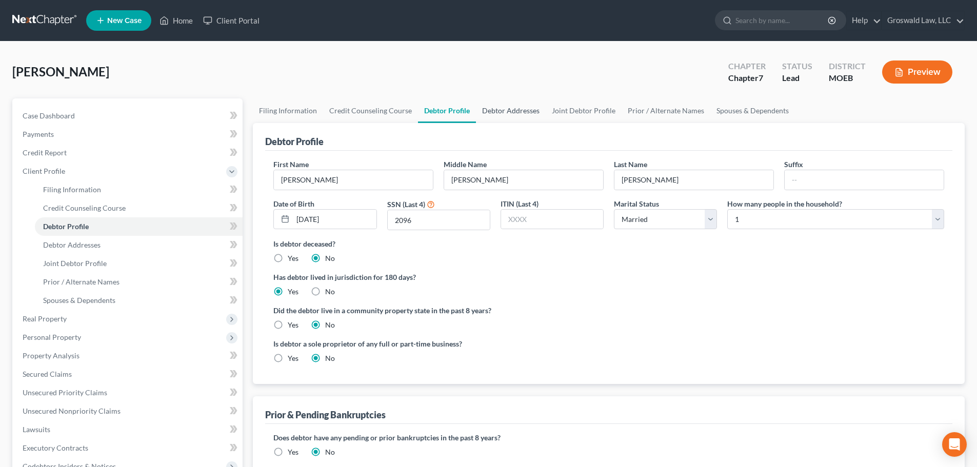
click at [519, 114] on link "Debtor Addresses" at bounding box center [511, 111] width 70 height 25
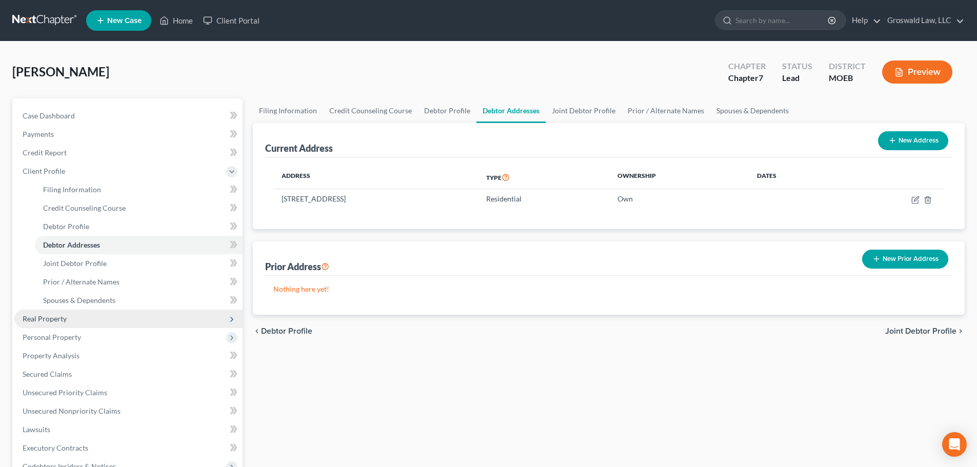
click at [65, 317] on span "Real Property" at bounding box center [45, 319] width 44 height 9
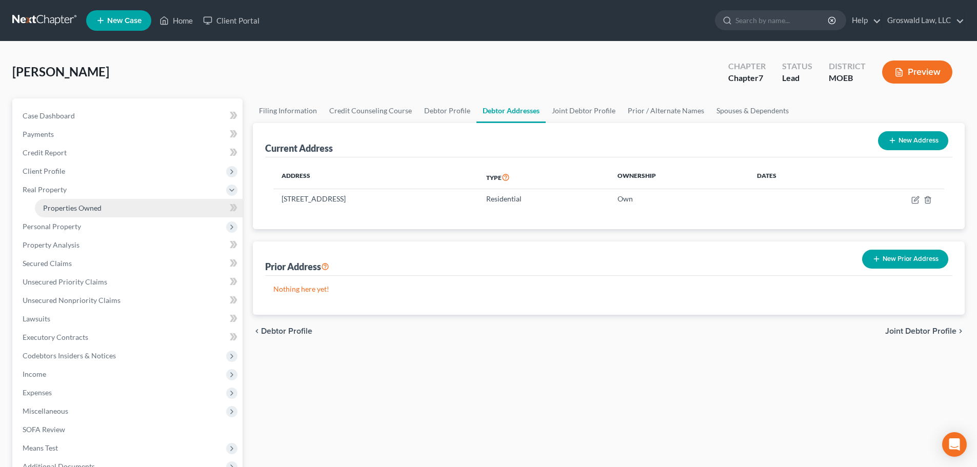
click at [82, 208] on span "Properties Owned" at bounding box center [72, 208] width 58 height 9
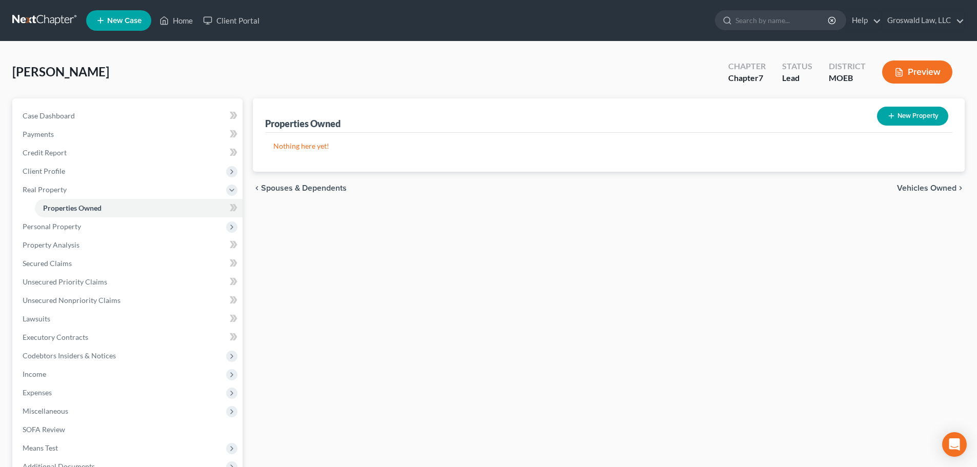
click at [920, 120] on button "New Property" at bounding box center [912, 116] width 71 height 19
select select "26"
select select "49"
select select "2"
select select "0"
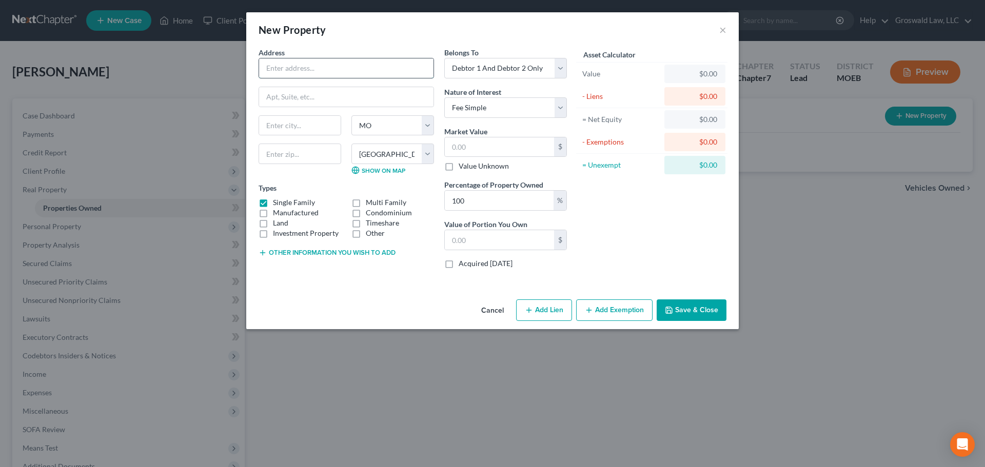
click at [313, 65] on input "text" at bounding box center [346, 67] width 174 height 19
type input "3367 High Ridge Blvd"
type input "63049"
type input "High Ridge"
click at [462, 68] on select "Select Debtor 1 Only Debtor 2 Only Debtor 1 And Debtor 2 Only At Least One Of T…" at bounding box center [505, 68] width 123 height 21
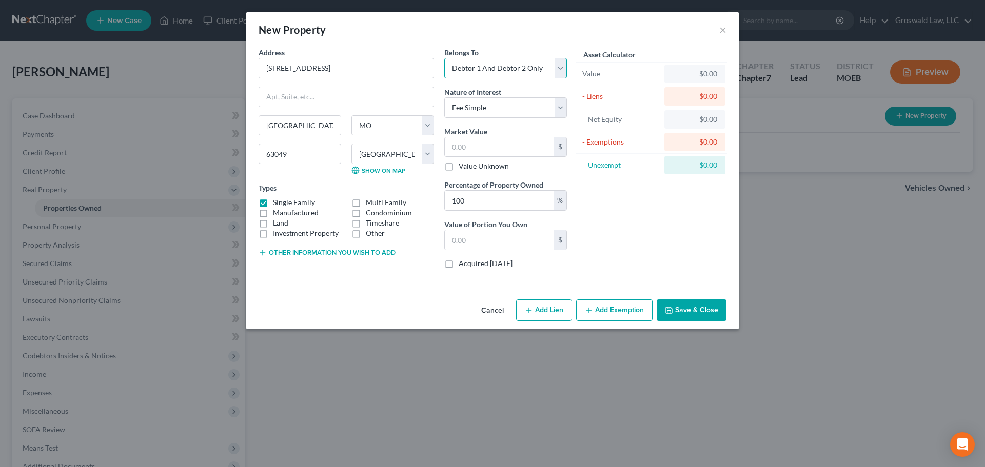
select select "3"
click at [444, 58] on select "Select Debtor 1 Only Debtor 2 Only Debtor 1 And Debtor 2 Only At Least One Of T…" at bounding box center [505, 68] width 123 height 21
click at [293, 253] on button "Other information you wish to add" at bounding box center [327, 253] width 137 height 8
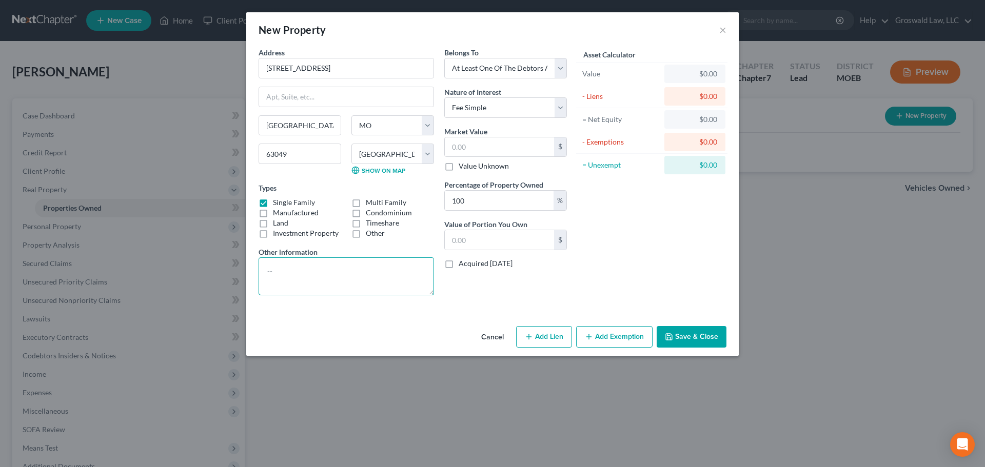
click at [300, 278] on textarea at bounding box center [346, 277] width 175 height 38
type textarea "owned by LLC, Debtor is 50/50 owners, RJ Endeavors, holds the real estate."
click at [697, 329] on button "Save & Close" at bounding box center [692, 337] width 70 height 22
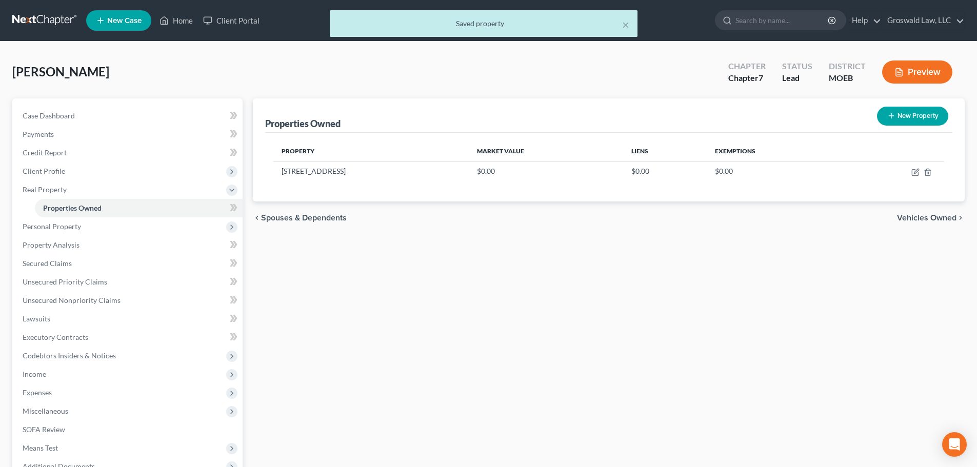
click at [919, 116] on button "New Property" at bounding box center [912, 116] width 71 height 19
select select "26"
select select "49"
select select "2"
select select "0"
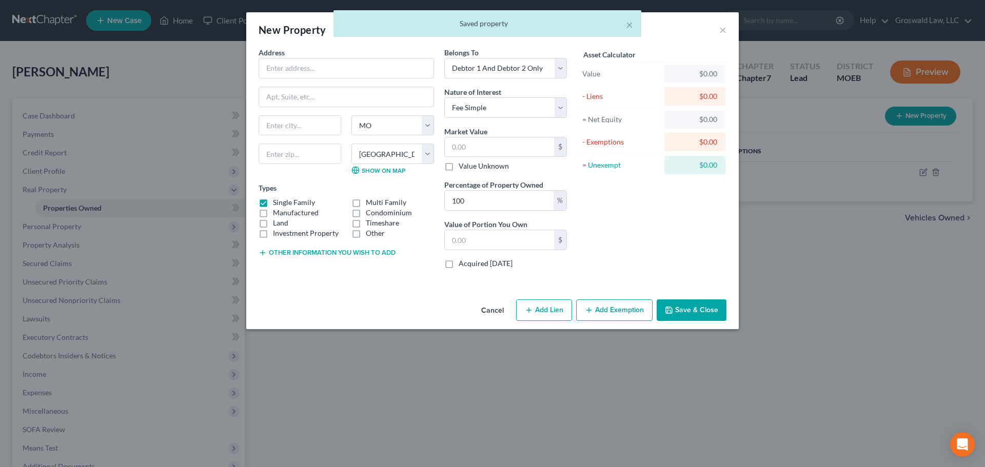
click at [498, 311] on button "Cancel" at bounding box center [492, 311] width 39 height 21
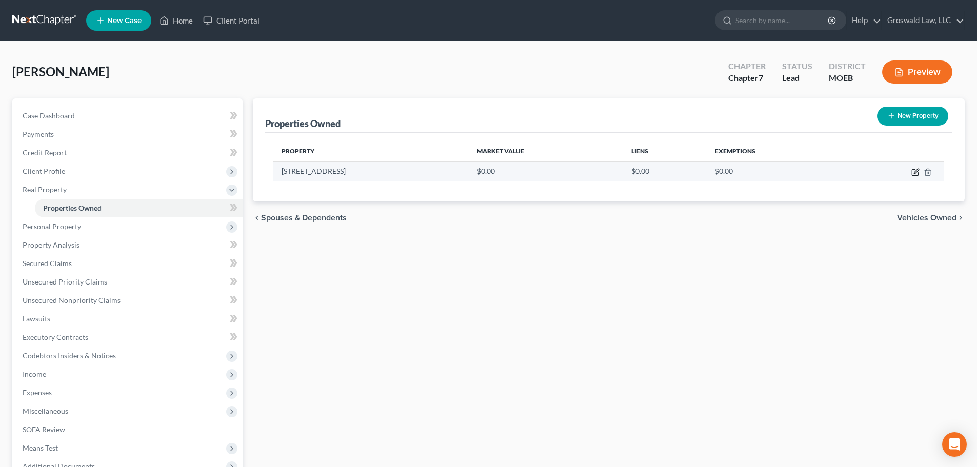
click at [914, 172] on icon "button" at bounding box center [916, 172] width 8 height 8
select select "26"
select select "49"
select select "3"
select select "0"
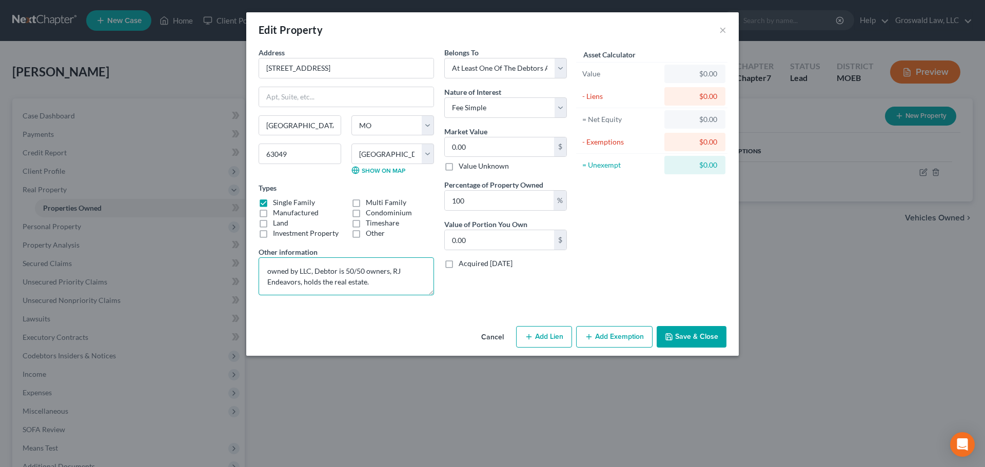
click at [300, 272] on textarea "owned by LLC, Debtor is 50/50 owners, RJ Endeavors, holds the real estate." at bounding box center [346, 277] width 175 height 38
drag, startPoint x: 386, startPoint y: 285, endPoint x: 291, endPoint y: 286, distance: 94.9
click at [291, 286] on textarea "owned by RJ Endeavors LLC, Debtor is 50/50 owners, RJ Endeavors, holds the real…" at bounding box center [346, 277] width 175 height 38
type textarea "owned by RJ Endeavors LLC, Debtor is 50/50 owners on this LLC"
click at [283, 70] on input "3367 High Ridge Blvd" at bounding box center [346, 67] width 174 height 19
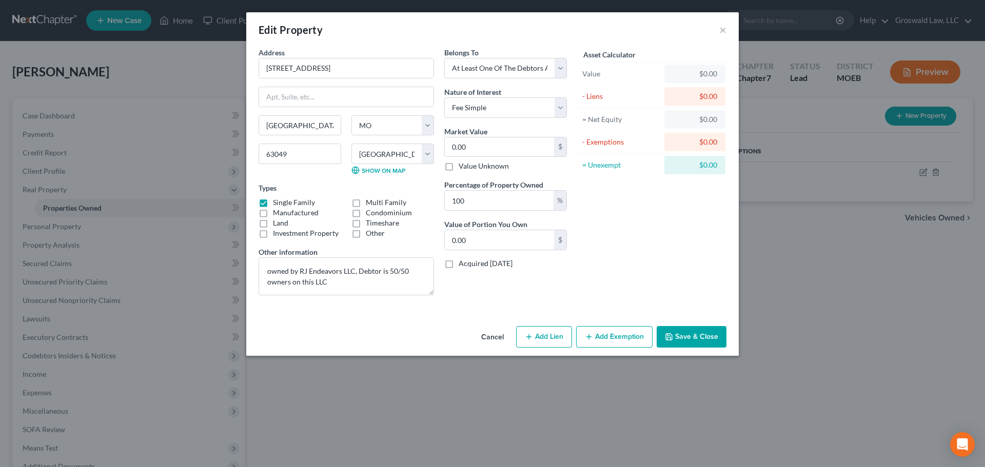
click at [557, 338] on button "Add Lien" at bounding box center [544, 337] width 56 height 22
select select "3"
select select "0"
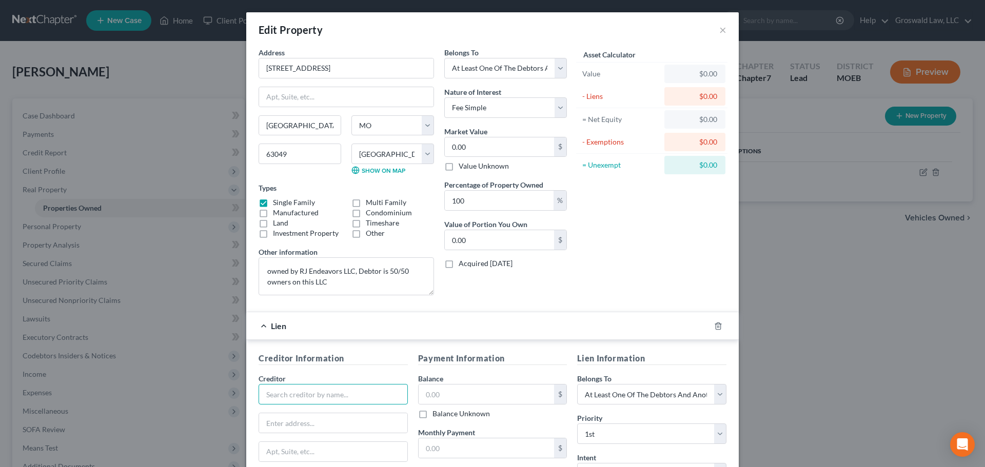
click at [302, 400] on input "text" at bounding box center [333, 394] width 149 height 21
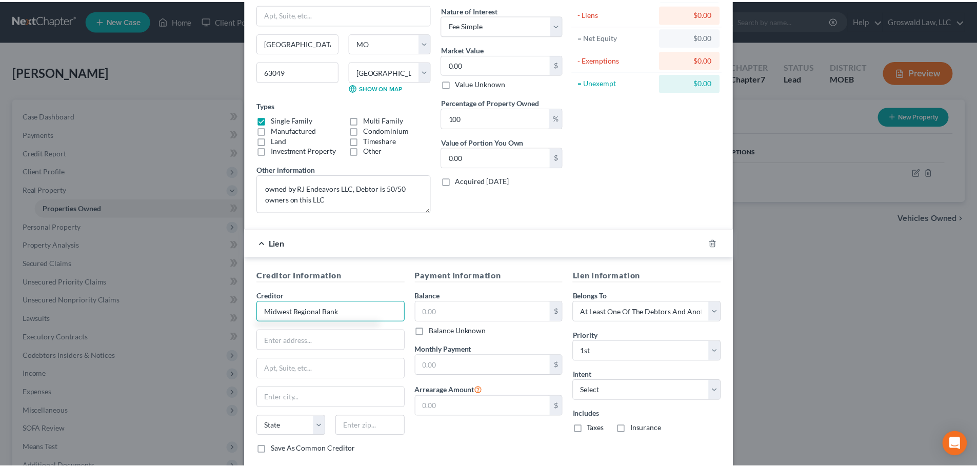
scroll to position [143, 0]
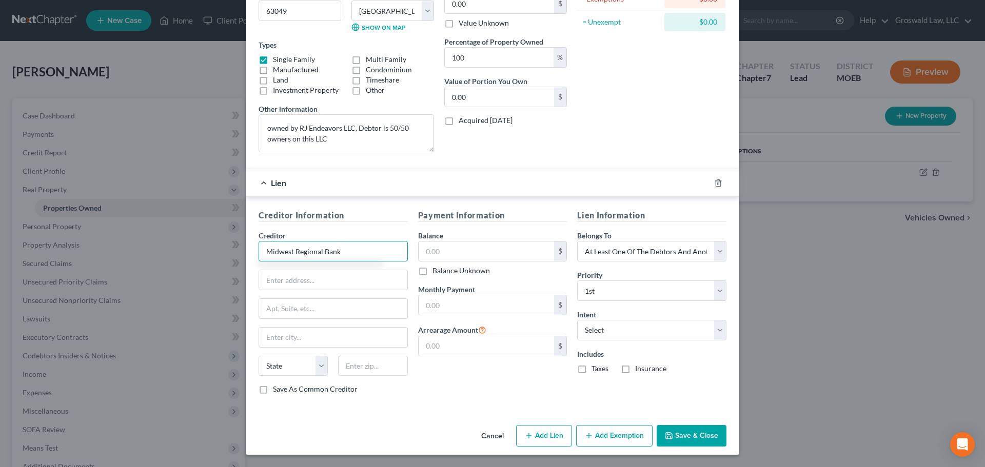
type input "Midwest Regional Bank"
click at [682, 440] on button "Save & Close" at bounding box center [692, 436] width 70 height 22
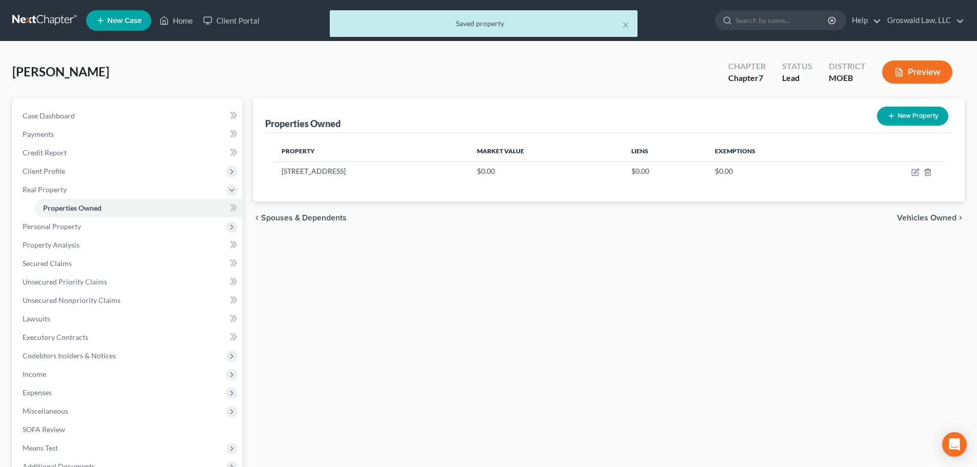
click at [905, 115] on button "New Property" at bounding box center [912, 116] width 71 height 19
select select "26"
select select "49"
select select "2"
select select "0"
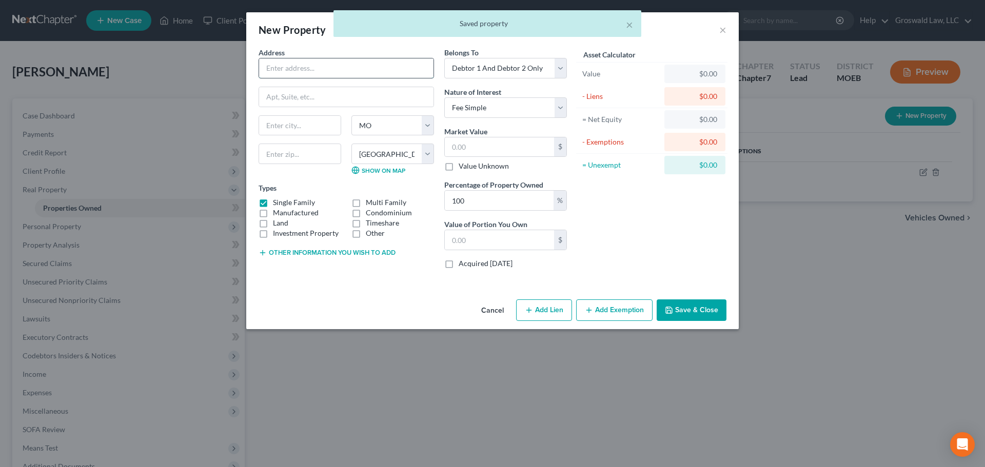
click at [369, 73] on input "text" at bounding box center [346, 67] width 174 height 19
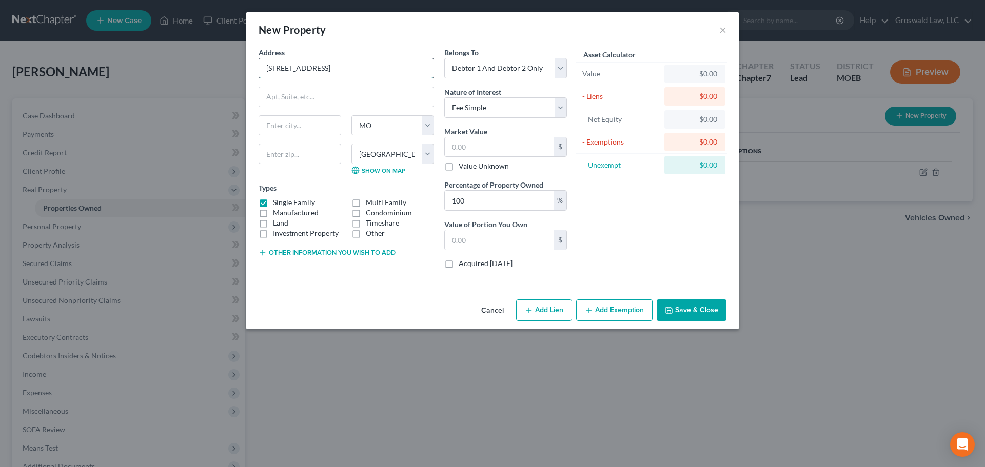
type input "3344 High Rodge Blvd"
type input "63049"
type input "High Ridge"
click at [472, 71] on select "Select Debtor 1 Only Debtor 2 Only Debtor 1 And Debtor 2 Only At Least One Of T…" at bounding box center [505, 68] width 123 height 21
select select "3"
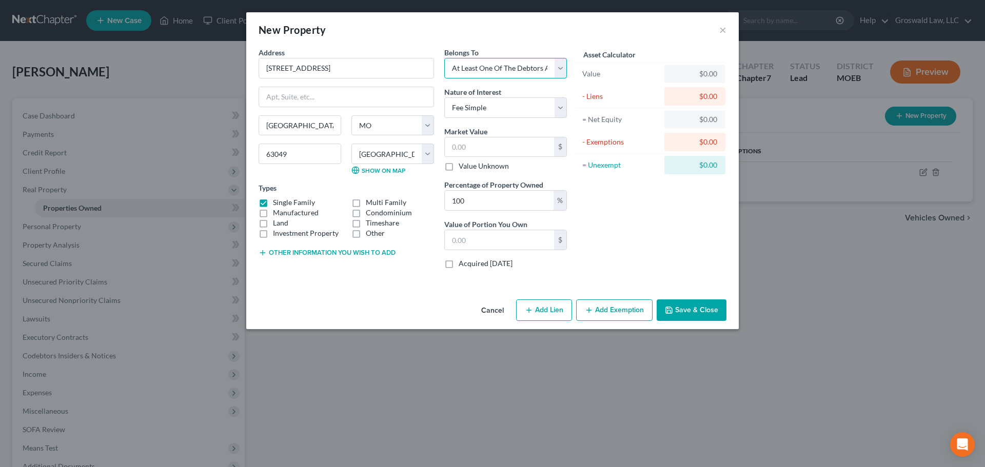
click at [444, 58] on select "Select Debtor 1 Only Debtor 2 Only Debtor 1 And Debtor 2 Only At Least One Of T…" at bounding box center [505, 68] width 123 height 21
click at [307, 70] on input "3344 High Rodge Blvd" at bounding box center [346, 67] width 174 height 19
type input "3344 High Ridge Blvd"
click at [704, 311] on button "Save & Close" at bounding box center [692, 311] width 70 height 22
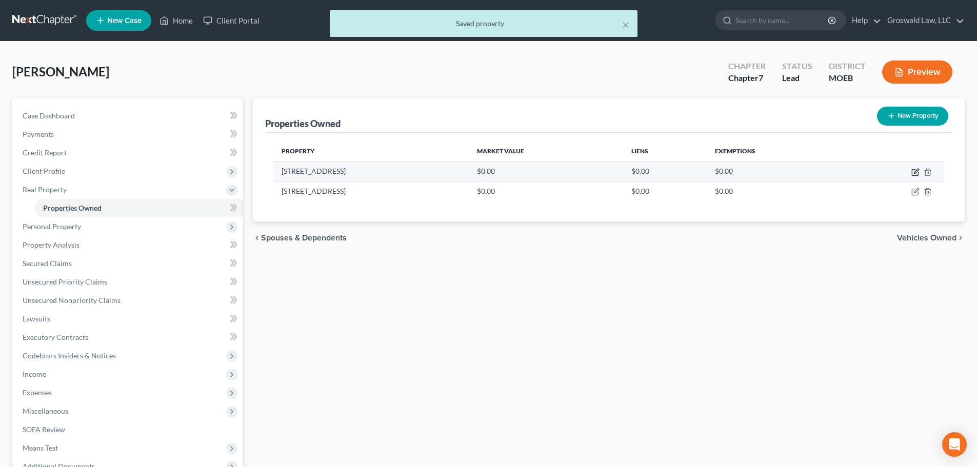
click at [914, 169] on icon "button" at bounding box center [916, 172] width 8 height 8
select select "26"
select select "49"
select select "3"
select select "0"
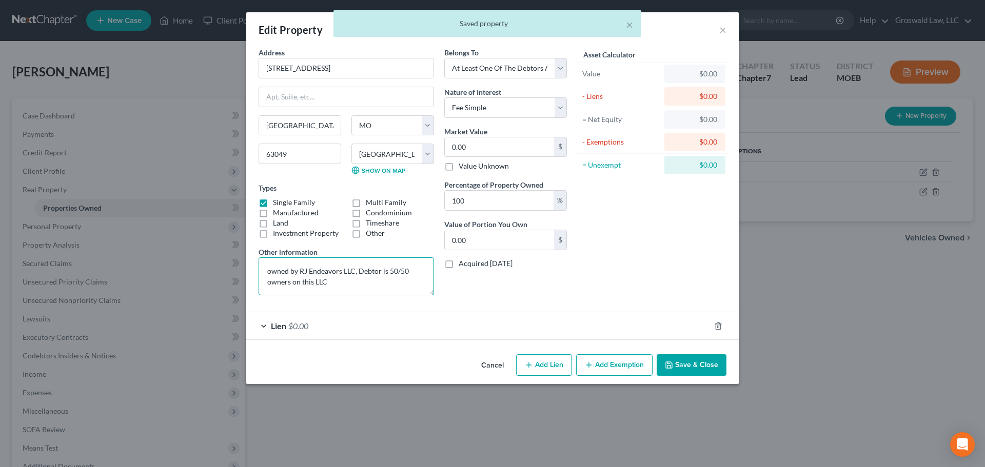
drag, startPoint x: 342, startPoint y: 282, endPoint x: 196, endPoint y: 248, distance: 149.6
click at [193, 252] on div "Edit Property × Address * 3367 High Ridge Blvd High Ridge State AL AK AR AZ CA …" at bounding box center [492, 233] width 985 height 467
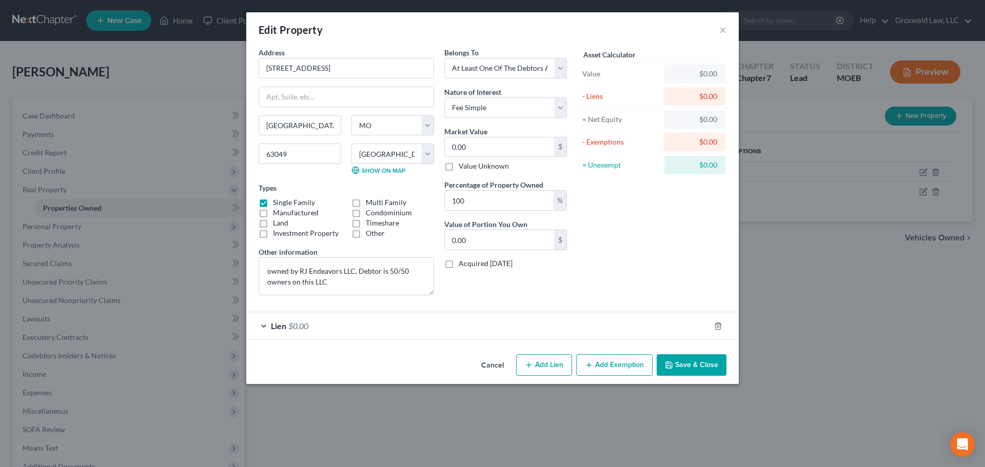
click at [698, 365] on button "Save & Close" at bounding box center [692, 366] width 70 height 22
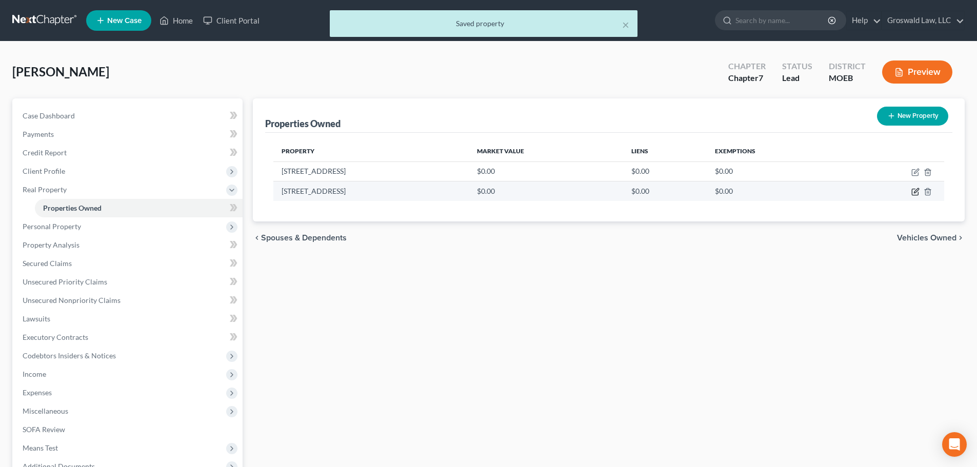
click at [917, 193] on icon "button" at bounding box center [916, 192] width 8 height 8
select select "26"
select select "49"
select select "3"
select select "0"
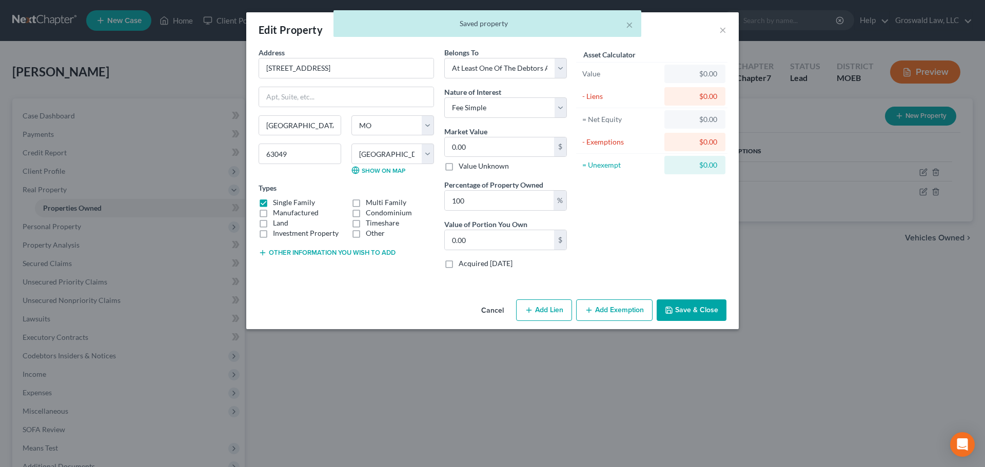
click at [288, 252] on button "Other information you wish to add" at bounding box center [327, 253] width 137 height 8
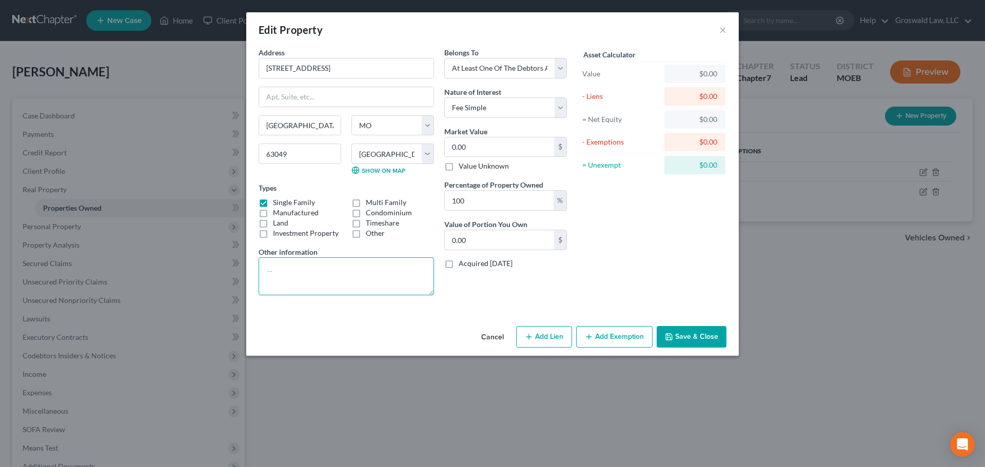
click at [318, 280] on textarea at bounding box center [346, 277] width 175 height 38
paste textarea "owned by RJ Endeavors LLC, Debtor is 50/50 owners on this LLC"
type textarea "owned by RJ Endeavors LLC, Debtor is 50/50 owners on this LLC"
click at [668, 327] on button "Save & Close" at bounding box center [692, 337] width 70 height 22
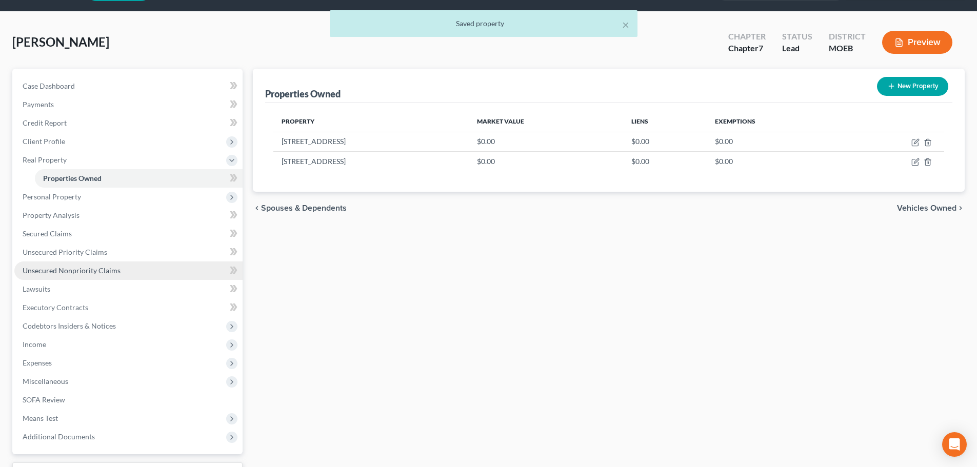
scroll to position [103, 0]
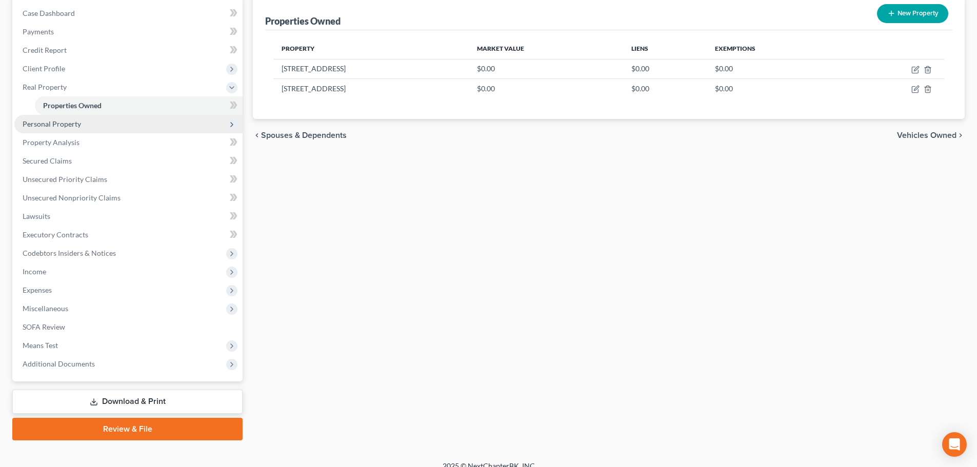
click at [49, 121] on span "Personal Property" at bounding box center [52, 124] width 58 height 9
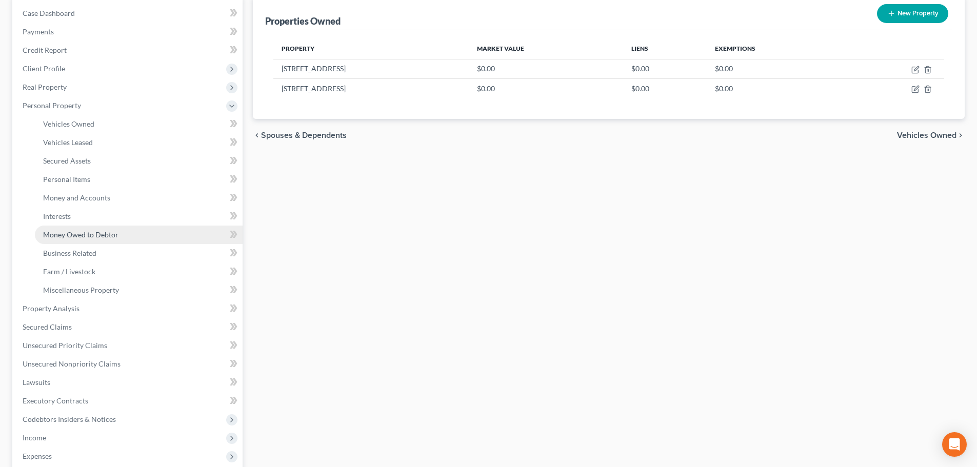
click at [100, 234] on span "Money Owed to Debtor" at bounding box center [80, 234] width 75 height 9
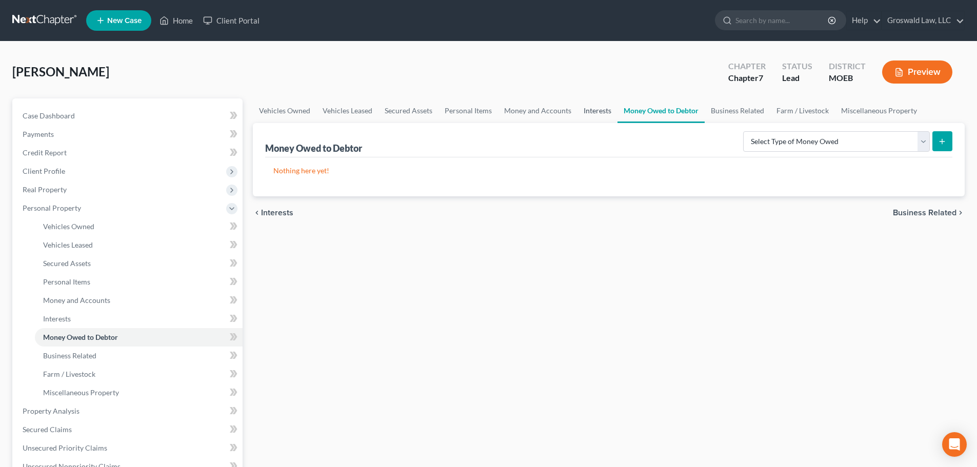
click at [601, 113] on link "Interests" at bounding box center [598, 111] width 40 height 25
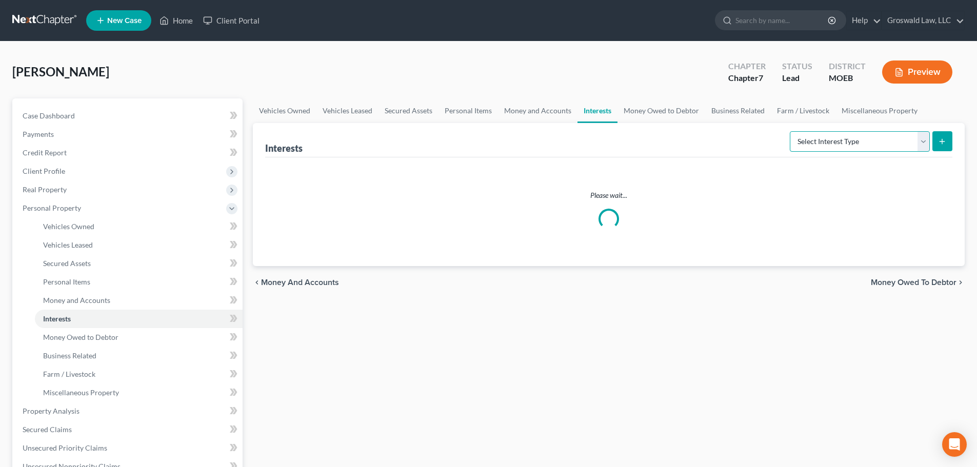
click at [803, 139] on select "Select Interest Type 401K (A/B: 21) Annuity (A/B: 23) Bond (A/B: 18) Education …" at bounding box center [860, 141] width 140 height 21
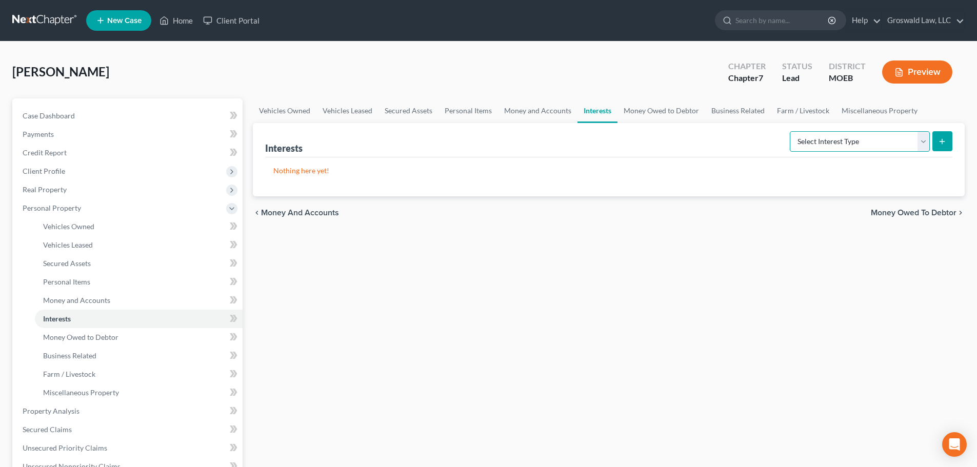
select select "incorporated_business"
click at [792, 131] on select "Select Interest Type 401K (A/B: 21) Annuity (A/B: 23) Bond (A/B: 18) Education …" at bounding box center [860, 141] width 140 height 21
click at [943, 141] on icon "submit" at bounding box center [942, 142] width 8 height 8
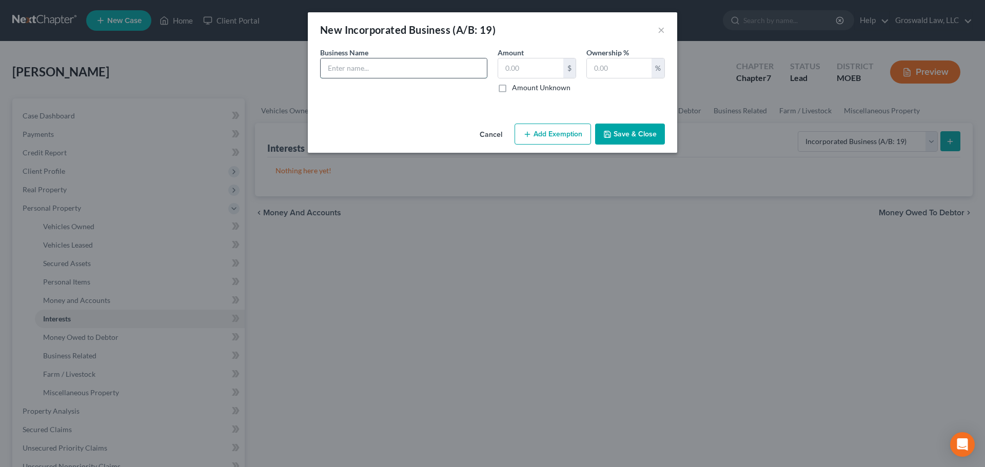
click at [402, 73] on input "text" at bounding box center [404, 67] width 166 height 19
type input "Johnnies Hideout, LLC (the hideout) - restaurant Debtor 1 owns with business pa…"
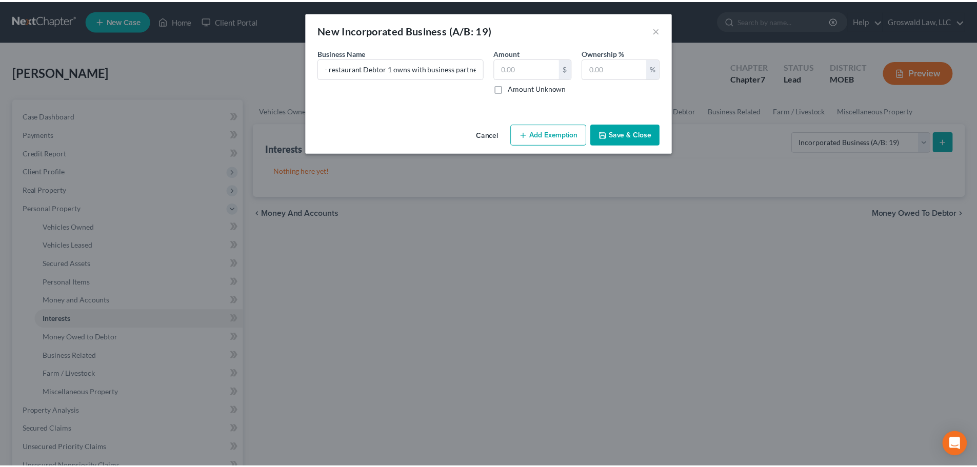
scroll to position [0, 0]
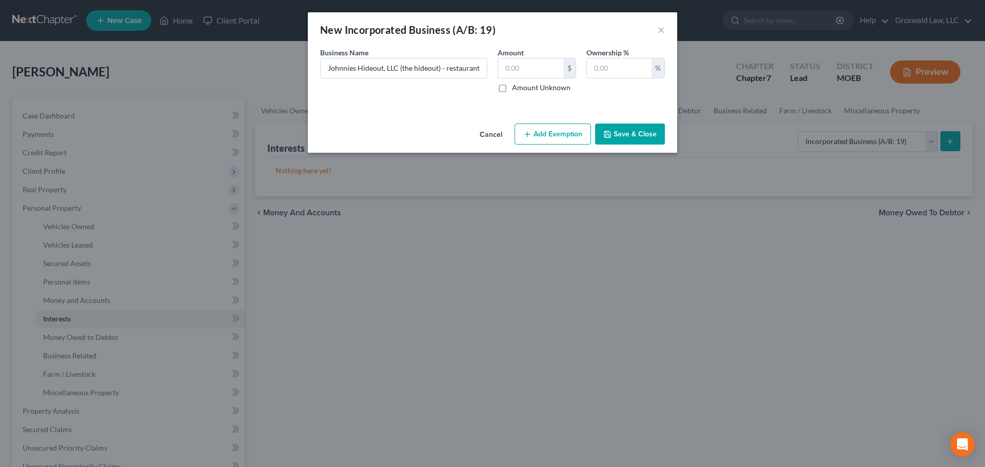
click at [628, 139] on button "Save & Close" at bounding box center [630, 135] width 70 height 22
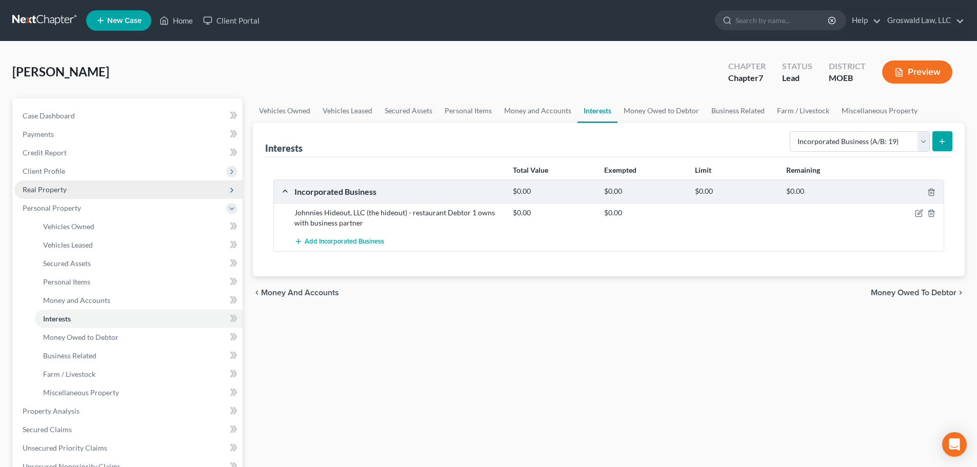
click at [68, 186] on span "Real Property" at bounding box center [128, 190] width 228 height 18
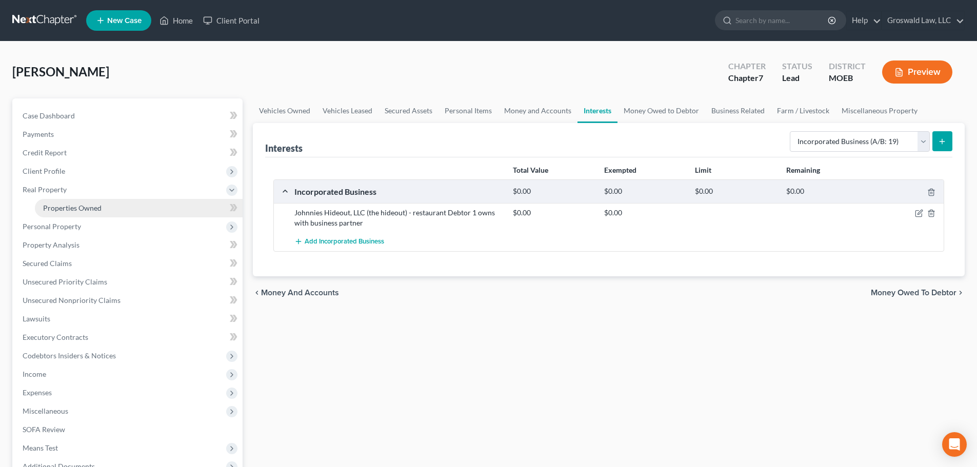
click at [70, 203] on link "Properties Owned" at bounding box center [139, 208] width 208 height 18
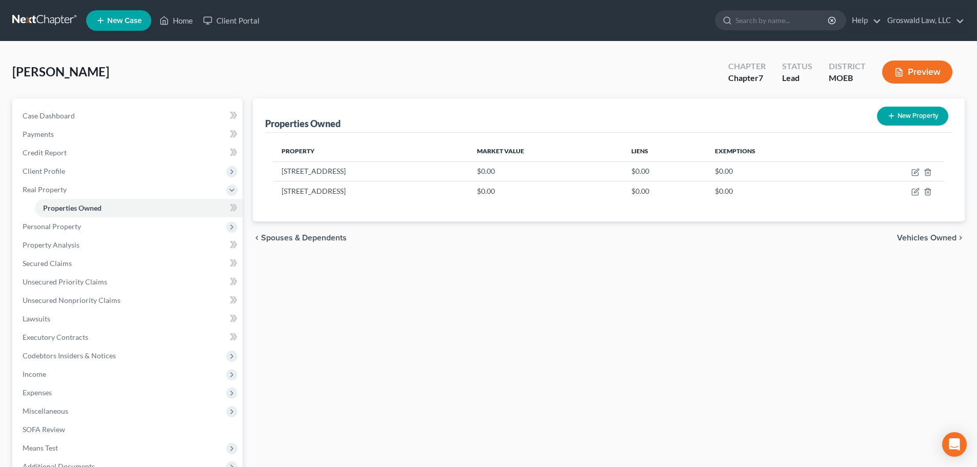
click at [903, 116] on button "New Property" at bounding box center [912, 116] width 71 height 19
select select "26"
select select "49"
select select "2"
select select "0"
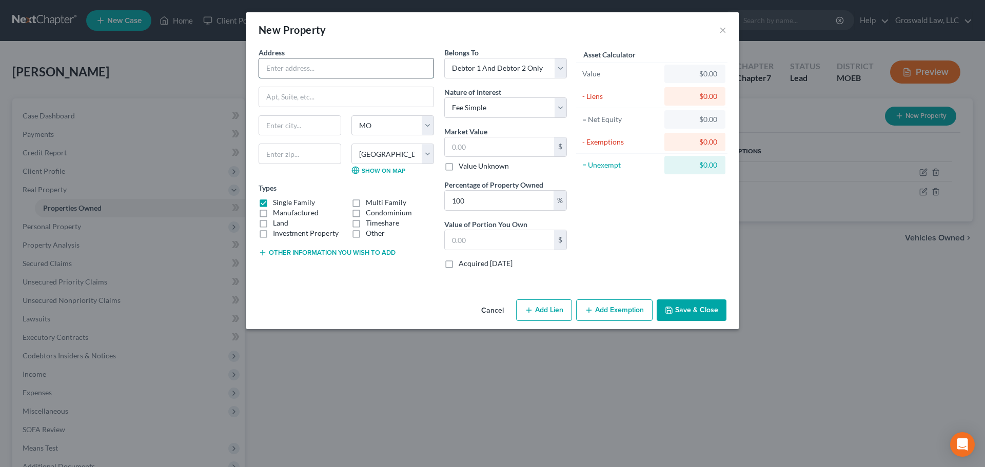
click at [324, 74] on input "text" at bounding box center [346, 67] width 174 height 19
type input "4489 Country Club"
click at [710, 308] on button "Save & Close" at bounding box center [692, 311] width 70 height 22
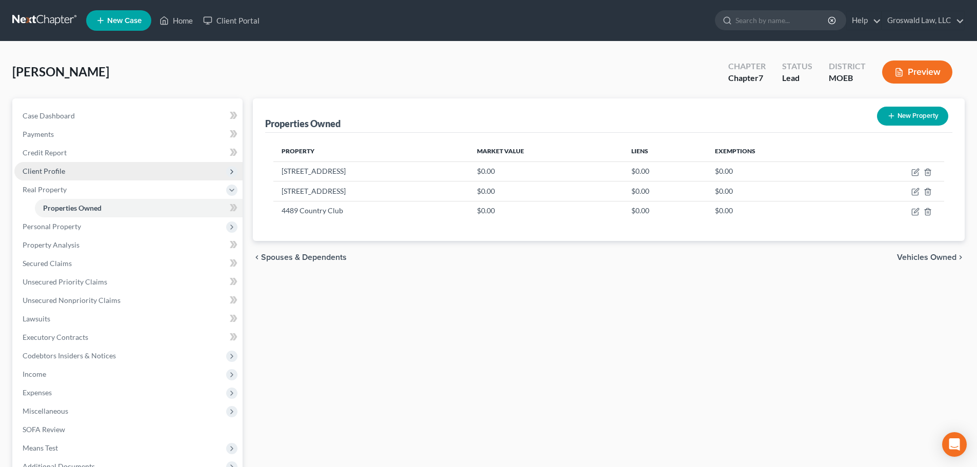
click at [55, 177] on span "Client Profile" at bounding box center [128, 171] width 228 height 18
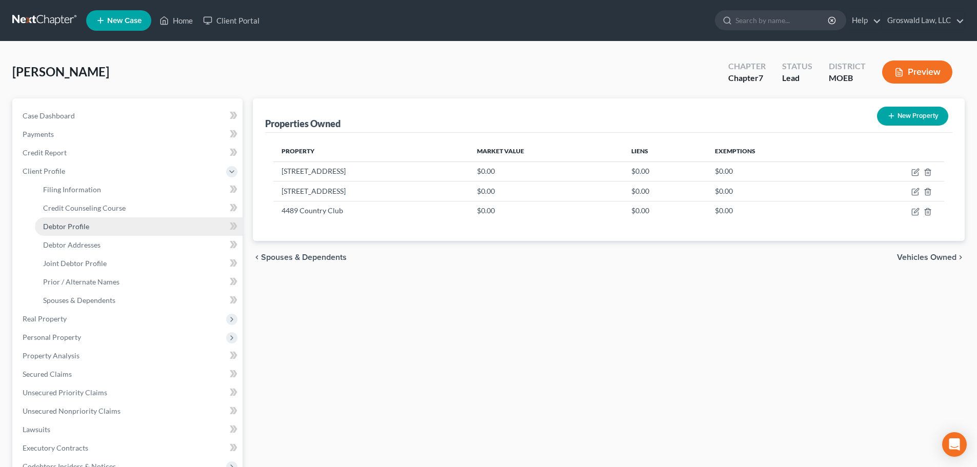
click at [86, 221] on link "Debtor Profile" at bounding box center [139, 227] width 208 height 18
select select "1"
select select "0"
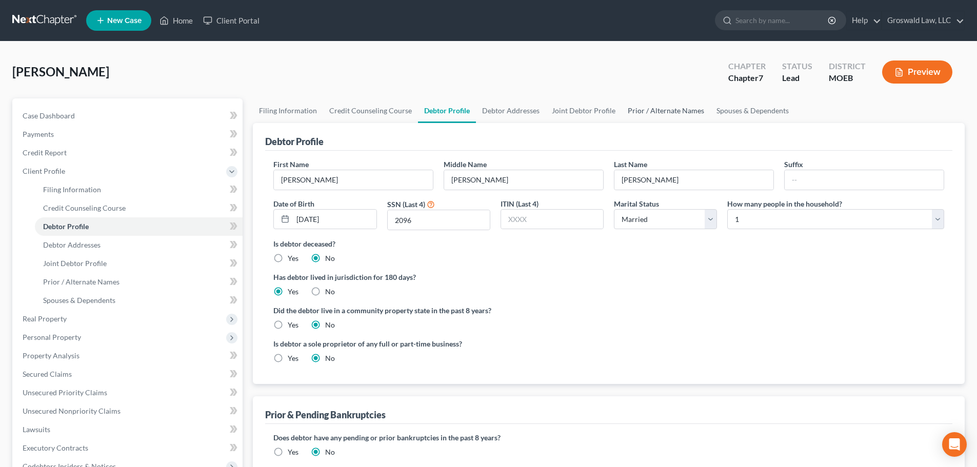
click at [661, 108] on link "Prior / Alternate Names" at bounding box center [666, 111] width 89 height 25
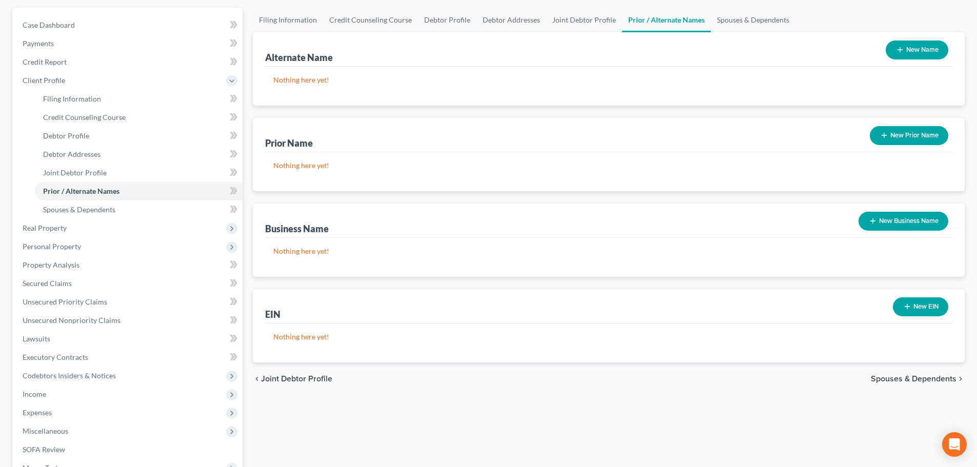
scroll to position [72, 0]
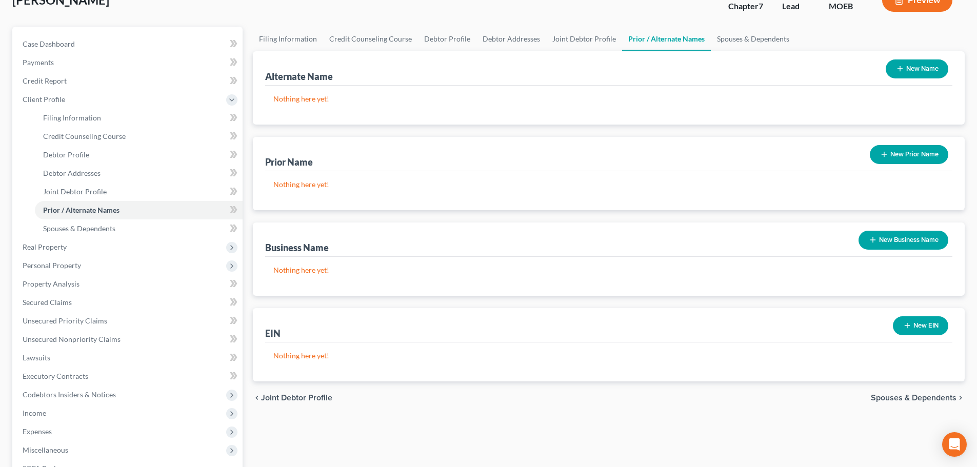
click at [906, 234] on button "New Business Name" at bounding box center [904, 240] width 90 height 19
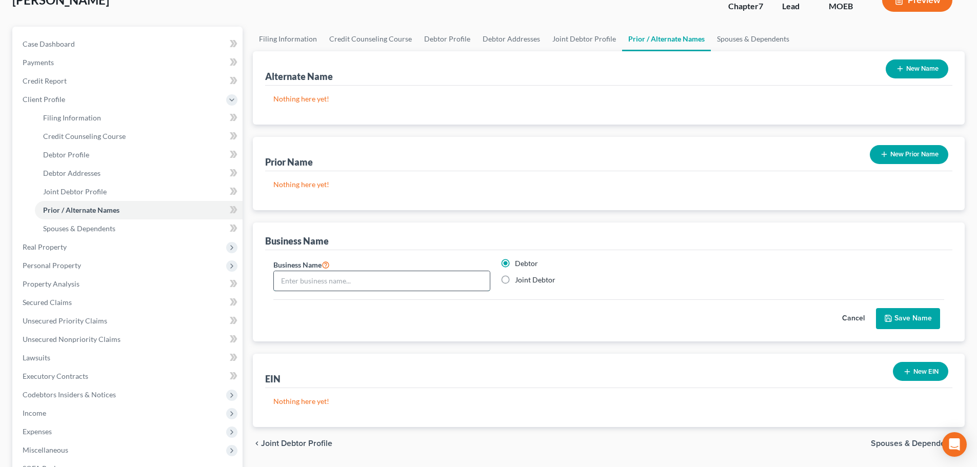
click at [388, 277] on input "text" at bounding box center [382, 280] width 216 height 19
type input "K"
type input "JK Exteriors LLC"
click at [901, 320] on button "Save Name" at bounding box center [908, 319] width 64 height 22
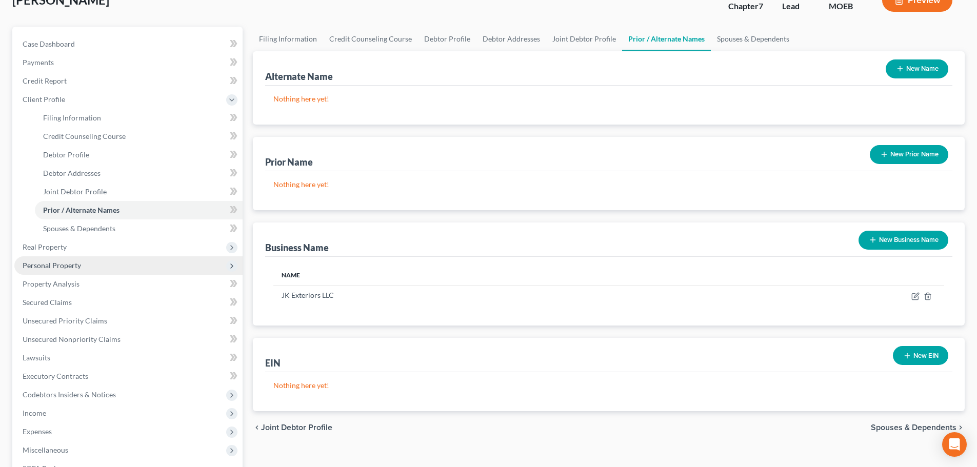
click at [55, 262] on span "Personal Property" at bounding box center [52, 265] width 58 height 9
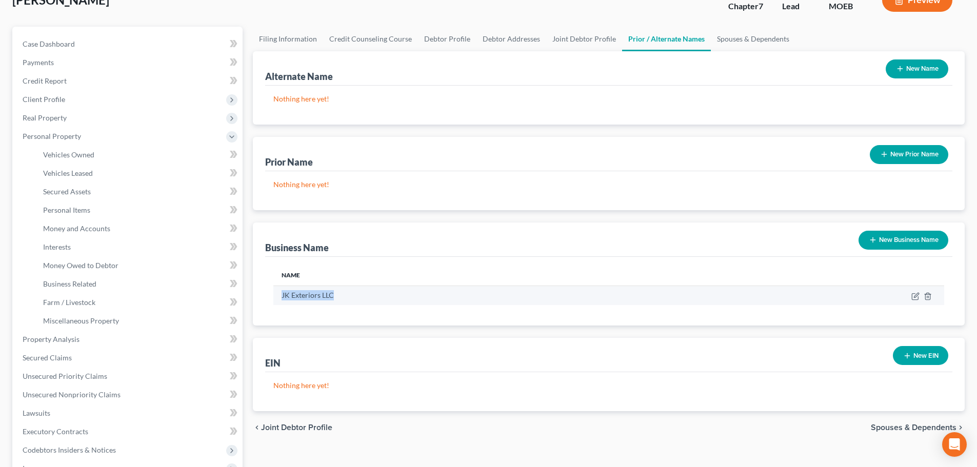
drag, startPoint x: 338, startPoint y: 296, endPoint x: 276, endPoint y: 295, distance: 62.1
click at [276, 295] on td "JK Exteriors LLC" at bounding box center [483, 295] width 420 height 19
copy td "JK Exteriors LLC"
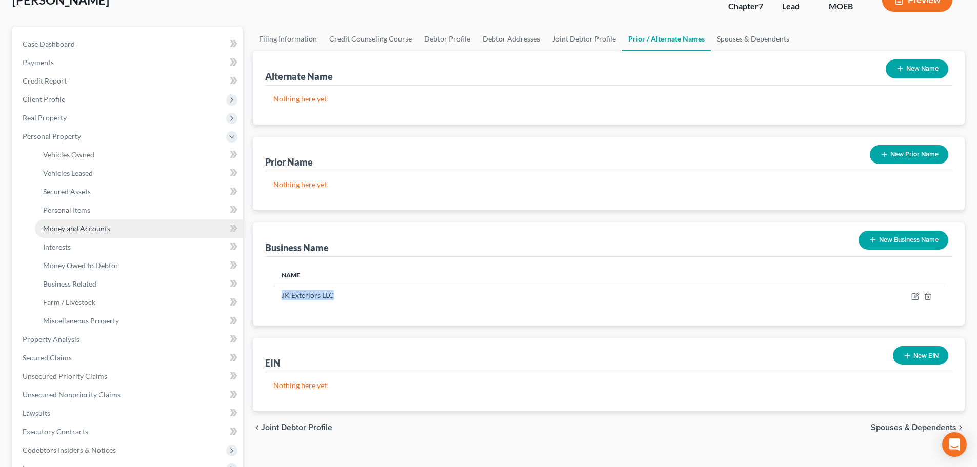
click at [105, 227] on span "Money and Accounts" at bounding box center [76, 228] width 67 height 9
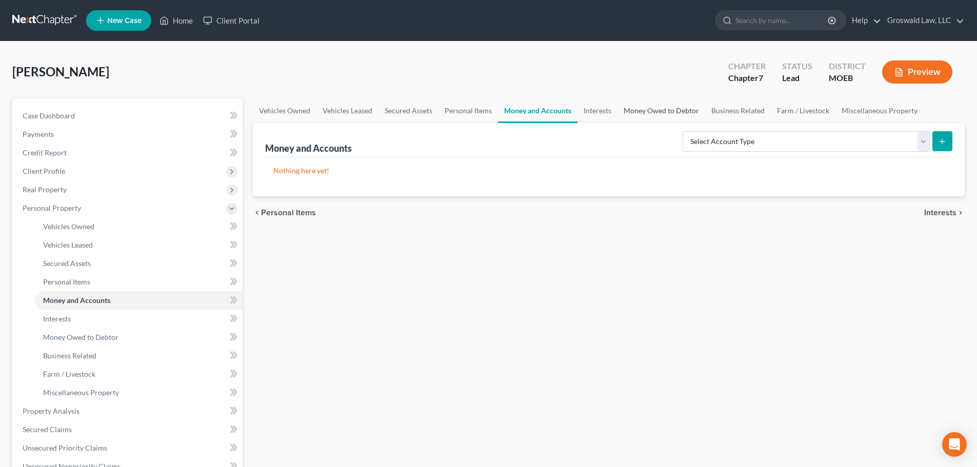
click at [648, 117] on link "Money Owed to Debtor" at bounding box center [662, 111] width 88 height 25
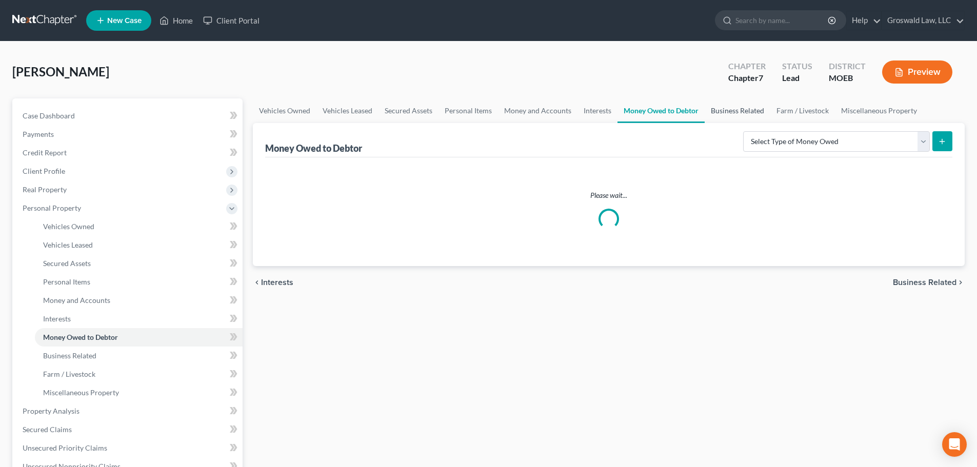
click at [740, 109] on link "Business Related" at bounding box center [738, 111] width 66 height 25
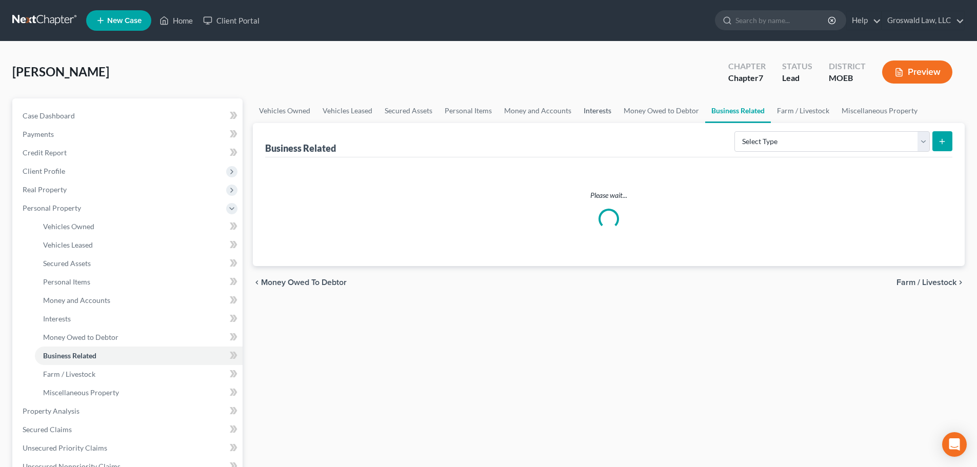
click at [580, 107] on link "Interests" at bounding box center [598, 111] width 40 height 25
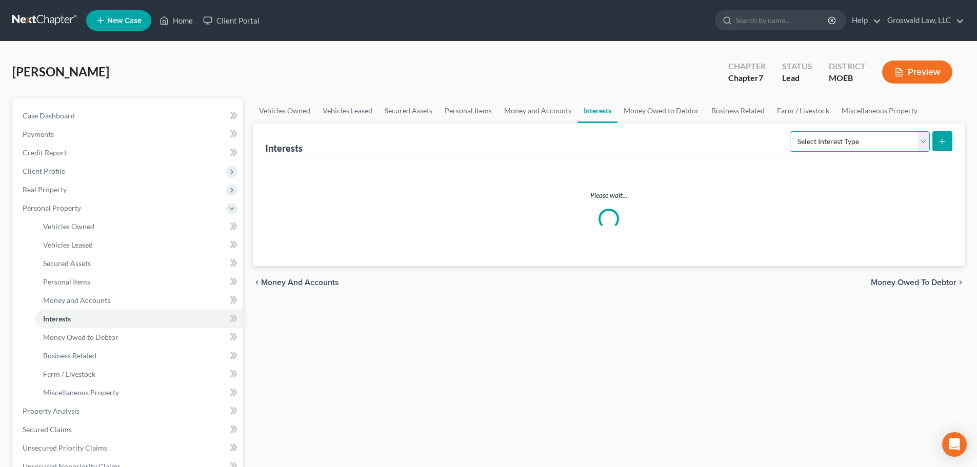
click at [842, 141] on select "Select Interest Type 401K (A/B: 21) Annuity (A/B: 23) Bond (A/B: 18) Education …" at bounding box center [860, 141] width 140 height 21
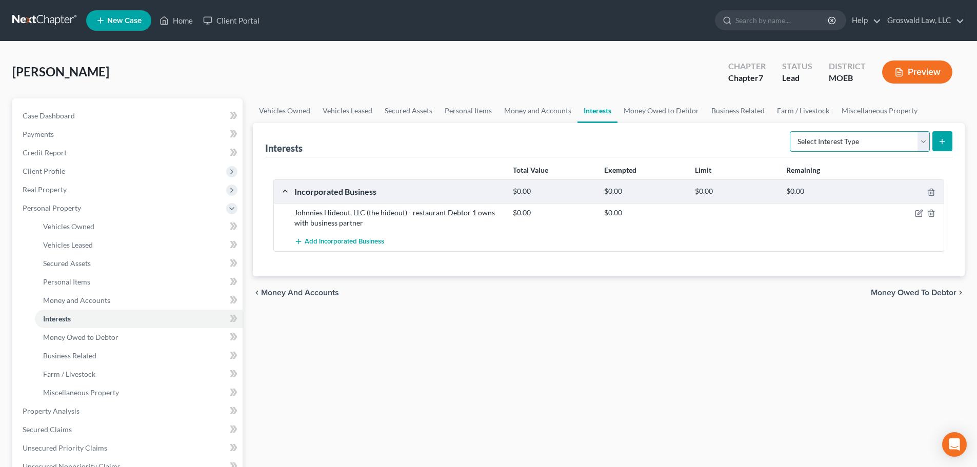
select select "incorporated_business"
click at [792, 131] on select "Select Interest Type 401K (A/B: 21) Annuity (A/B: 23) Bond (A/B: 18) Education …" at bounding box center [860, 141] width 140 height 21
click at [944, 145] on icon "submit" at bounding box center [942, 142] width 8 height 8
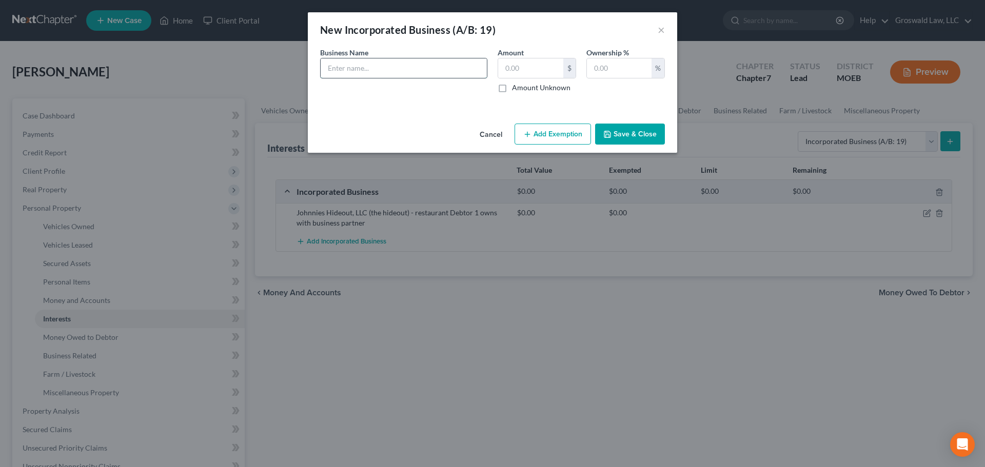
click at [409, 65] on input "text" at bounding box center [404, 67] width 166 height 19
paste input "JK Exteriors LLC"
type input "JK Exteriors LLC - roofing/siding/exterior repair and restoration"
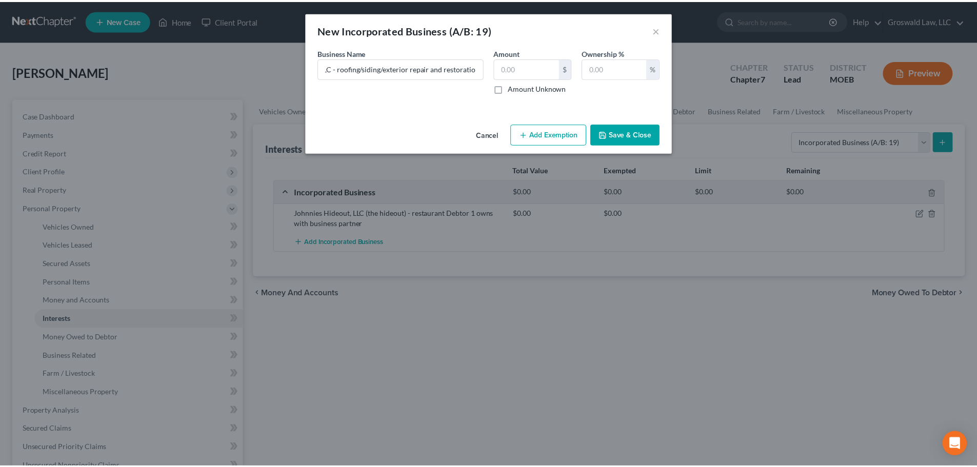
scroll to position [0, 0]
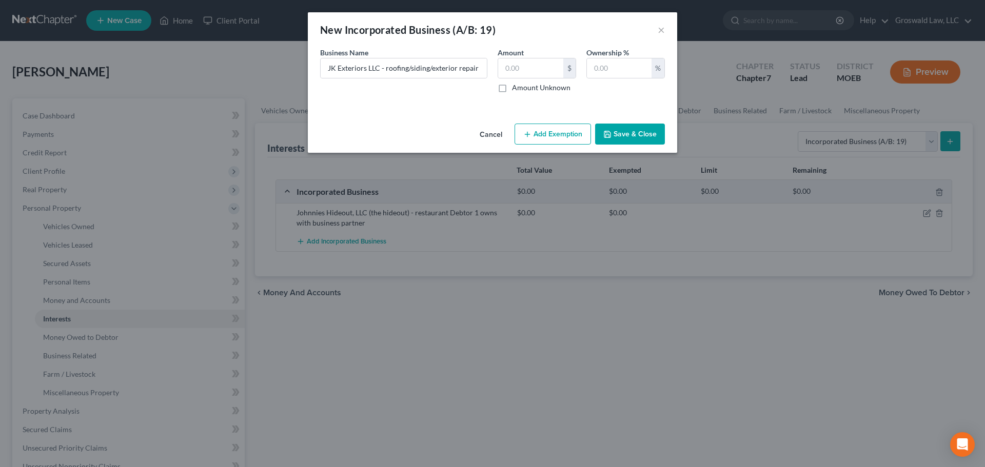
click at [631, 139] on button "Save & Close" at bounding box center [630, 135] width 70 height 22
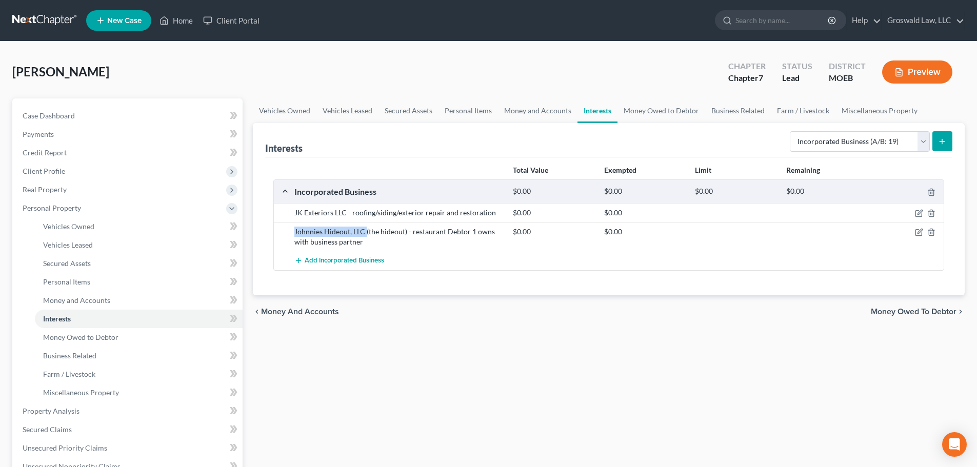
drag, startPoint x: 290, startPoint y: 234, endPoint x: 366, endPoint y: 235, distance: 75.9
click at [366, 235] on div "Johnnies Hideout, LLC (the hideout) - restaurant Debtor 1 owns with business pa…" at bounding box center [398, 237] width 219 height 21
copy div "Johnnies Hideout, LLC"
click at [921, 233] on icon "button" at bounding box center [920, 231] width 5 height 5
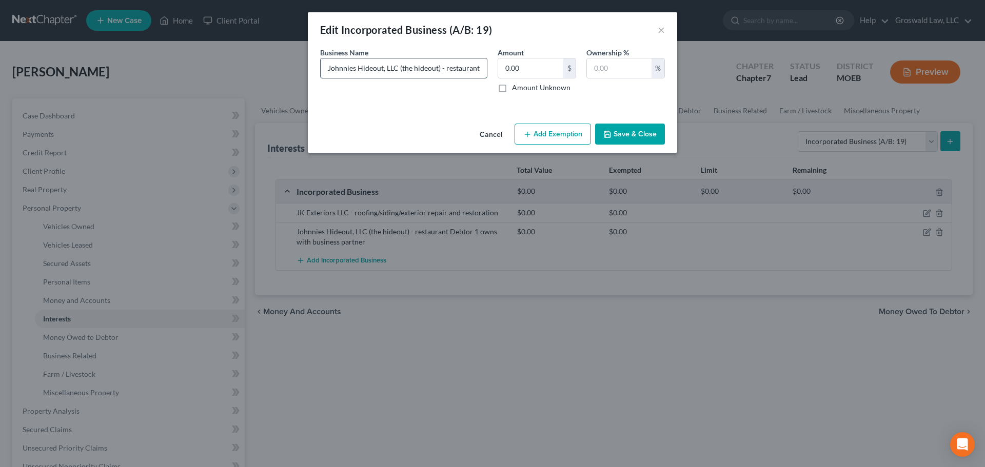
click at [352, 65] on input "Johnnies Hideout, LLC (the hideout) - restaurant Debtor 1 owns with business pa…" at bounding box center [404, 67] width 166 height 19
drag, startPoint x: 396, startPoint y: 70, endPoint x: 288, endPoint y: 70, distance: 107.2
click at [288, 70] on div "Edit Incorporated Business (A/B: 19) × An exemption set must first be selected …" at bounding box center [492, 233] width 985 height 467
type input "Johnnys Hideout, LLC (the hideout) - restaurant Debtor 1 owns with business par…"
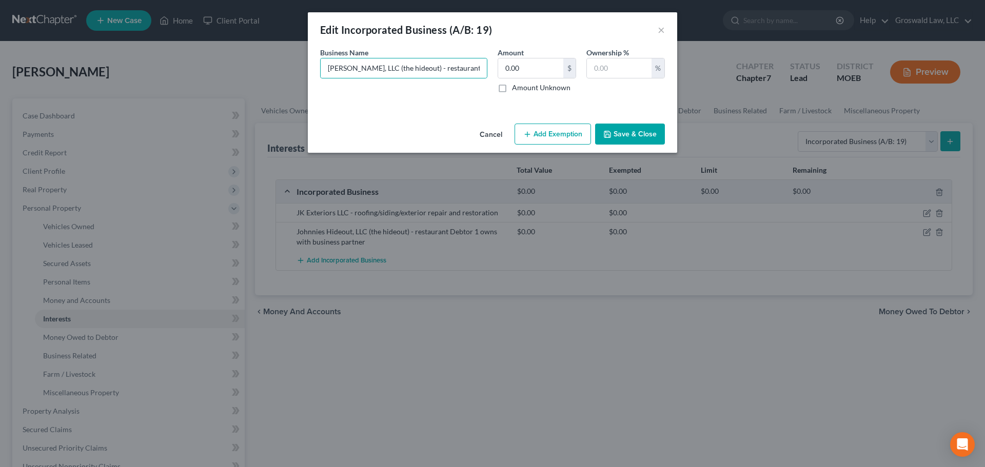
click at [622, 131] on button "Save & Close" at bounding box center [630, 135] width 70 height 22
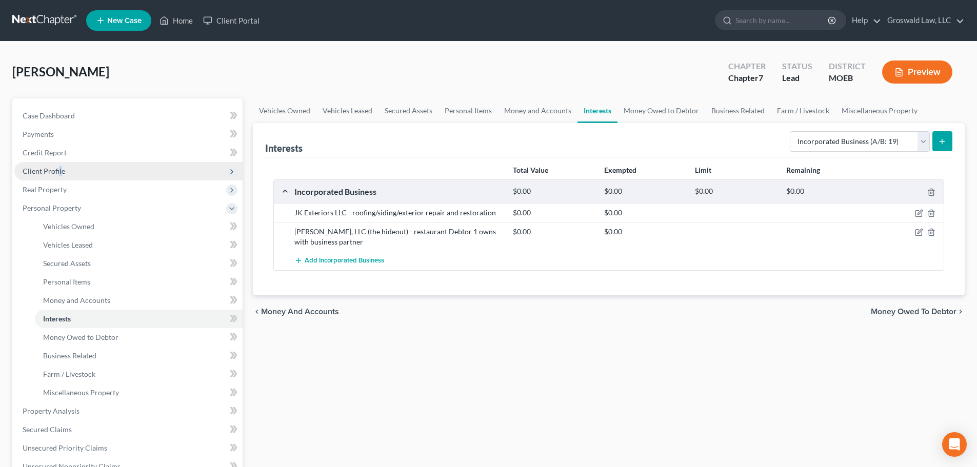
click at [60, 169] on span "Client Profile" at bounding box center [44, 171] width 43 height 9
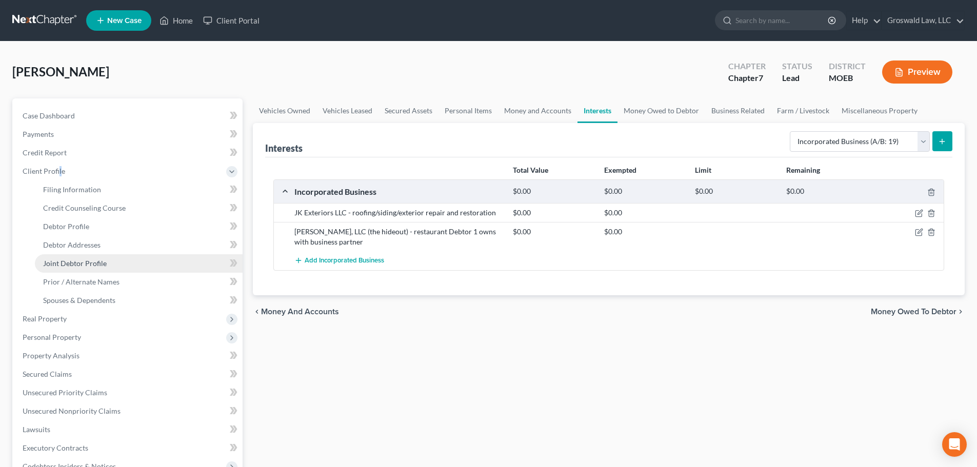
click at [90, 263] on span "Joint Debtor Profile" at bounding box center [75, 263] width 64 height 9
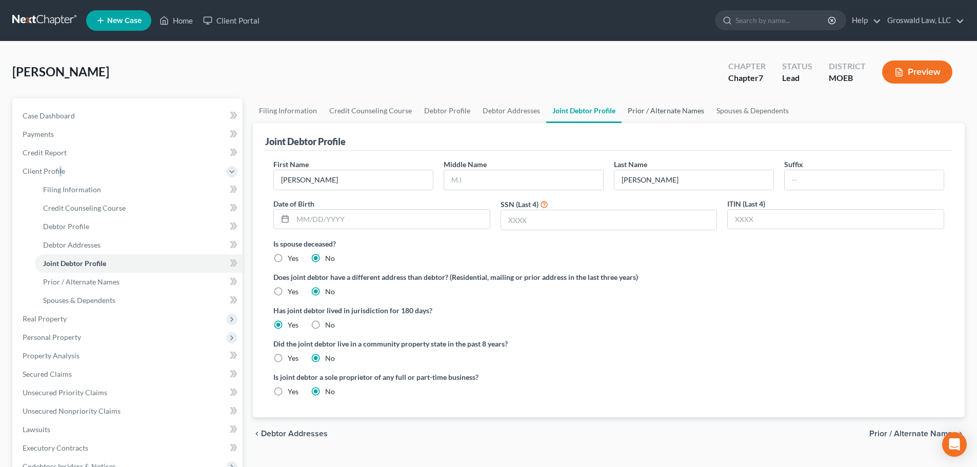
click at [652, 113] on link "Prior / Alternate Names" at bounding box center [666, 111] width 89 height 25
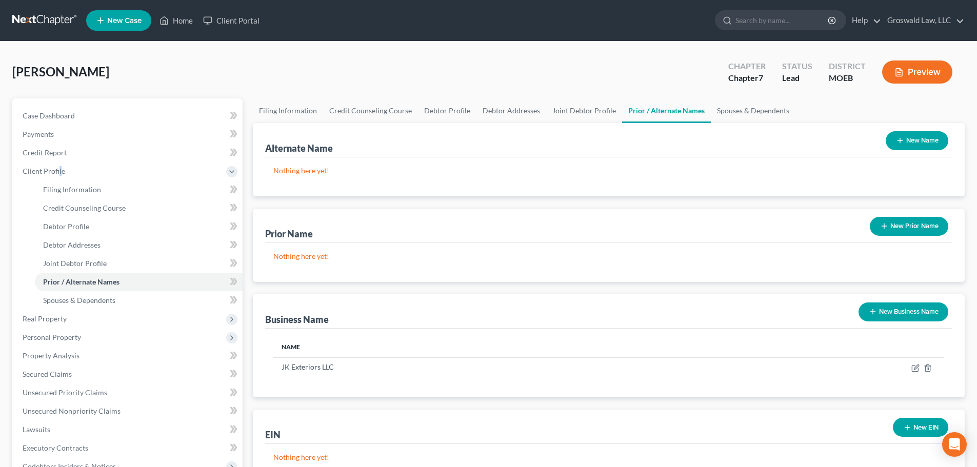
click at [890, 310] on button "New Business Name" at bounding box center [904, 312] width 90 height 19
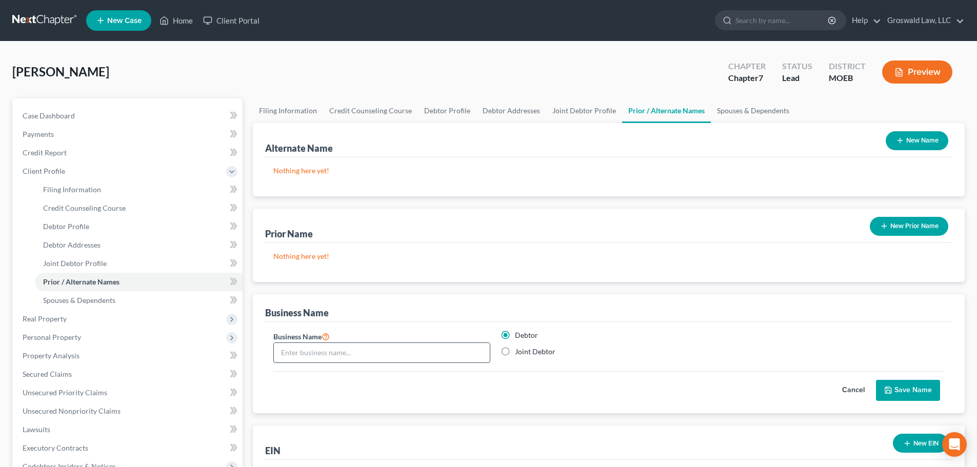
click at [391, 345] on input "text" at bounding box center [382, 352] width 216 height 19
paste input "Johnnys Hideout, LLC"
type input "Johnnys Hideout, LLC"
click at [922, 387] on button "Save Name" at bounding box center [908, 391] width 64 height 22
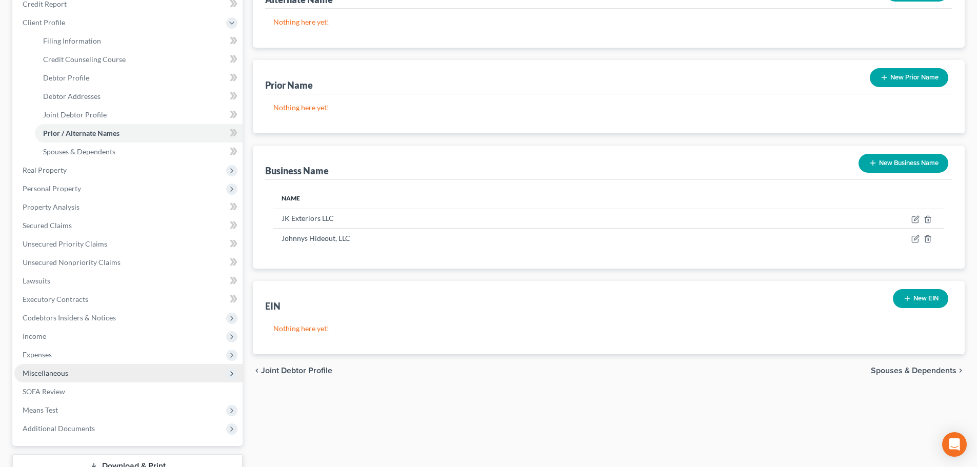
scroll to position [154, 0]
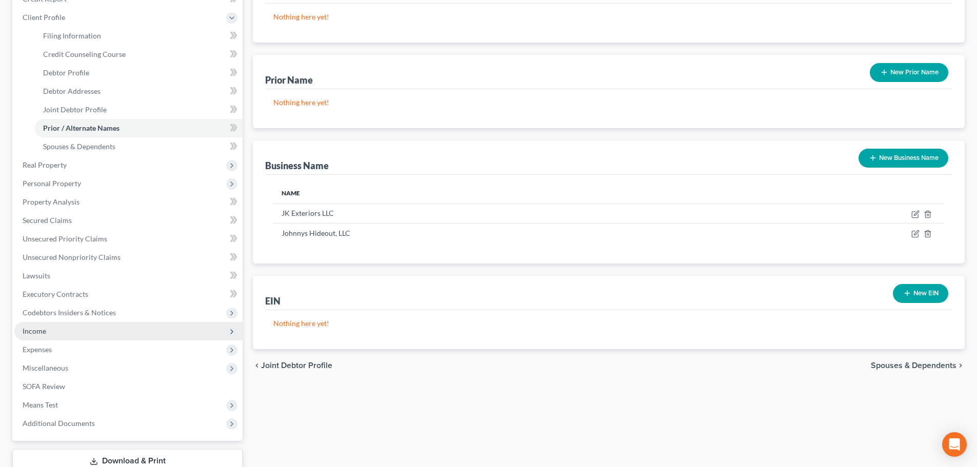
click at [50, 334] on span "Income" at bounding box center [128, 331] width 228 height 18
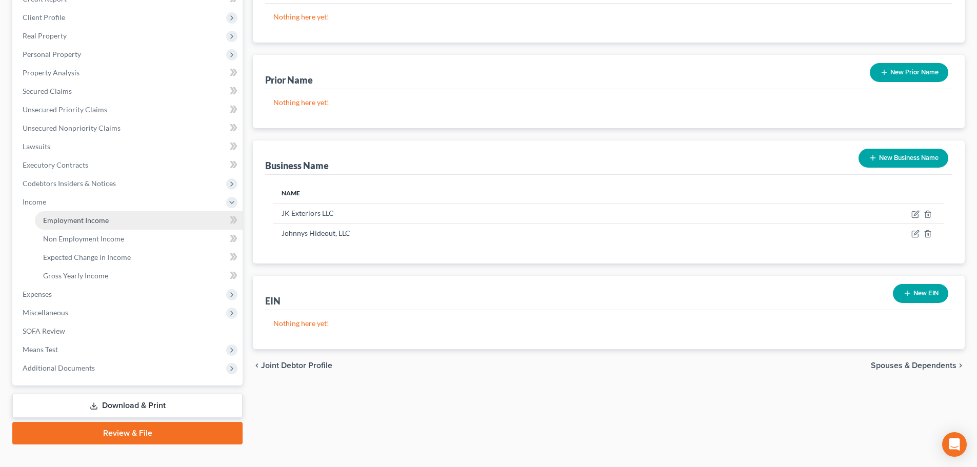
click at [110, 225] on link "Employment Income" at bounding box center [139, 220] width 208 height 18
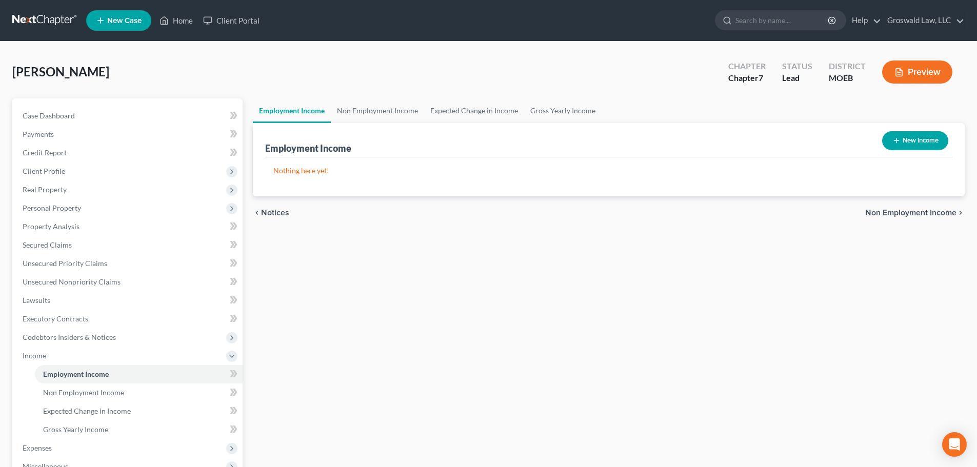
click at [929, 143] on button "New Income" at bounding box center [916, 140] width 66 height 19
select select "0"
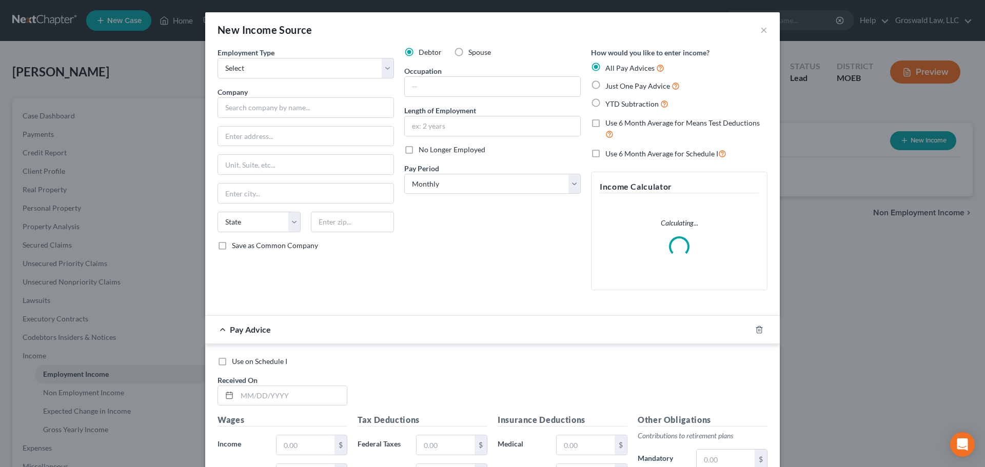
click at [468, 51] on label "Spouse" at bounding box center [479, 52] width 23 height 10
click at [473, 51] on input "Spouse" at bounding box center [476, 50] width 7 height 7
radio input "true"
click at [336, 107] on input "text" at bounding box center [306, 107] width 177 height 21
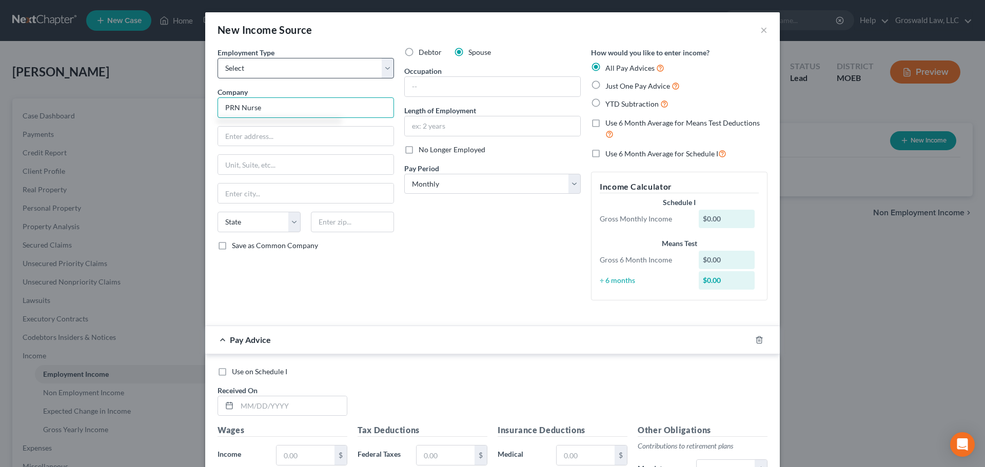
type input "PRN Nurse"
click at [259, 66] on select "Select Full or Part Time Employment Self Employment" at bounding box center [306, 68] width 177 height 21
select select "0"
click at [218, 58] on select "Select Full or Part Time Employment Self Employment" at bounding box center [306, 68] width 177 height 21
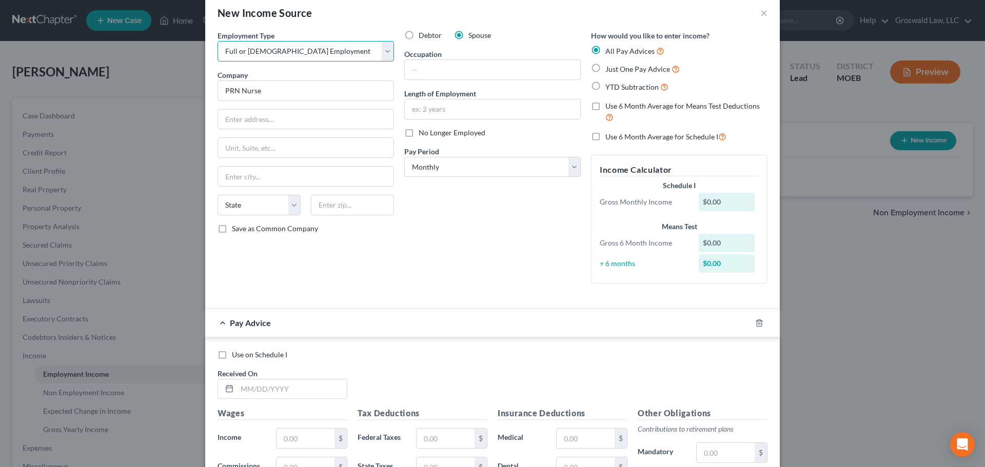
scroll to position [51, 0]
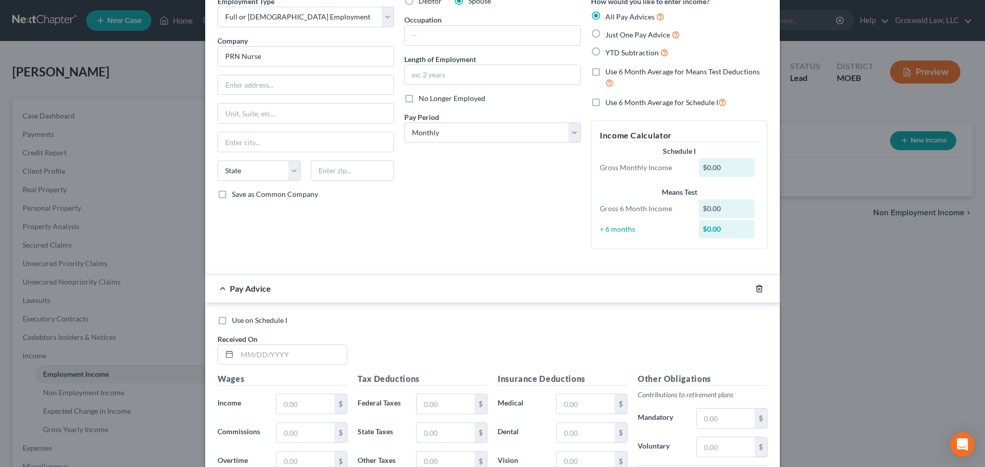
click at [755, 285] on icon "button" at bounding box center [759, 289] width 8 height 8
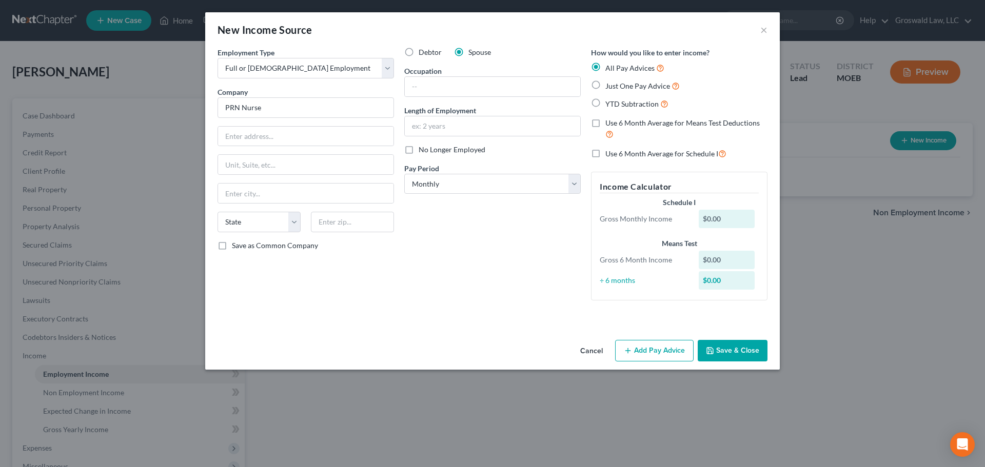
scroll to position [0, 0]
click at [756, 355] on button "Save & Close" at bounding box center [733, 351] width 70 height 22
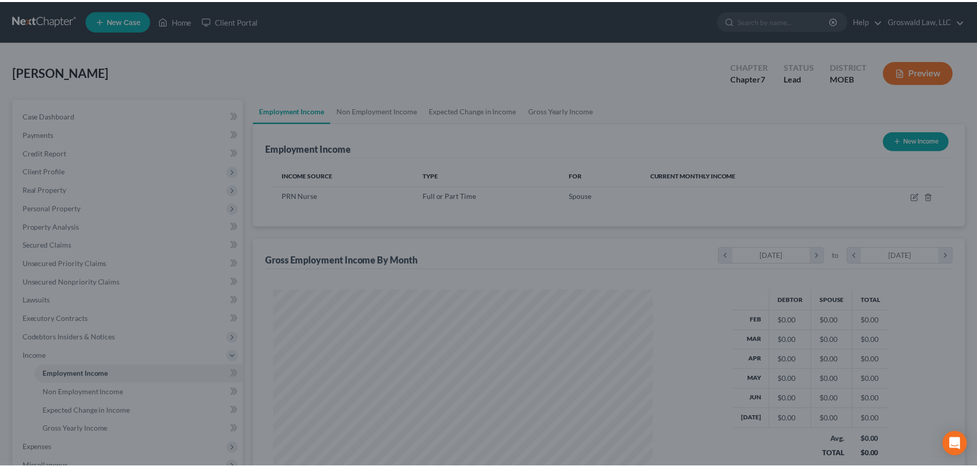
scroll to position [512915, 512703]
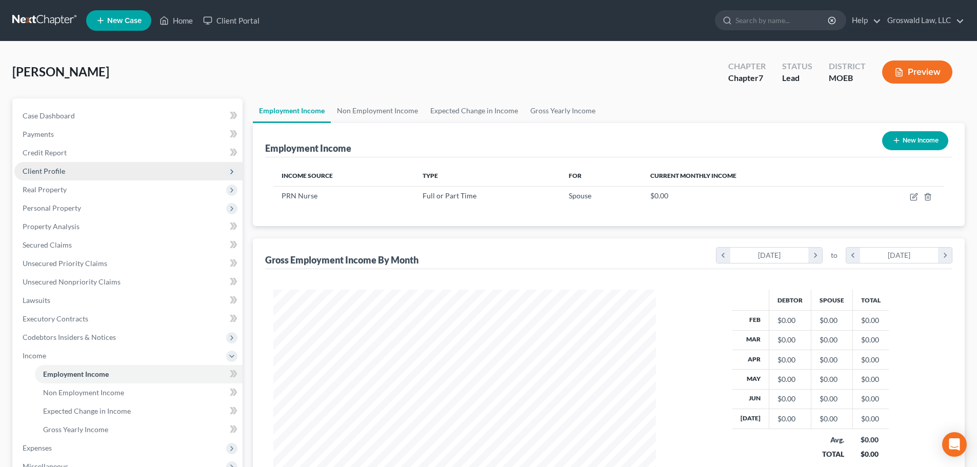
click at [57, 171] on span "Client Profile" at bounding box center [44, 171] width 43 height 9
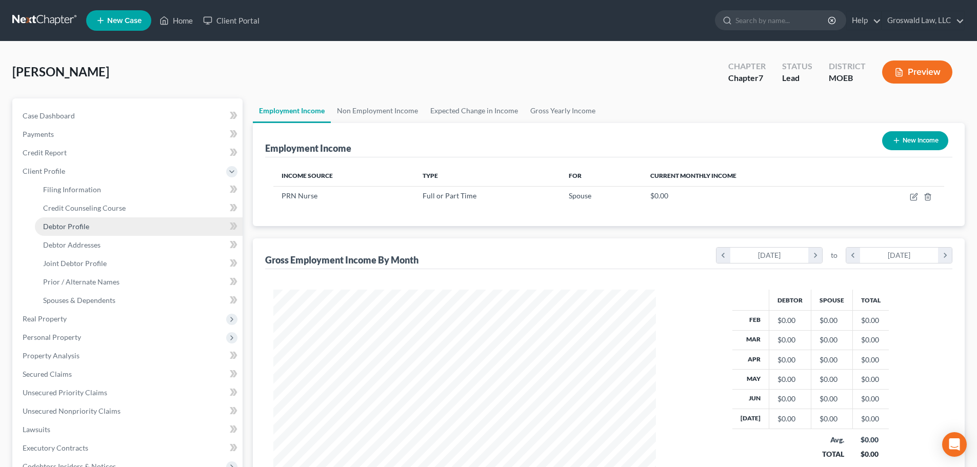
click at [91, 228] on link "Debtor Profile" at bounding box center [139, 227] width 208 height 18
select select "1"
select select "0"
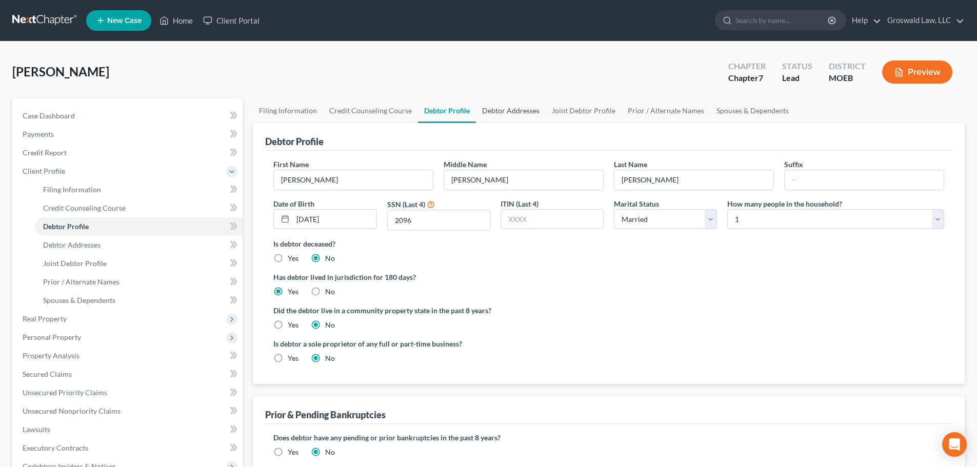
click at [490, 113] on link "Debtor Addresses" at bounding box center [511, 111] width 70 height 25
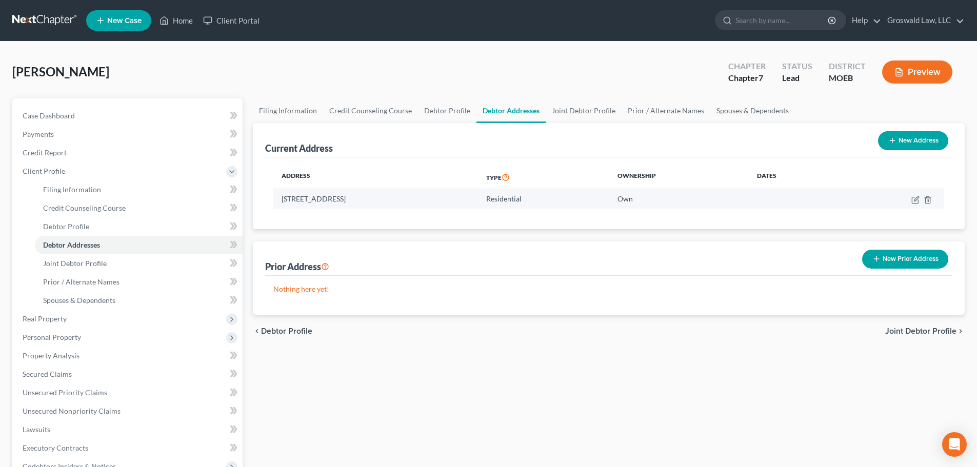
drag, startPoint x: 281, startPoint y: 200, endPoint x: 362, endPoint y: 203, distance: 80.6
click at [362, 203] on td "4889 Country Club Drive, High Ridge, MO 63049" at bounding box center [375, 198] width 205 height 19
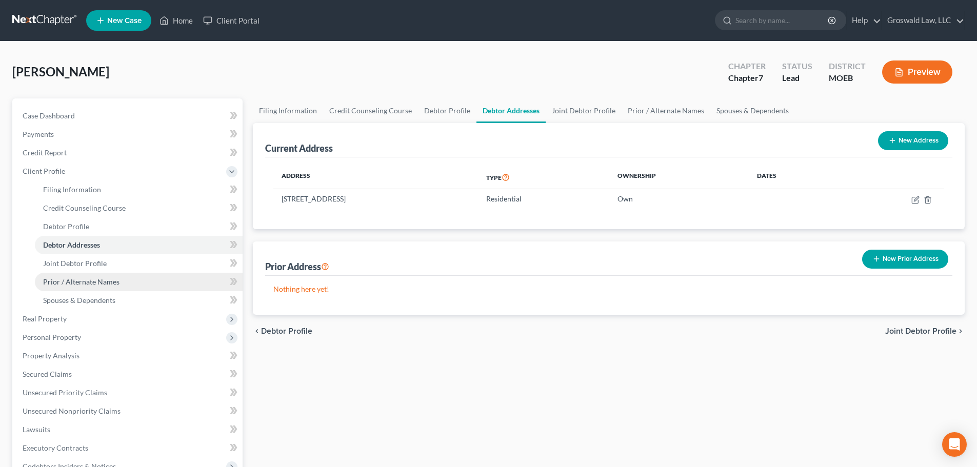
copy td "4889 Country Club Drive"
click at [30, 76] on span "[PERSON_NAME]" at bounding box center [60, 71] width 97 height 15
click at [30, 79] on span "[PERSON_NAME]" at bounding box center [60, 71] width 97 height 15
click at [38, 73] on span "[PERSON_NAME]" at bounding box center [60, 71] width 97 height 15
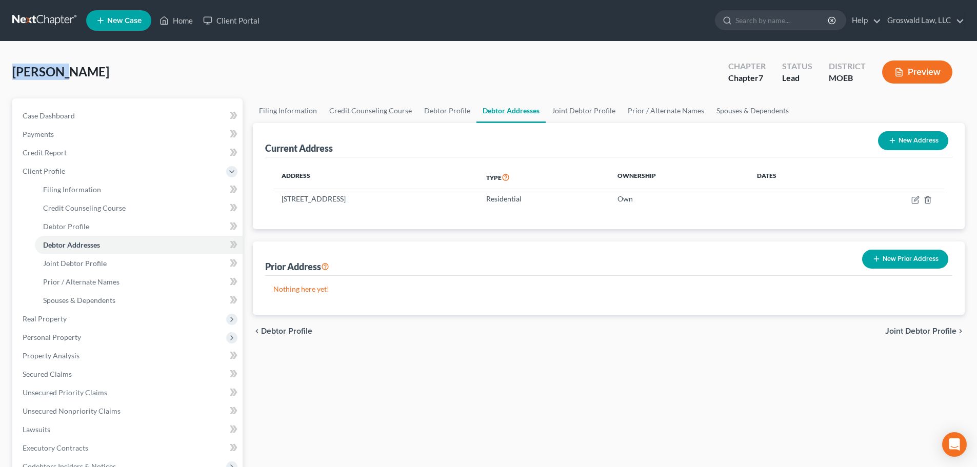
copy span "[PERSON_NAME]"
click at [74, 116] on link "Case Dashboard" at bounding box center [128, 116] width 228 height 18
select select "6"
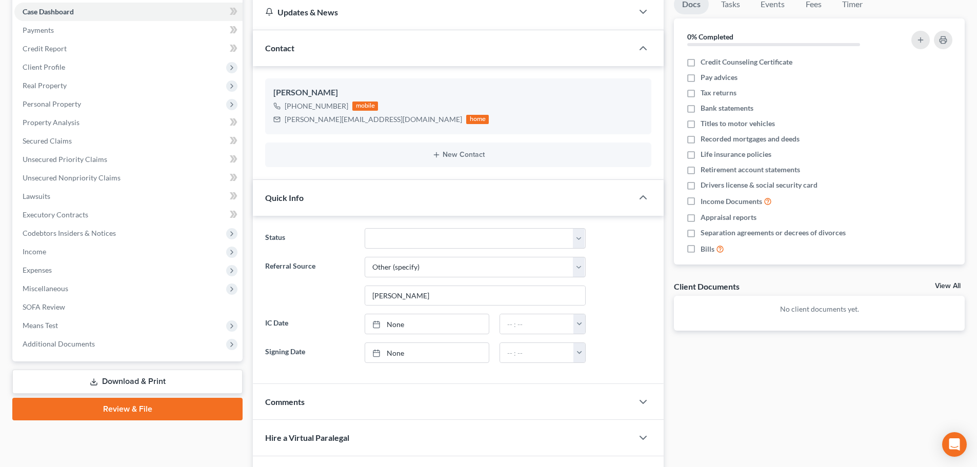
scroll to position [204, 0]
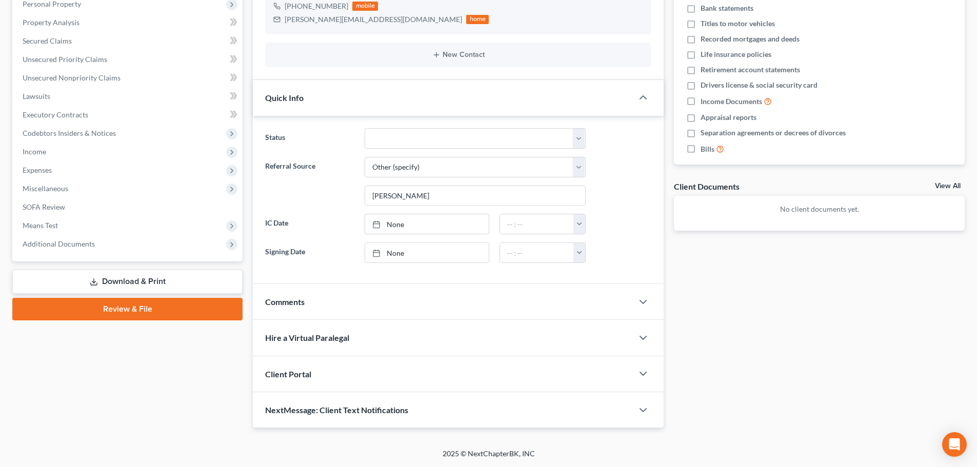
click at [313, 304] on div "Comments" at bounding box center [443, 301] width 380 height 35
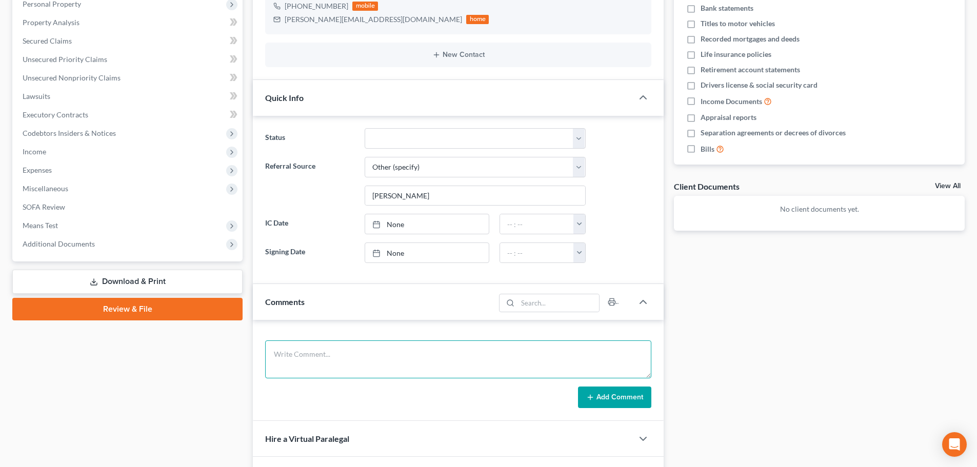
click at [318, 357] on textarea at bounding box center [458, 360] width 386 height 38
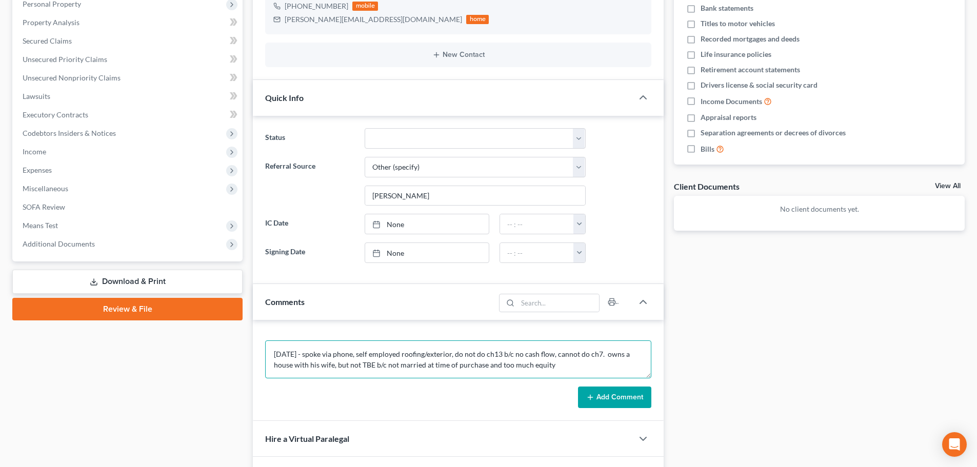
type textarea "8/18/25 - spoke via phone, self employed roofing/exterior, do not do ch13 b/c n…"
click at [632, 401] on button "Add Comment" at bounding box center [614, 398] width 73 height 22
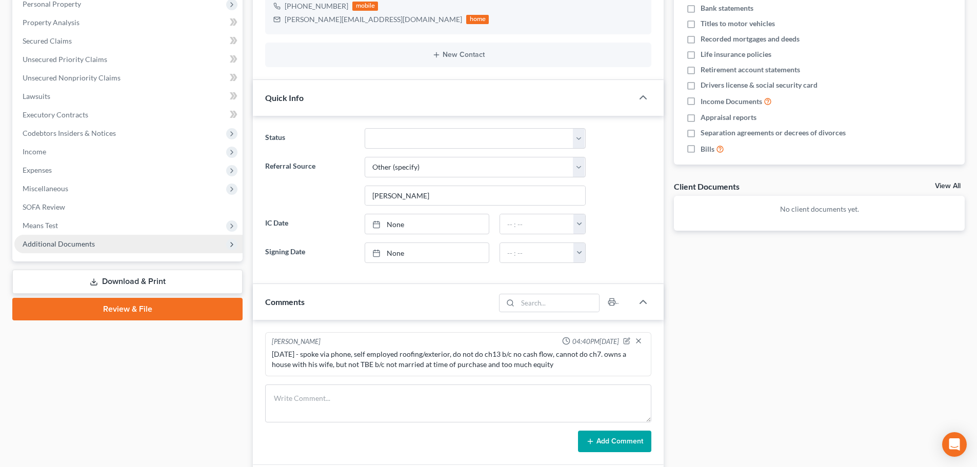
click at [79, 252] on span "Additional Documents" at bounding box center [128, 244] width 228 height 18
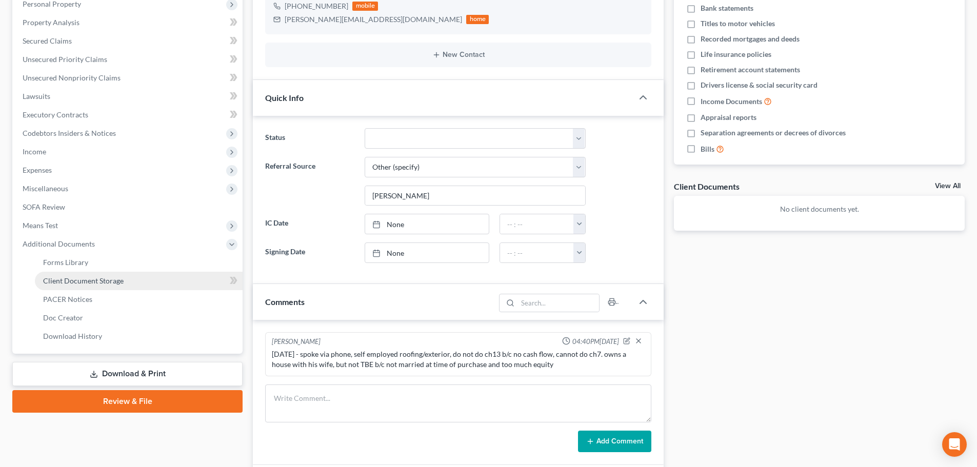
click at [110, 287] on link "Client Document Storage" at bounding box center [139, 281] width 208 height 18
